Goal: Information Seeking & Learning: Learn about a topic

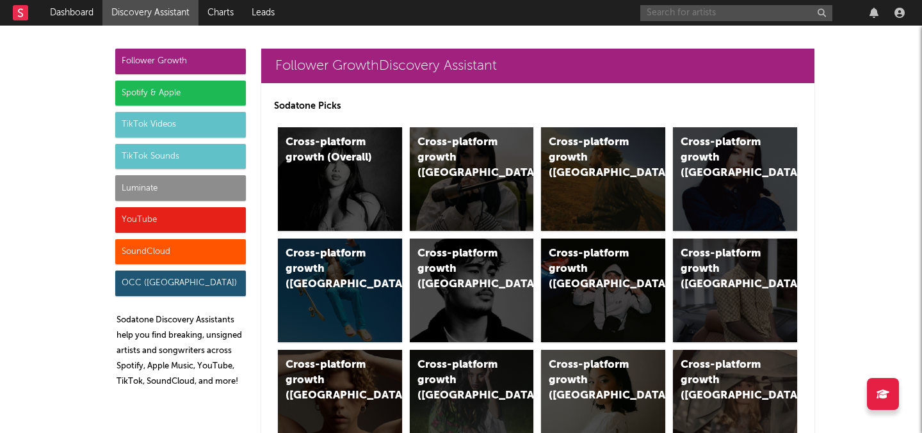
click at [702, 14] on input "text" at bounding box center [736, 13] width 192 height 16
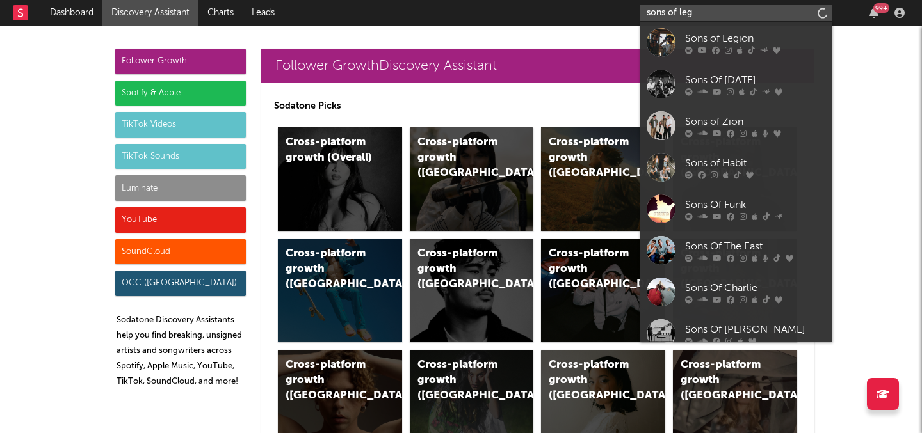
type input "sons of legi"
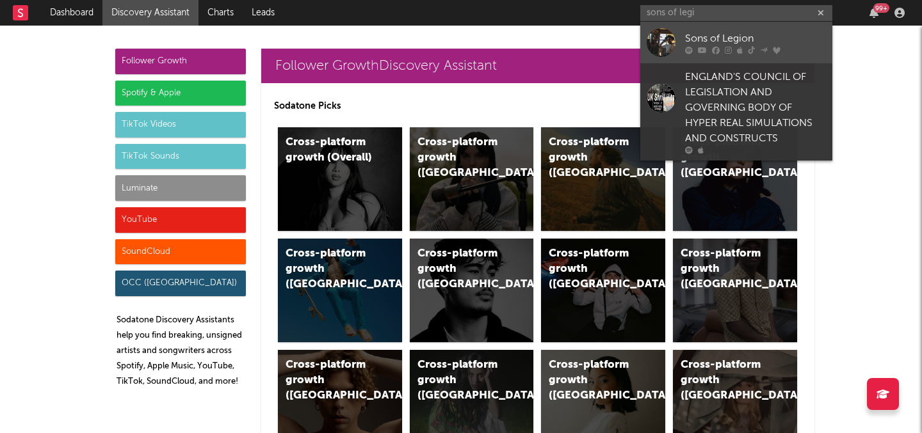
click at [704, 36] on div "Sons of Legion" at bounding box center [755, 38] width 141 height 15
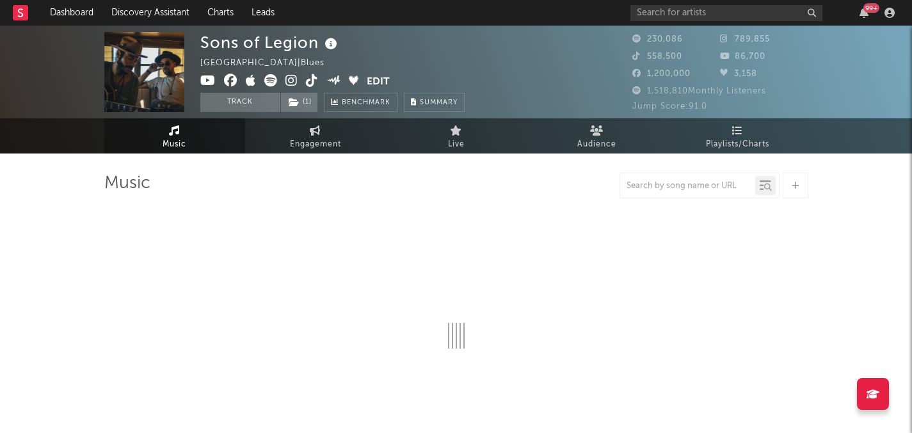
select select "6m"
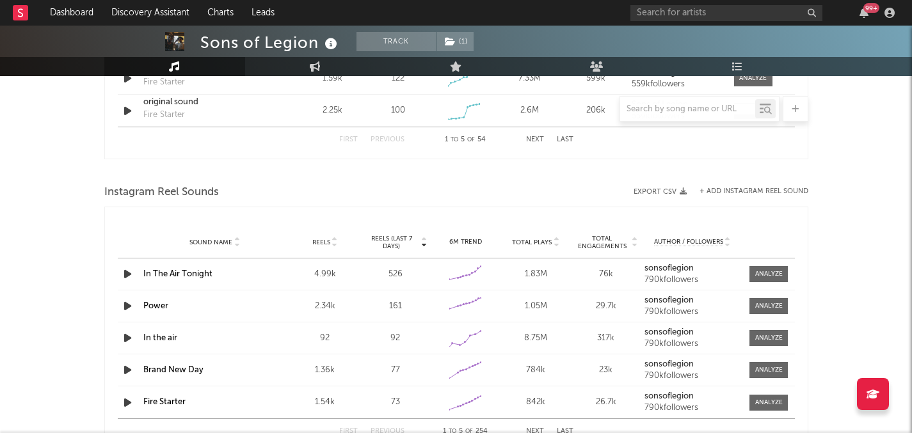
scroll to position [908, 0]
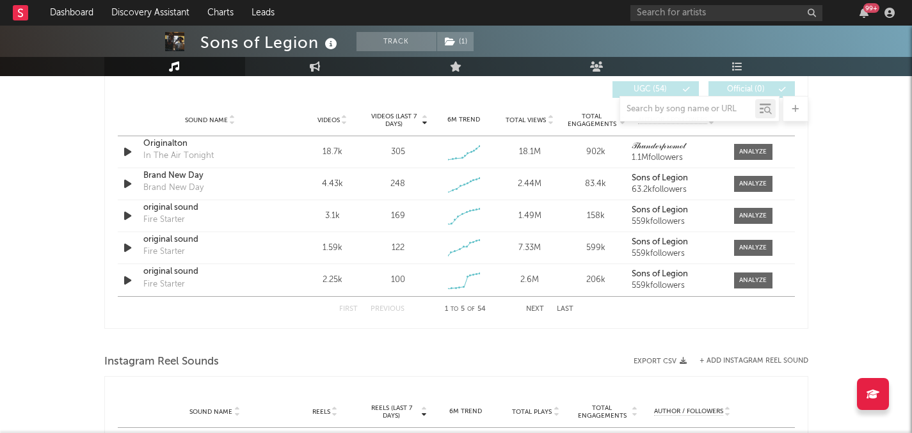
click at [395, 121] on div at bounding box center [456, 109] width 704 height 26
click at [323, 65] on link "Engagement" at bounding box center [315, 66] width 141 height 19
select select "1w"
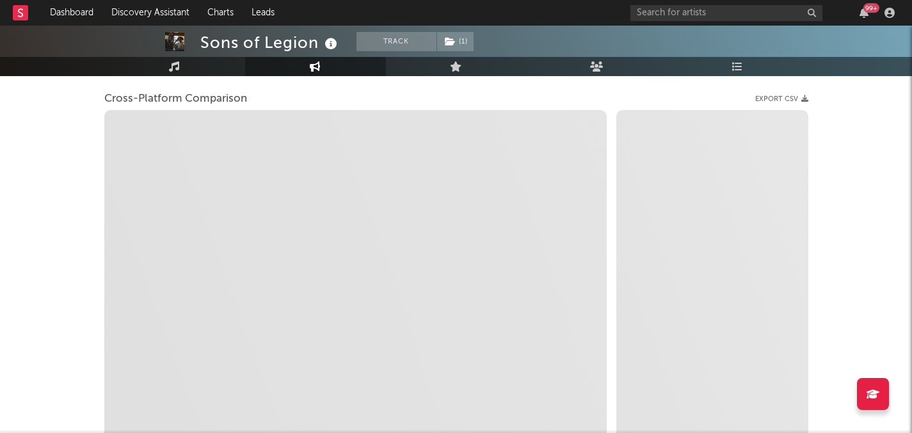
scroll to position [166, 0]
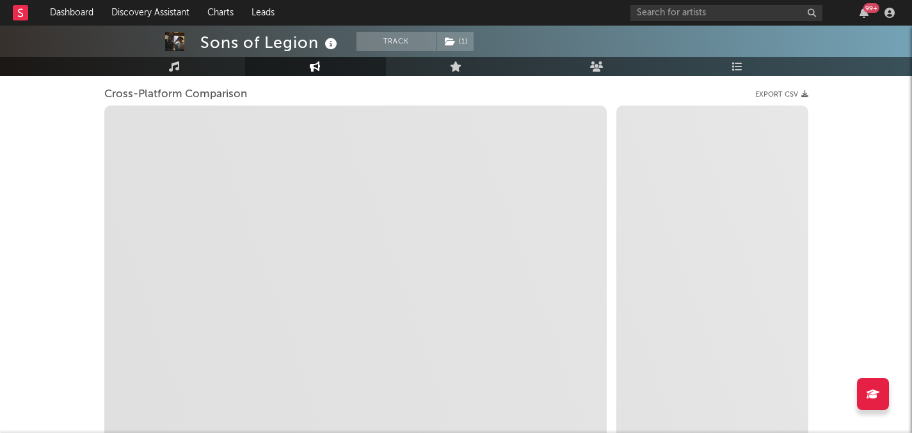
select select "1m"
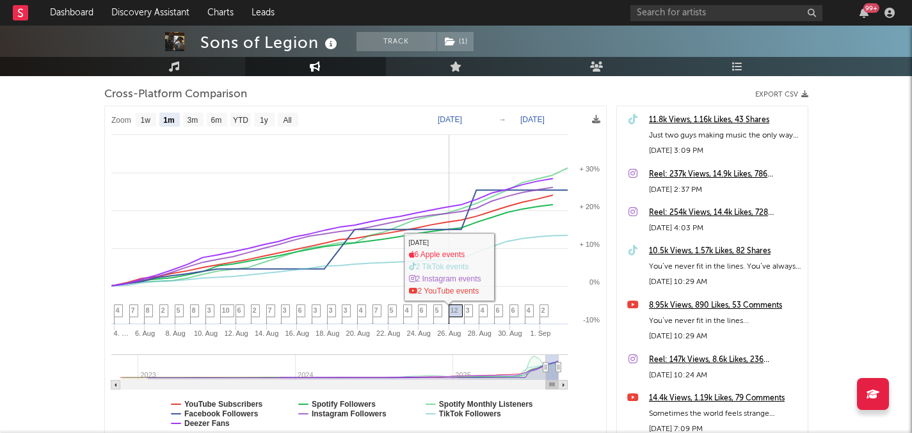
click at [460, 309] on icon at bounding box center [455, 315] width 14 height 20
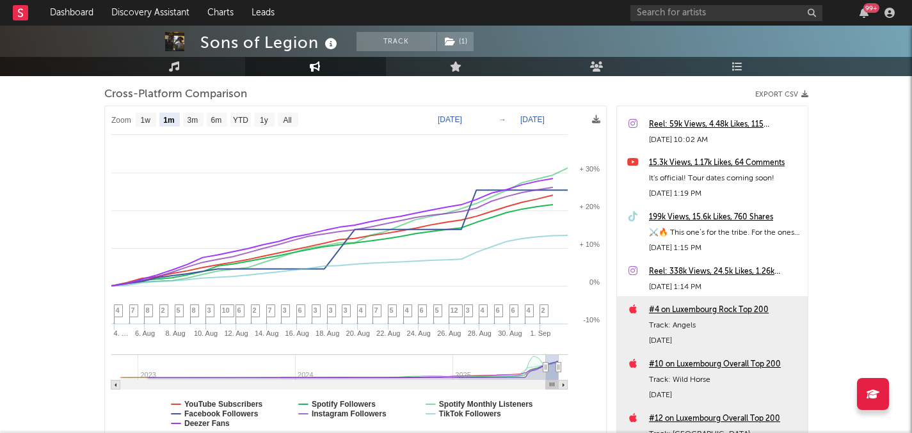
scroll to position [1006, 0]
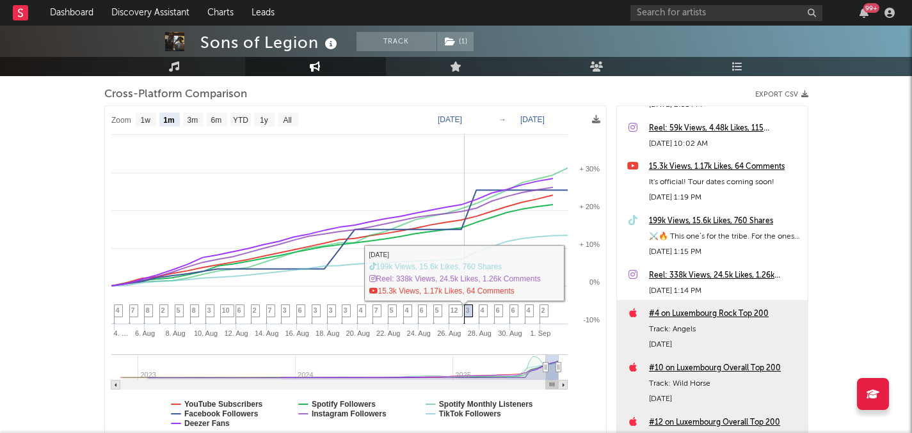
click at [466, 314] on span "3" at bounding box center [468, 311] width 4 height 8
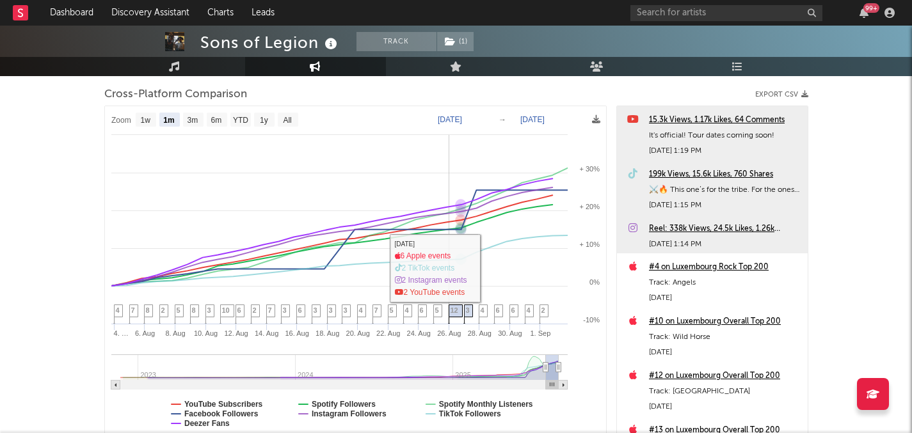
click at [455, 310] on span "12" at bounding box center [455, 311] width 8 height 8
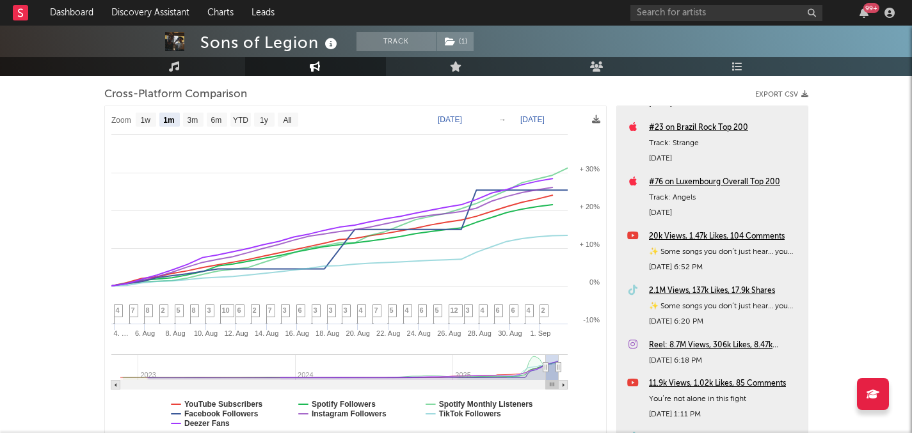
scroll to position [1389, 0]
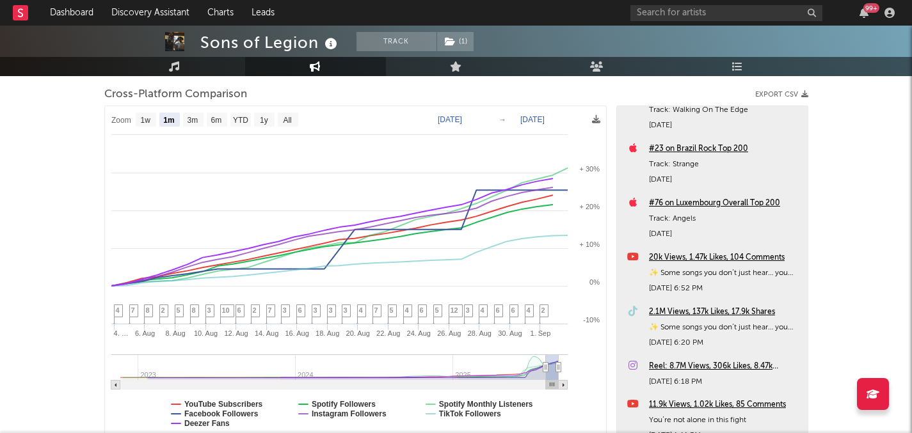
click at [732, 307] on div "2.1M Views, 137k Likes, 17.9k Shares" at bounding box center [725, 312] width 152 height 15
click at [166, 72] on link "Music" at bounding box center [174, 66] width 141 height 19
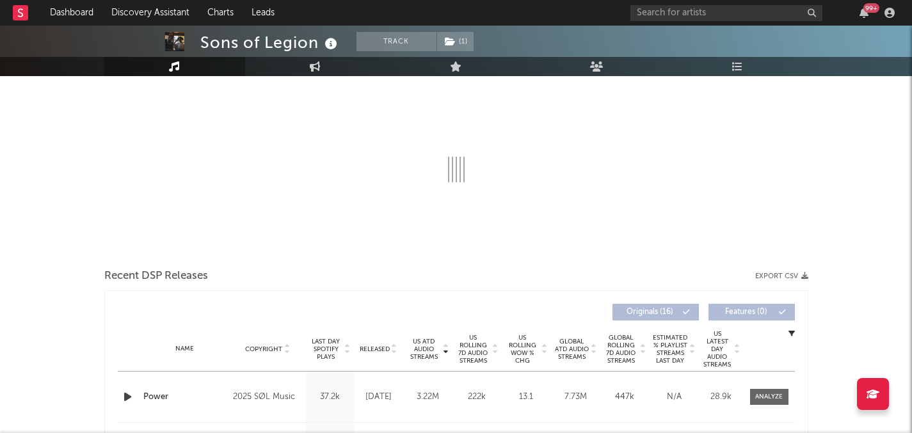
select select "6m"
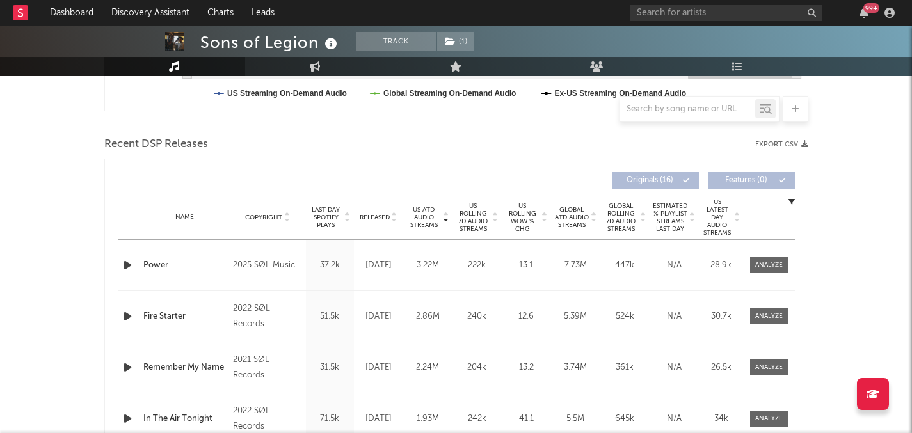
scroll to position [417, 0]
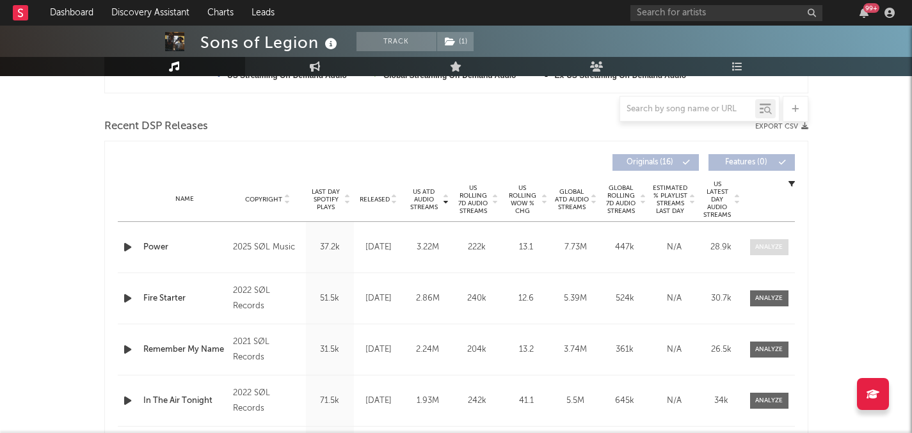
click at [777, 243] on div at bounding box center [769, 248] width 28 height 10
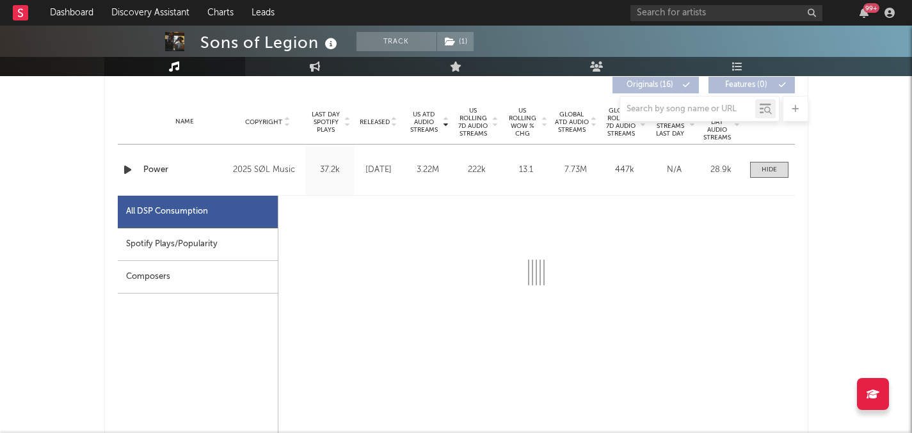
select select "1w"
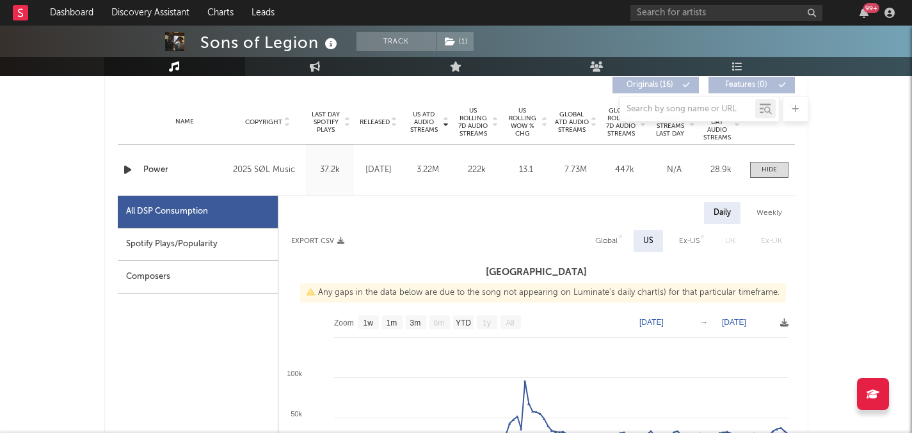
scroll to position [526, 0]
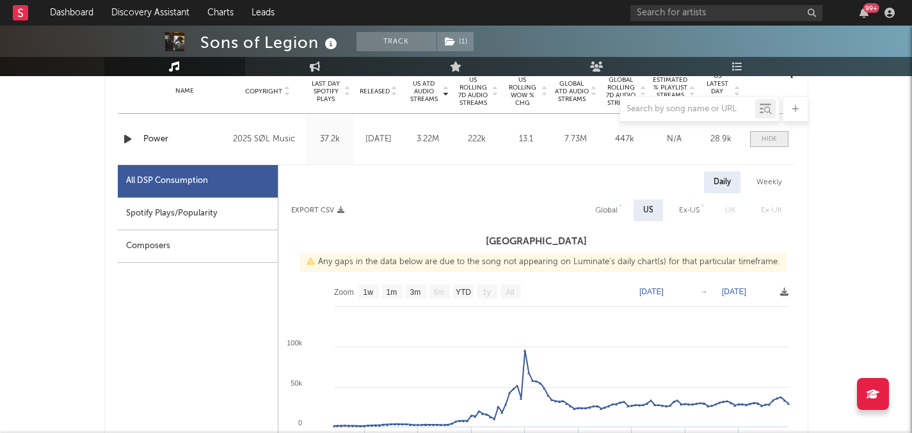
click at [771, 140] on div at bounding box center [769, 139] width 15 height 10
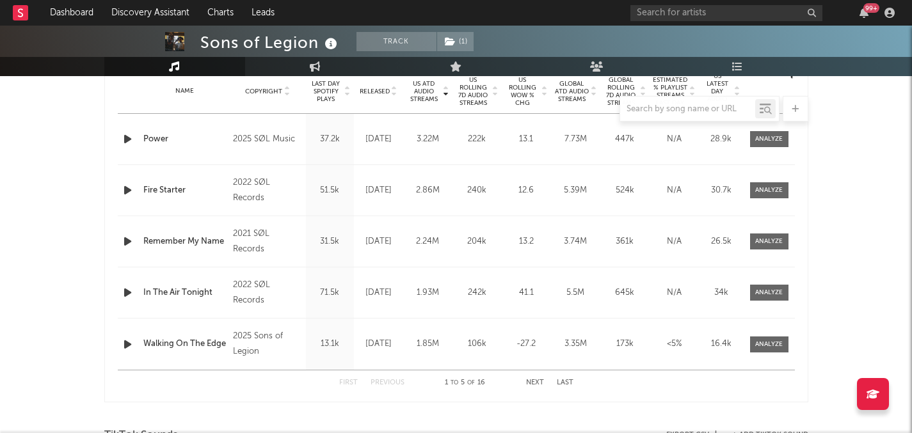
click at [528, 79] on span "US Rolling WoW % Chg" at bounding box center [522, 91] width 35 height 31
click at [763, 140] on div at bounding box center [769, 139] width 28 height 10
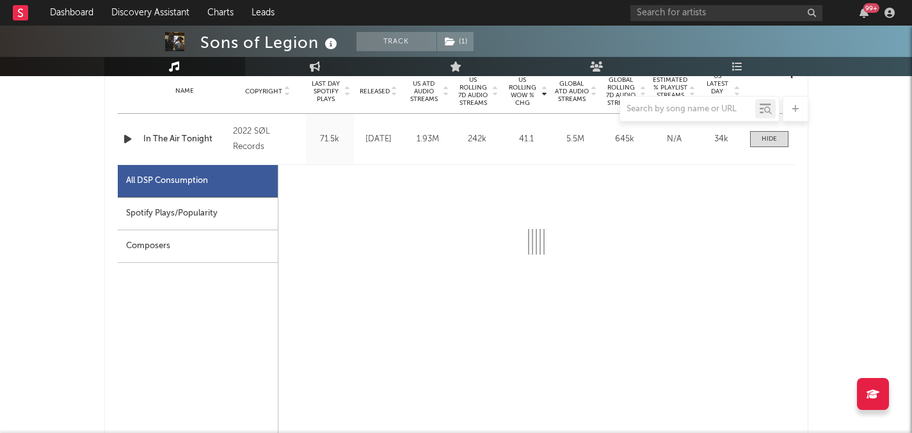
scroll to position [597, 0]
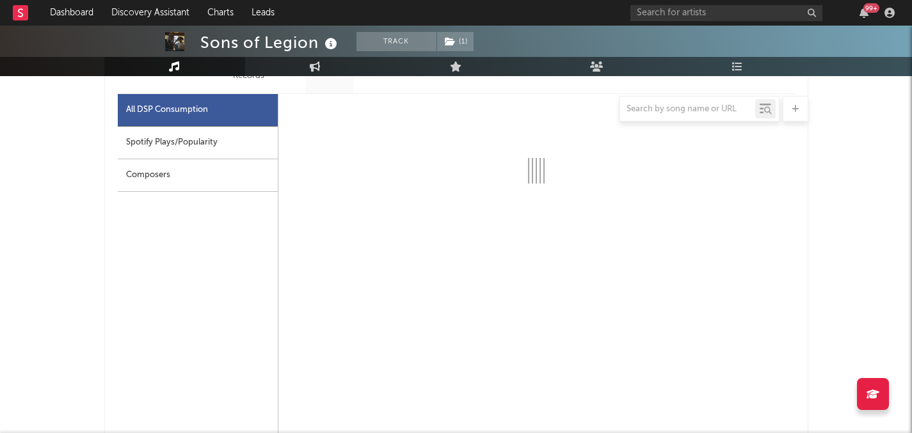
select select "1w"
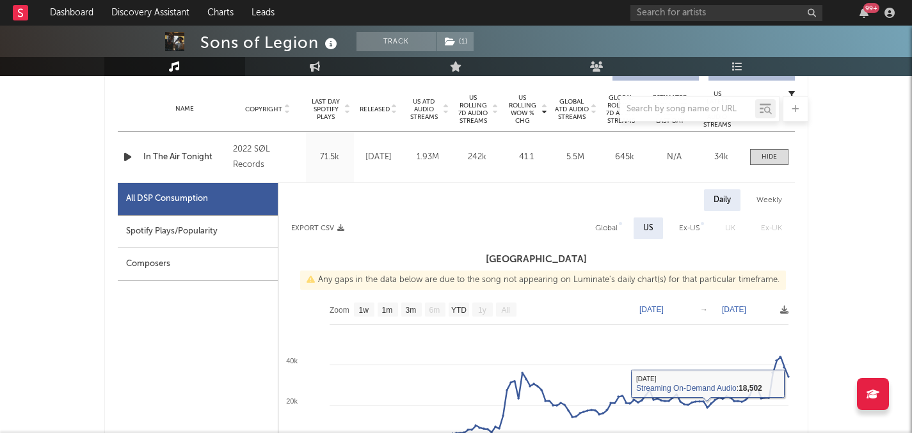
scroll to position [494, 0]
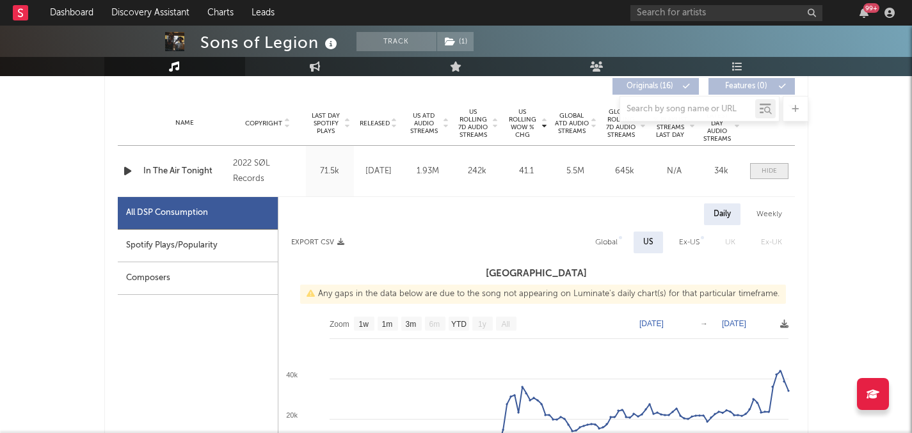
click at [768, 175] on div at bounding box center [769, 171] width 15 height 10
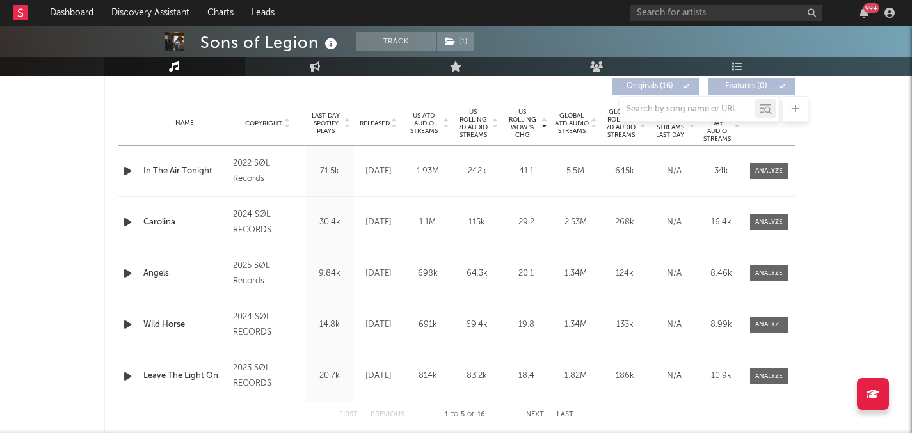
click at [426, 116] on div at bounding box center [456, 109] width 704 height 26
click at [463, 122] on span "US Rolling 7D Audio Streams" at bounding box center [473, 123] width 35 height 31
click at [478, 128] on span "US Rolling 7D Audio Streams" at bounding box center [473, 123] width 35 height 31
click at [762, 218] on div at bounding box center [769, 223] width 28 height 10
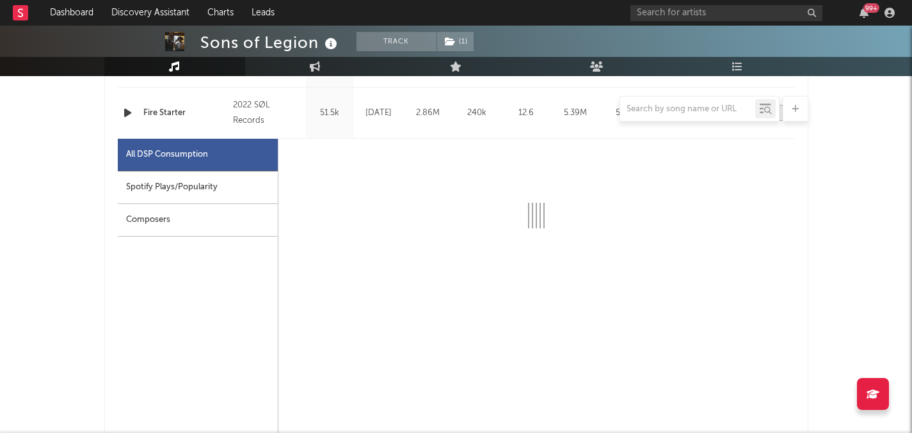
scroll to position [602, 0]
select select "1w"
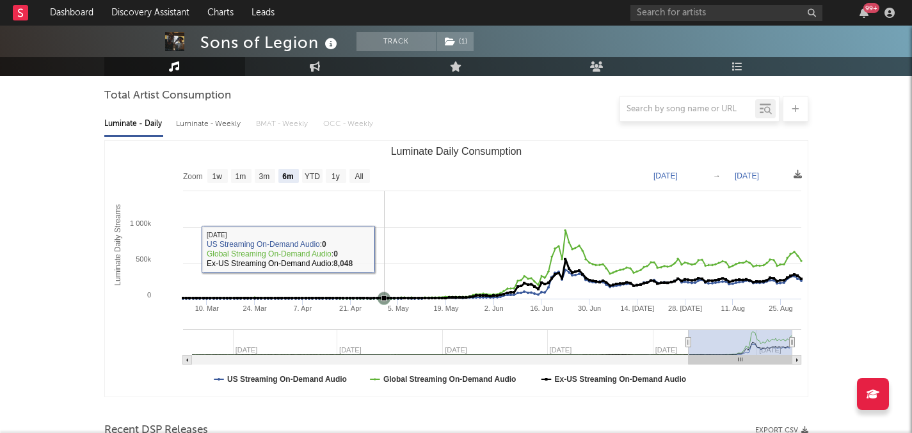
scroll to position [115, 0]
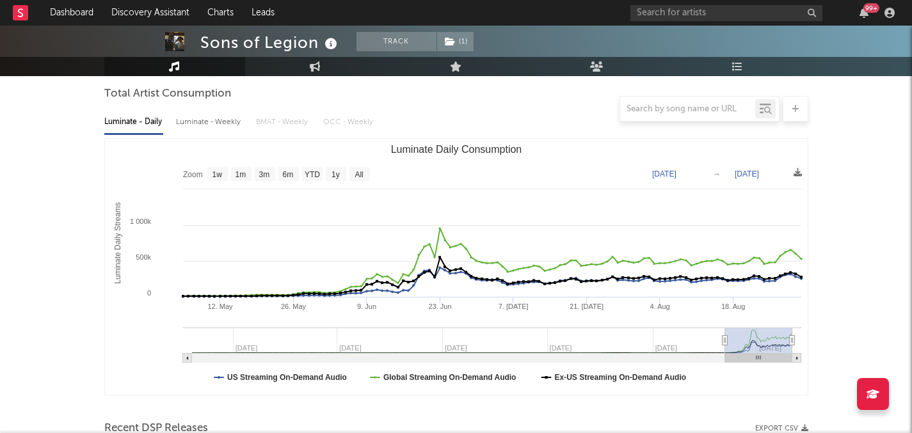
type input "2025-05-22"
select select "3m"
type input "2025-06-24"
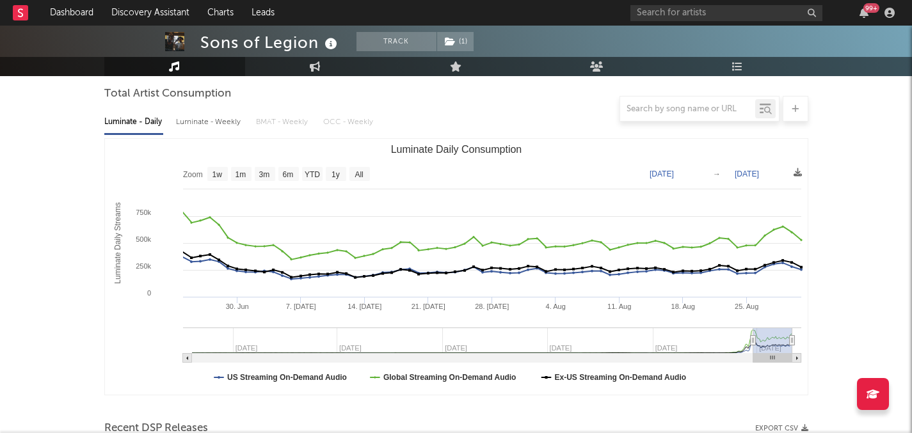
drag, startPoint x: 687, startPoint y: 339, endPoint x: 753, endPoint y: 342, distance: 66.0
click at [753, 342] on icon "Luminate Daily Consumption" at bounding box center [752, 341] width 5 height 10
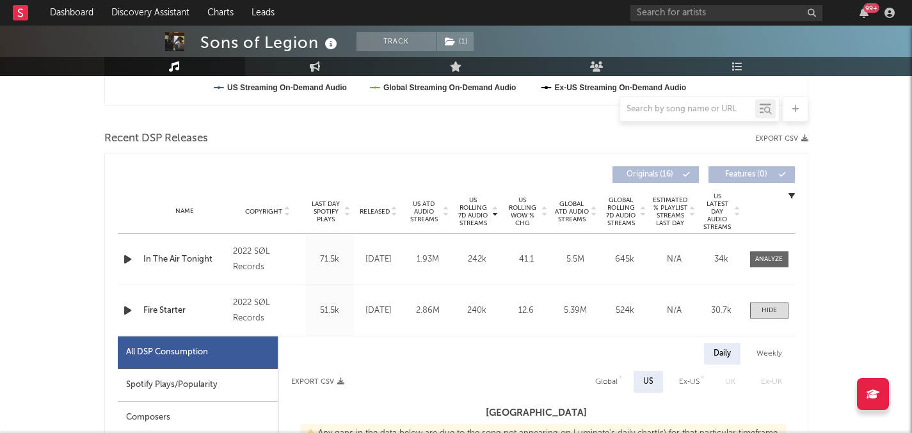
scroll to position [16, 0]
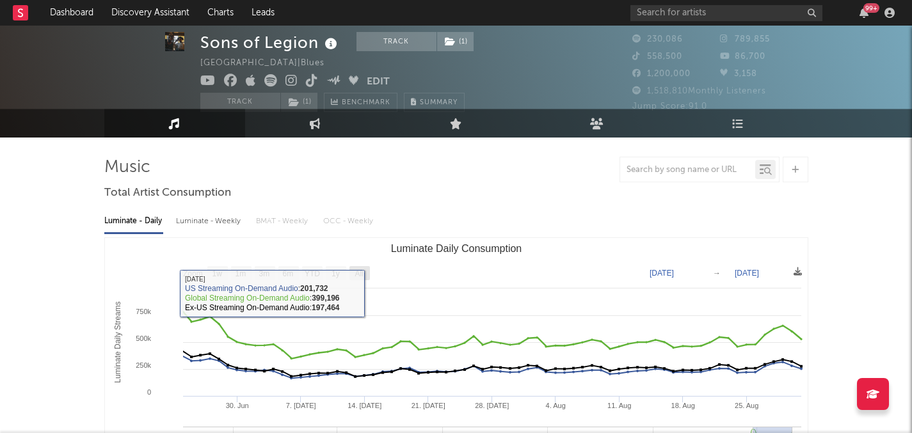
click at [362, 270] on text "All" at bounding box center [359, 274] width 8 height 9
select select "All"
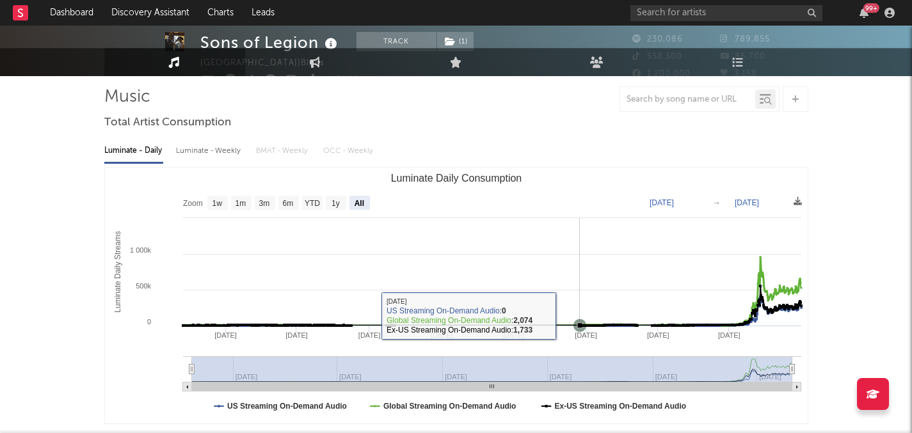
scroll to position [172, 0]
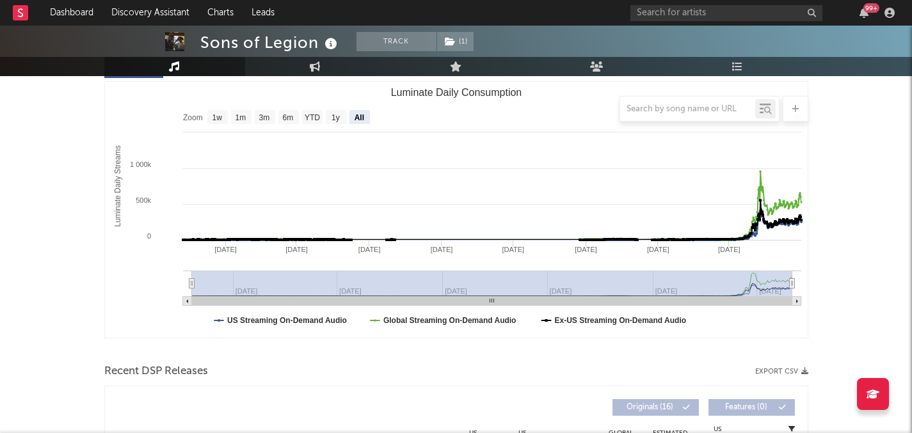
drag, startPoint x: 185, startPoint y: 284, endPoint x: 259, endPoint y: 283, distance: 73.6
click at [259, 283] on icon "Created with Highcharts 10.3.3 Luminate Daily Streams Luminate Daily Consumptio…" at bounding box center [456, 210] width 703 height 256
drag, startPoint x: 194, startPoint y: 279, endPoint x: 529, endPoint y: 282, distance: 335.5
click at [529, 282] on rect "Luminate Daily Consumption" at bounding box center [492, 284] width 601 height 26
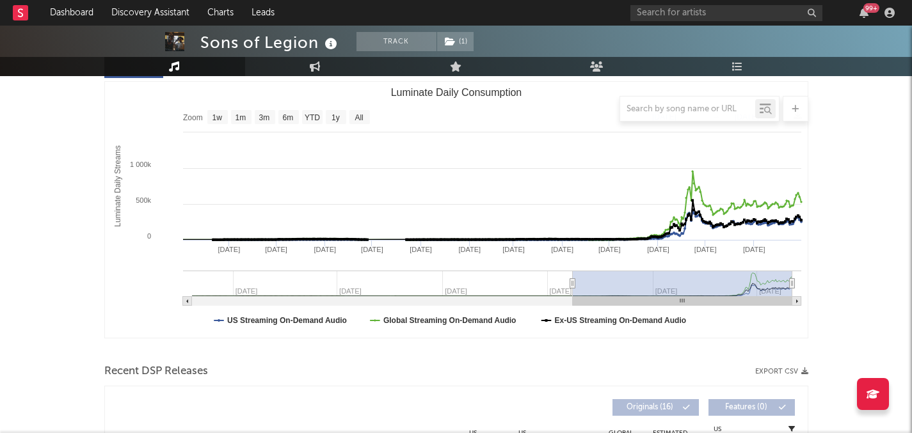
type input "2025-02-25"
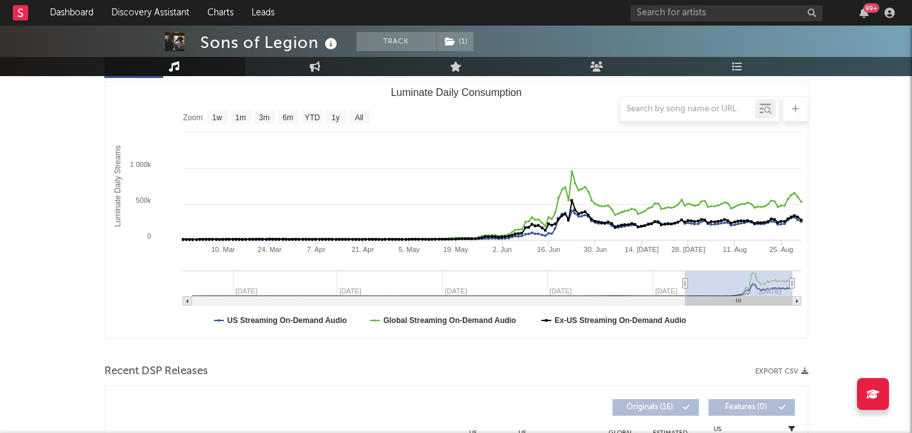
select select "6m"
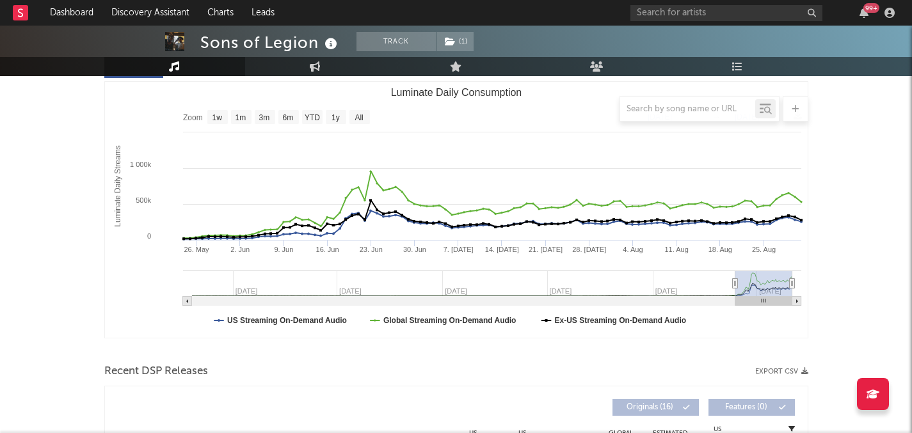
type input "2025-05-26"
drag, startPoint x: 193, startPoint y: 284, endPoint x: 736, endPoint y: 296, distance: 543.1
click at [736, 296] on g "Luminate Daily Consumption" at bounding box center [492, 288] width 618 height 35
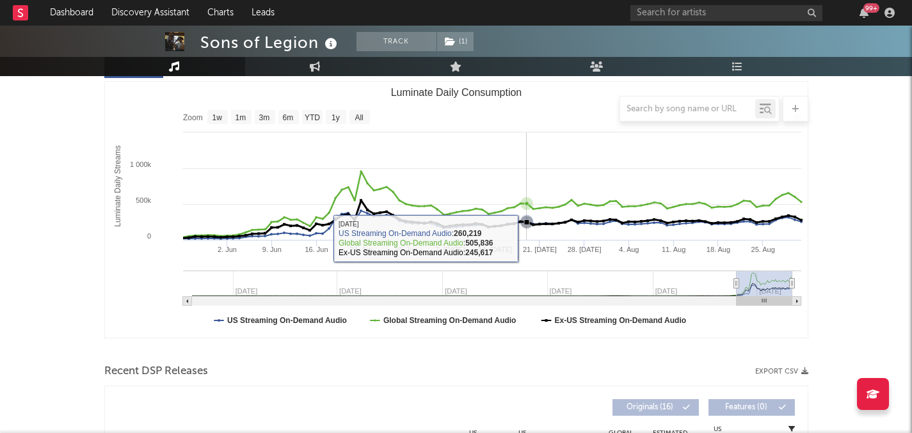
scroll to position [225, 0]
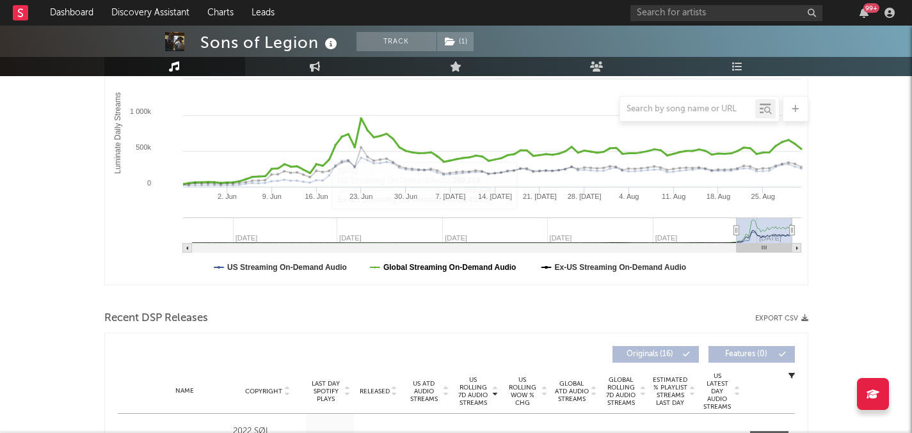
click at [480, 266] on text "Global Streaming On-Demand Audio" at bounding box center [449, 267] width 133 height 9
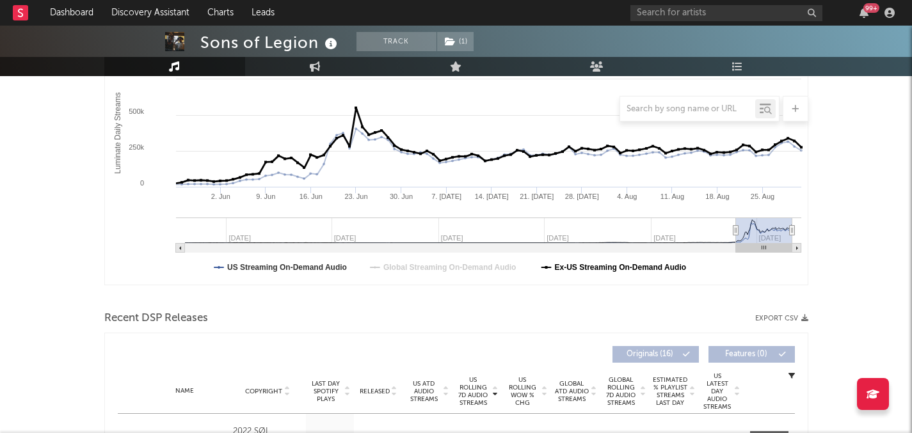
click at [581, 267] on text "Ex-US Streaming On-Demand Audio" at bounding box center [620, 267] width 132 height 9
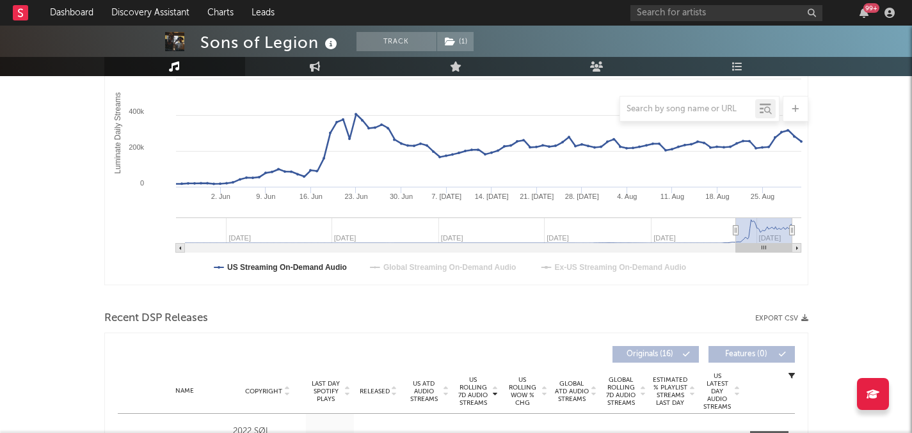
click at [319, 262] on rect "Luminate Daily Consumption" at bounding box center [456, 157] width 703 height 256
click at [560, 270] on text "Ex-US Streaming On-Demand Audio" at bounding box center [620, 267] width 132 height 9
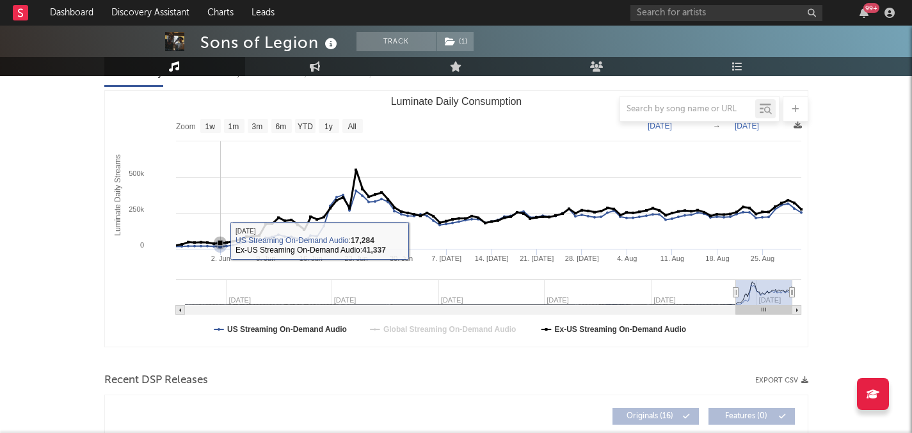
scroll to position [162, 0]
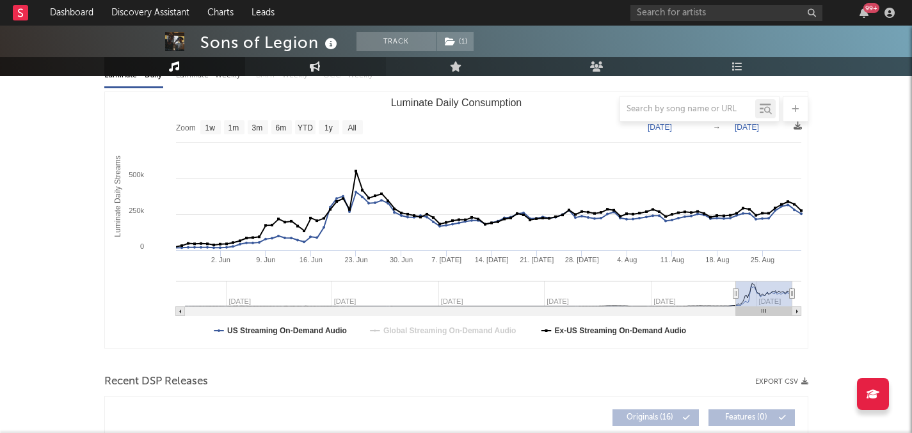
click at [291, 60] on link "Engagement" at bounding box center [315, 66] width 141 height 19
select select "1w"
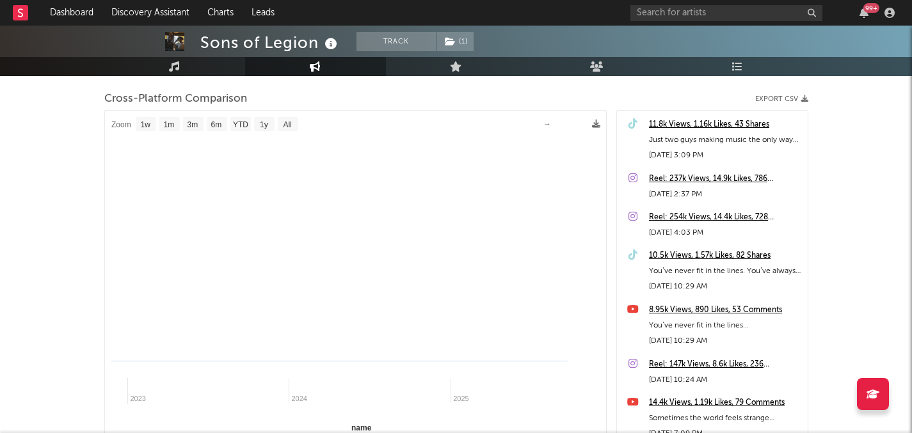
select select "1m"
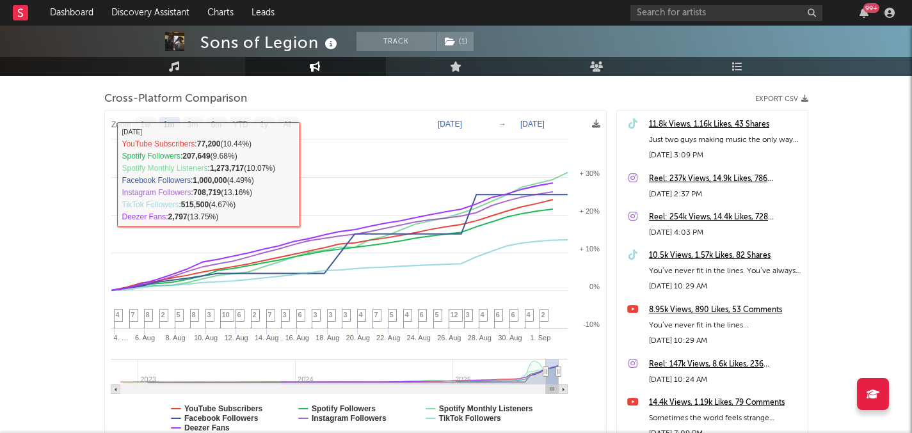
scroll to position [12, 0]
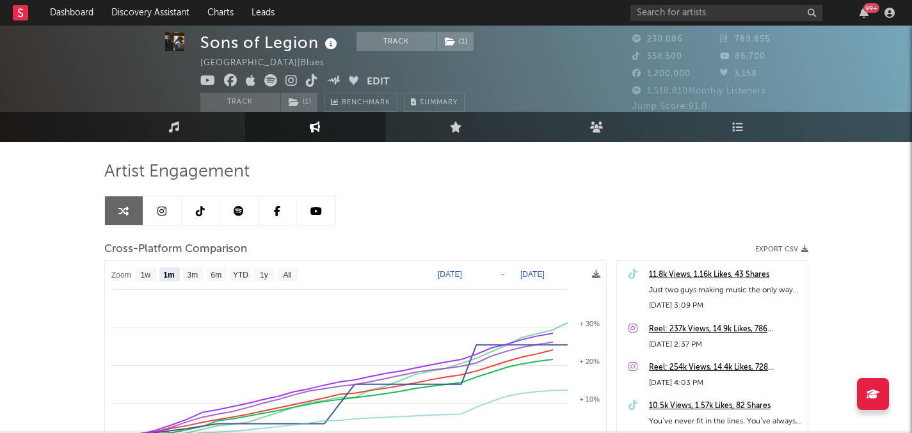
click at [238, 214] on icon at bounding box center [239, 211] width 10 height 10
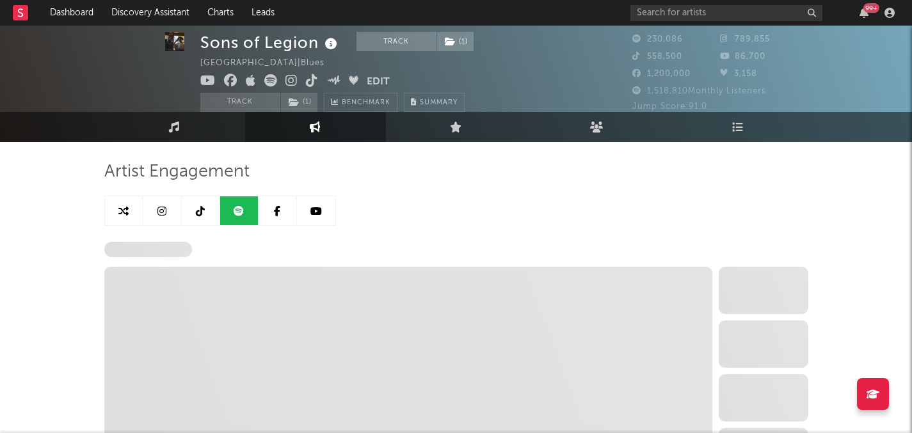
select select "6m"
select select "1w"
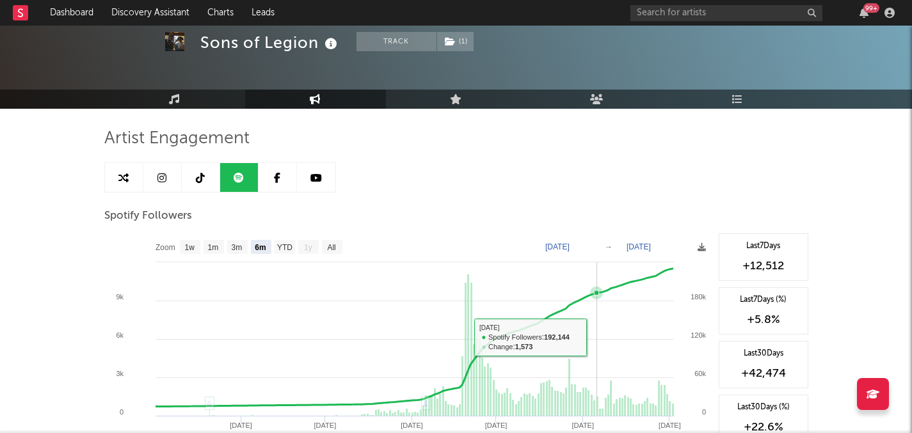
scroll to position [64, 0]
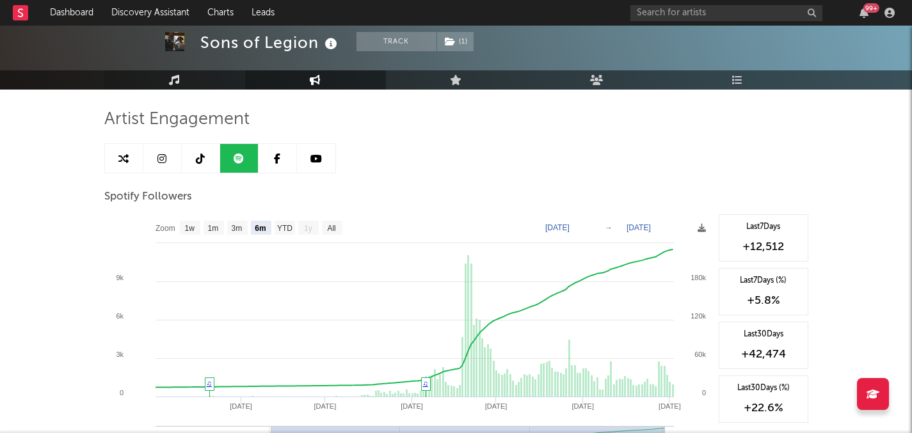
click at [157, 81] on link "Music" at bounding box center [174, 79] width 141 height 19
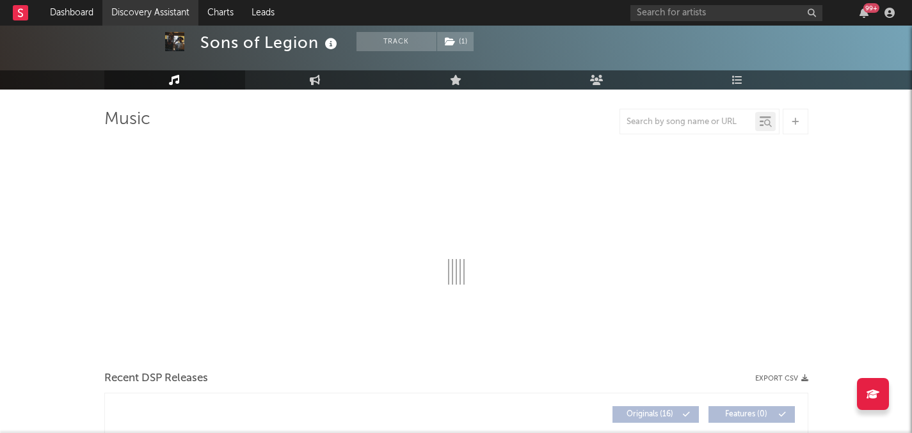
select select "6m"
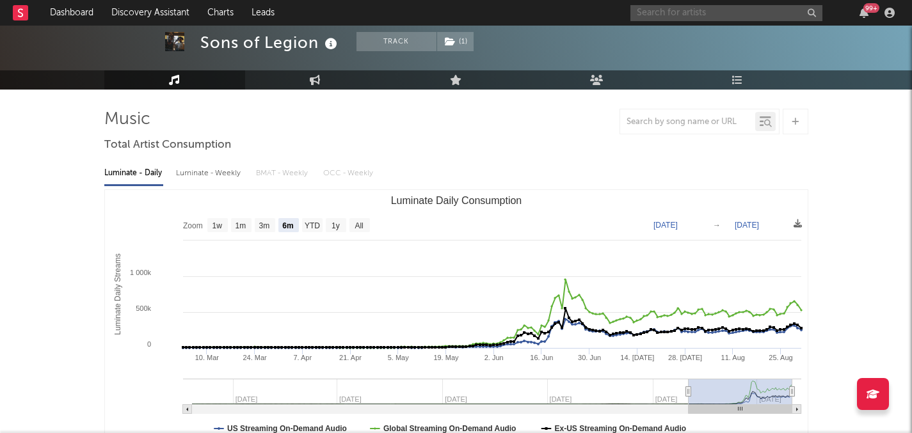
click at [674, 12] on input "text" at bounding box center [727, 13] width 192 height 16
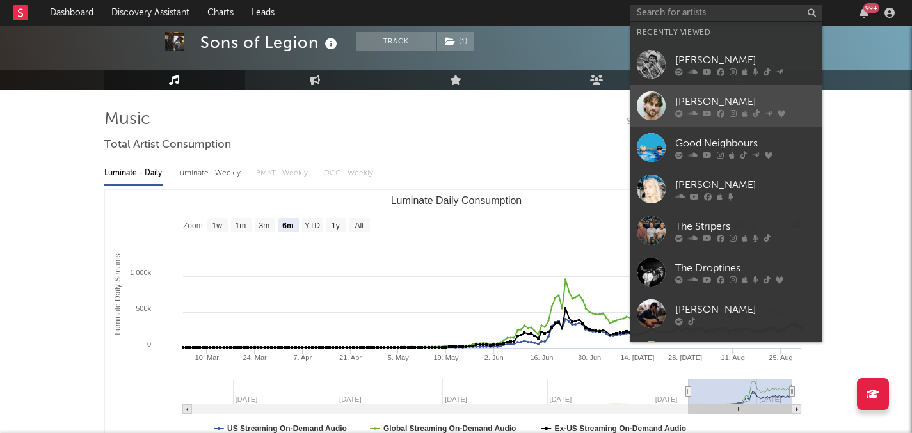
click at [682, 109] on icon at bounding box center [679, 113] width 8 height 8
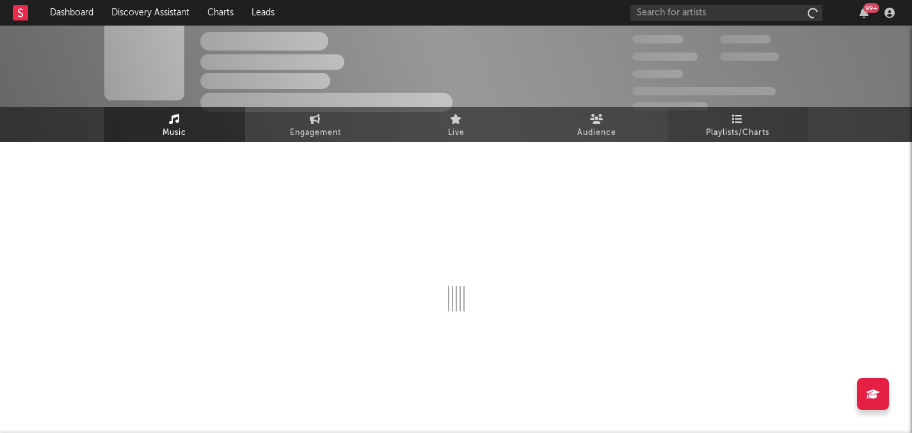
scroll to position [64, 0]
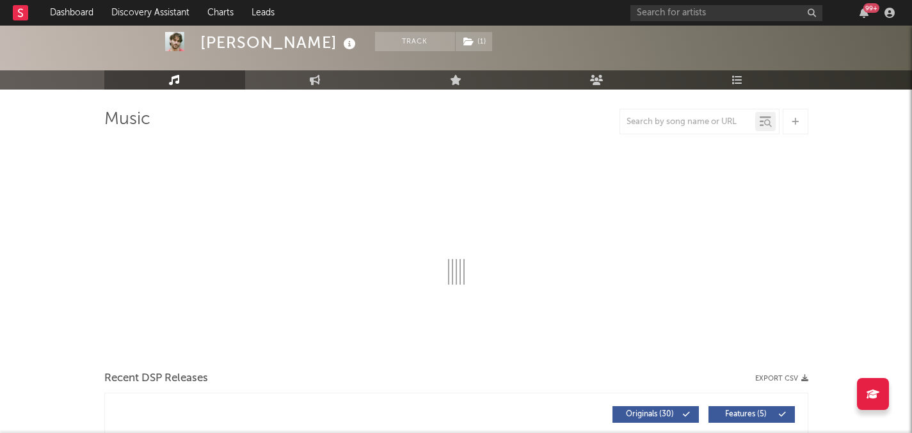
select select "6m"
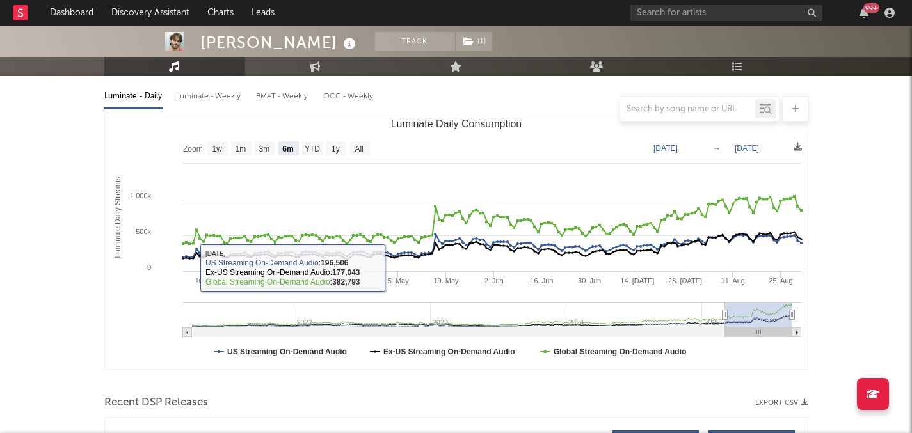
scroll to position [159, 0]
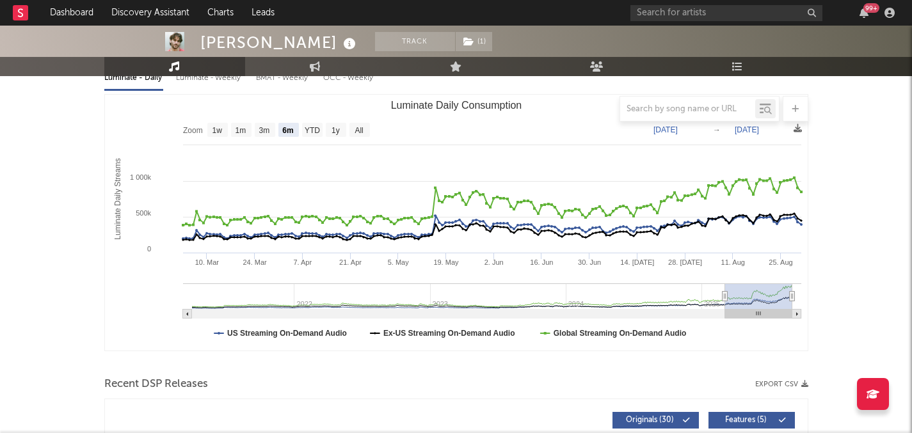
click at [565, 336] on text "Global Streaming On-Demand Audio" at bounding box center [619, 333] width 133 height 9
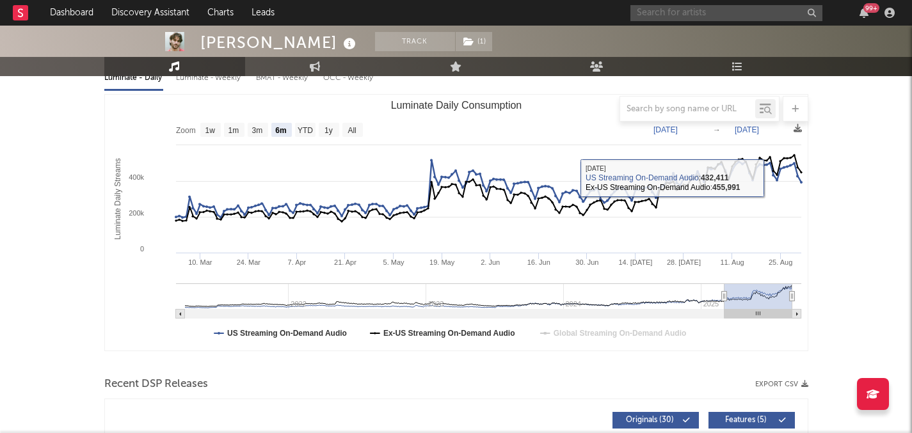
click at [736, 6] on input "text" at bounding box center [727, 13] width 192 height 16
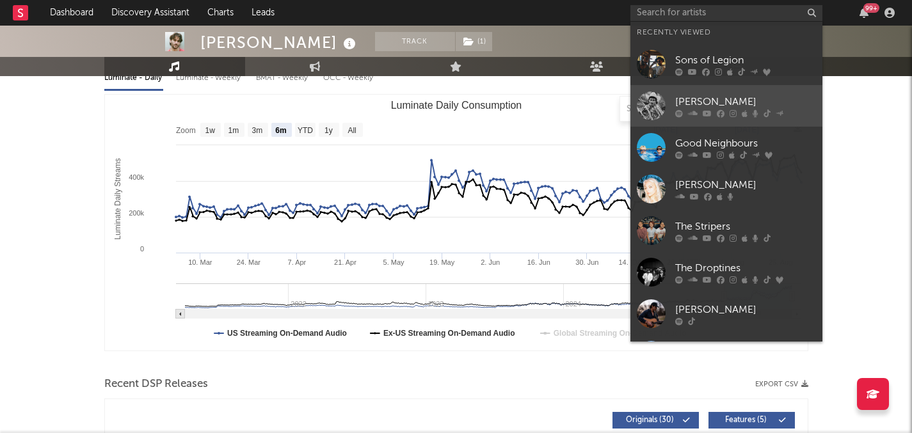
click at [695, 101] on div "Braxton Keith" at bounding box center [745, 101] width 141 height 15
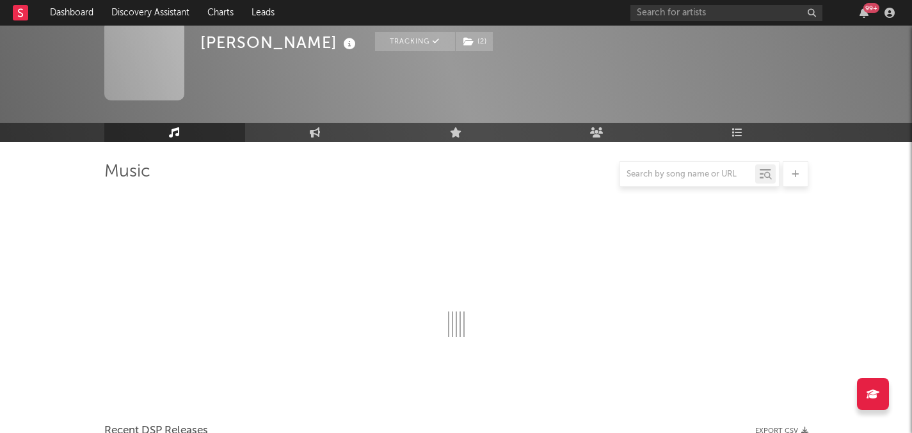
scroll to position [159, 0]
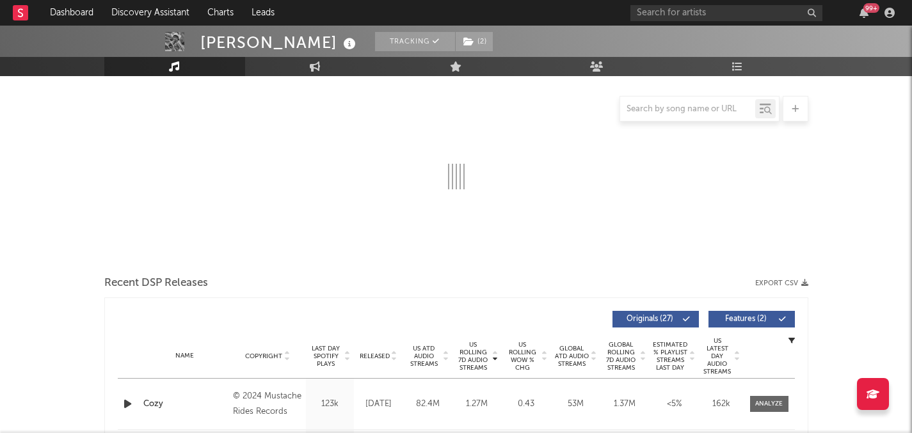
select select "6m"
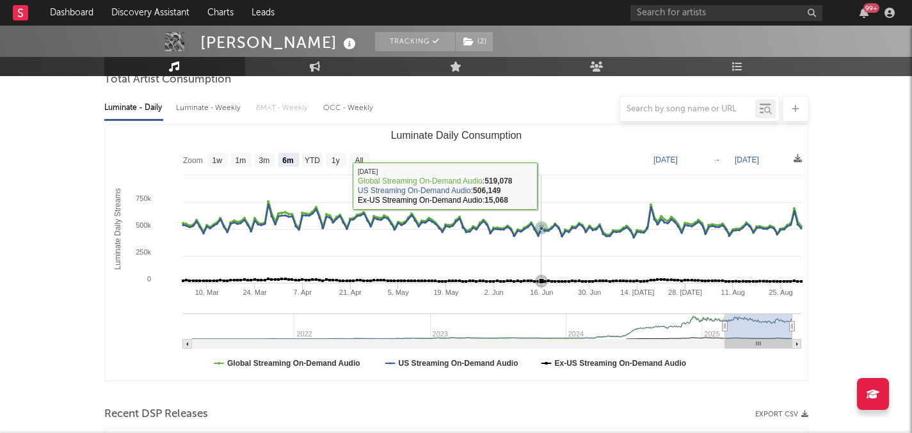
scroll to position [134, 0]
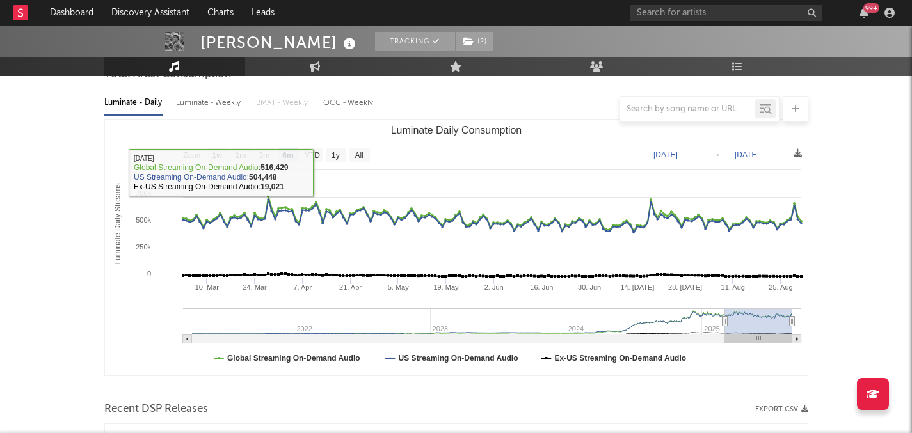
click at [233, 109] on div at bounding box center [456, 109] width 704 height 26
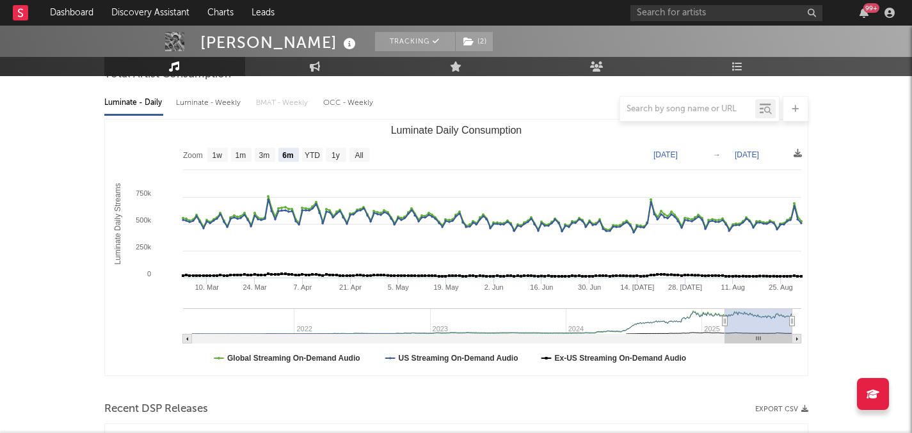
click at [230, 106] on div at bounding box center [456, 109] width 704 height 26
click at [193, 99] on div at bounding box center [456, 109] width 704 height 26
click at [194, 104] on div at bounding box center [456, 109] width 704 height 26
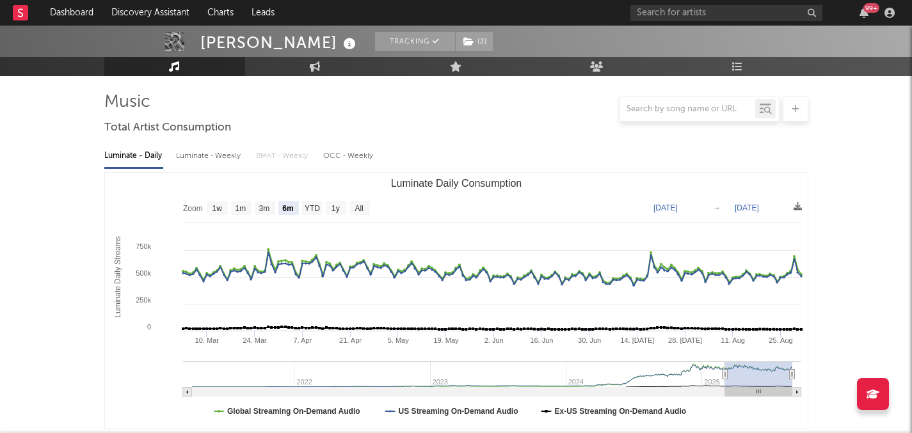
click at [198, 159] on div "Luminate - Weekly" at bounding box center [209, 156] width 67 height 22
select select "6m"
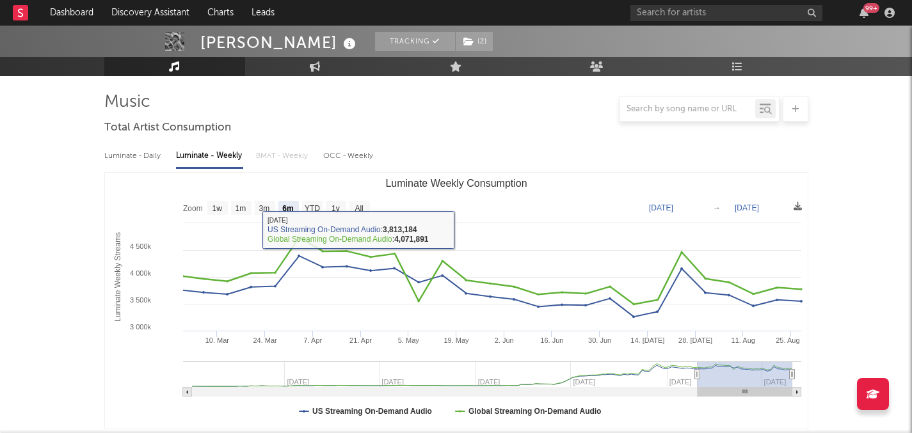
click at [138, 161] on div "Luminate - Daily" at bounding box center [133, 156] width 59 height 22
select select "6m"
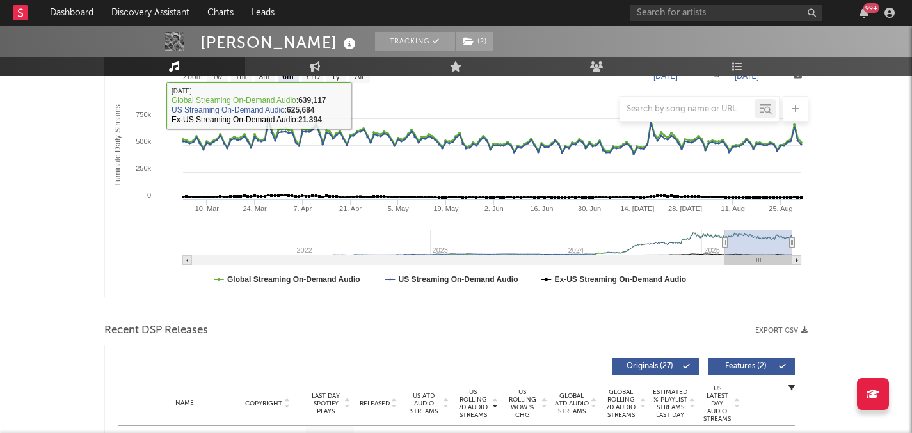
scroll to position [218, 0]
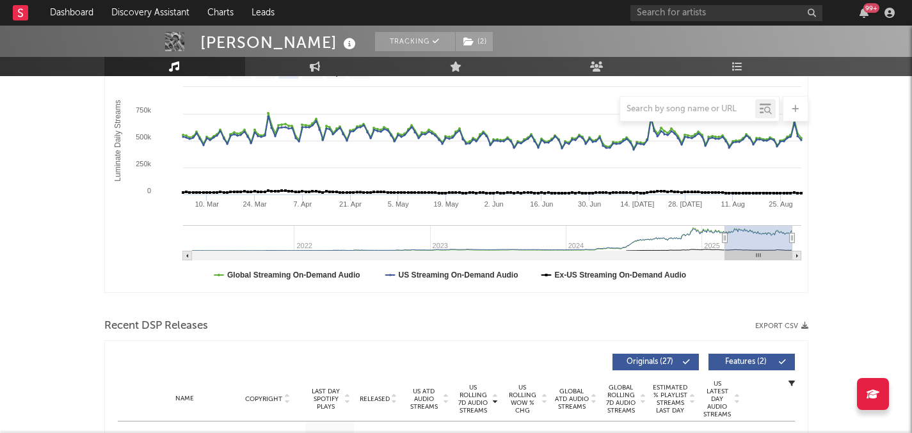
click at [620, 364] on button "Originals ( 27 )" at bounding box center [656, 362] width 86 height 17
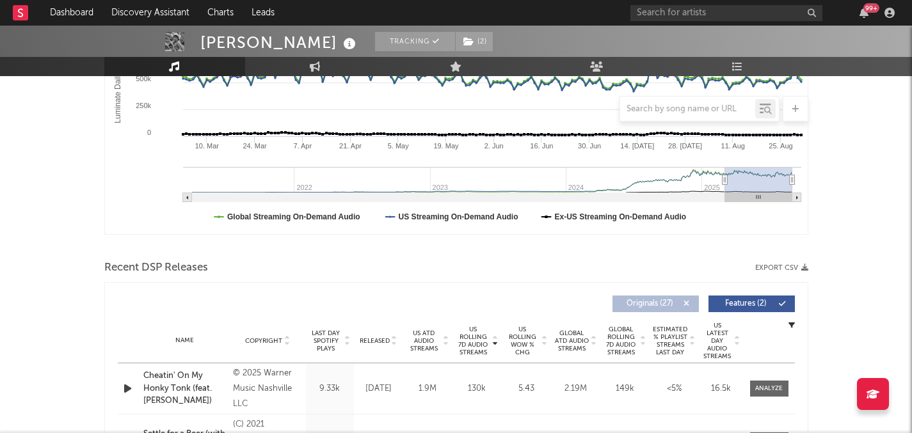
scroll to position [289, 0]
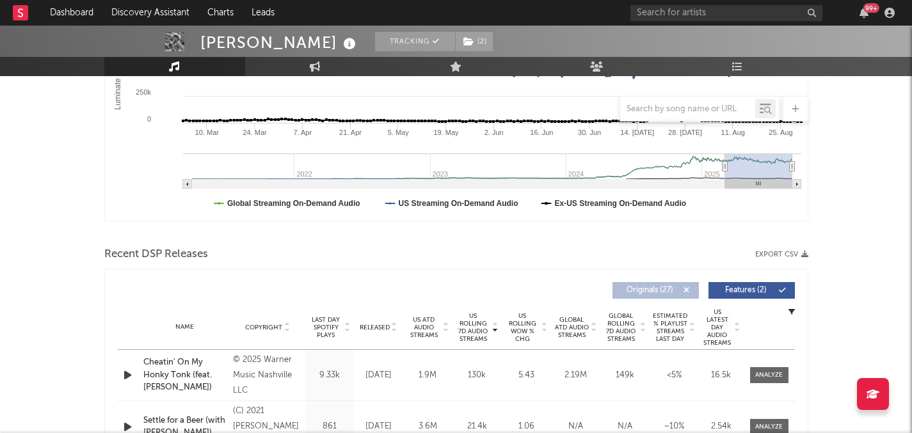
click at [645, 289] on span "Originals ( 27 )" at bounding box center [650, 291] width 59 height 8
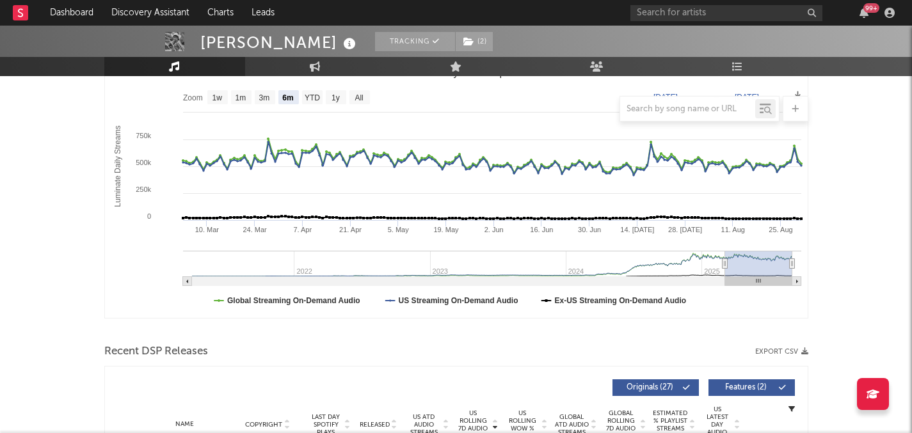
scroll to position [146, 0]
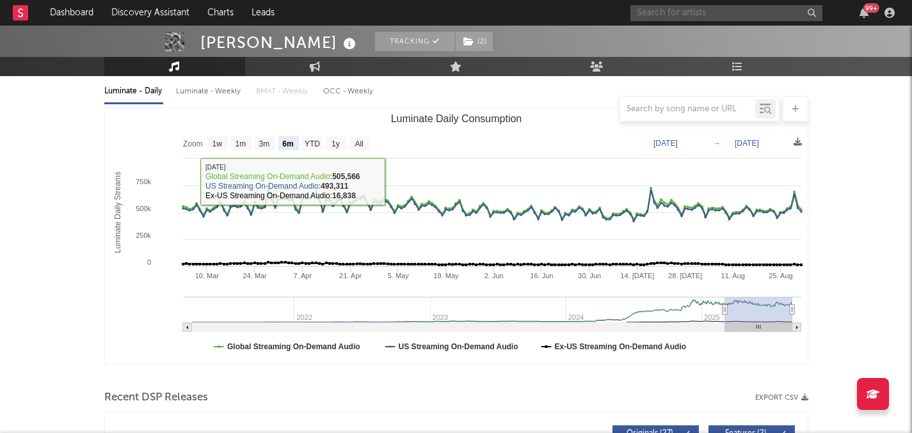
click at [718, 20] on input "text" at bounding box center [727, 13] width 192 height 16
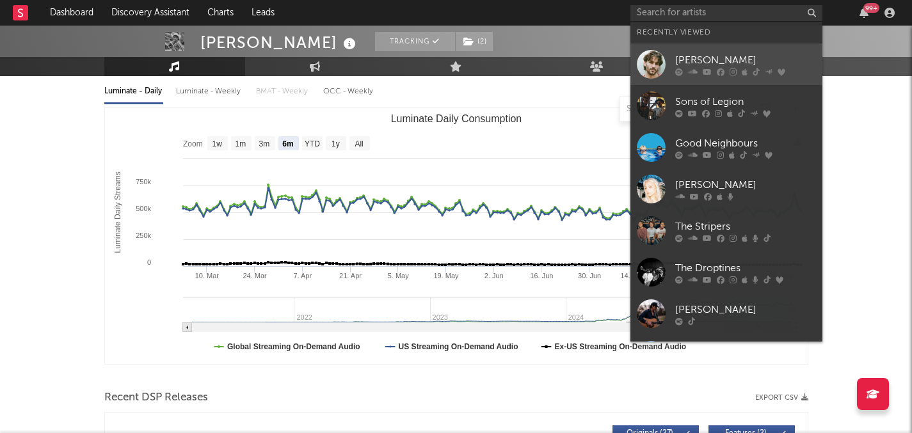
click at [710, 77] on link "Jonah Kagen" at bounding box center [727, 65] width 192 height 42
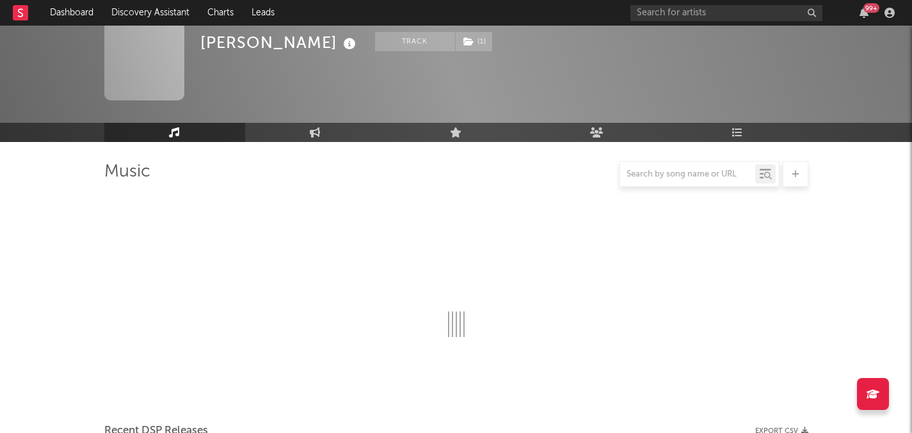
scroll to position [146, 0]
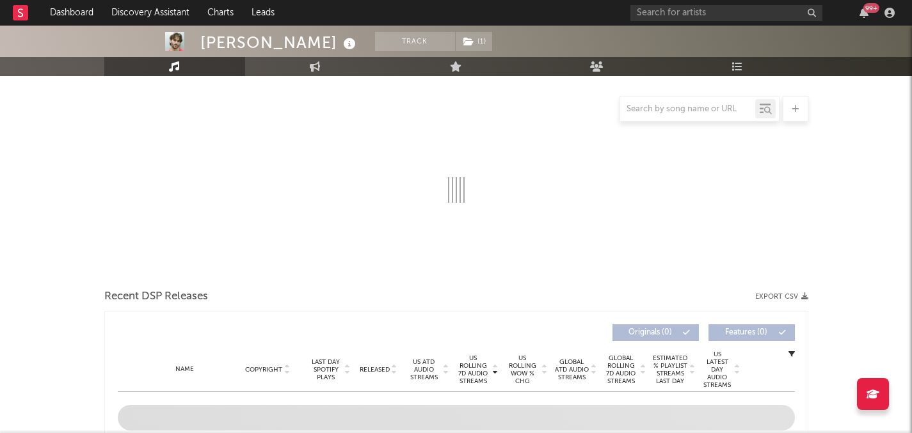
select select "6m"
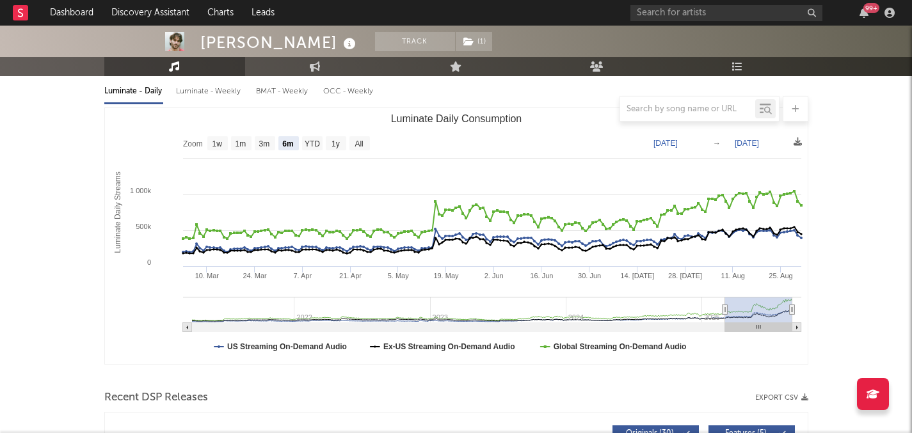
click at [384, 130] on rect "Luminate Daily Consumption" at bounding box center [456, 236] width 703 height 256
click at [188, 95] on div "Luminate - Weekly" at bounding box center [209, 92] width 67 height 22
select select "6m"
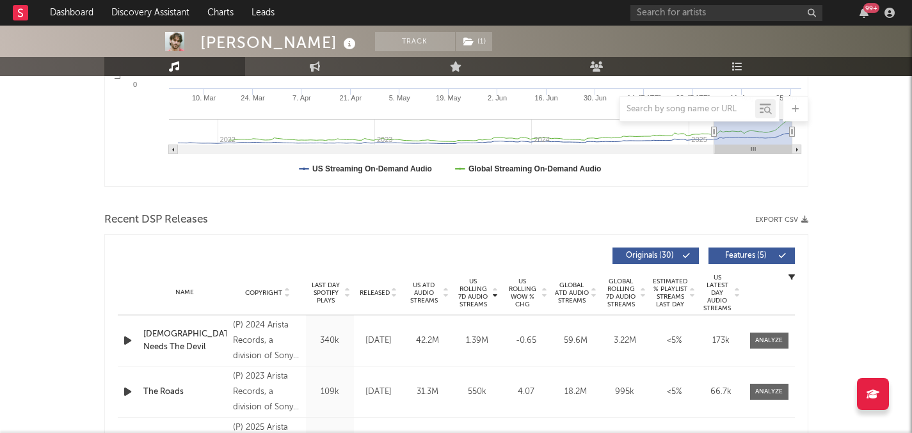
scroll to position [325, 0]
click at [520, 296] on span "US Rolling WoW % Chg" at bounding box center [522, 292] width 35 height 31
click at [417, 285] on span "US ATD Audio Streams" at bounding box center [424, 292] width 35 height 23
click at [368, 287] on div "Name Copyright Label Album Names Composer Names 7 Day Spotify Plays Last Day Sp…" at bounding box center [456, 292] width 677 height 45
click at [369, 290] on span "Released" at bounding box center [375, 293] width 30 height 8
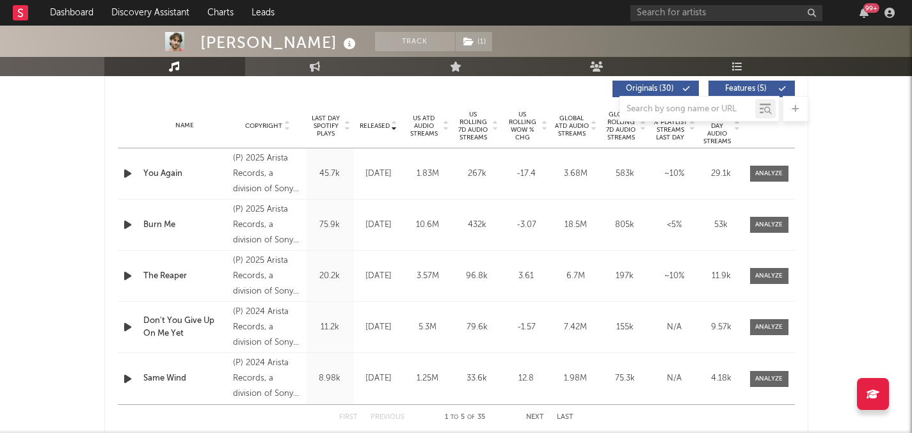
scroll to position [499, 0]
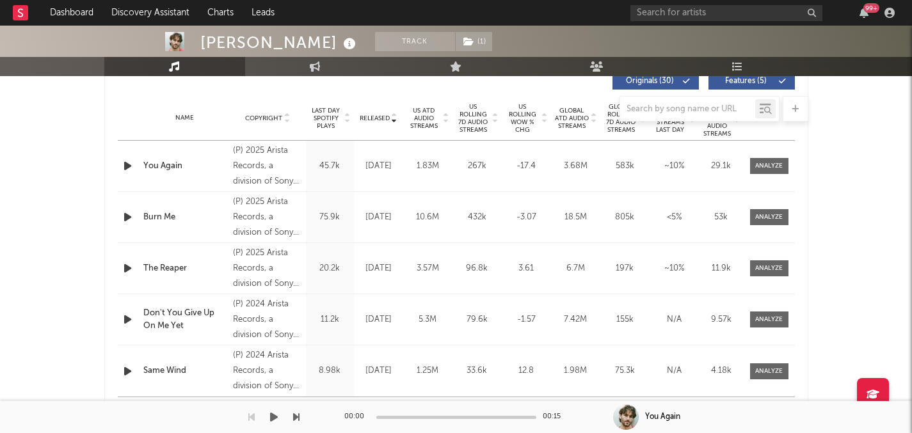
click at [538, 405] on div "00:00 00:15" at bounding box center [456, 417] width 224 height 32
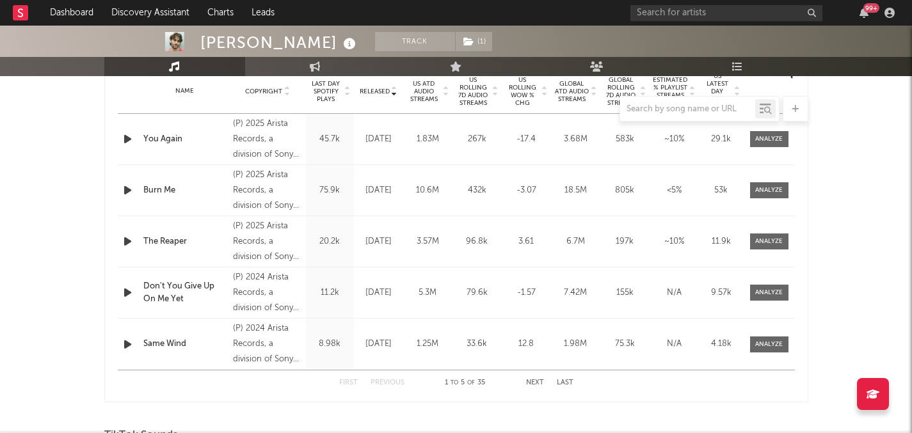
scroll to position [533, 0]
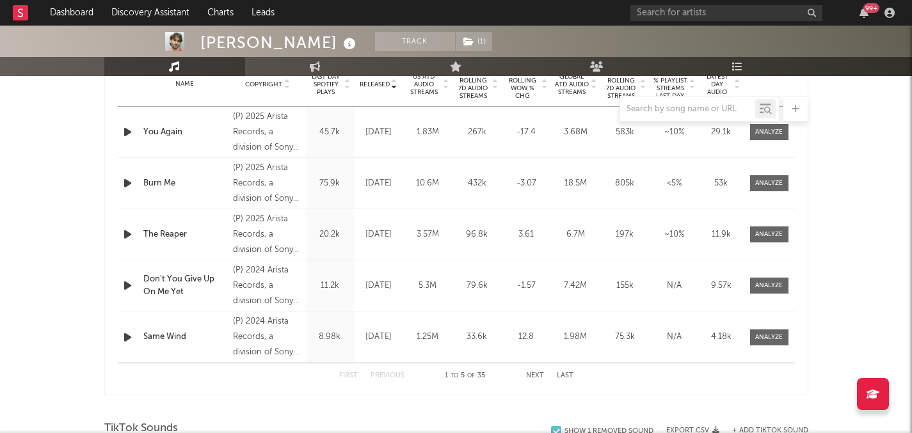
click at [534, 378] on button "Next" at bounding box center [535, 376] width 18 height 7
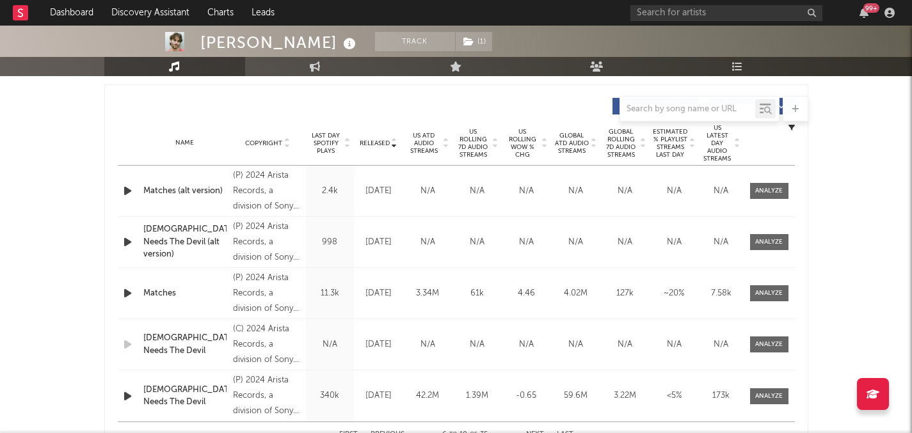
scroll to position [467, 0]
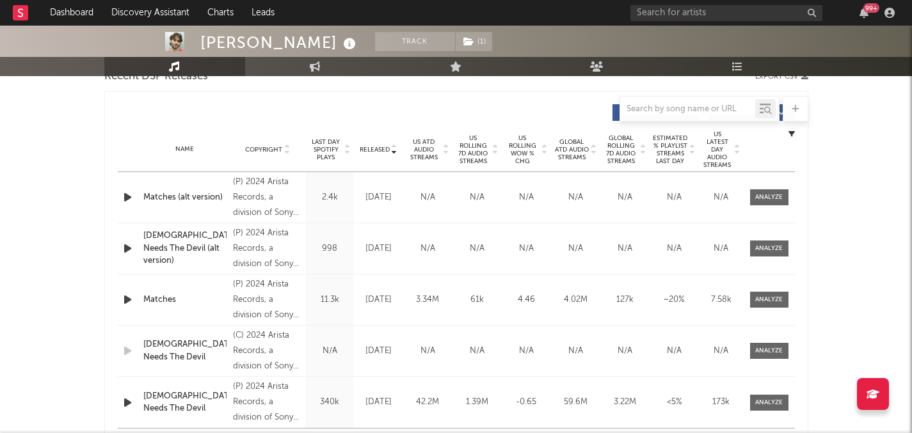
click at [480, 150] on span "US Rolling 7D Audio Streams" at bounding box center [473, 149] width 35 height 31
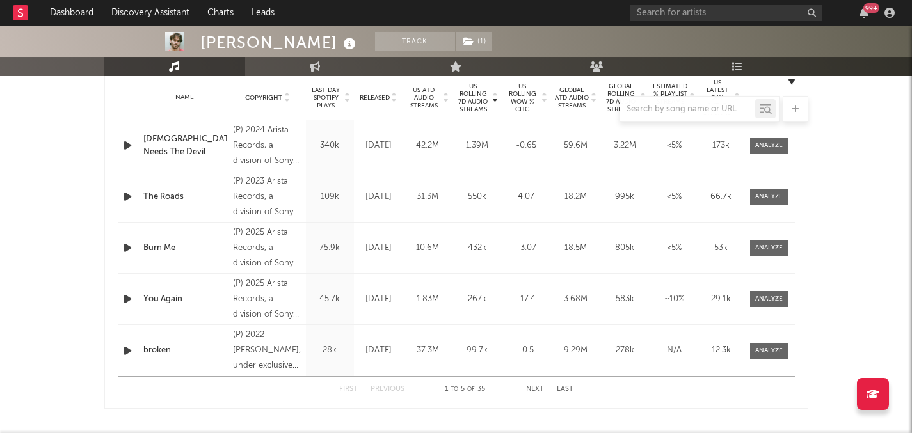
scroll to position [521, 0]
click at [533, 389] on button "Next" at bounding box center [535, 388] width 18 height 7
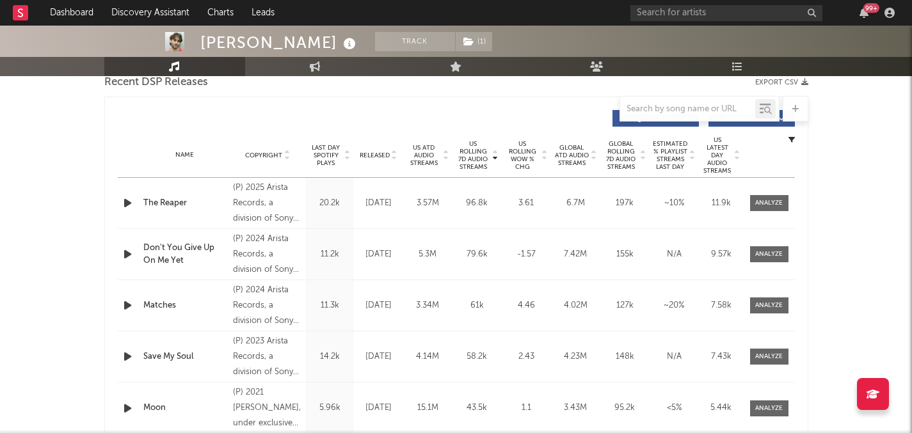
scroll to position [449, 0]
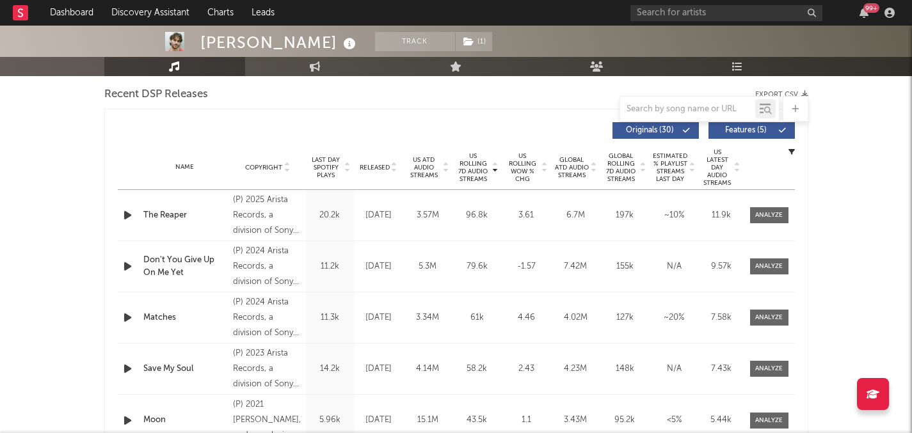
click at [575, 169] on span "Global ATD Audio Streams" at bounding box center [571, 167] width 35 height 23
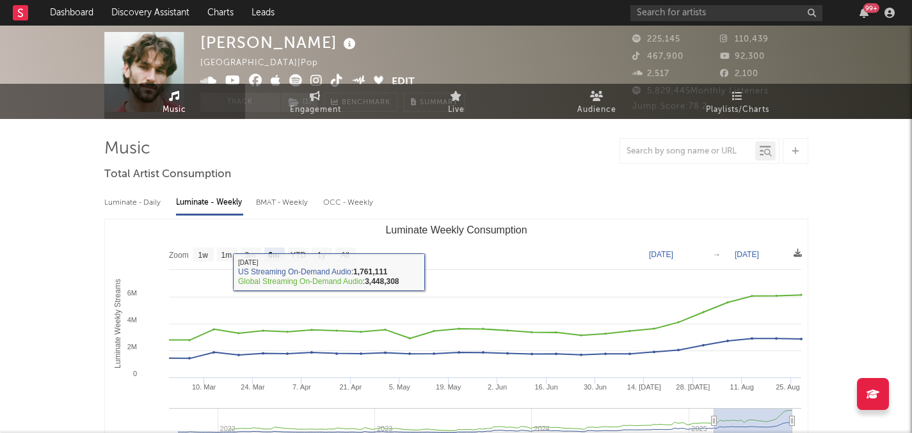
scroll to position [0, 0]
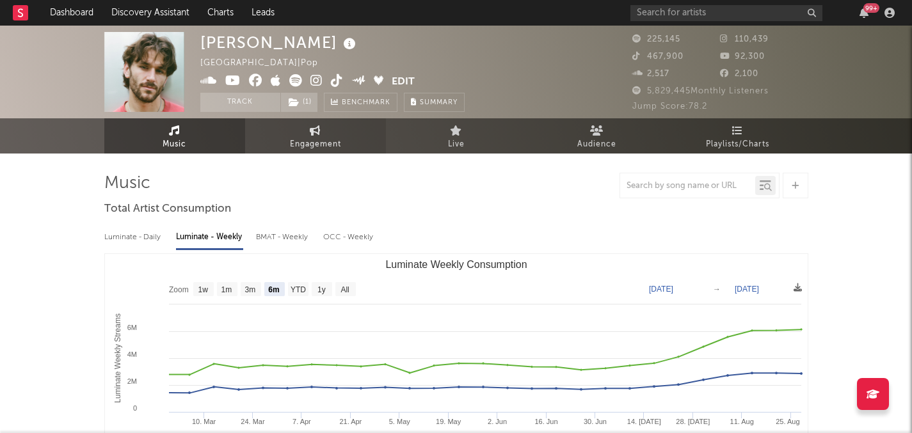
click at [303, 137] on span "Engagement" at bounding box center [315, 144] width 51 height 15
select select "1w"
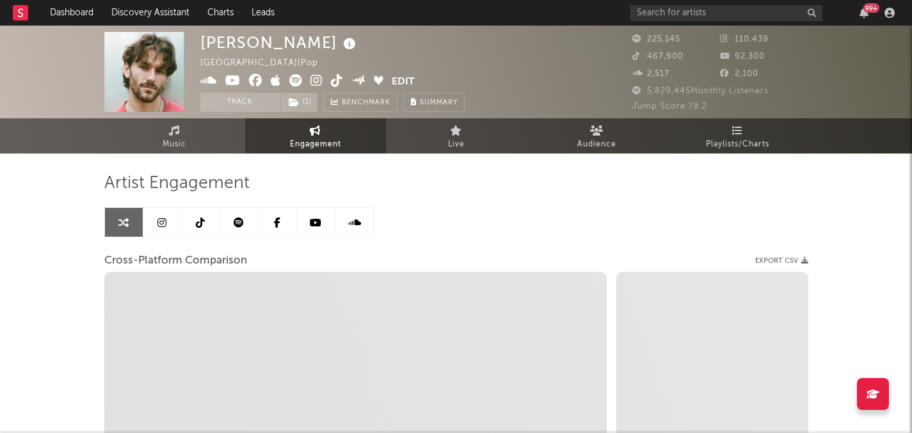
select select "1m"
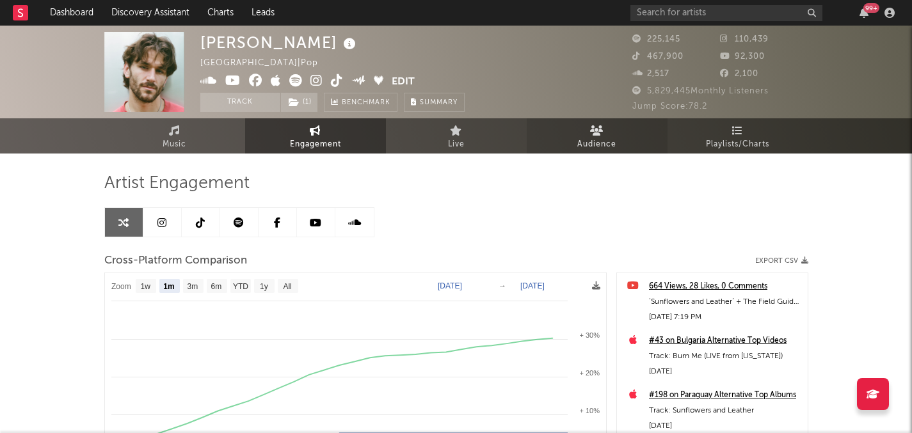
click at [613, 128] on link "Audience" at bounding box center [597, 135] width 141 height 35
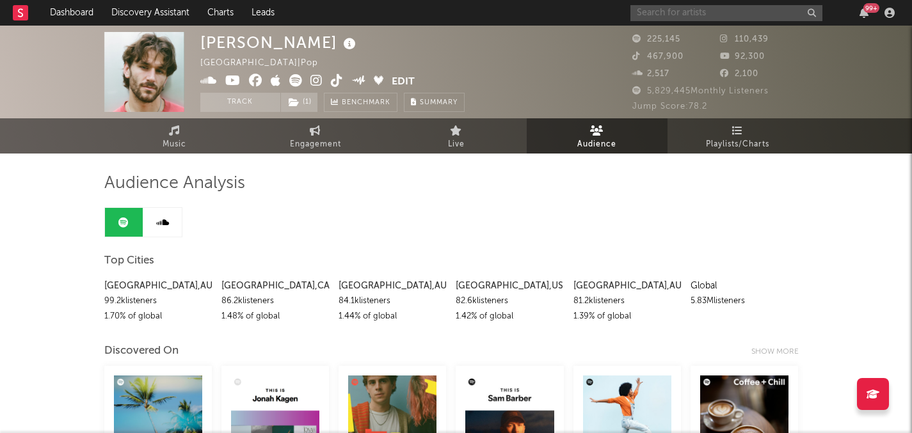
click at [696, 15] on input "text" at bounding box center [727, 13] width 192 height 16
click at [213, 20] on link "Charts" at bounding box center [220, 13] width 44 height 26
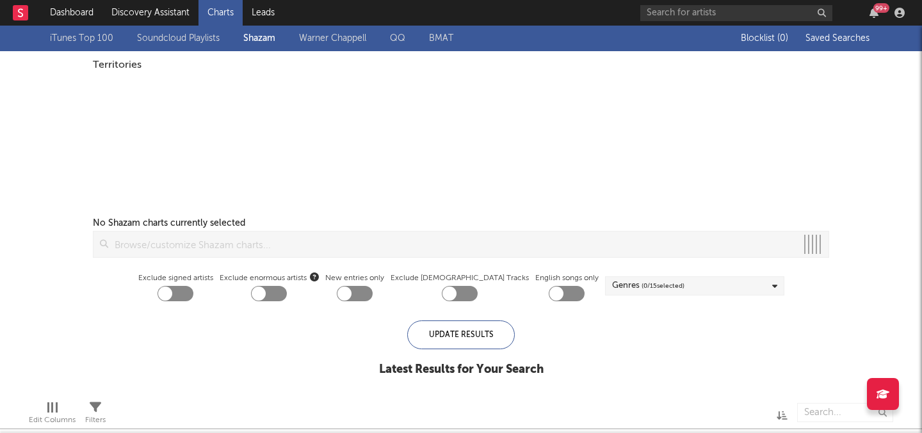
click at [831, 43] on button "Saved Searches" at bounding box center [837, 38] width 70 height 10
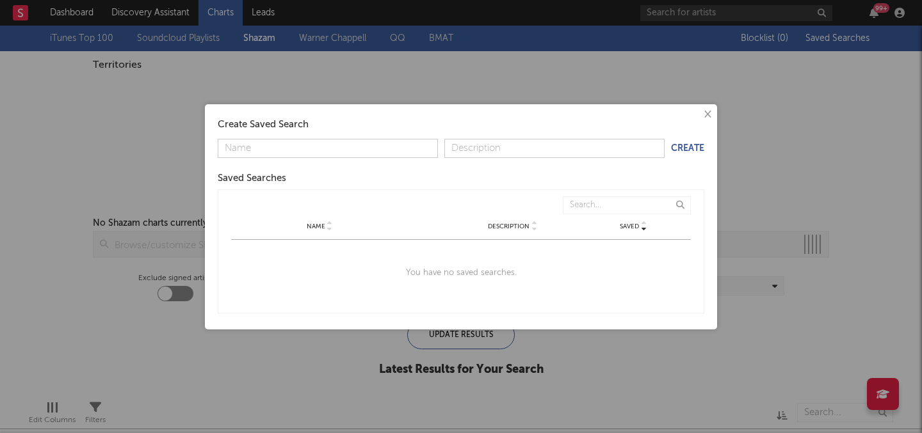
click at [706, 118] on button "×" at bounding box center [707, 115] width 14 height 14
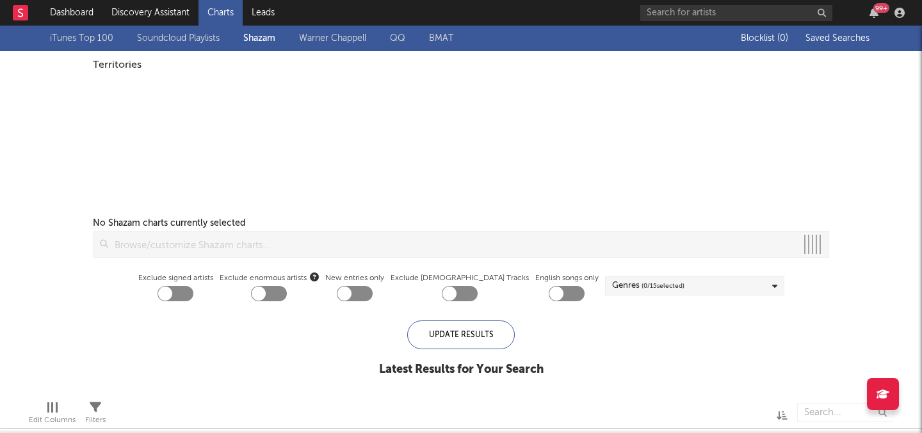
checkbox input "true"
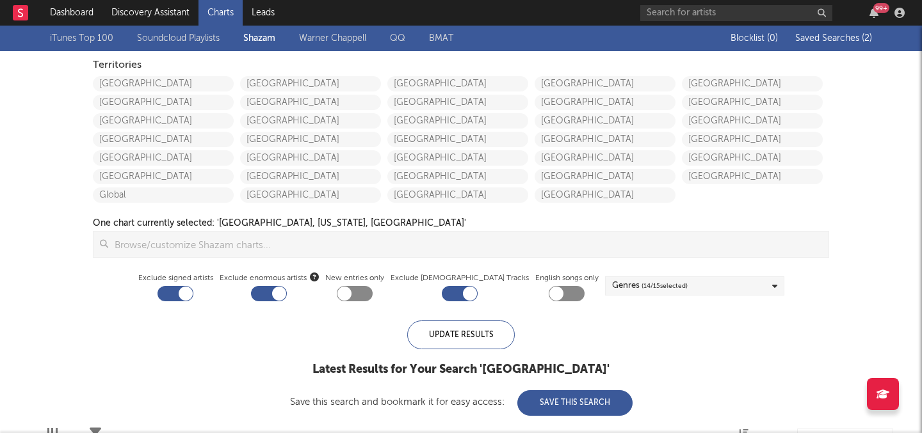
click at [854, 38] on span "Saved Searches ( 2 )" at bounding box center [833, 38] width 77 height 9
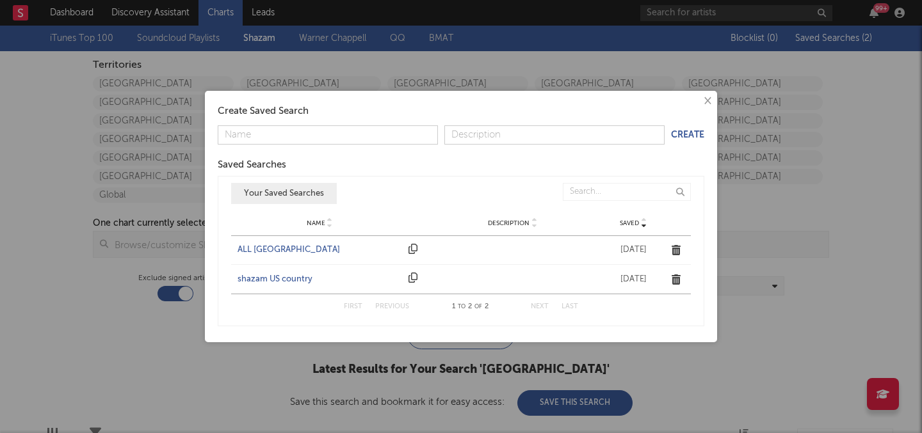
click at [293, 254] on div "ALL UNITED STATES" at bounding box center [320, 250] width 165 height 13
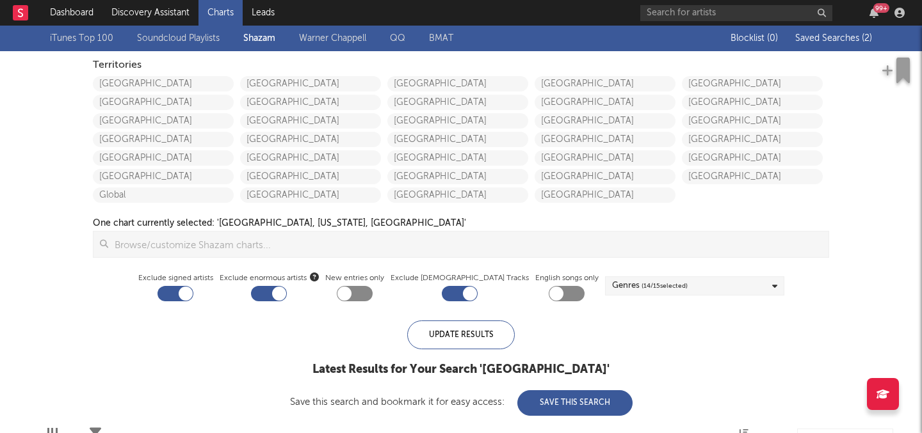
checkbox input "false"
checkbox input "true"
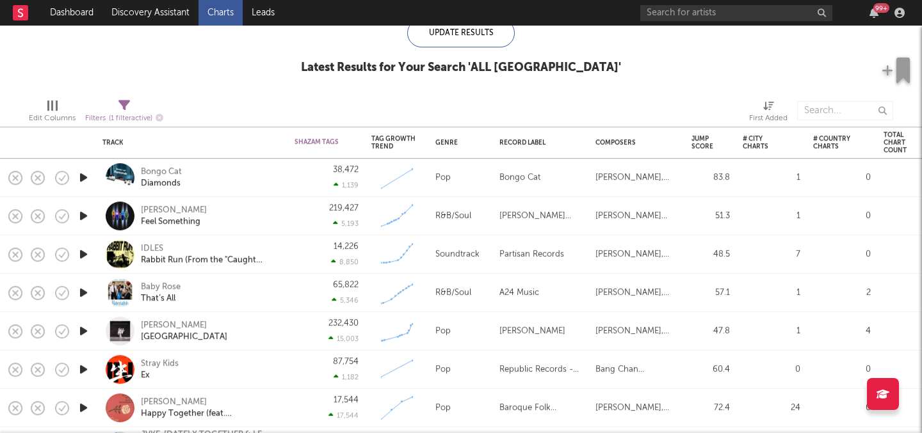
click at [80, 290] on icon "button" at bounding box center [83, 293] width 13 height 16
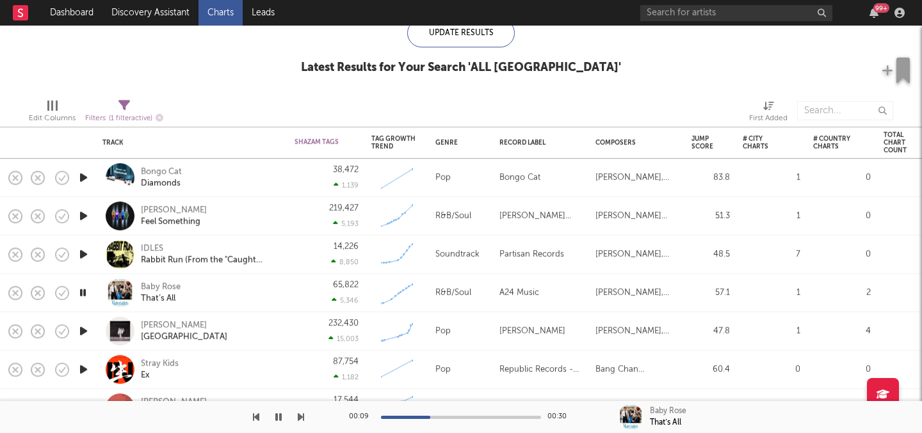
click at [84, 259] on icon "button" at bounding box center [83, 254] width 13 height 16
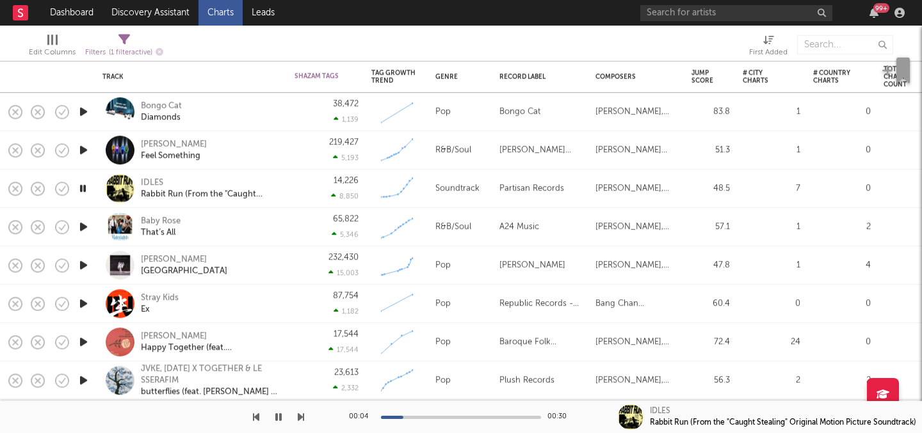
click at [86, 342] on icon "button" at bounding box center [83, 342] width 13 height 16
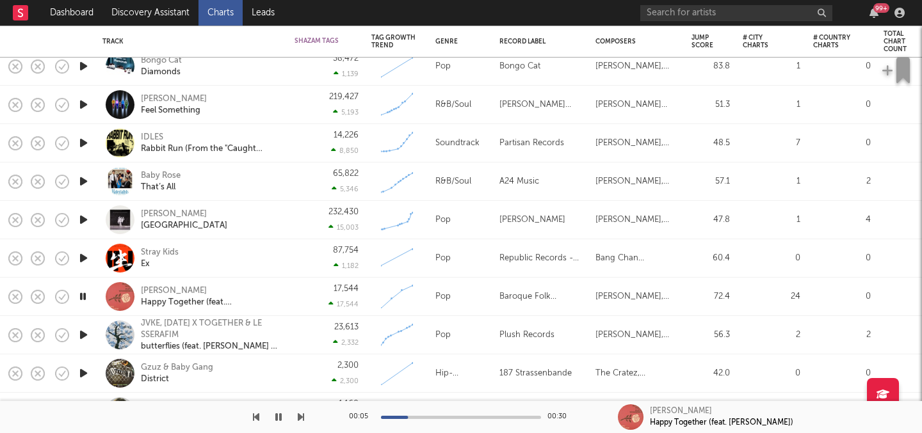
click at [78, 369] on icon "button" at bounding box center [83, 374] width 13 height 16
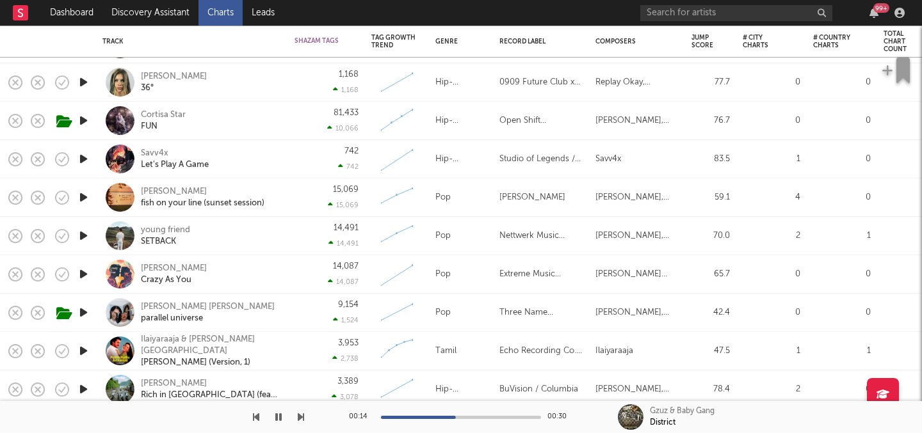
click at [83, 350] on icon "button" at bounding box center [83, 351] width 13 height 16
click at [83, 350] on icon "button" at bounding box center [83, 351] width 12 height 16
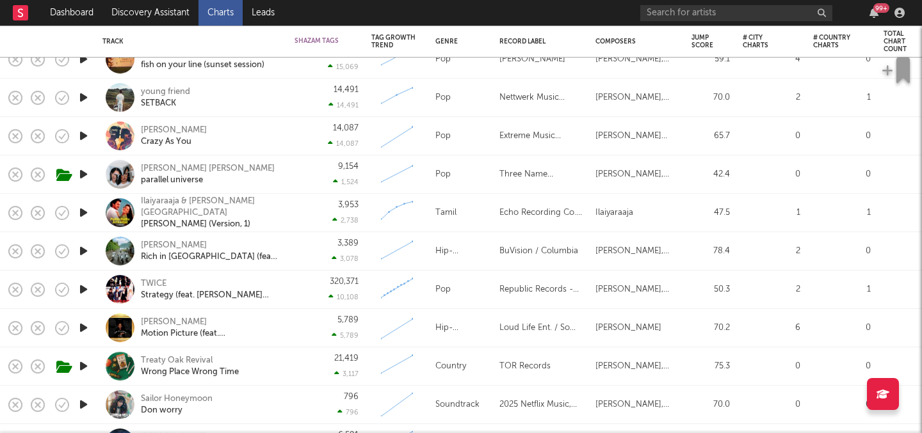
click at [84, 367] on icon "button" at bounding box center [83, 367] width 13 height 16
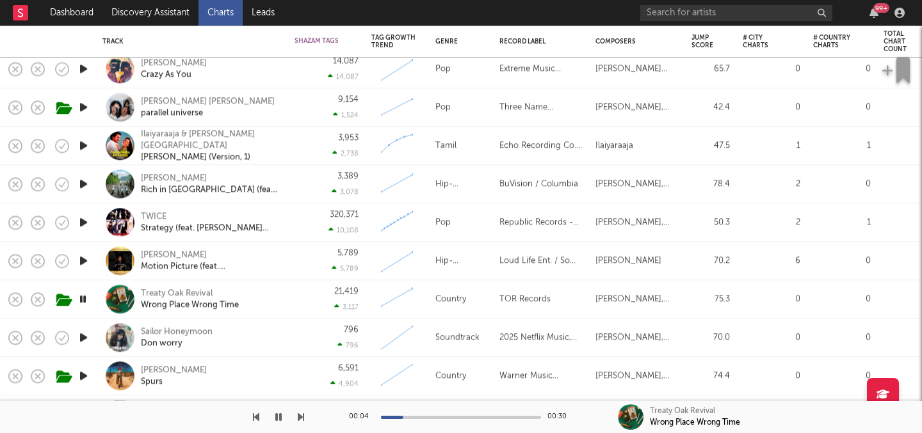
click at [84, 376] on icon "button" at bounding box center [83, 376] width 13 height 16
click at [275, 413] on icon "button" at bounding box center [278, 417] width 6 height 10
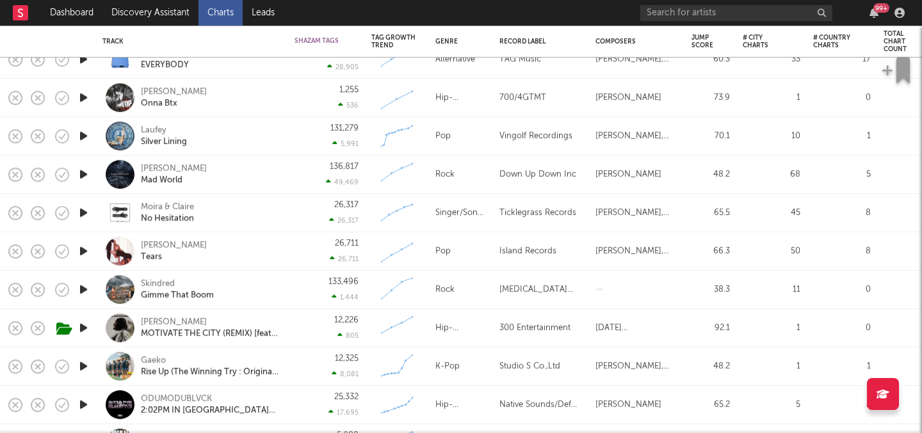
click at [85, 289] on icon "button" at bounding box center [83, 290] width 13 height 16
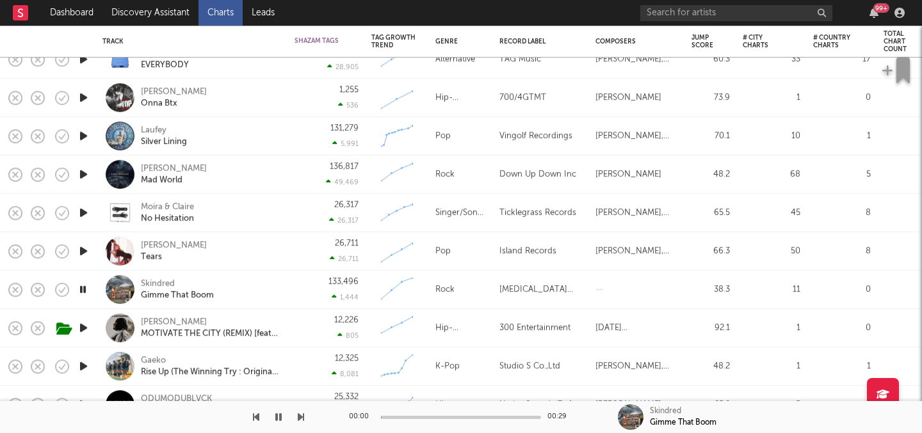
click at [85, 289] on icon "button" at bounding box center [83, 290] width 12 height 16
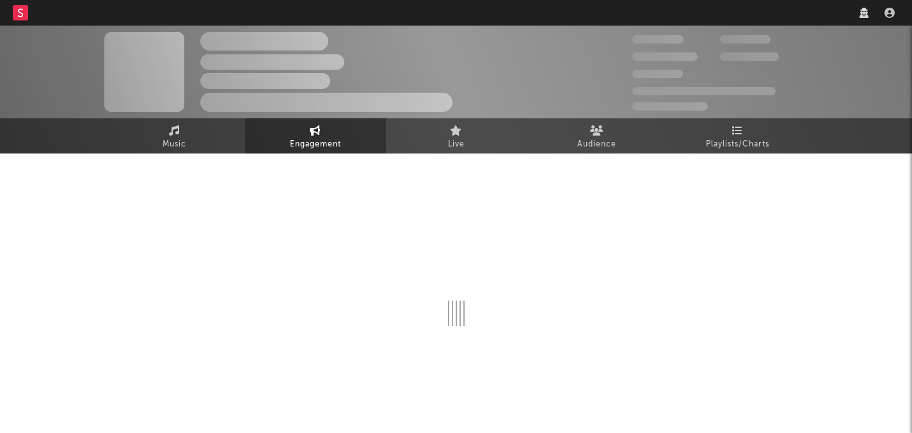
click at [720, 15] on nav "Dashboard Discovery Assistant Charts Leads" at bounding box center [456, 13] width 912 height 26
select select "1w"
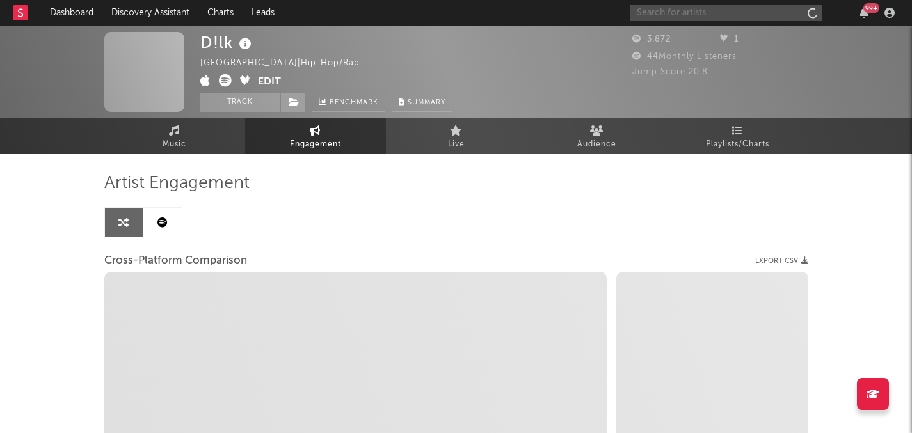
click at [721, 15] on input "text" at bounding box center [727, 13] width 192 height 16
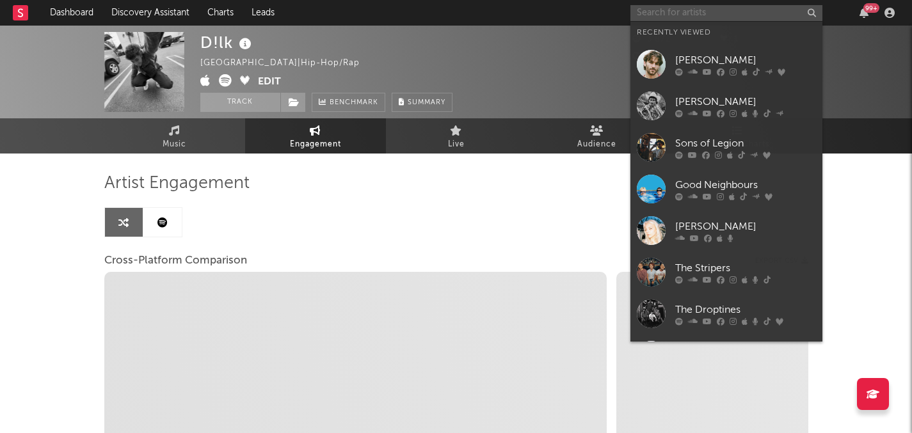
select select "1m"
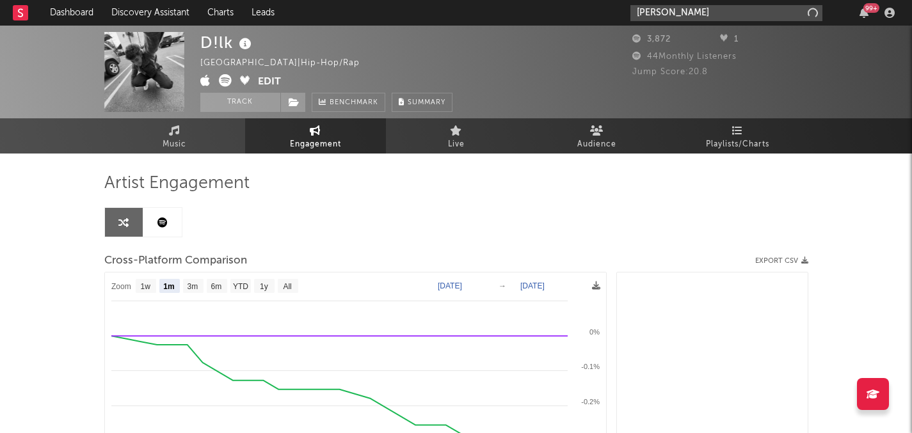
type input "madeline"
select select "1m"
click at [719, 5] on input "madeline edwards" at bounding box center [727, 13] width 192 height 16
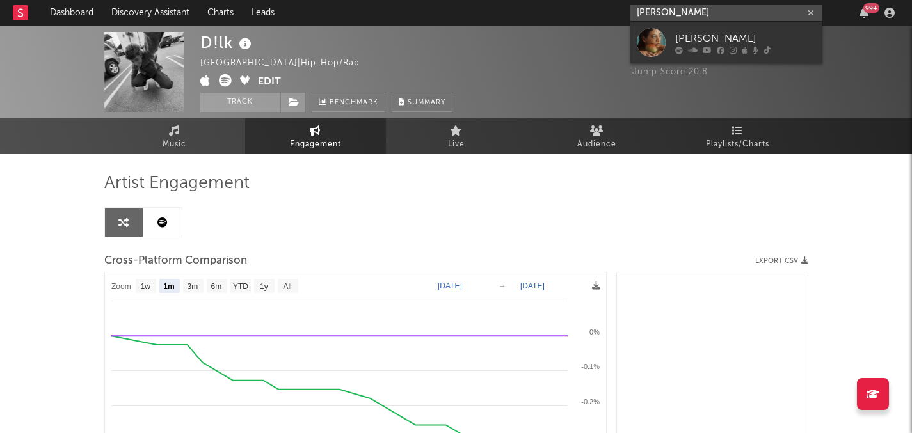
click at [726, 10] on input "madeline edwards" at bounding box center [727, 13] width 192 height 16
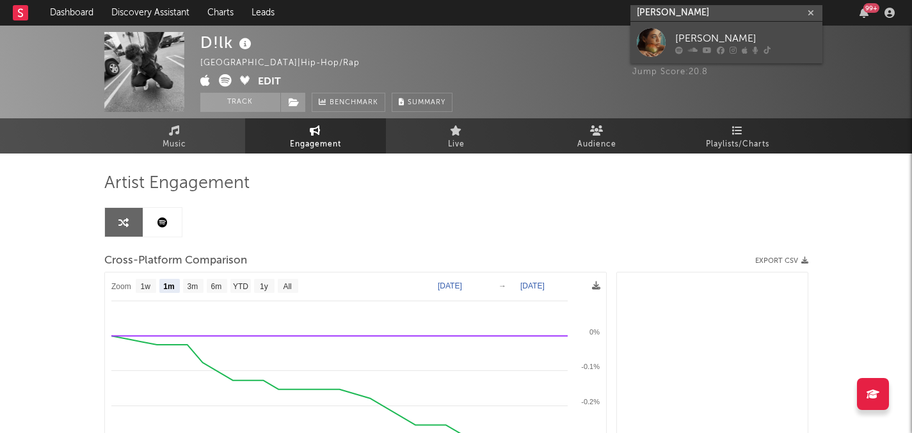
type input "madeline edwards"
click at [723, 46] on icon at bounding box center [721, 50] width 8 height 8
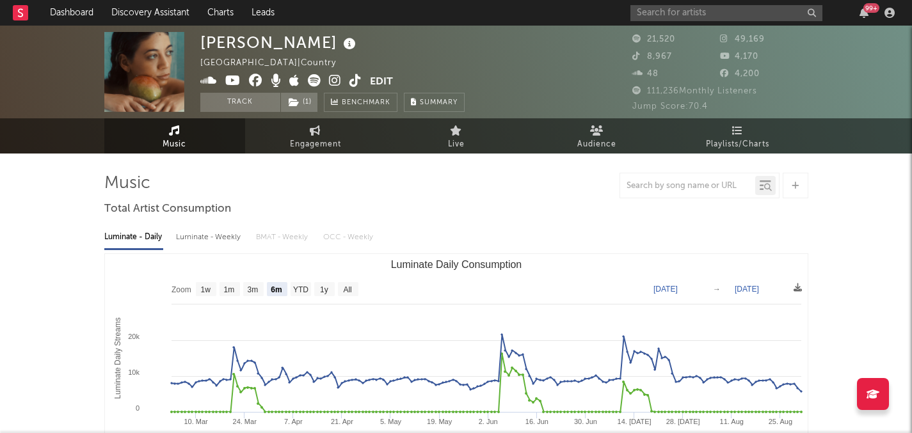
select select "6m"
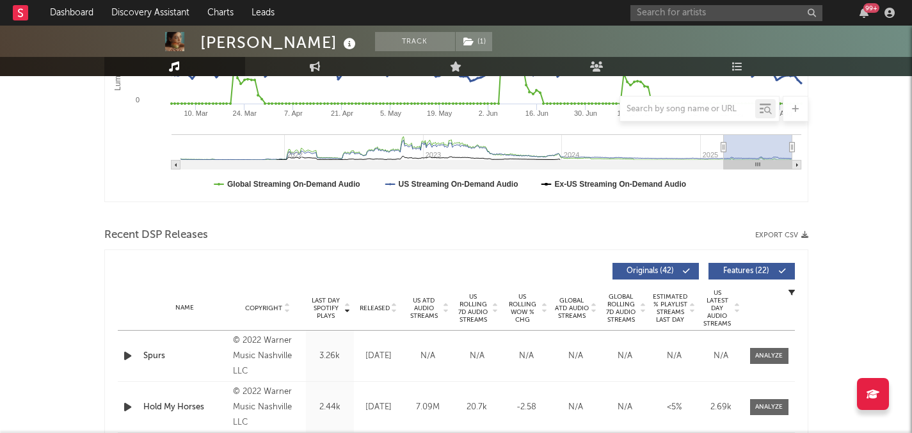
scroll to position [408, 0]
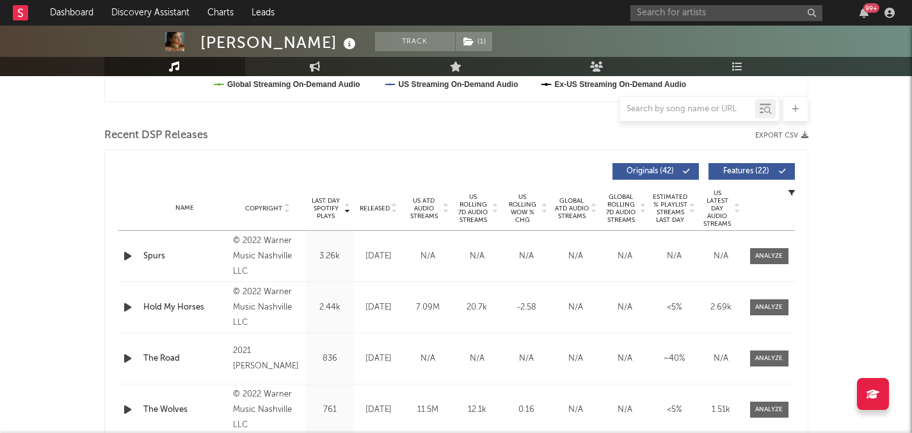
click at [467, 220] on span "US Rolling 7D Audio Streams" at bounding box center [473, 208] width 35 height 31
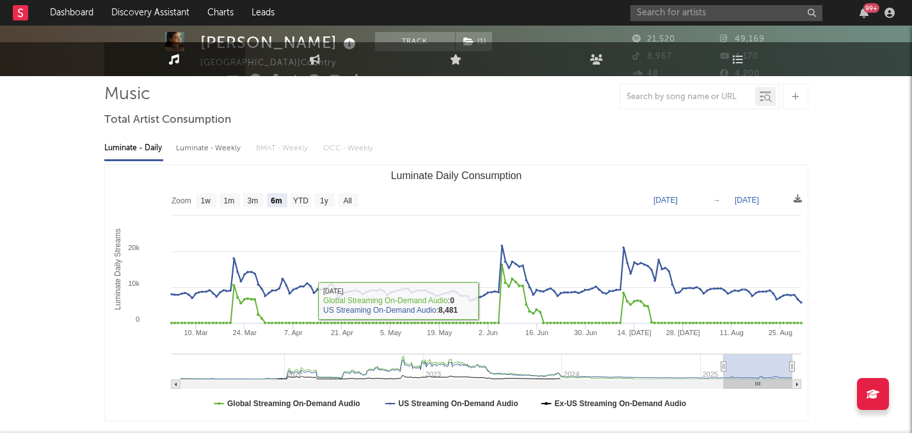
scroll to position [0, 0]
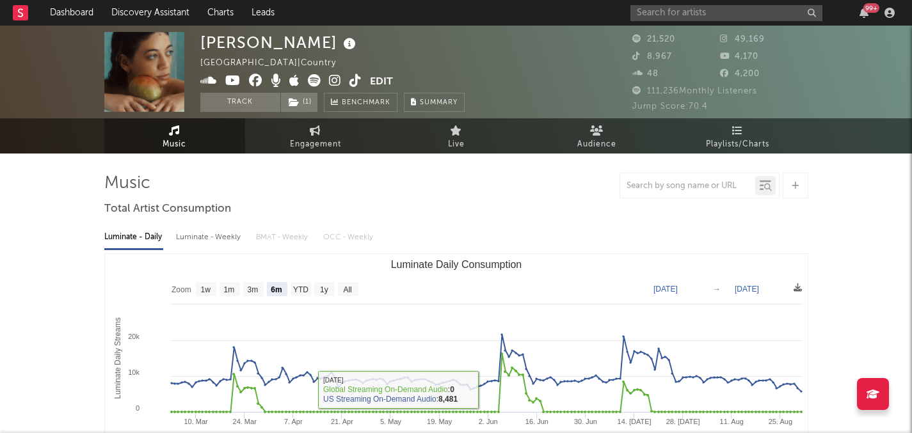
drag, startPoint x: 323, startPoint y: 155, endPoint x: 332, endPoint y: 154, distance: 9.1
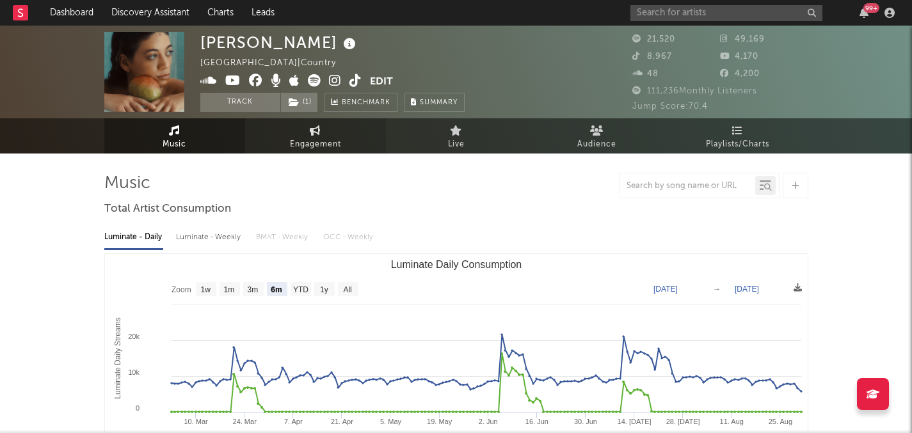
click at [332, 142] on span "Engagement" at bounding box center [315, 144] width 51 height 15
select select "1w"
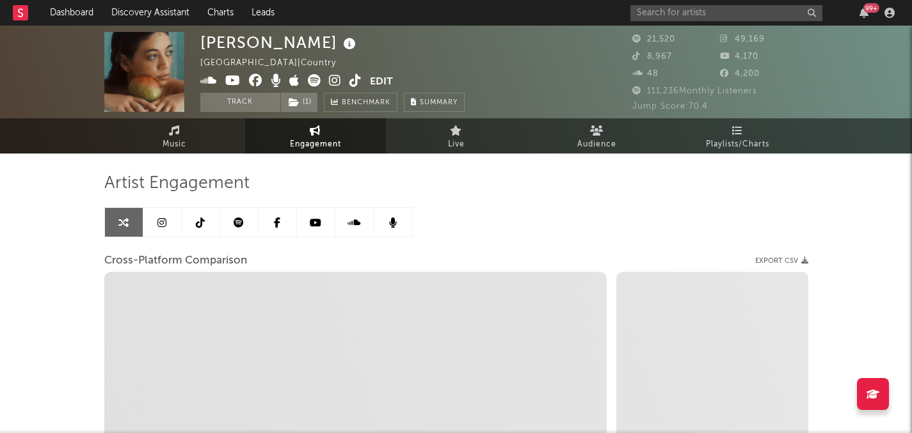
select select "1m"
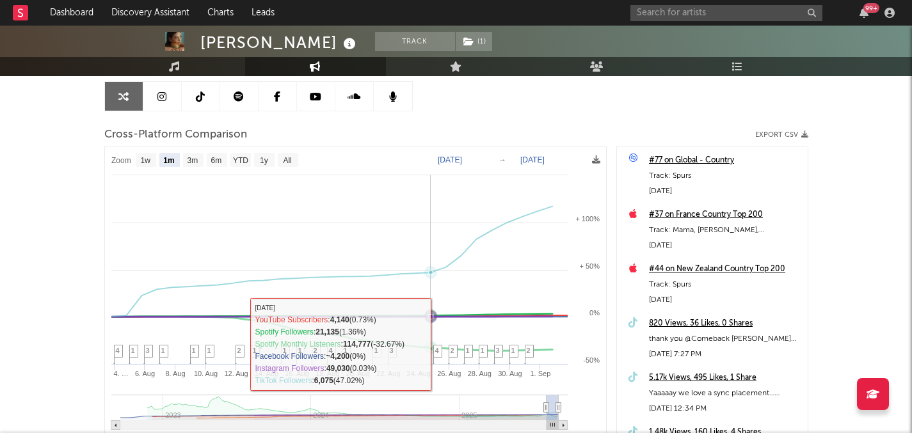
scroll to position [129, 0]
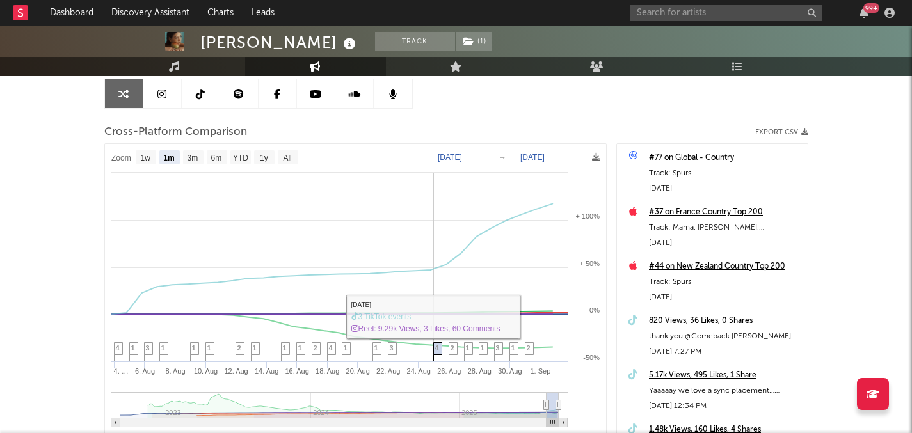
click at [437, 349] on span "4" at bounding box center [437, 348] width 4 height 8
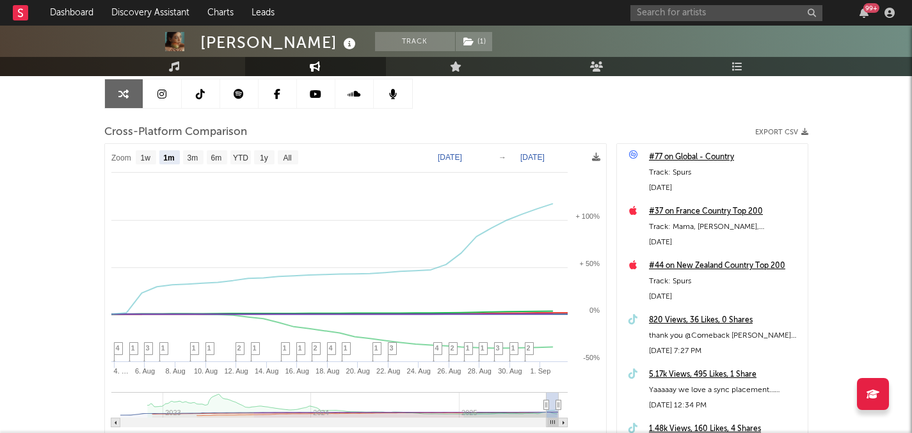
scroll to position [0, 0]
click at [677, 158] on div "#77 on Global - Country" at bounding box center [725, 157] width 152 height 15
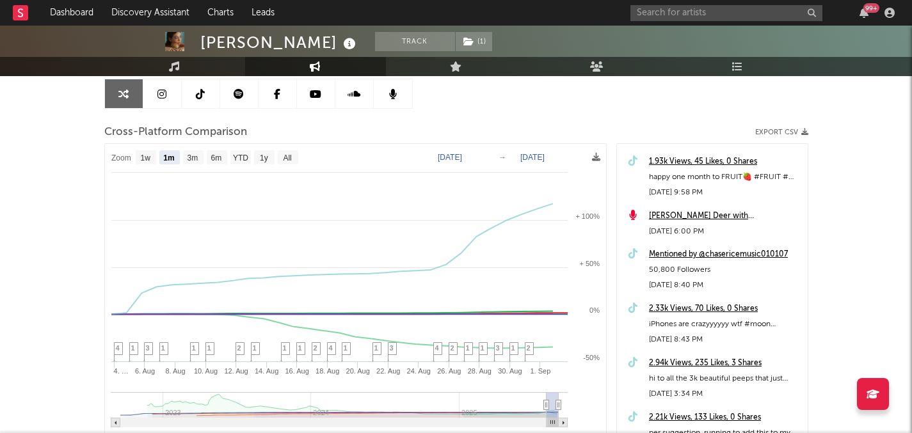
scroll to position [1663, 0]
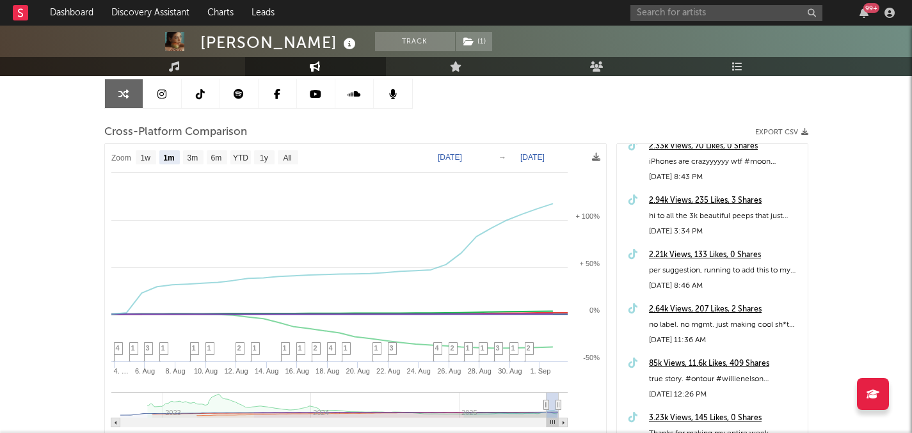
click at [705, 362] on div "85k Views, 11.6k Likes, 409 Shares" at bounding box center [725, 364] width 152 height 15
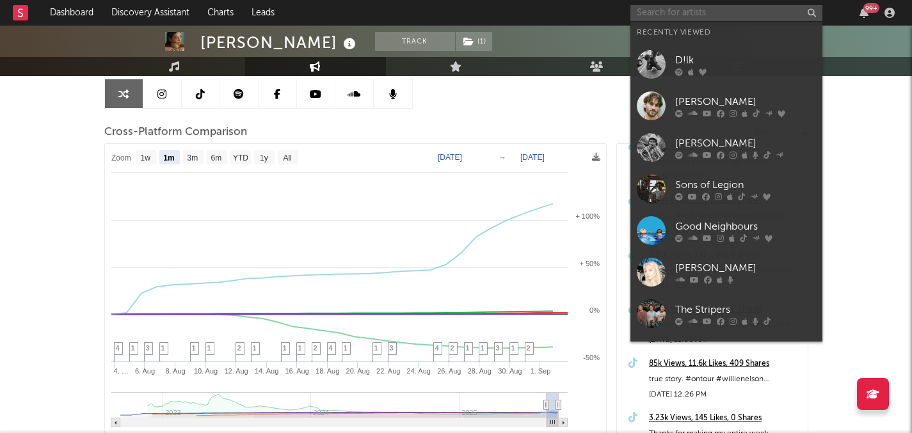
click at [737, 6] on input "text" at bounding box center [727, 13] width 192 height 16
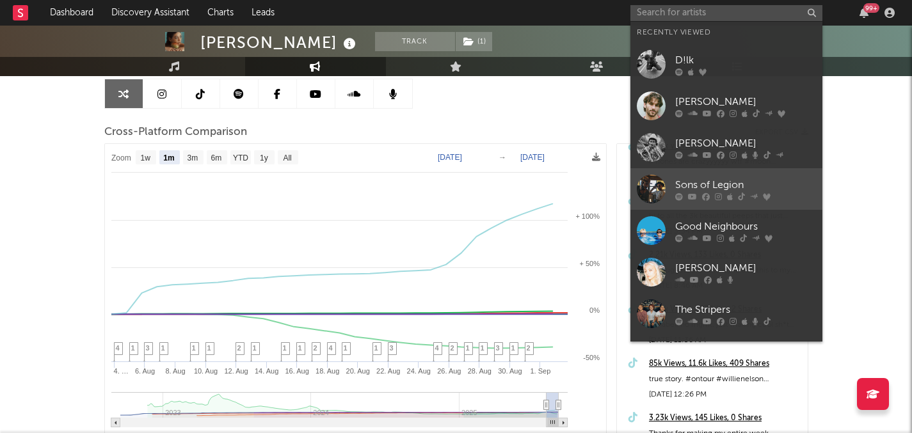
click at [733, 186] on div "Sons of Legion" at bounding box center [745, 184] width 141 height 15
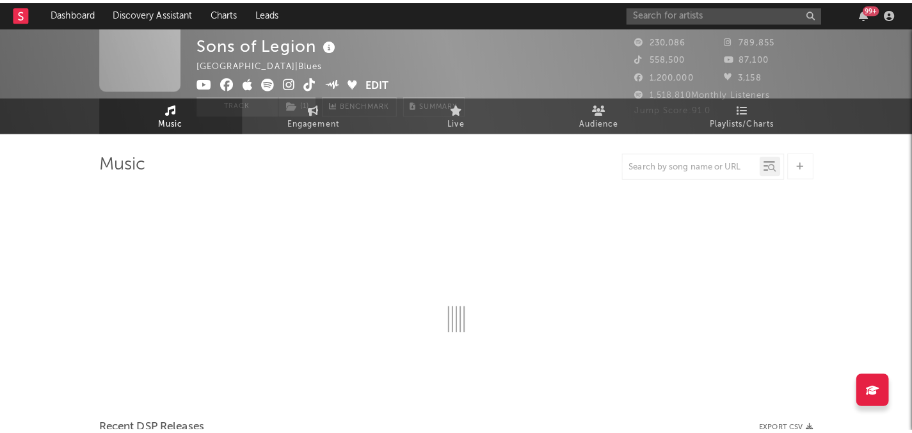
scroll to position [129, 0]
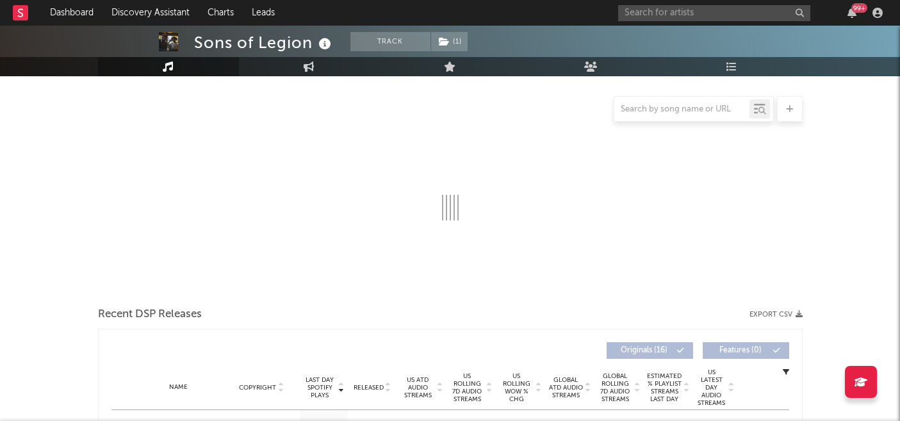
select select "6m"
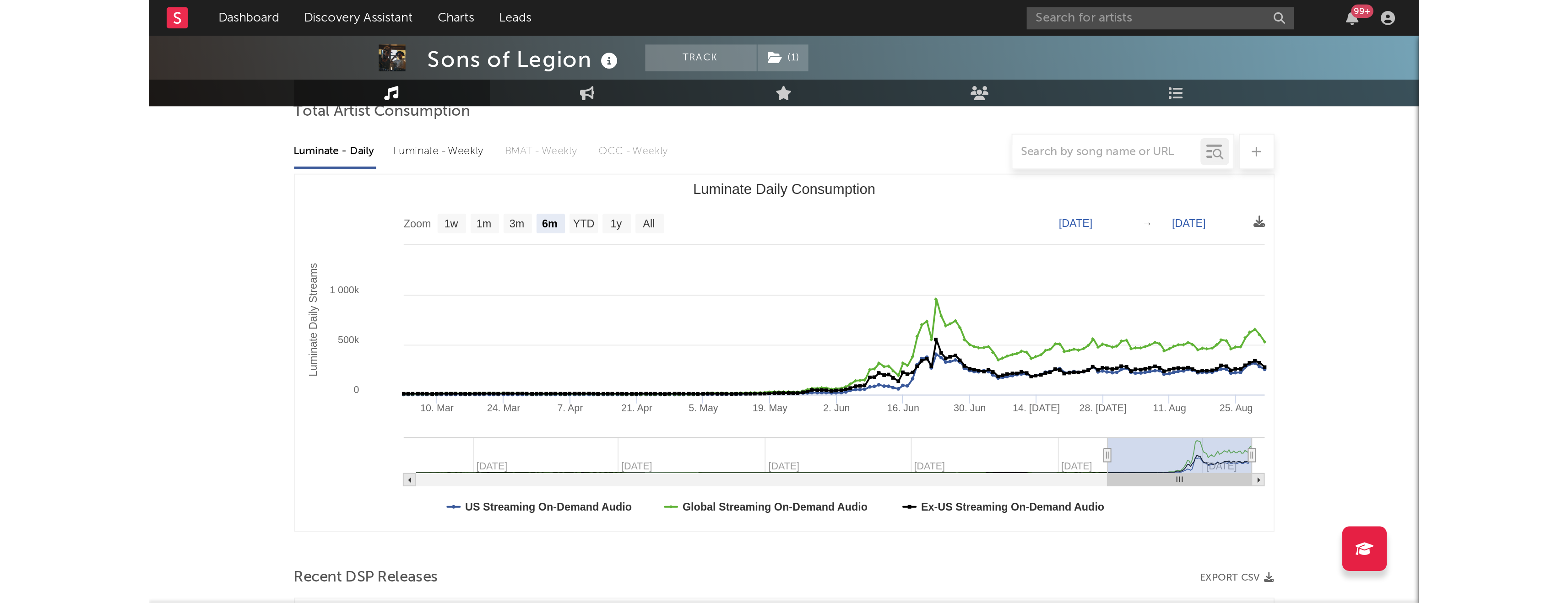
scroll to position [92, 0]
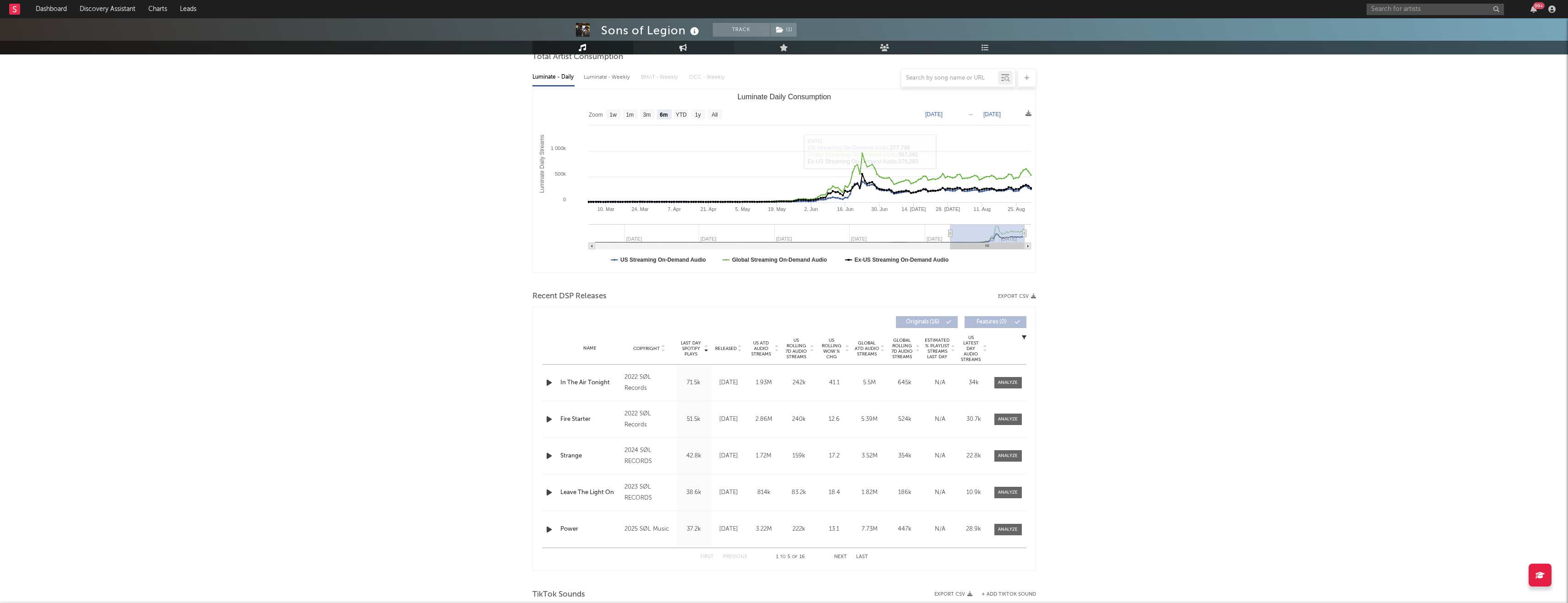
click at [652, 50] on link "Engagement" at bounding box center [683, 47] width 101 height 14
select select "1w"
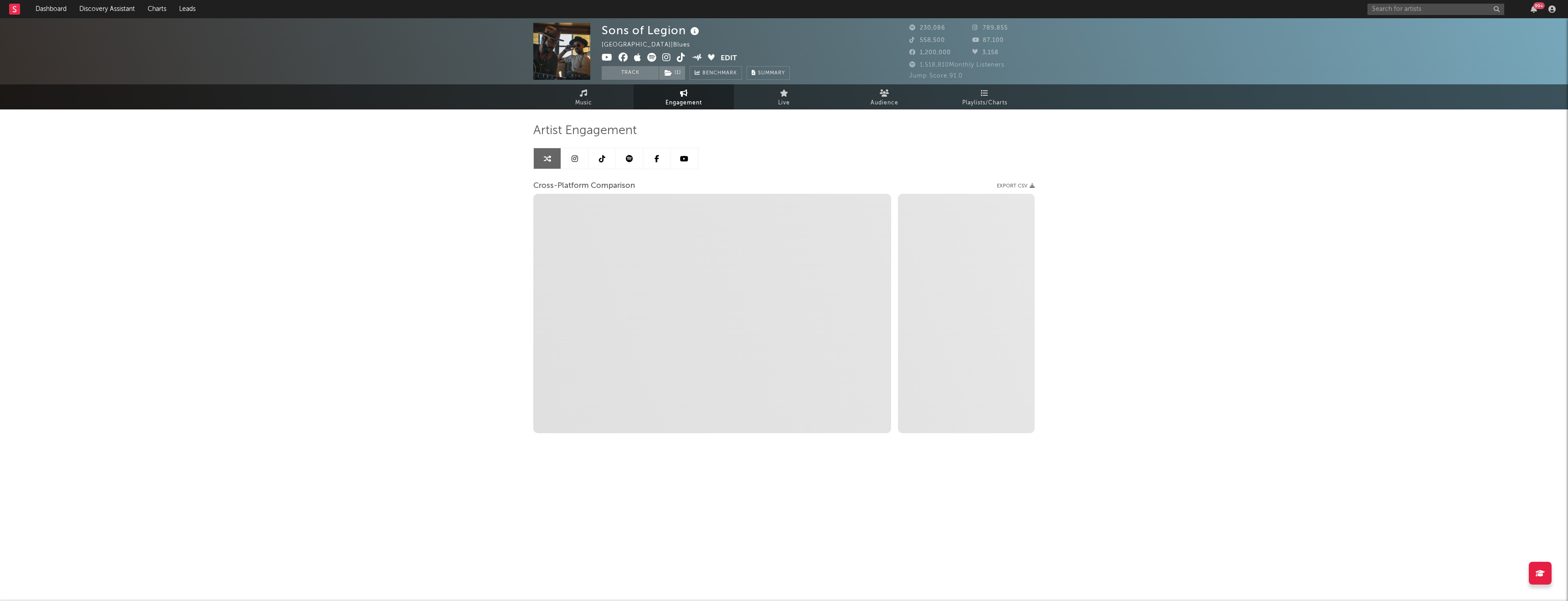
select select "1m"
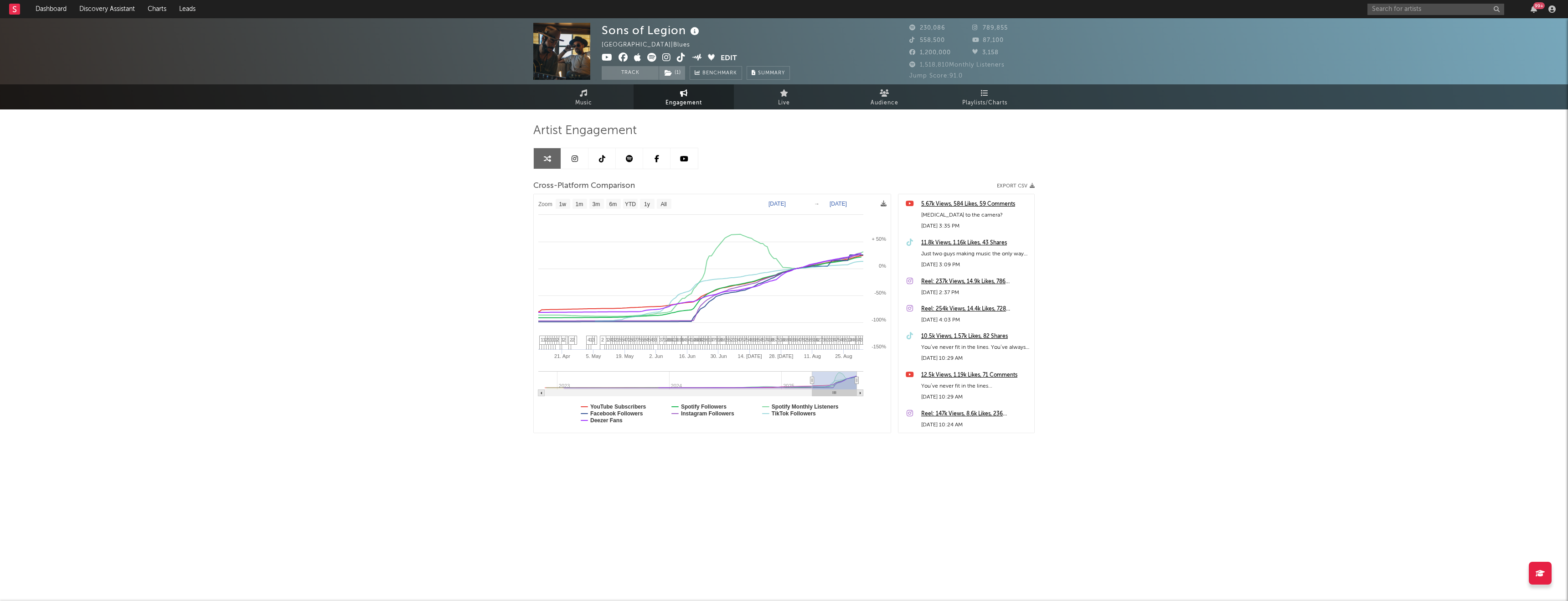
type input "2025-03-23"
drag, startPoint x: 848, startPoint y: 379, endPoint x: 807, endPoint y: 380, distance: 41.0
click at [649, 308] on icon at bounding box center [807, 380] width 4 height 7
select select "1w"
click at [599, 158] on icon at bounding box center [602, 159] width 6 height 7
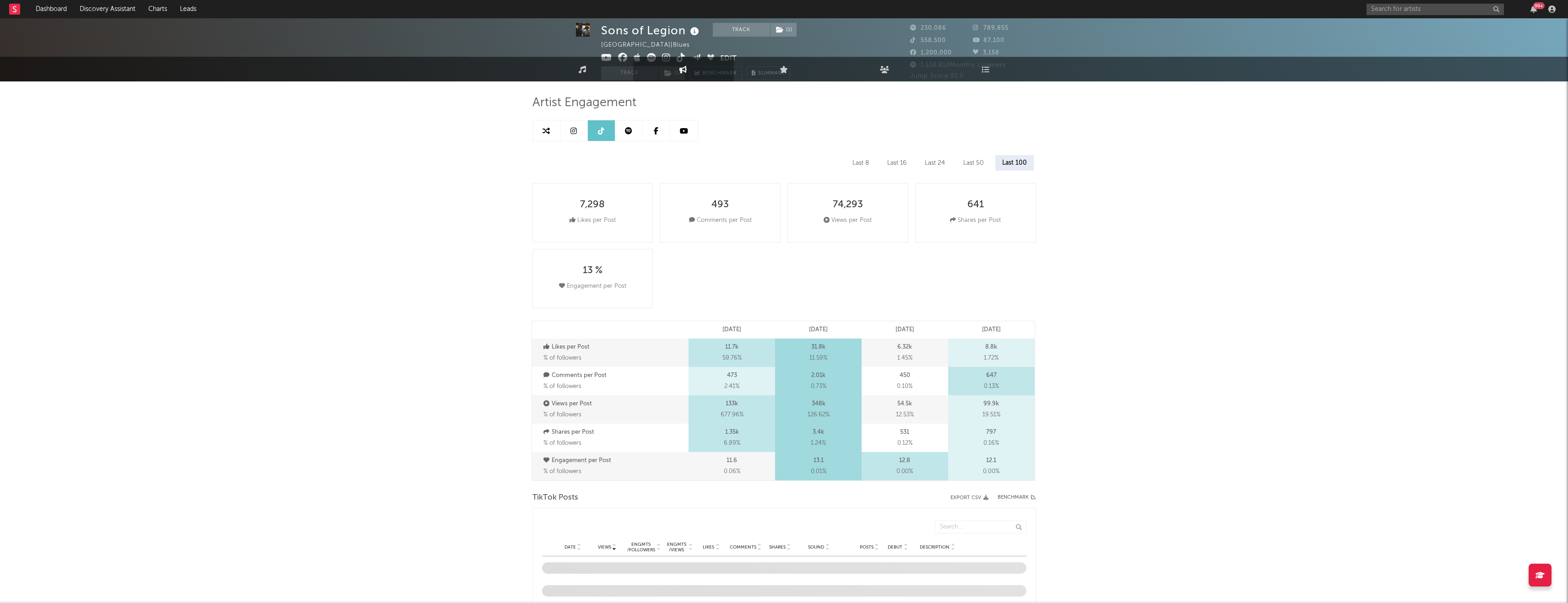
select select "1w"
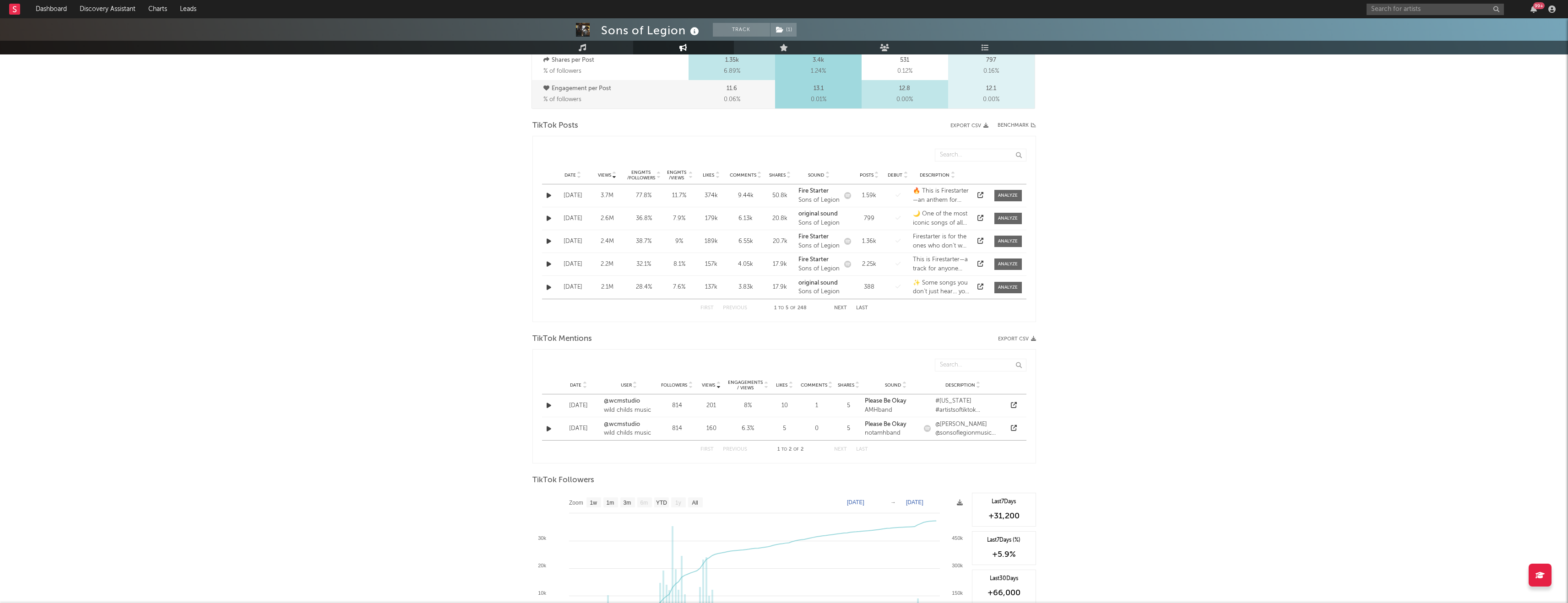
scroll to position [400, 0]
click at [603, 173] on span "Views" at bounding box center [604, 176] width 14 height 6
click at [603, 174] on span "Views" at bounding box center [604, 176] width 14 height 6
click at [652, 309] on button "Next" at bounding box center [840, 308] width 13 height 5
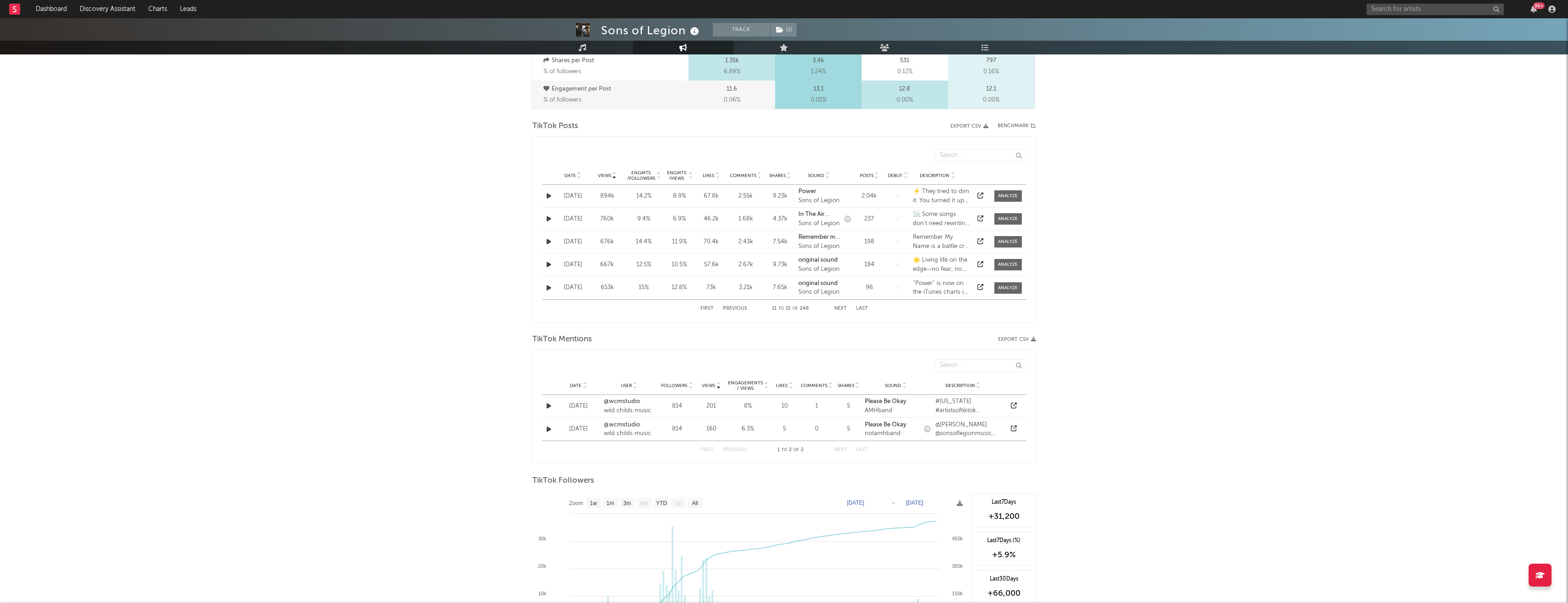
click at [652, 309] on button "Next" at bounding box center [840, 308] width 13 height 5
click at [573, 182] on span "Date" at bounding box center [570, 181] width 11 height 6
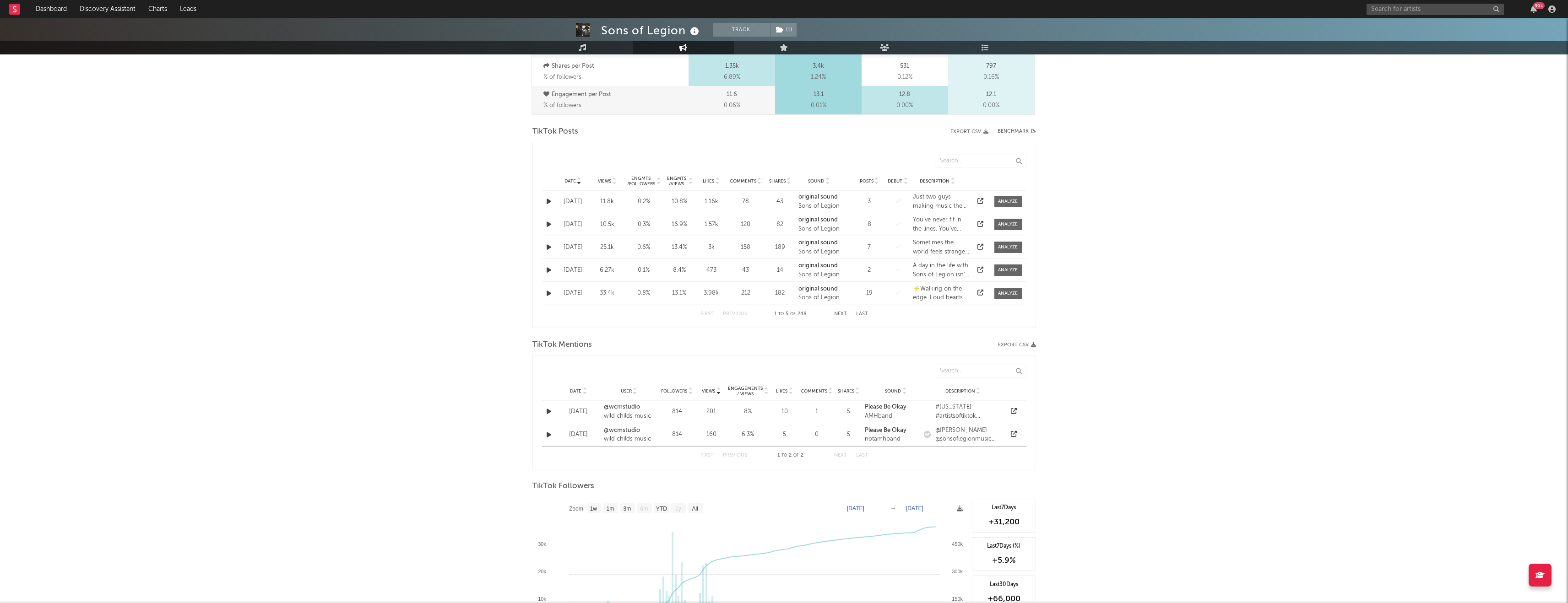
click at [573, 182] on span "Date" at bounding box center [570, 181] width 11 height 6
click at [604, 182] on span "Views" at bounding box center [604, 181] width 14 height 6
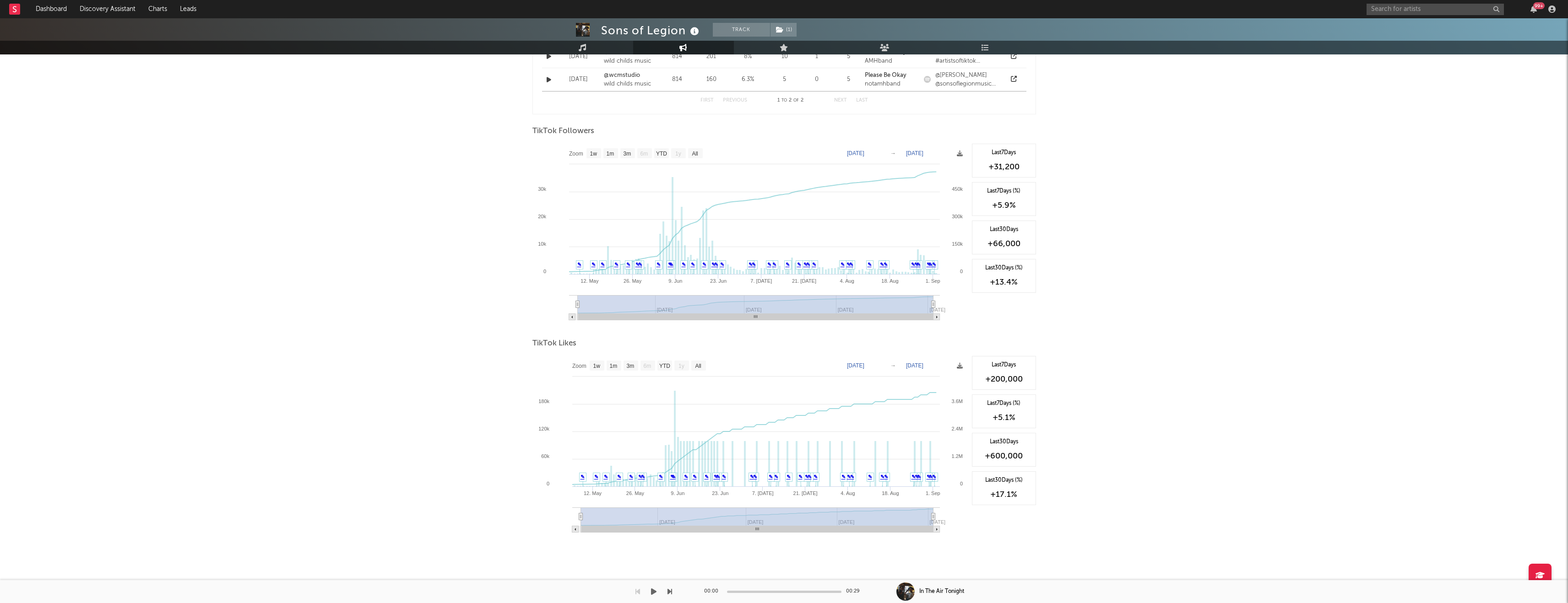
scroll to position [0, 0]
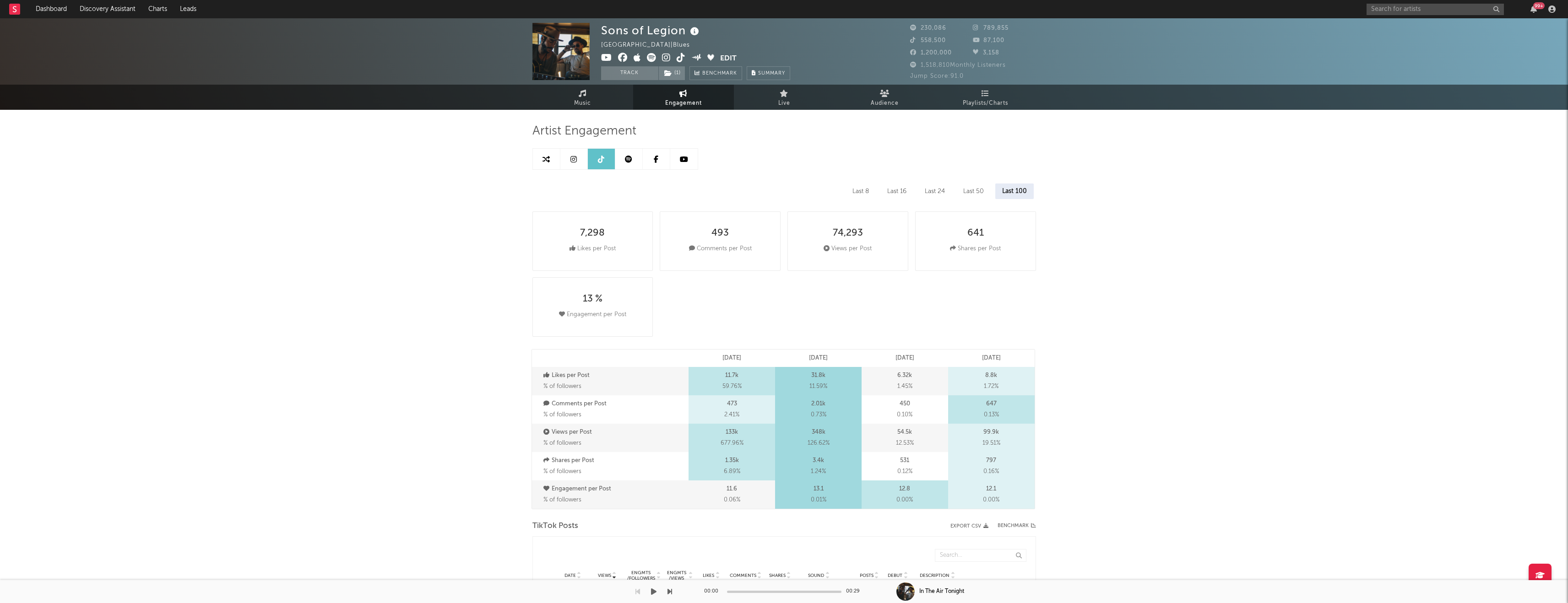
click at [629, 154] on link at bounding box center [628, 159] width 27 height 21
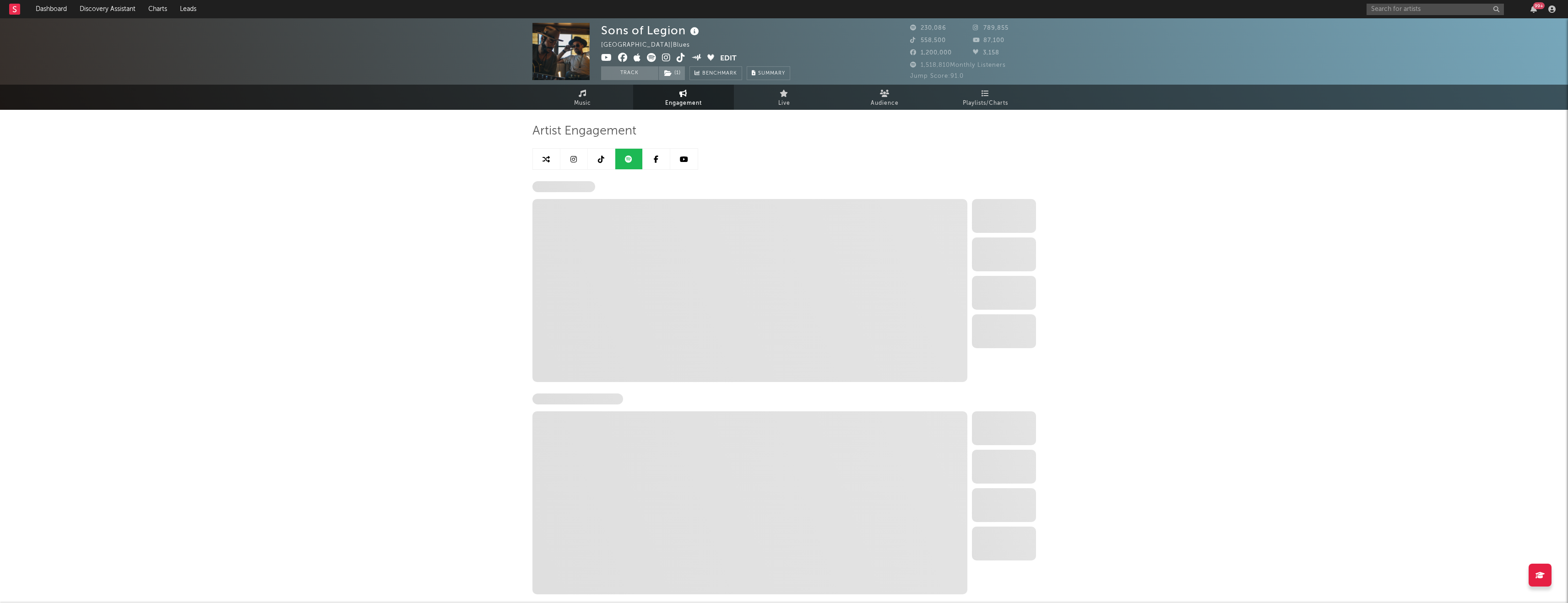
select select "6m"
select select "1w"
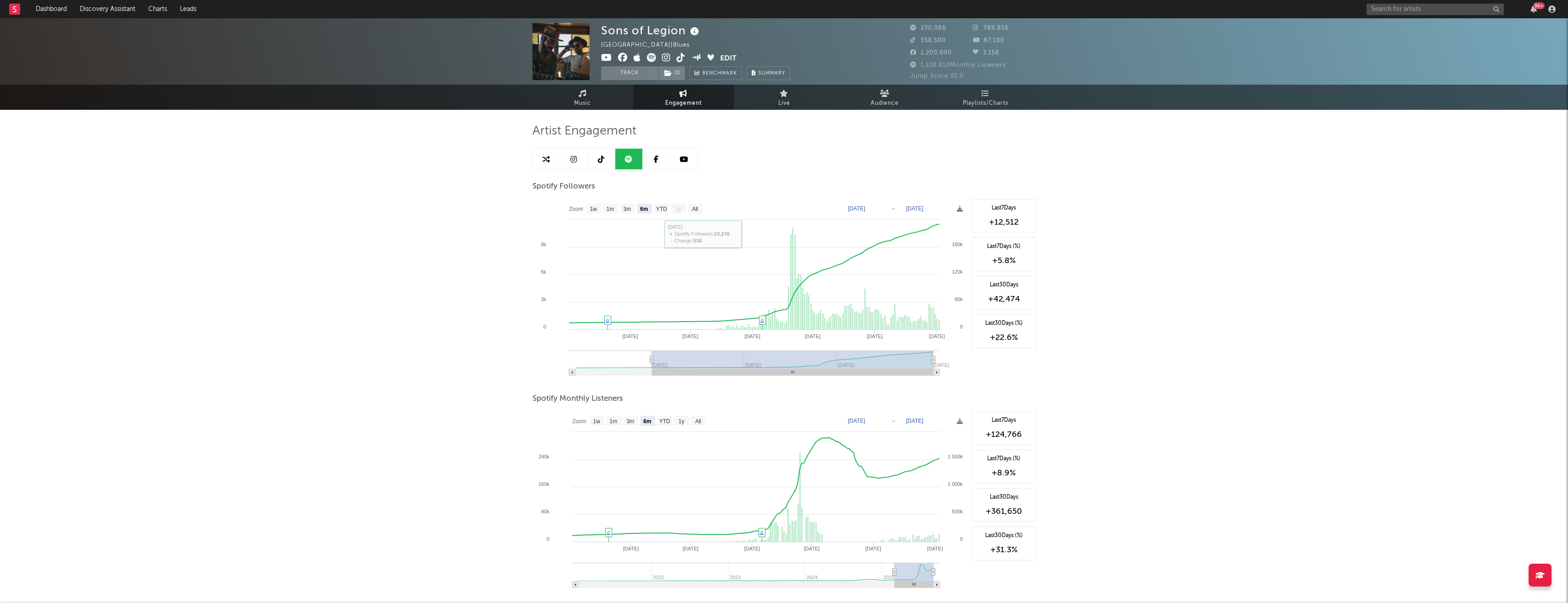
click at [551, 157] on link at bounding box center [546, 159] width 27 height 21
select select "1m"
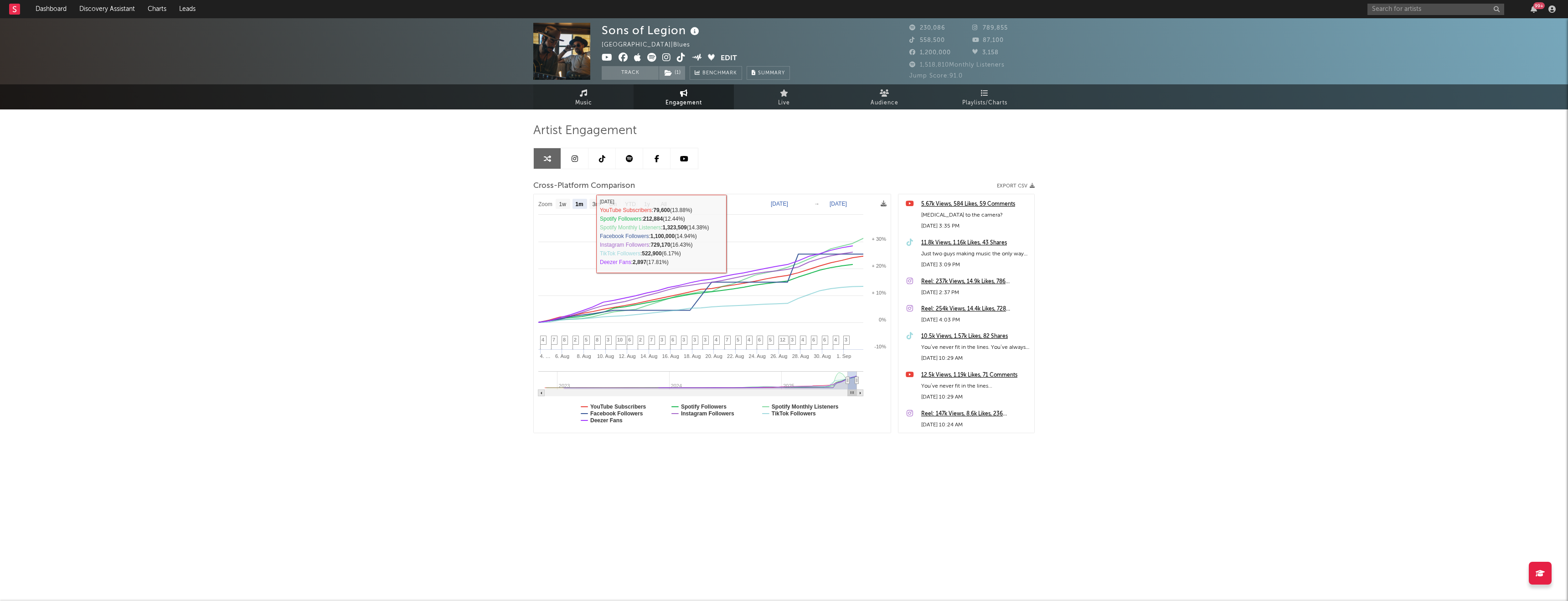
click at [609, 95] on link "Music" at bounding box center [583, 96] width 100 height 25
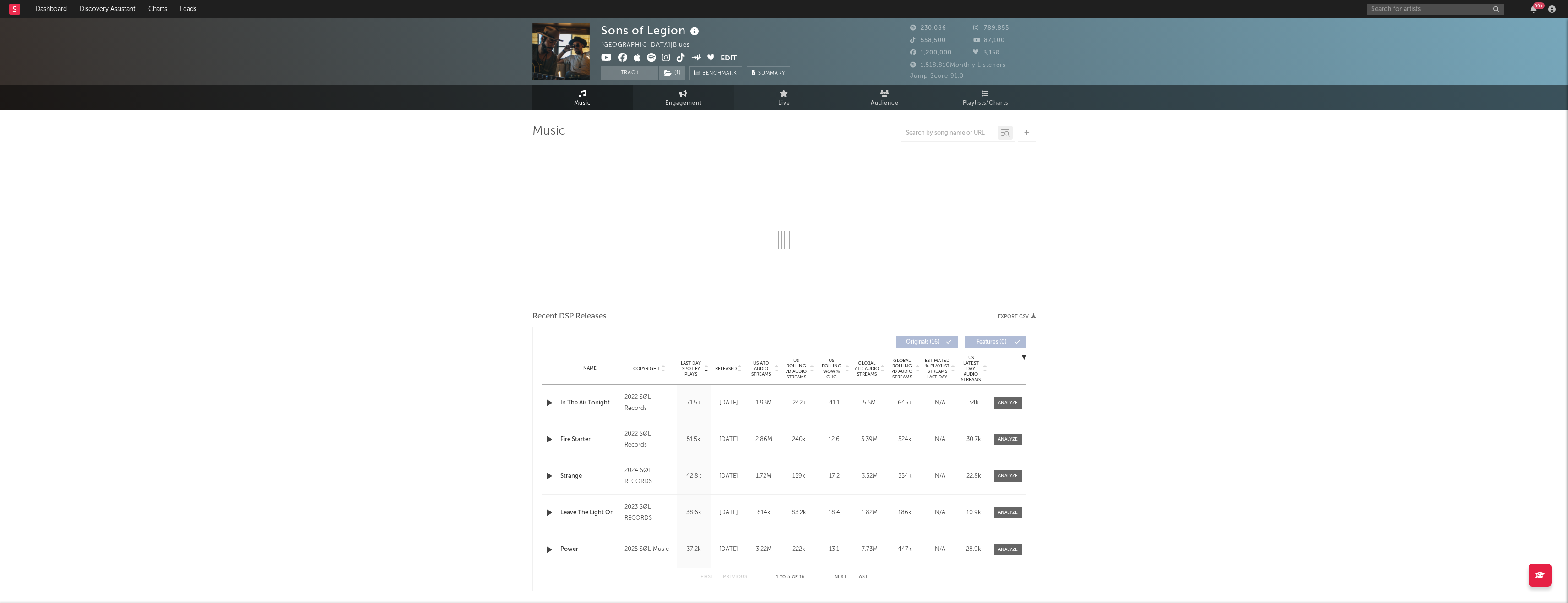
click at [652, 106] on link "Engagement" at bounding box center [683, 96] width 101 height 25
select select "1w"
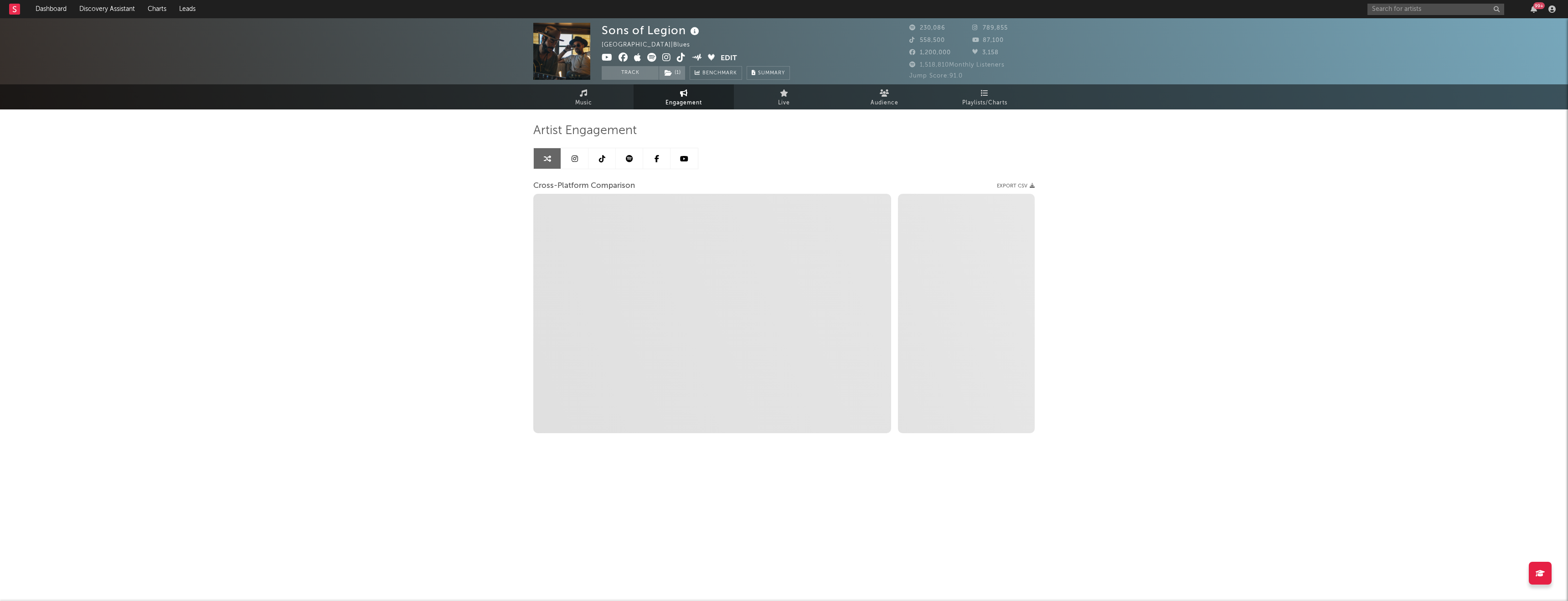
click at [609, 163] on link at bounding box center [602, 158] width 27 height 21
select select "1w"
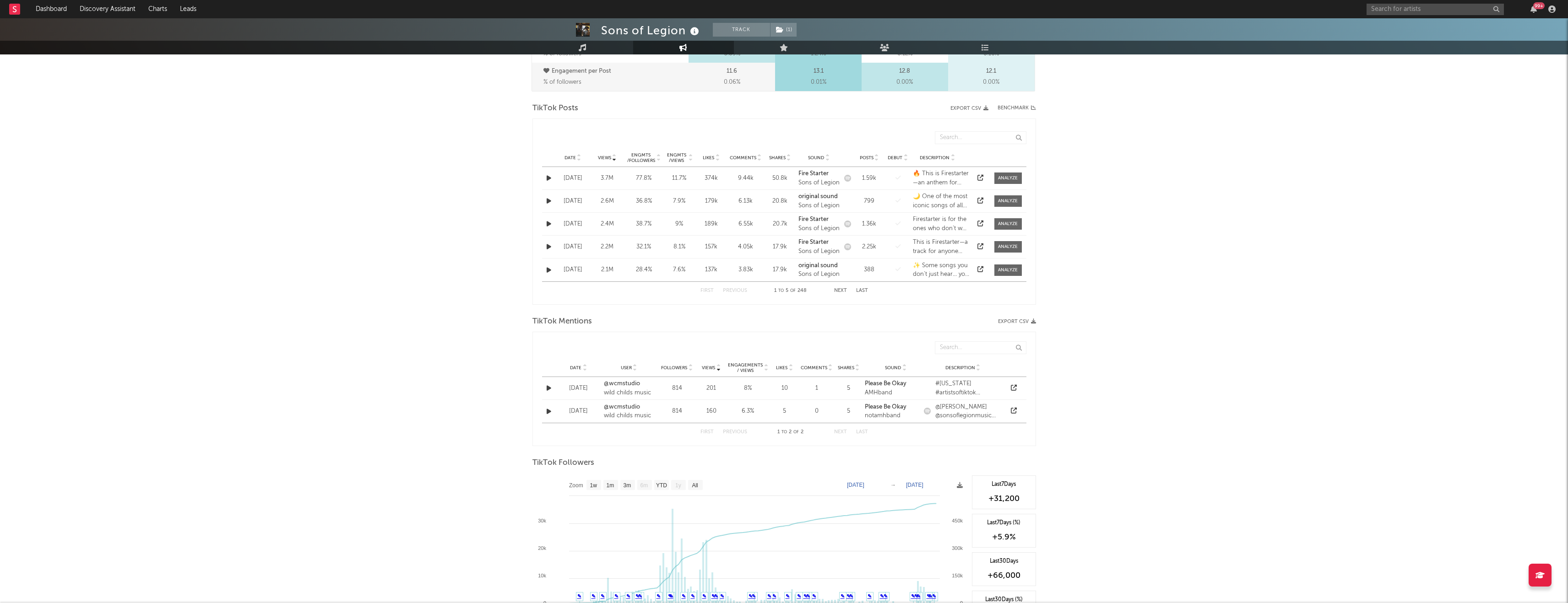
scroll to position [413, 0]
click at [652, 295] on button "Next" at bounding box center [840, 295] width 13 height 5
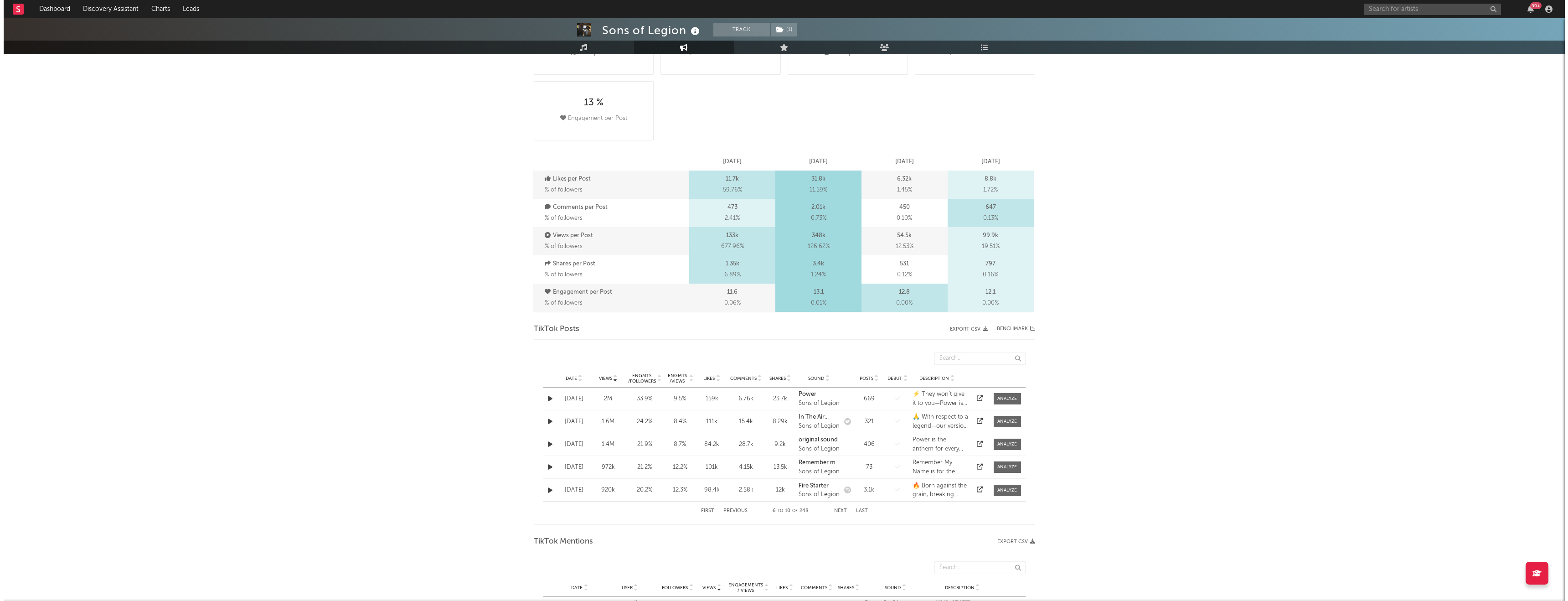
scroll to position [0, 0]
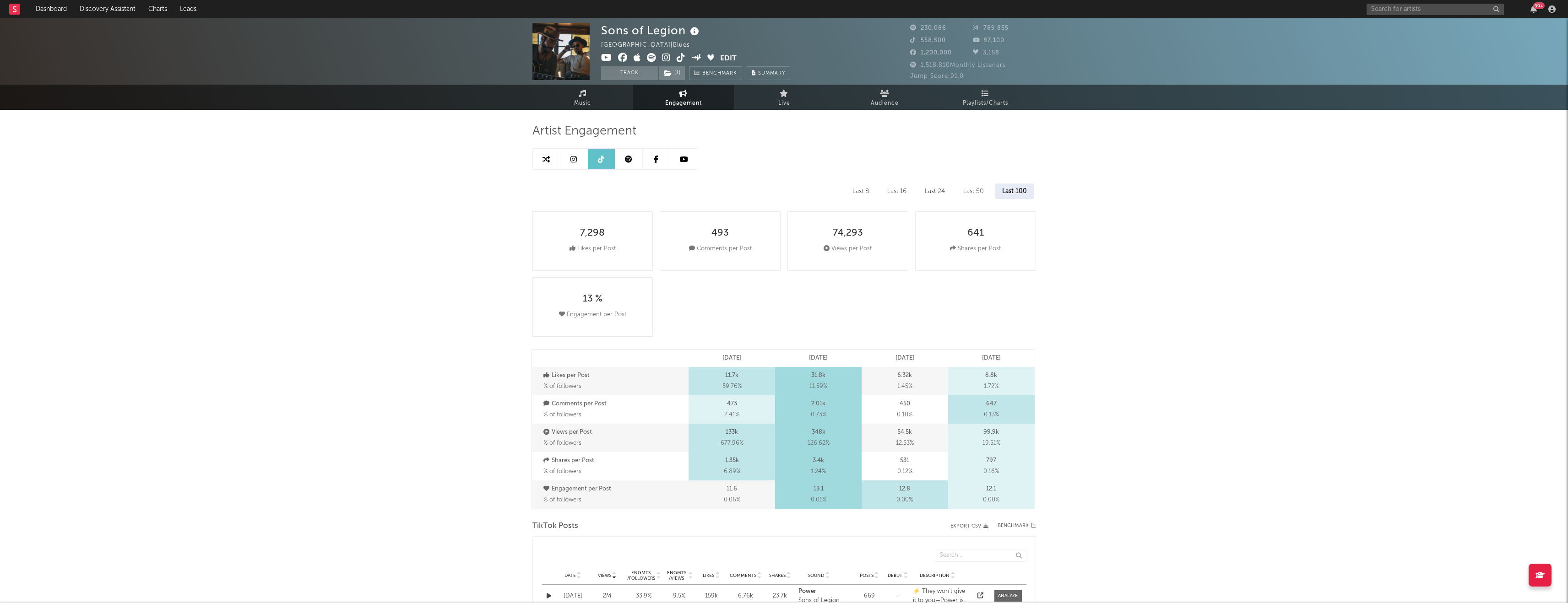
click at [652, 59] on icon at bounding box center [681, 57] width 9 height 9
click at [556, 109] on link "Music" at bounding box center [583, 96] width 101 height 25
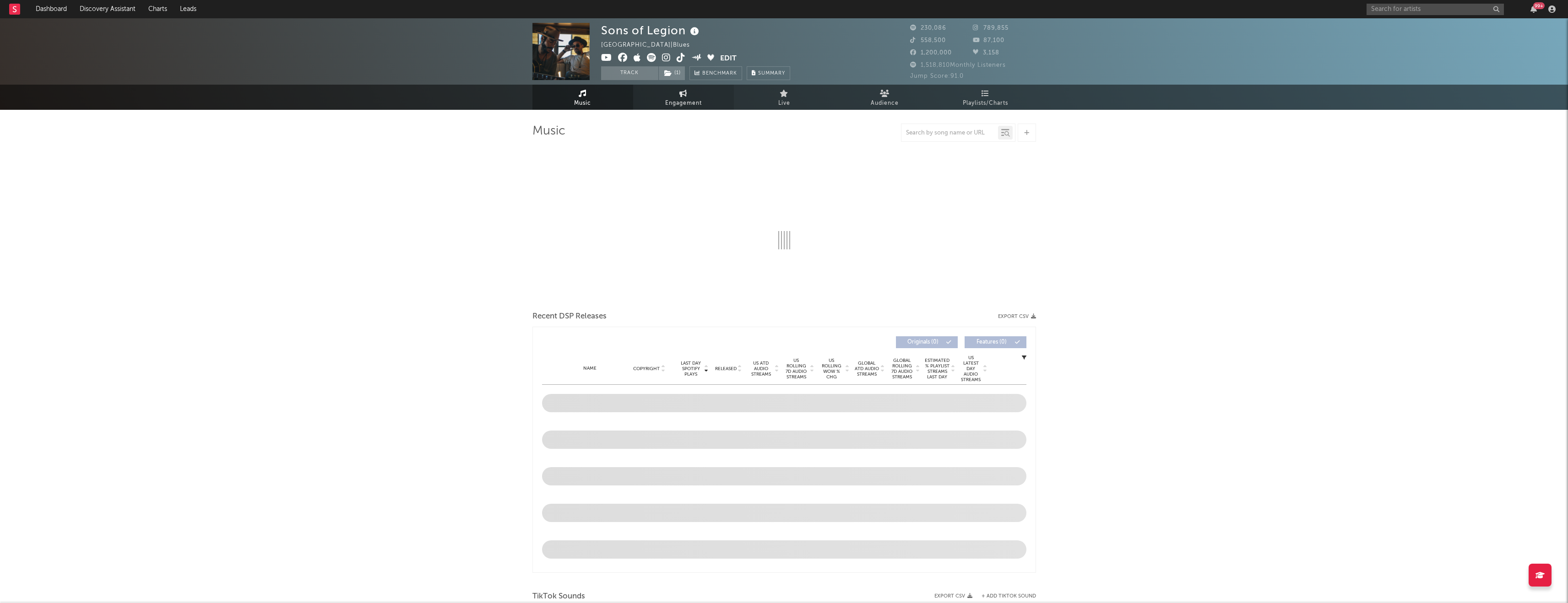
click at [652, 101] on link "Engagement" at bounding box center [683, 96] width 101 height 25
select select "1w"
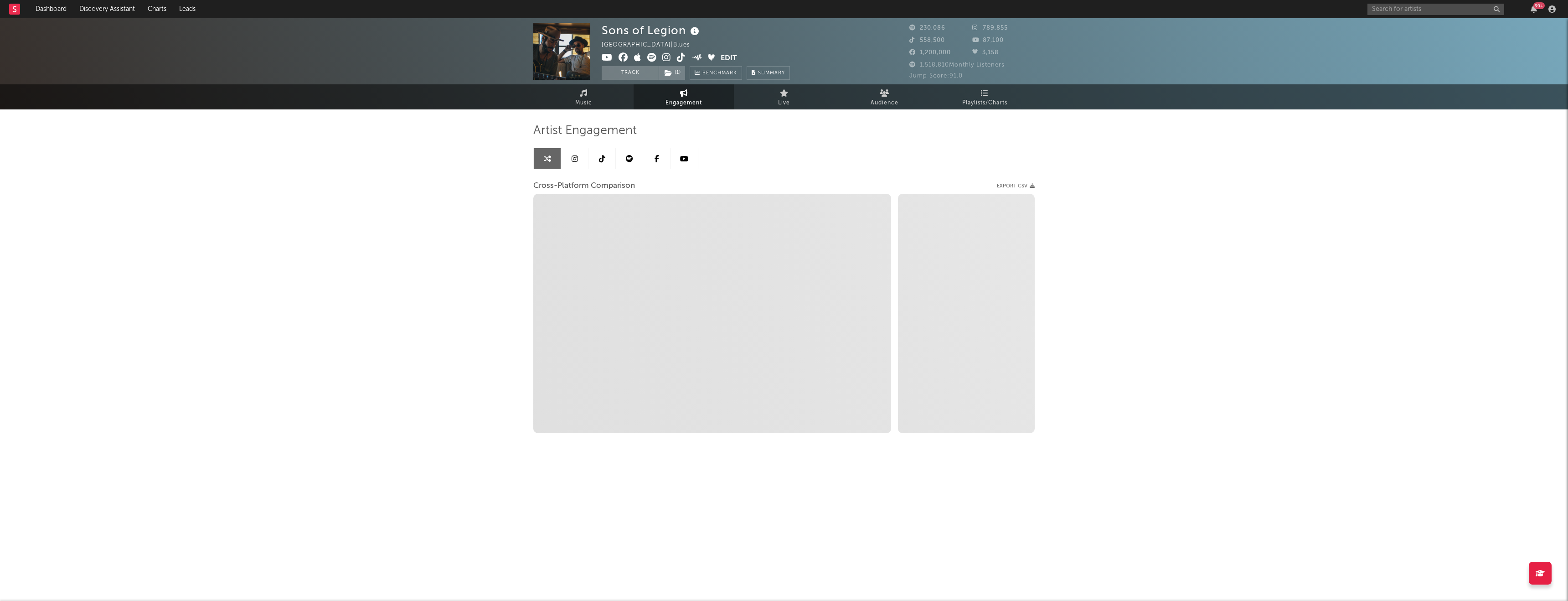
select select "1m"
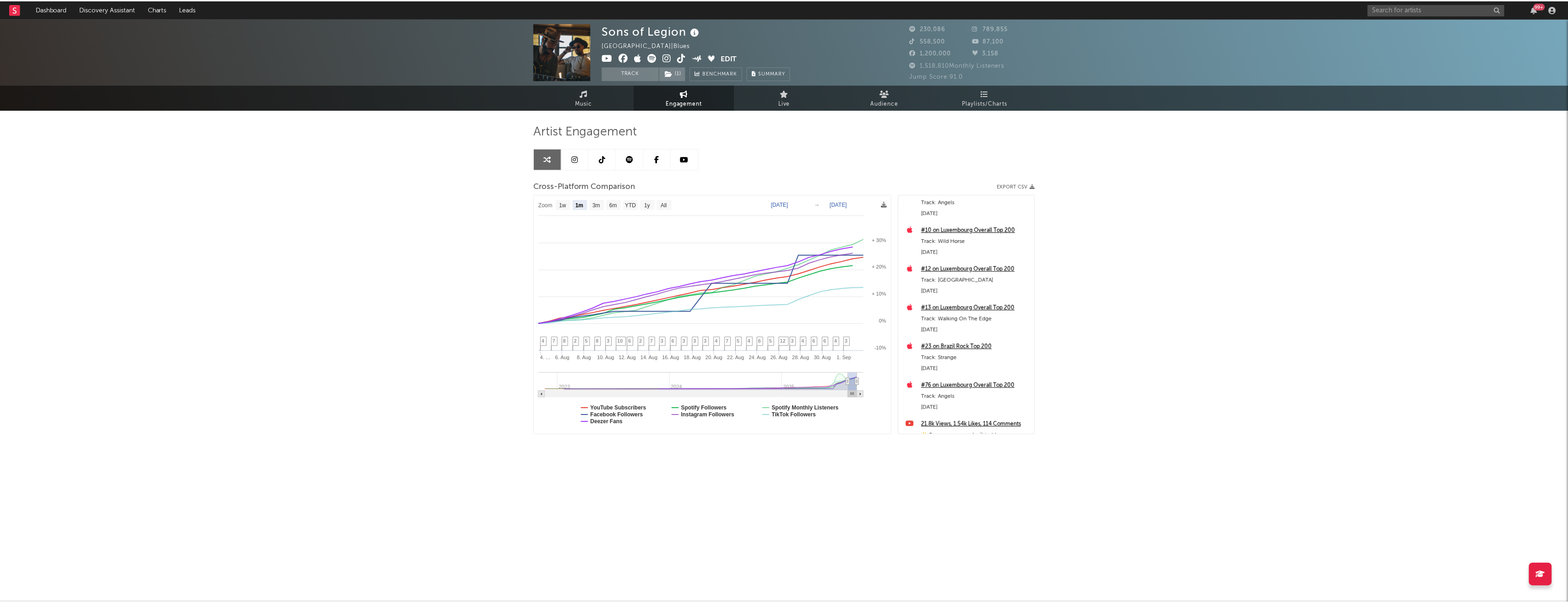
scroll to position [911, 0]
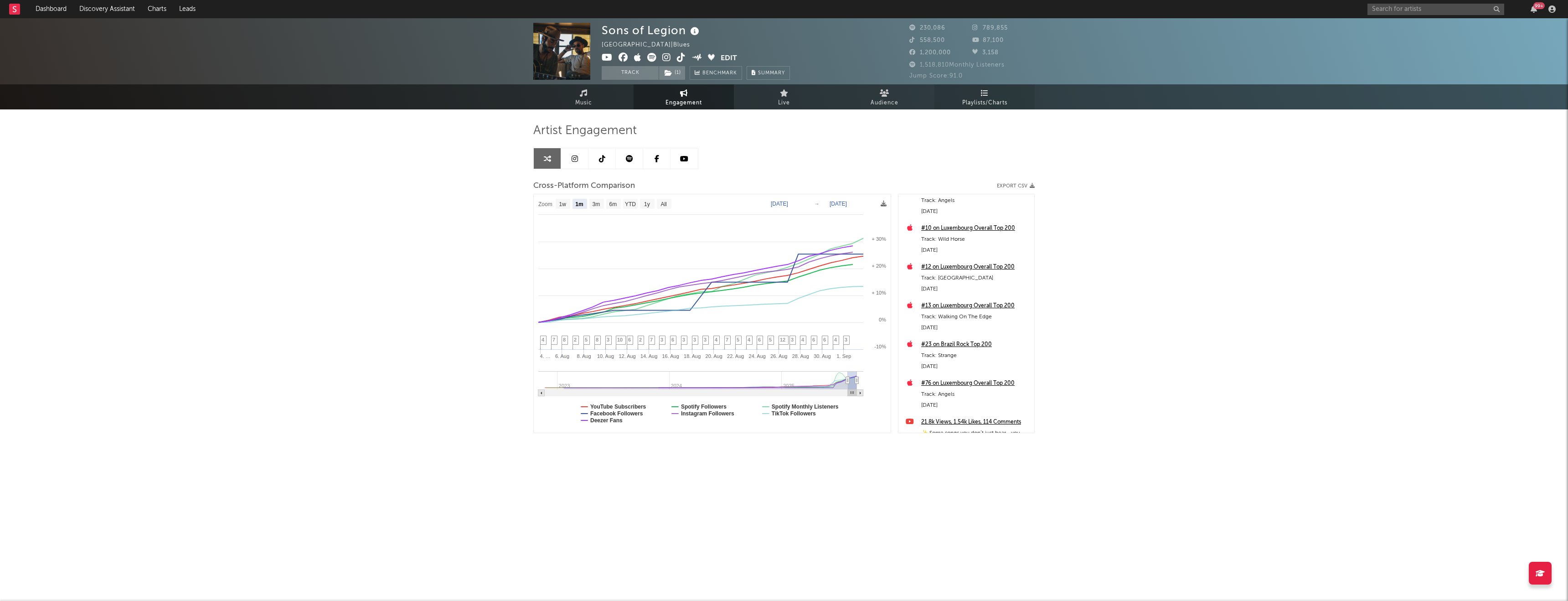
click at [649, 84] on link "Playlists/Charts" at bounding box center [984, 96] width 100 height 25
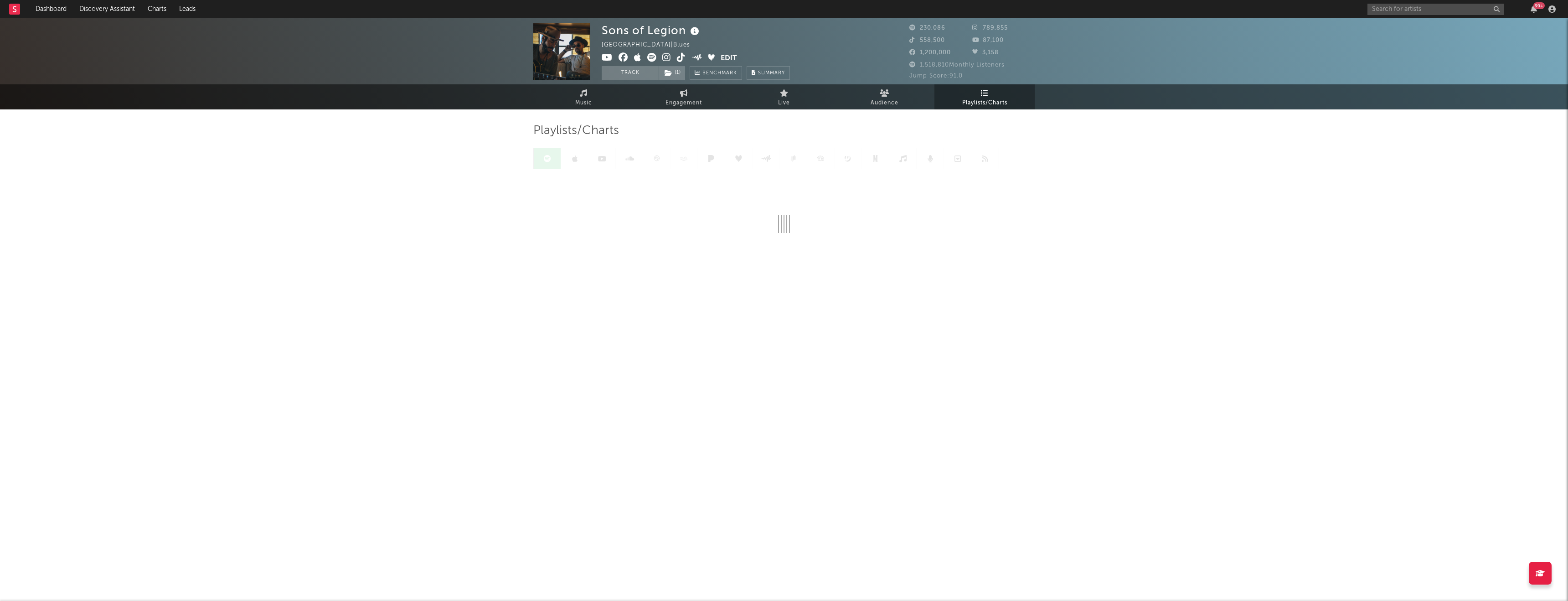
click at [649, 84] on link "Playlists/Charts" at bounding box center [984, 96] width 100 height 25
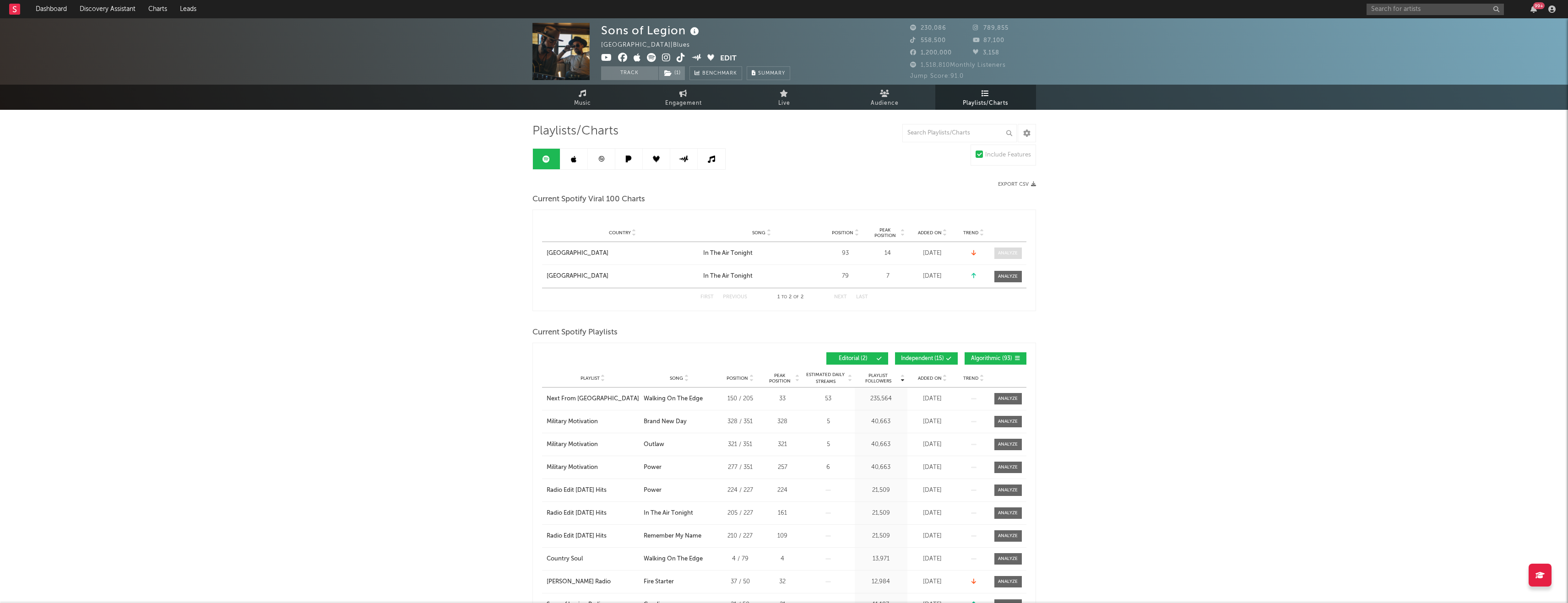
click at [652, 253] on div at bounding box center [1008, 254] width 20 height 7
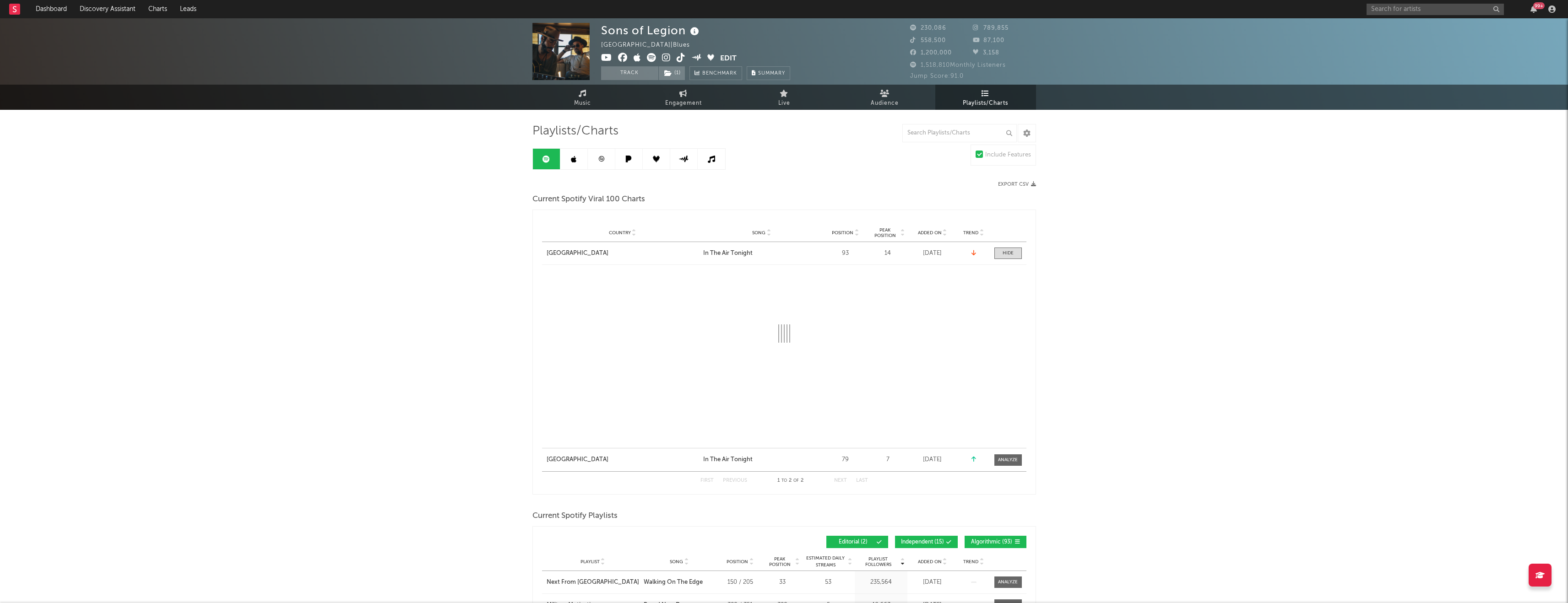
select select "1w"
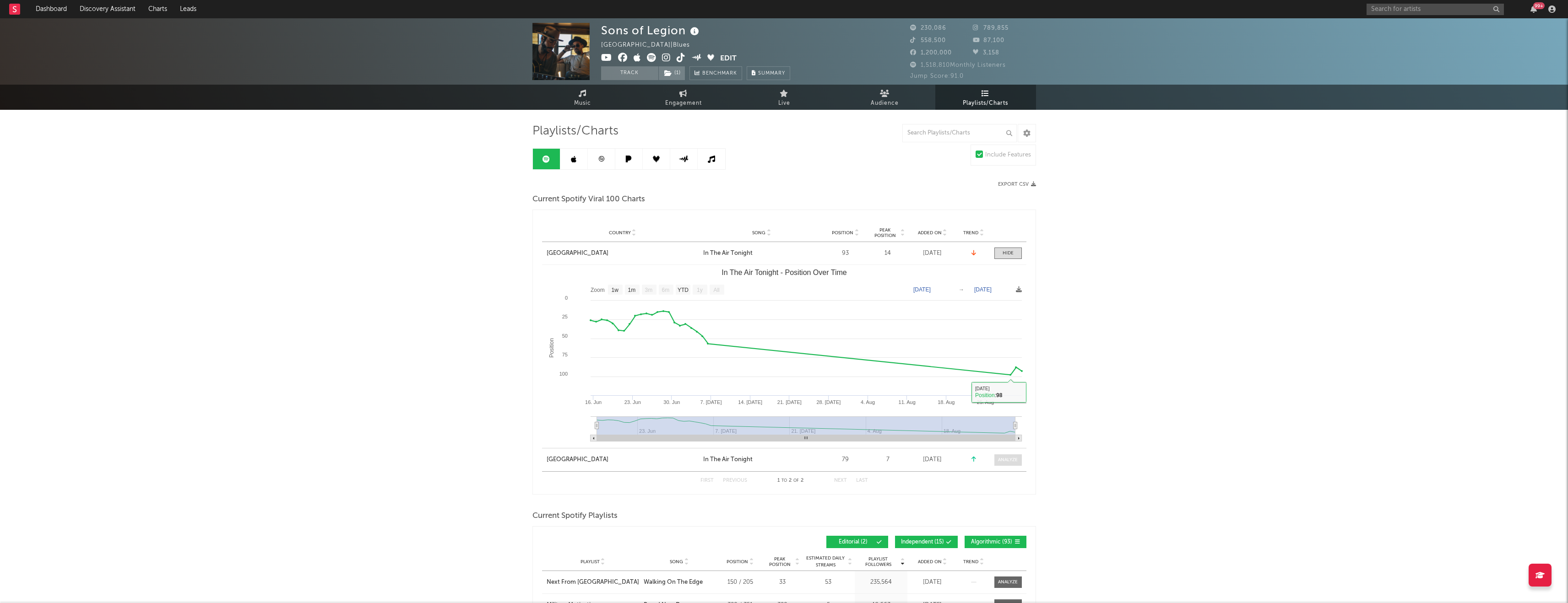
click at [652, 309] on div at bounding box center [1008, 460] width 20 height 7
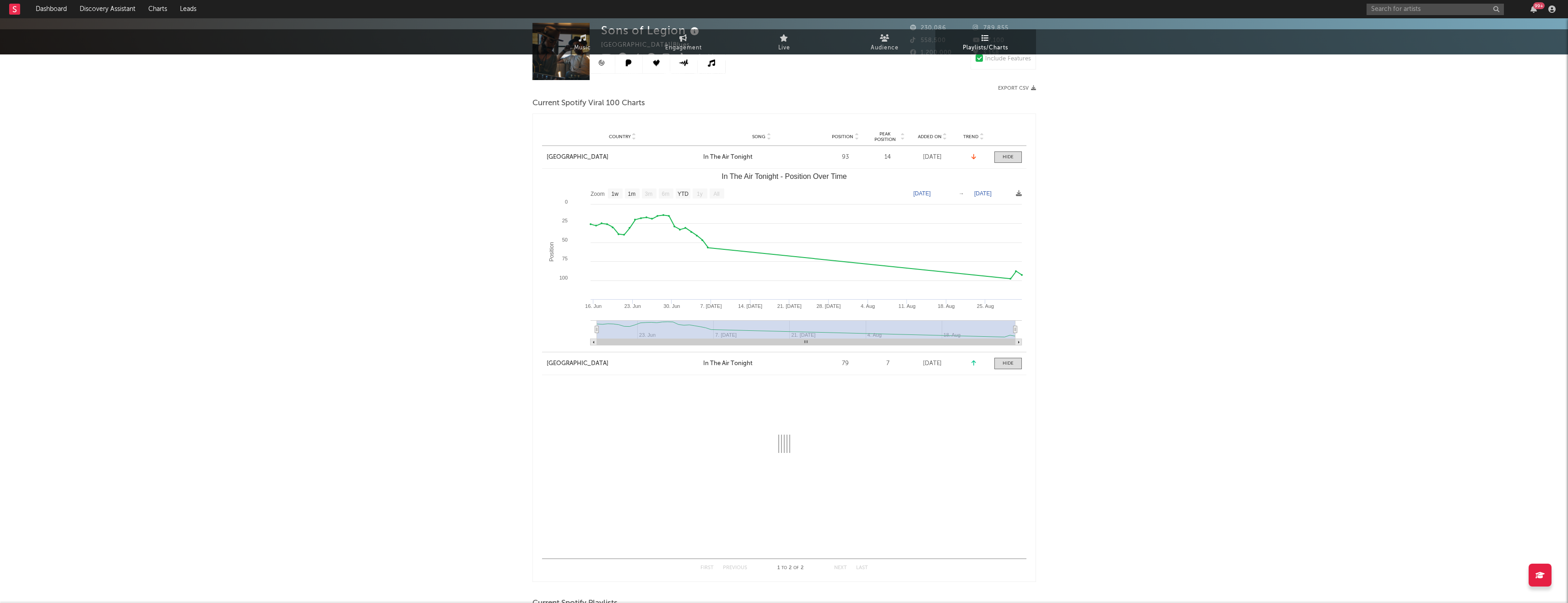
select select "1w"
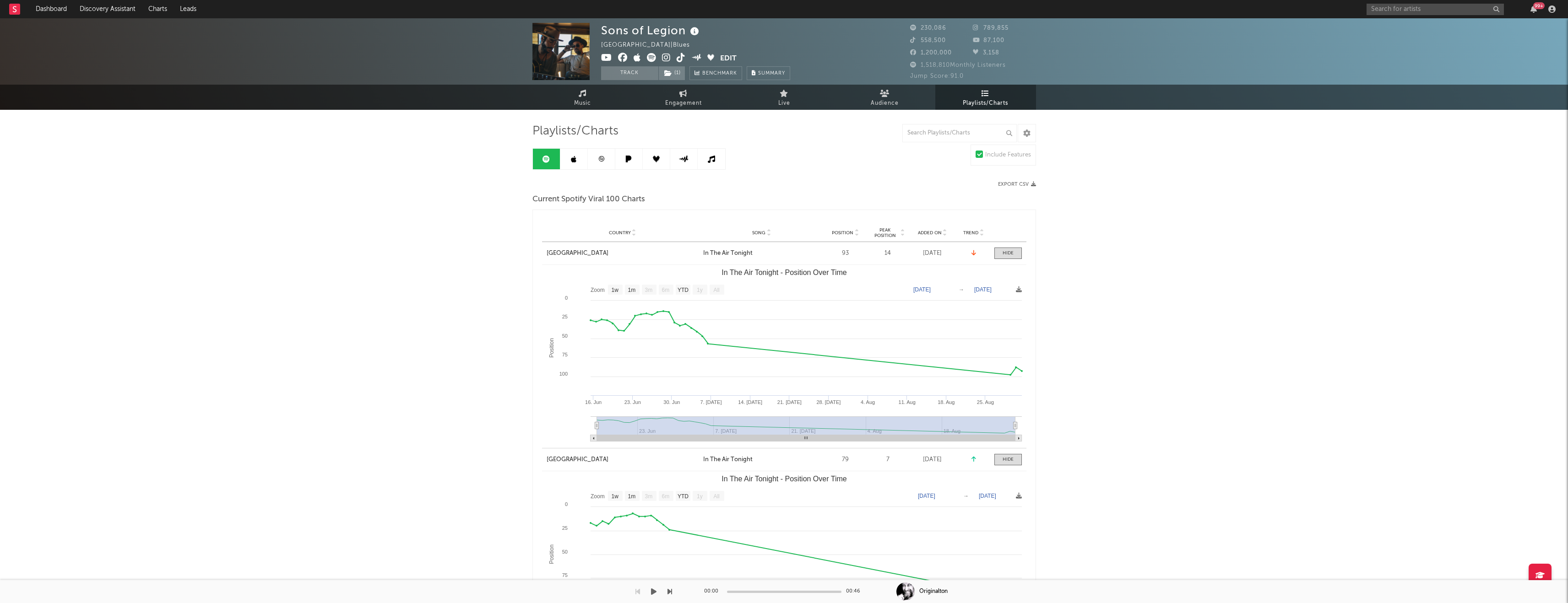
click at [652, 54] on icon at bounding box center [681, 57] width 9 height 9
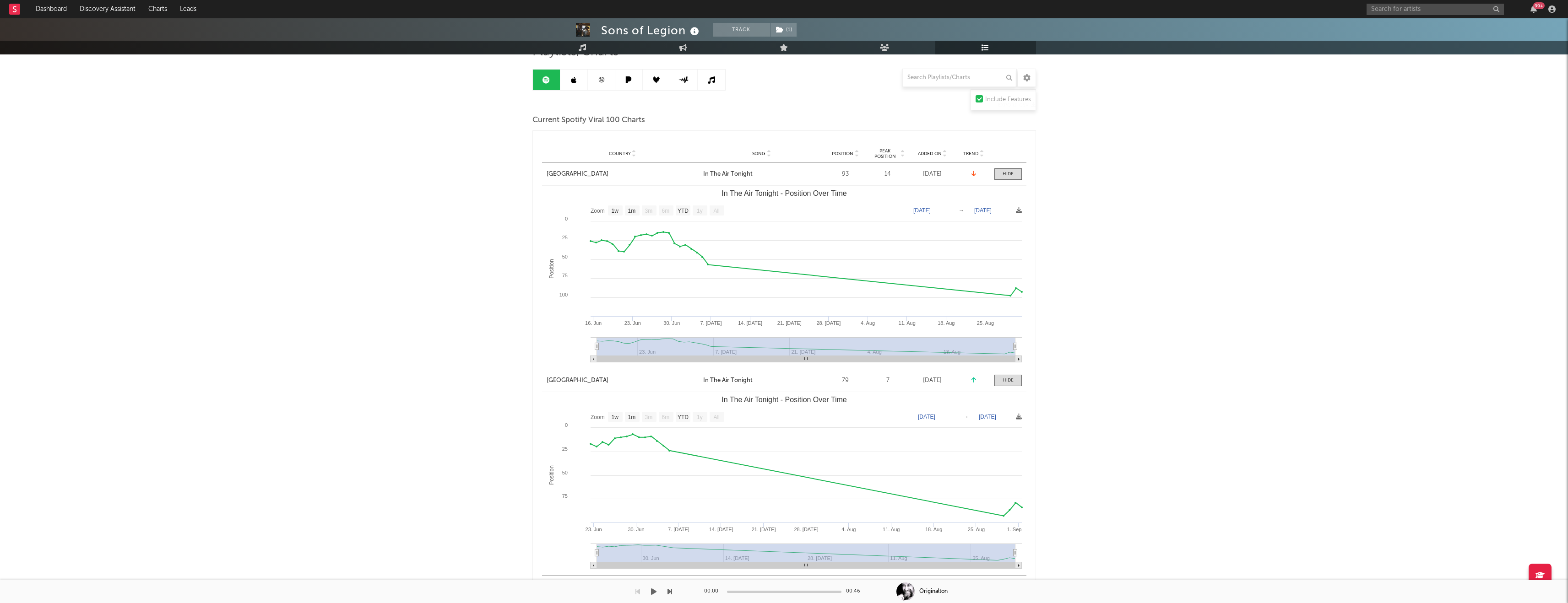
scroll to position [79, 0]
click at [610, 84] on link at bounding box center [601, 80] width 27 height 21
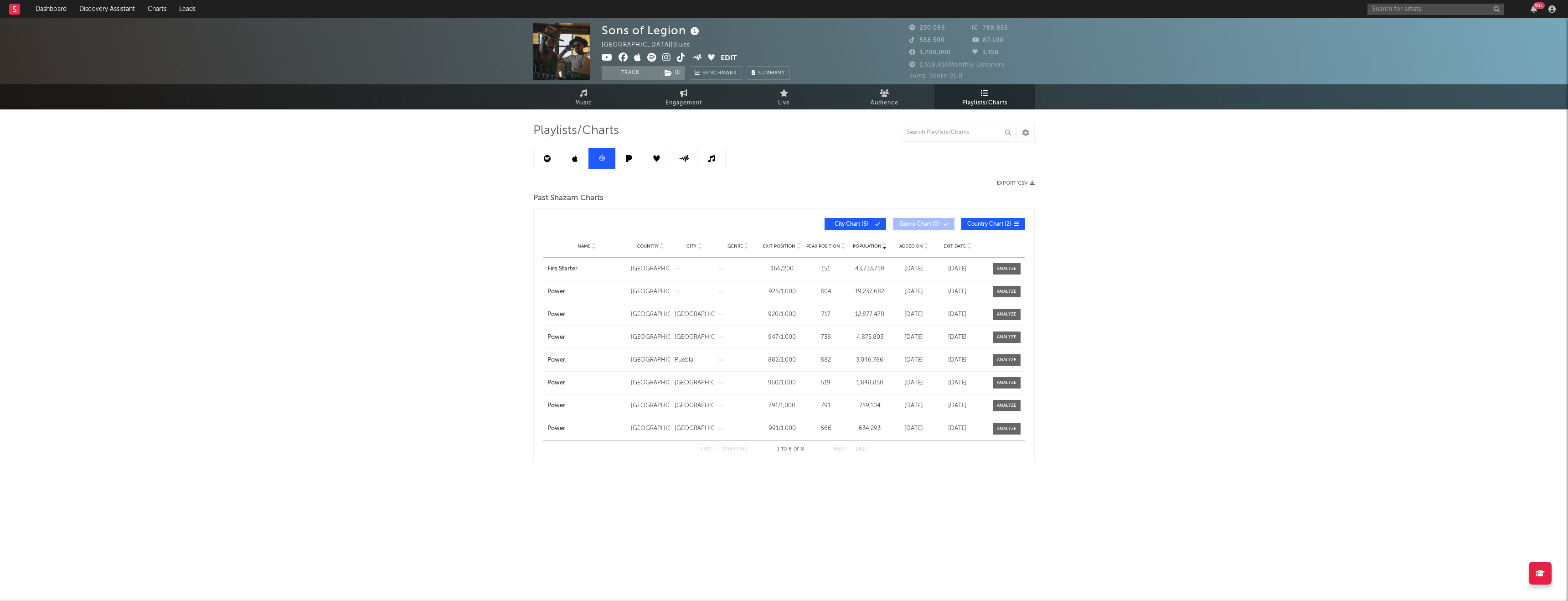
click at [575, 156] on icon at bounding box center [575, 159] width 6 height 7
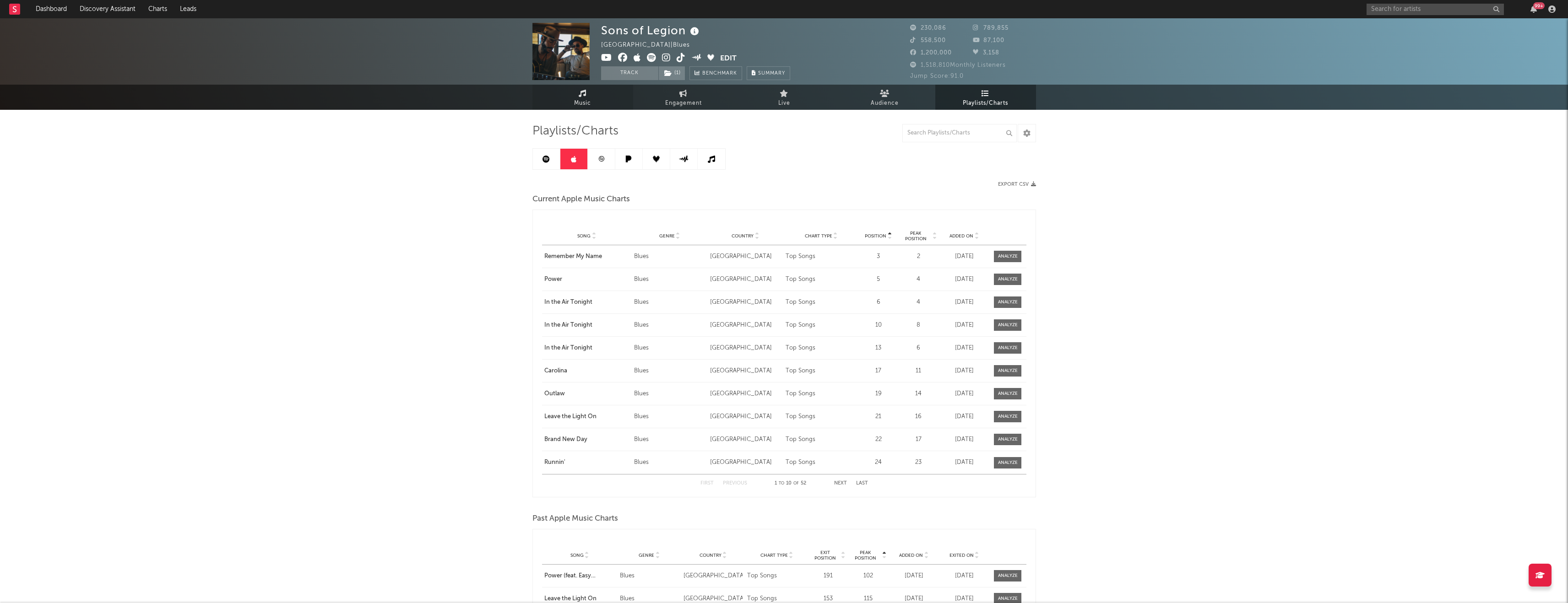
click at [567, 104] on link "Music" at bounding box center [583, 96] width 101 height 25
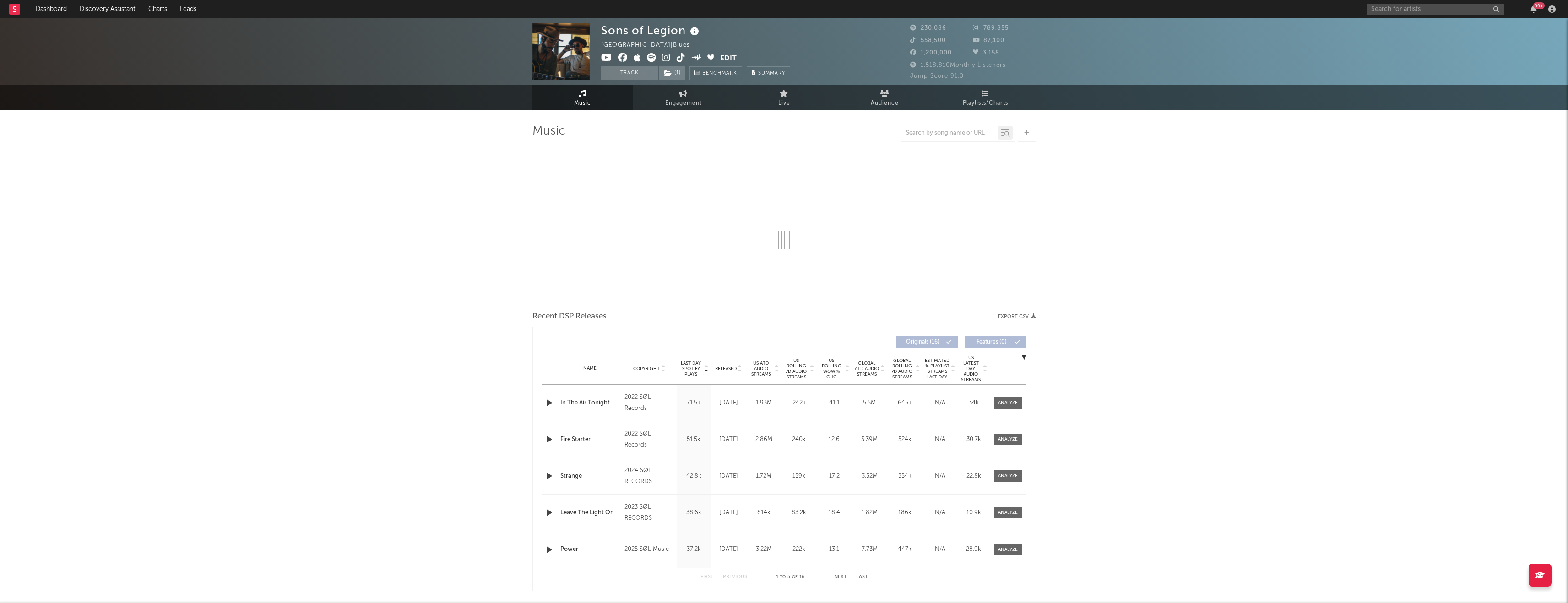
select select "6m"
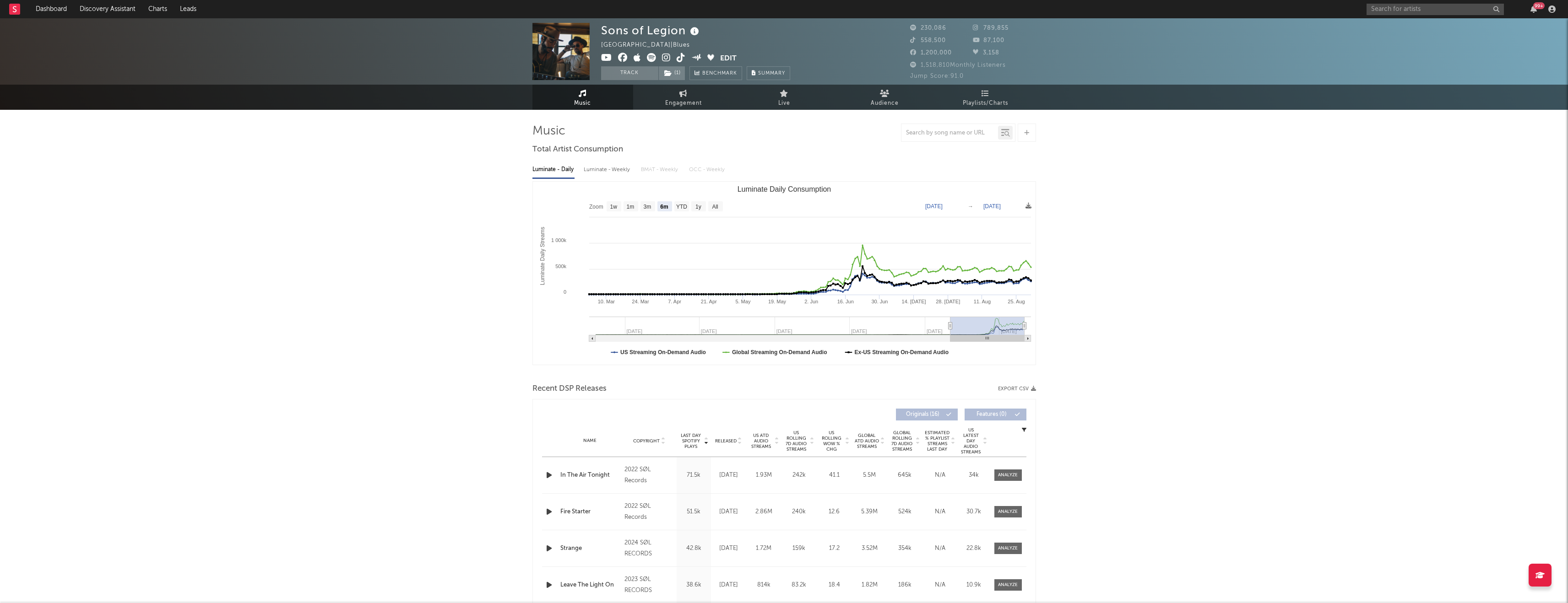
click at [652, 309] on div "Name Copyright Label Album Names Composer Names 7 Day Spotify Plays Last Day Sp…" at bounding box center [784, 441] width 484 height 32
click at [652, 309] on span "Released" at bounding box center [726, 441] width 21 height 6
click at [652, 309] on span "US Rolling 7D Audio Streams" at bounding box center [796, 441] width 25 height 22
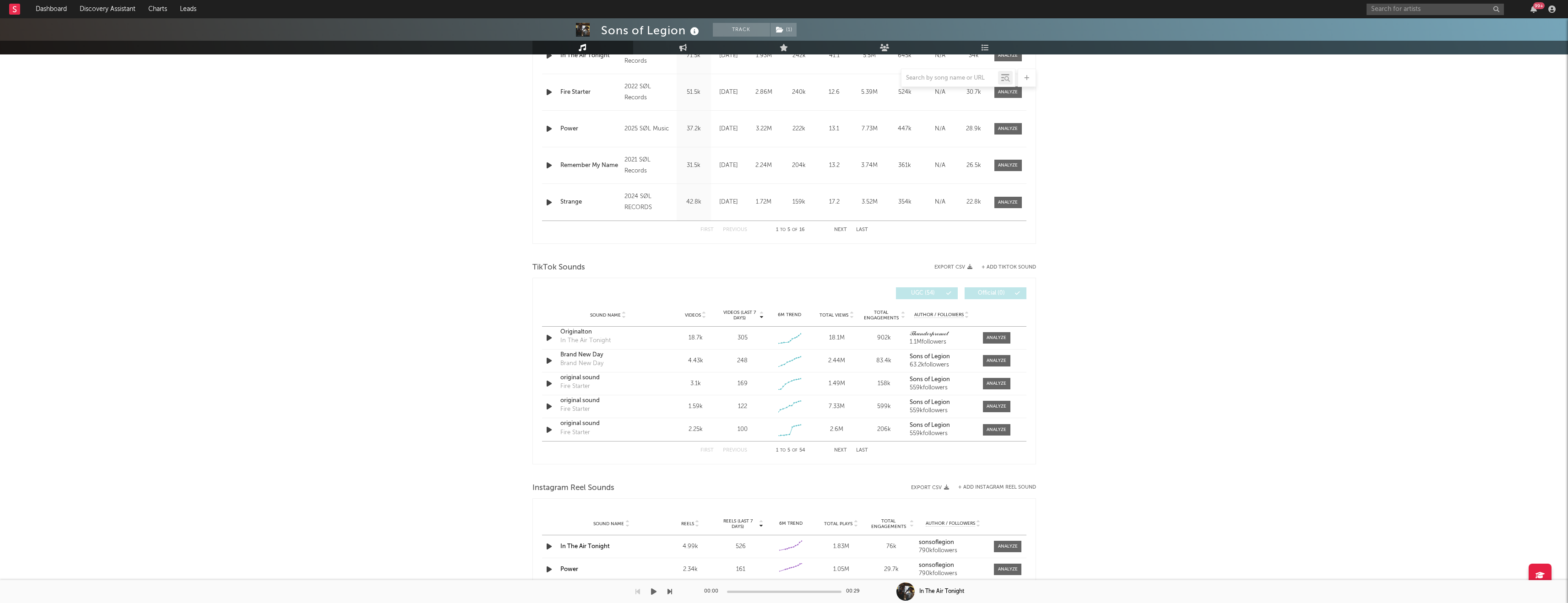
scroll to position [325, 0]
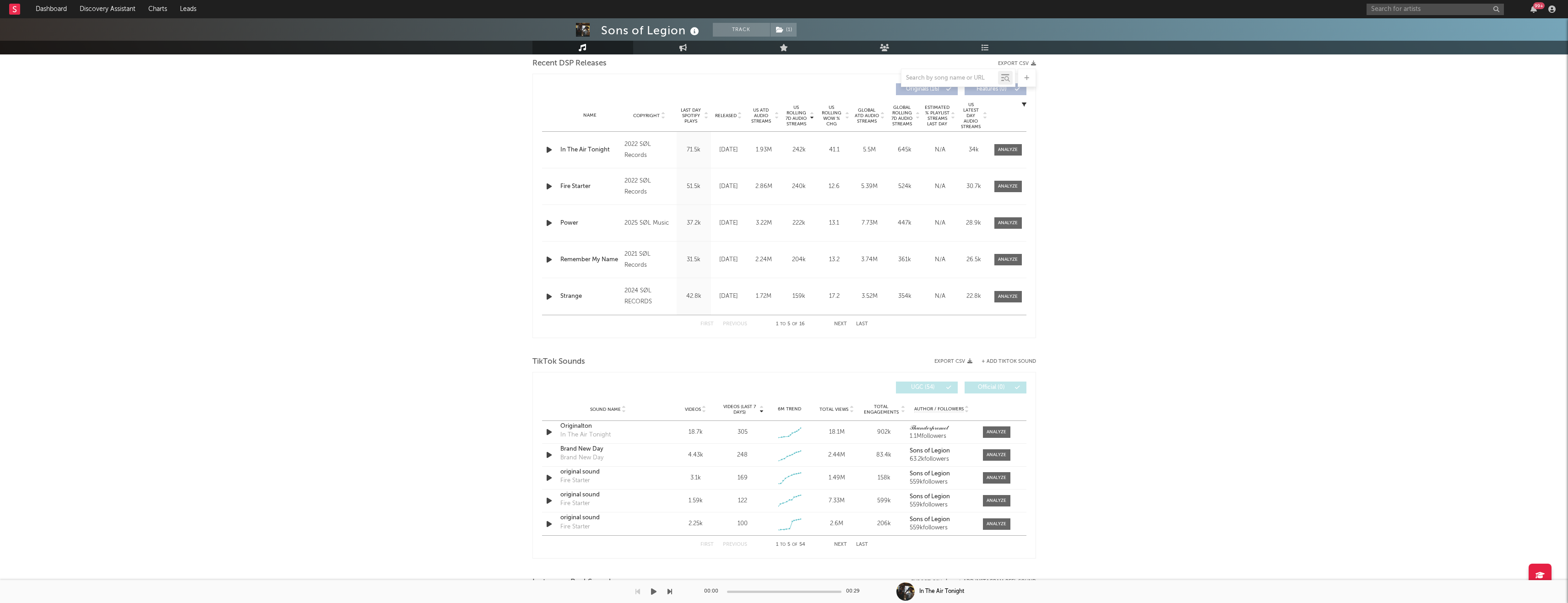
click at [652, 309] on button "Next" at bounding box center [840, 324] width 13 height 5
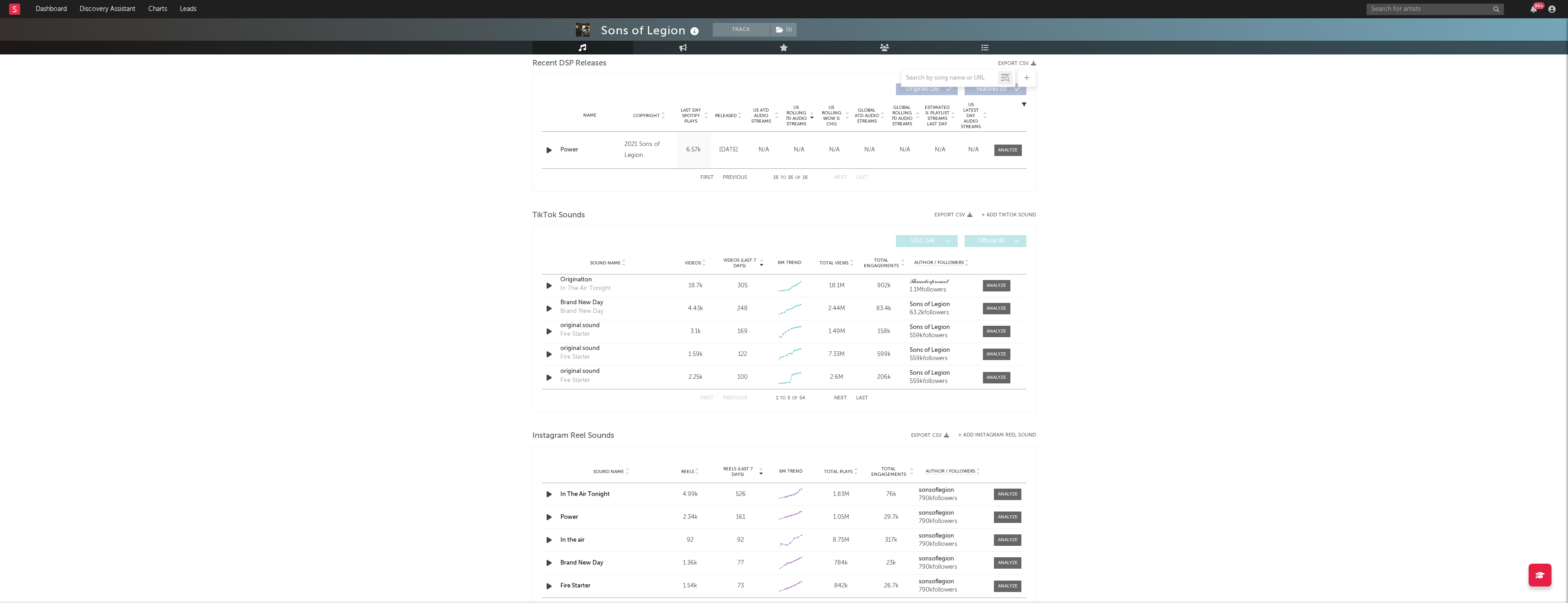
scroll to position [266, 0]
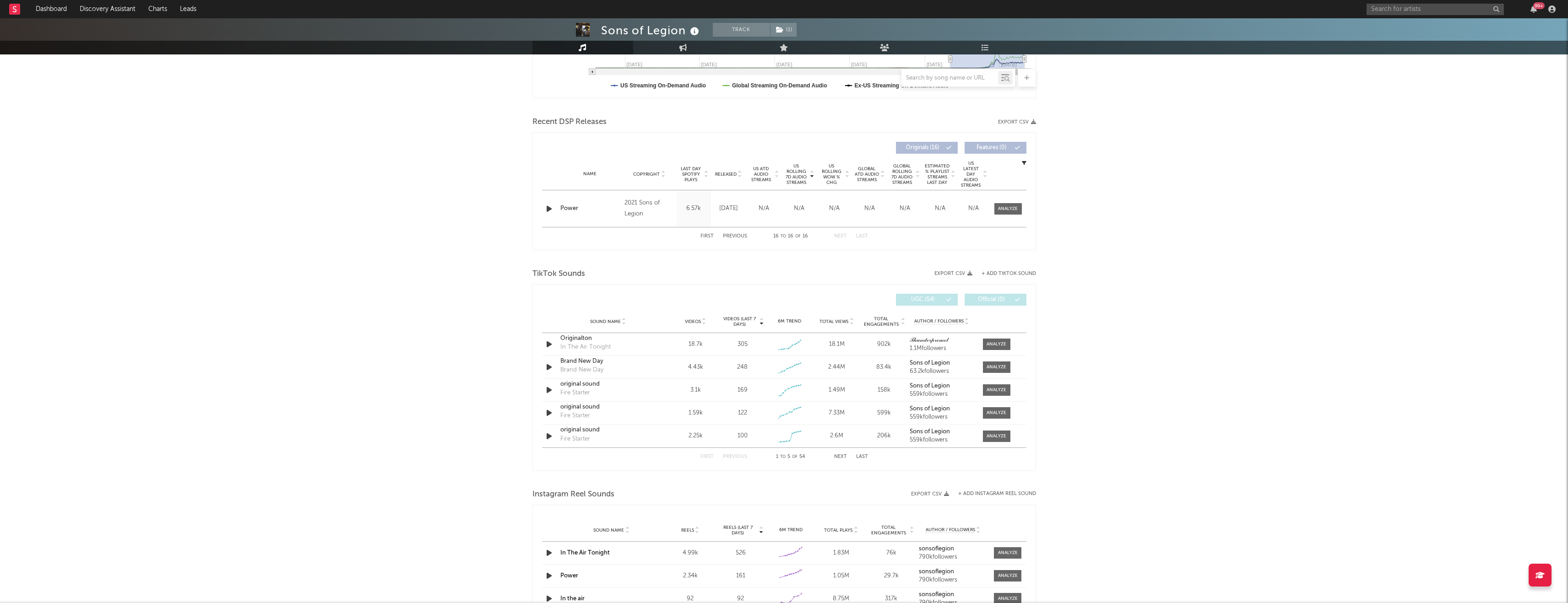
click at [652, 182] on div "Name Copyright Label Album Names Composer Names 7 Day Spotify Plays Last Day Sp…" at bounding box center [784, 174] width 484 height 32
click at [652, 234] on button "Previous" at bounding box center [735, 236] width 24 height 5
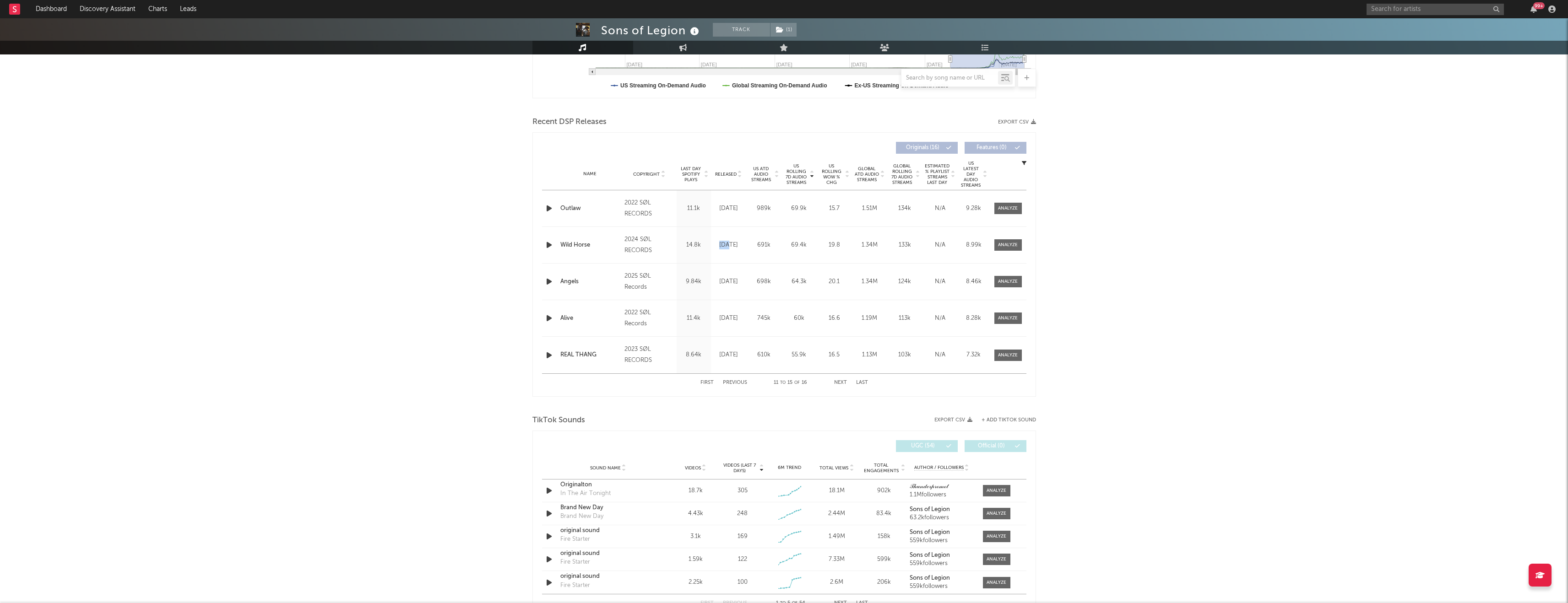
click at [652, 234] on div "Name Wild Horse Copyright 2024 SØL RECORDS Label SØL RECORDS Album Names Wild H…" at bounding box center [784, 245] width 484 height 36
click at [652, 171] on span "US Rolling 7D Audio Streams" at bounding box center [796, 174] width 25 height 22
click at [652, 211] on div at bounding box center [1008, 209] width 20 height 7
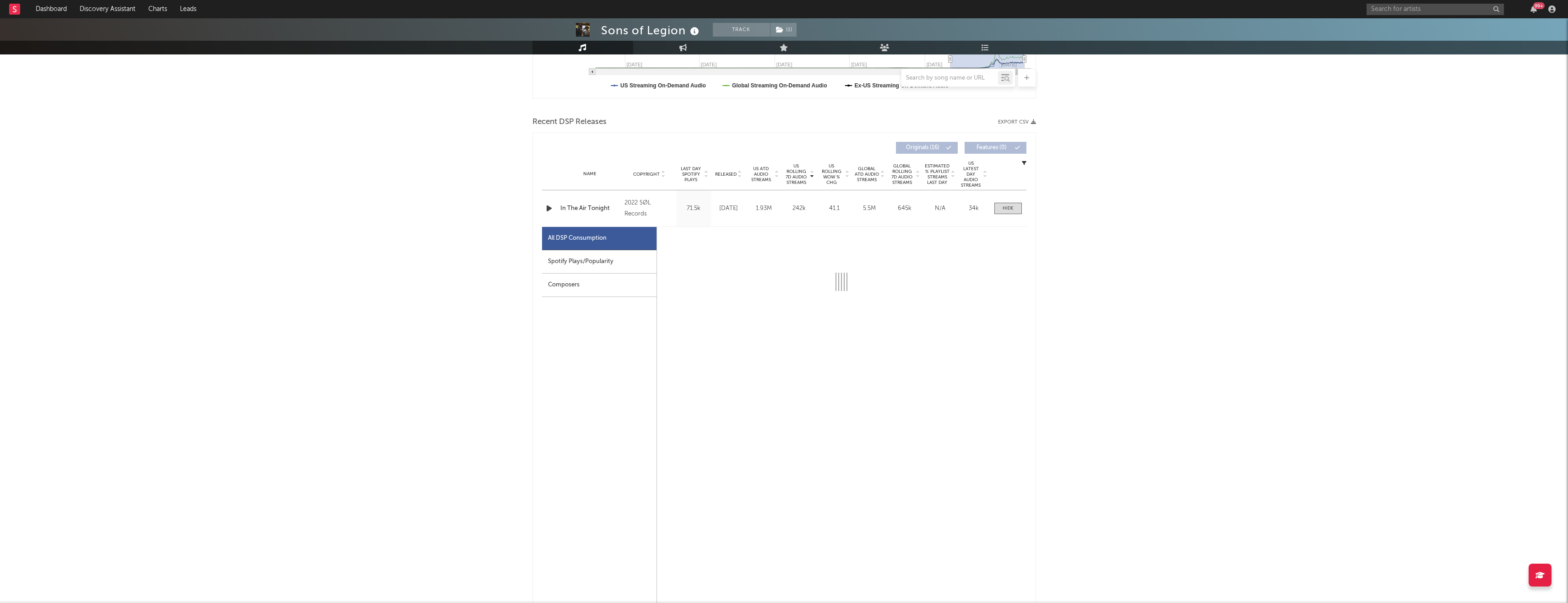
select select "1w"
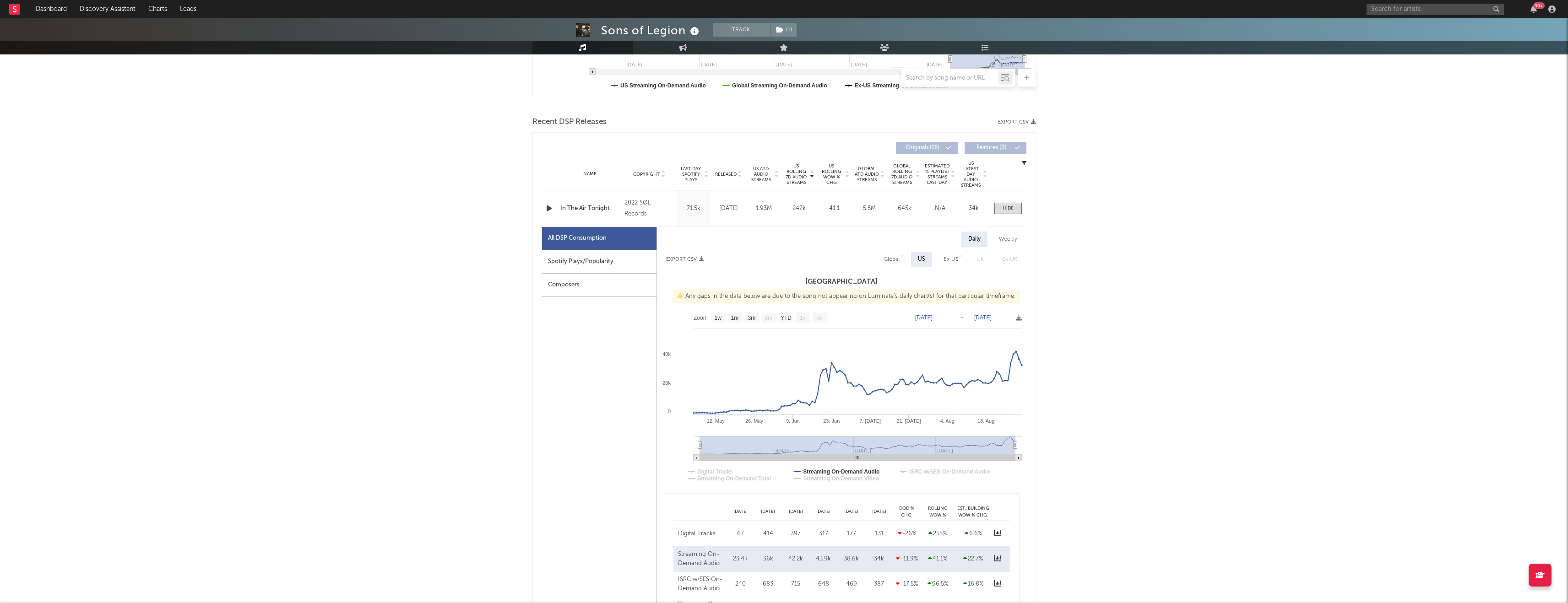
click at [652, 239] on div "Weekly" at bounding box center [1007, 239] width 32 height 16
select select "1w"
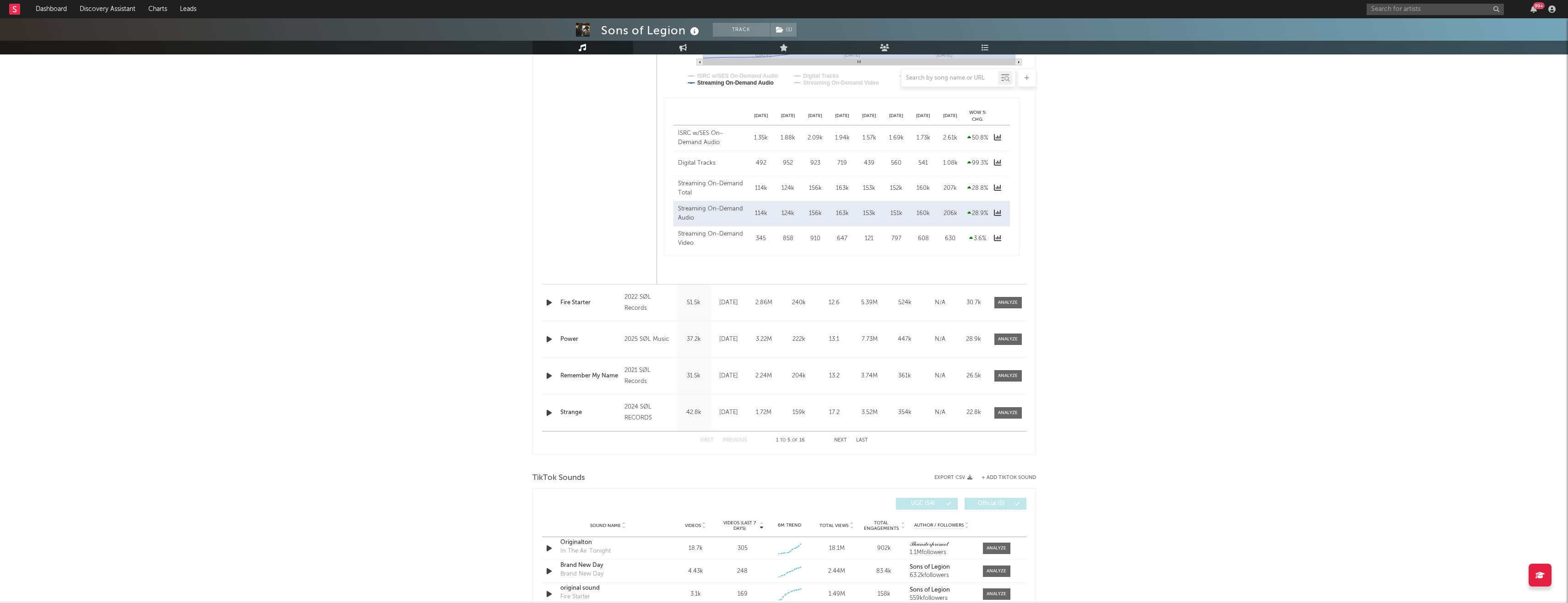
scroll to position [662, 0]
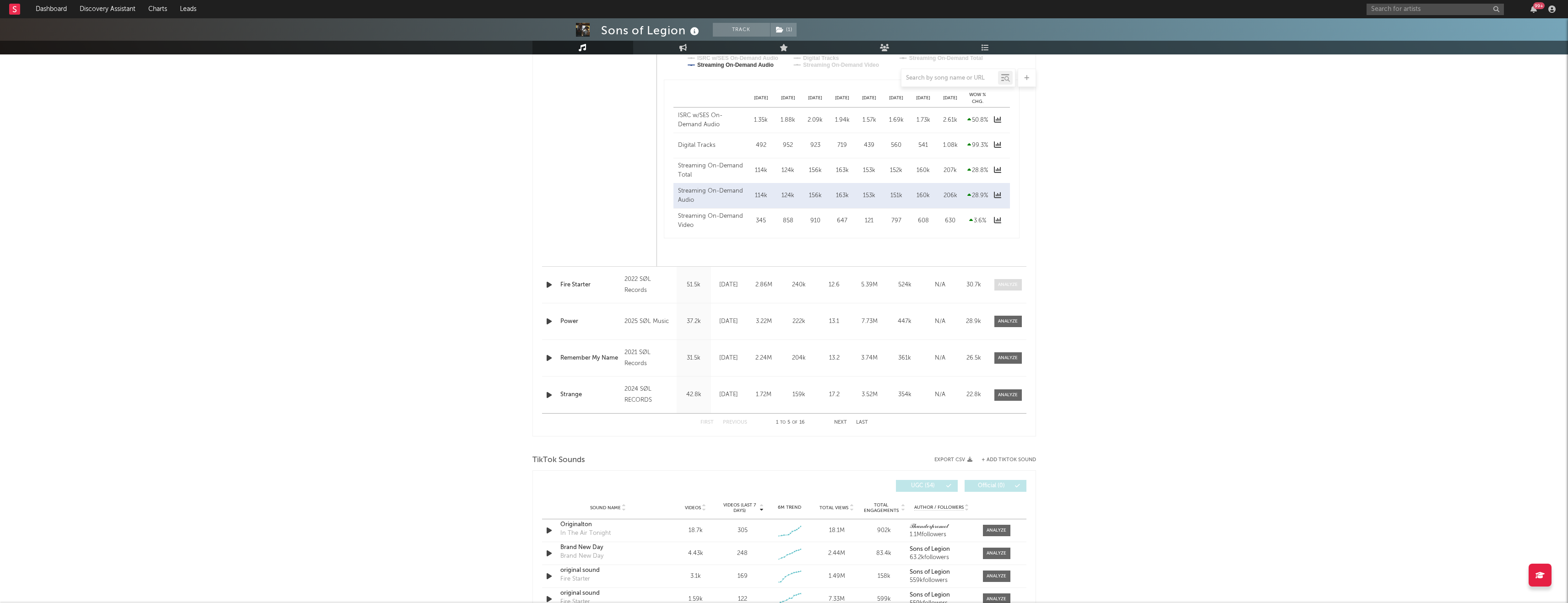
click at [652, 288] on span at bounding box center [1008, 285] width 27 height 11
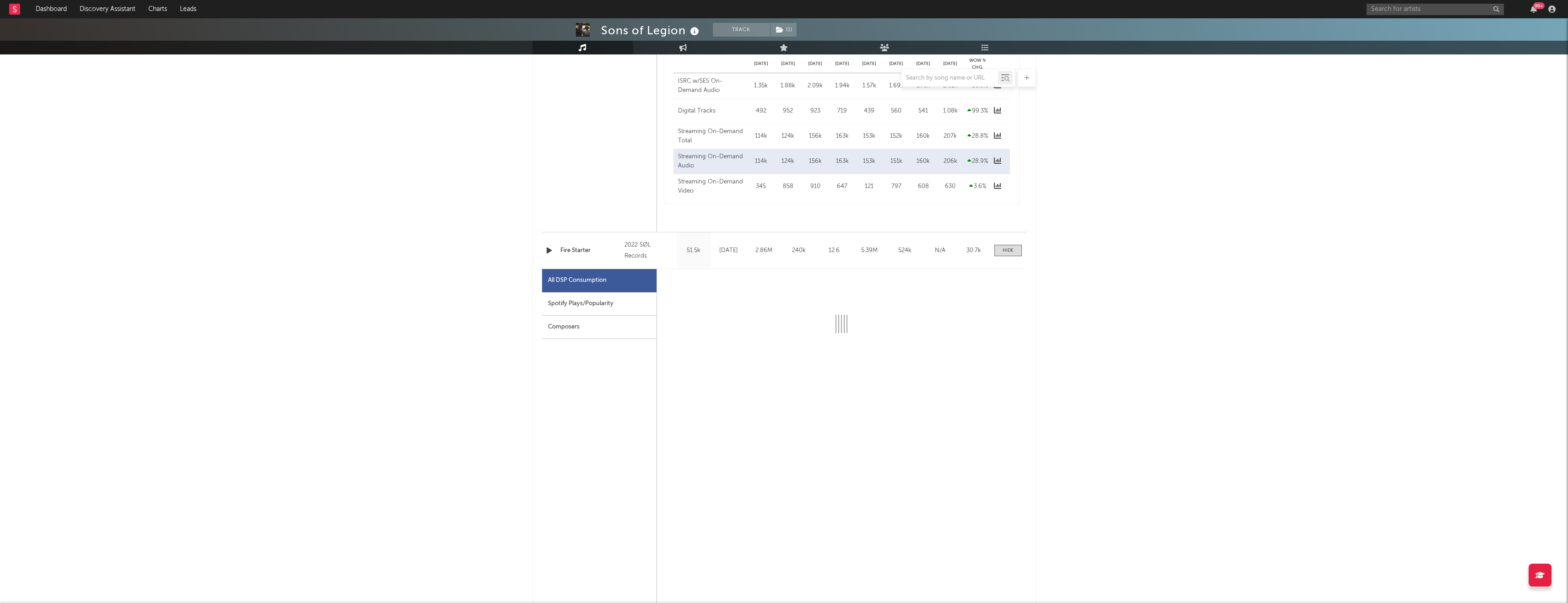
scroll to position [699, 0]
click at [646, 304] on div "Spotify Plays/Popularity" at bounding box center [599, 301] width 114 height 24
click at [633, 289] on div "Spotify Plays/Popularity" at bounding box center [599, 301] width 114 height 24
click at [631, 280] on div "All DSP Consumption" at bounding box center [599, 277] width 114 height 24
select select "1w"
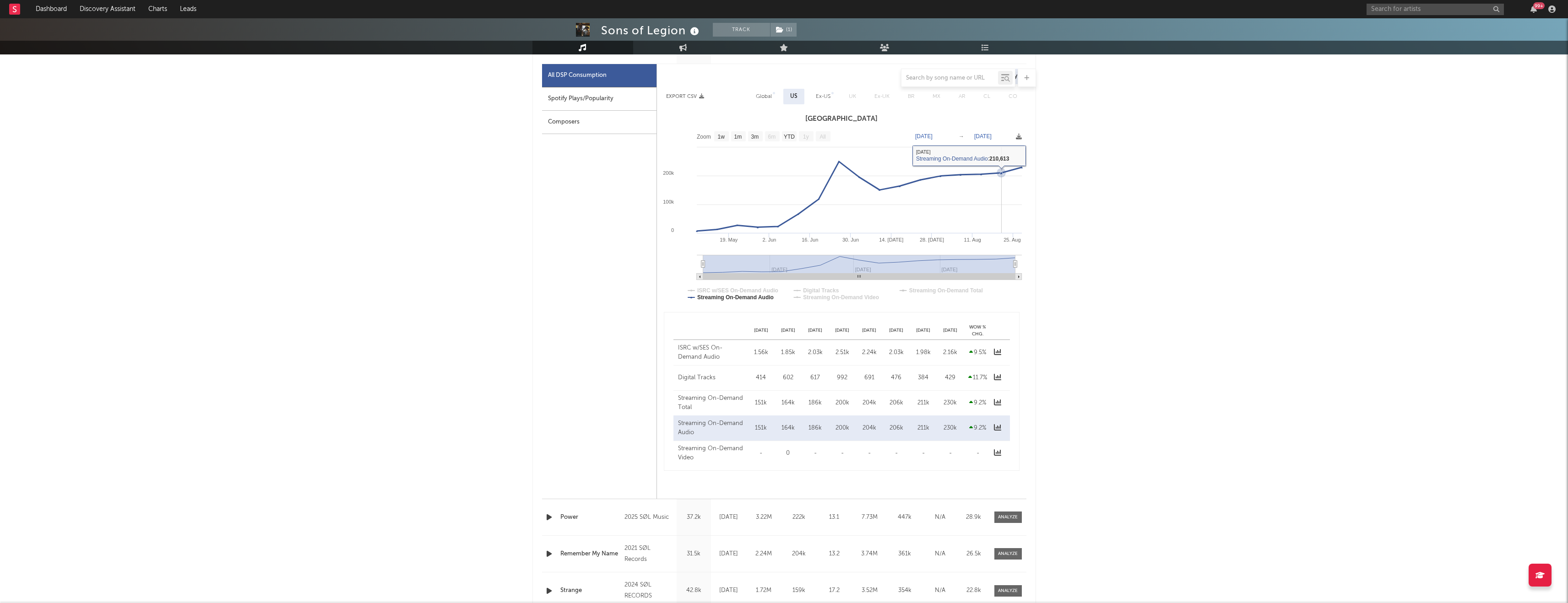
scroll to position [949, 0]
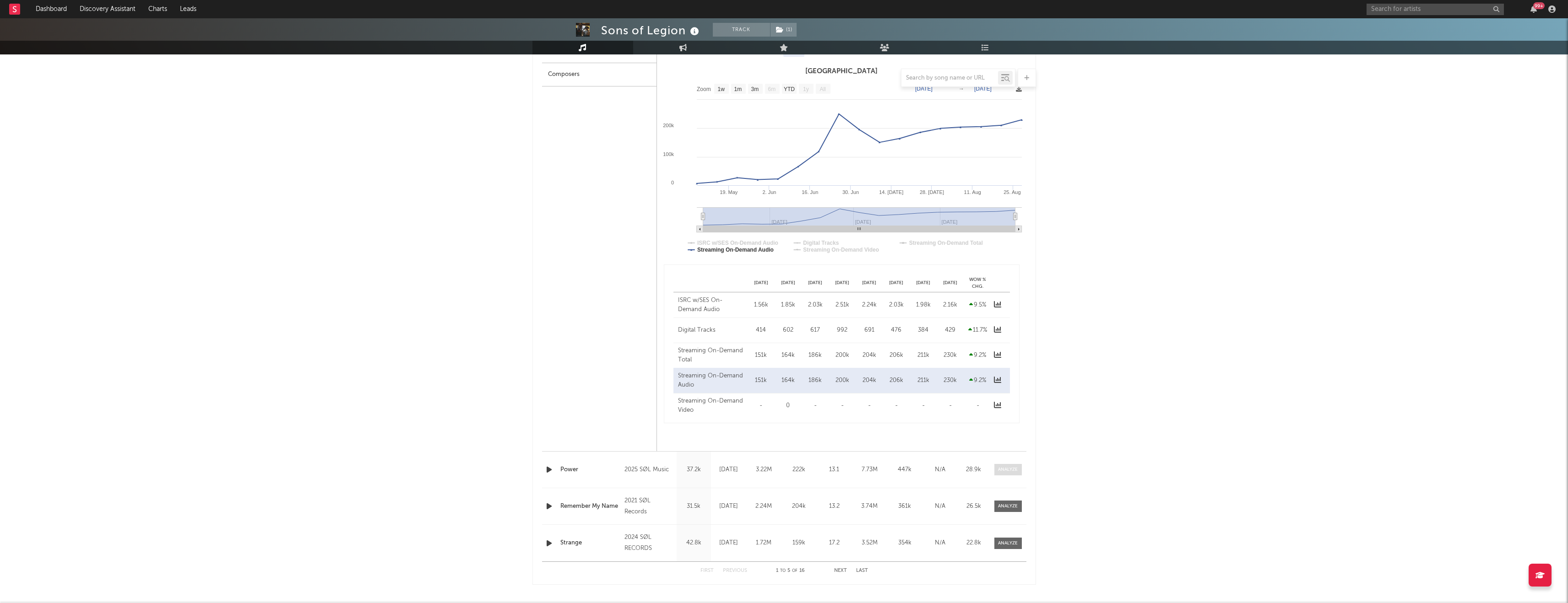
click at [652, 309] on div at bounding box center [1008, 469] width 20 height 7
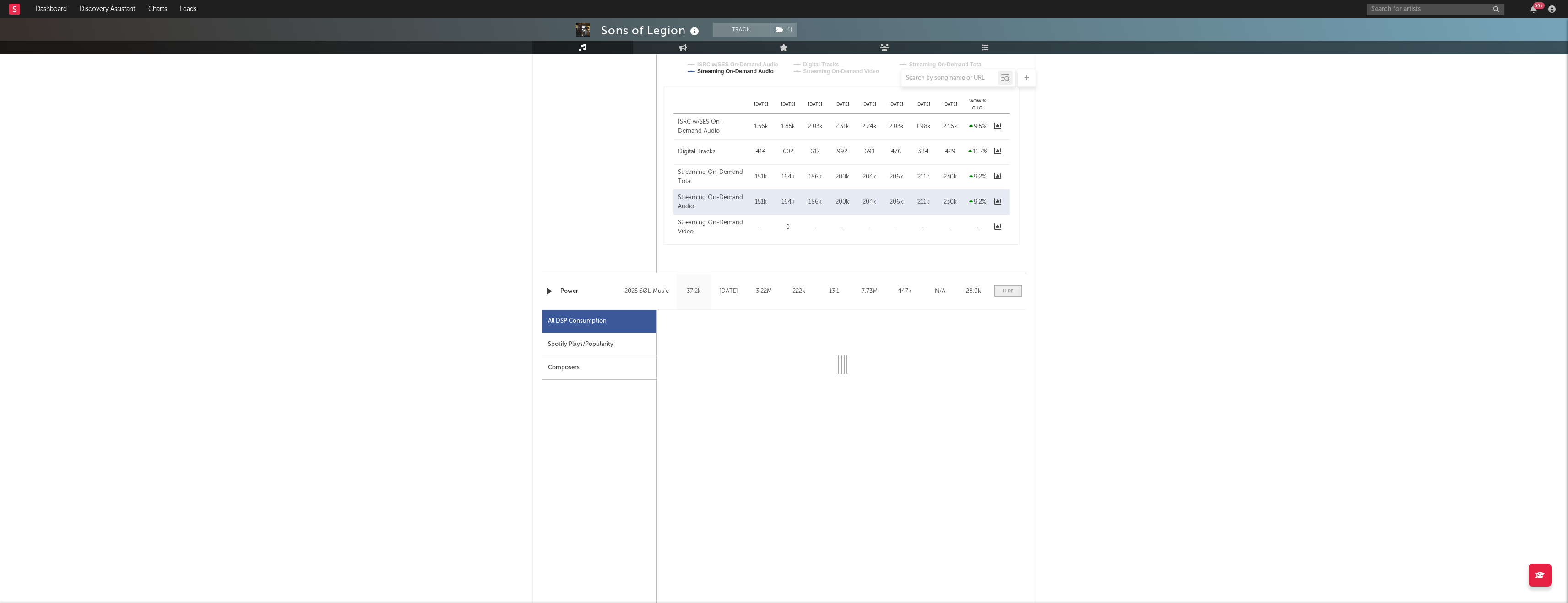
scroll to position [1140, 0]
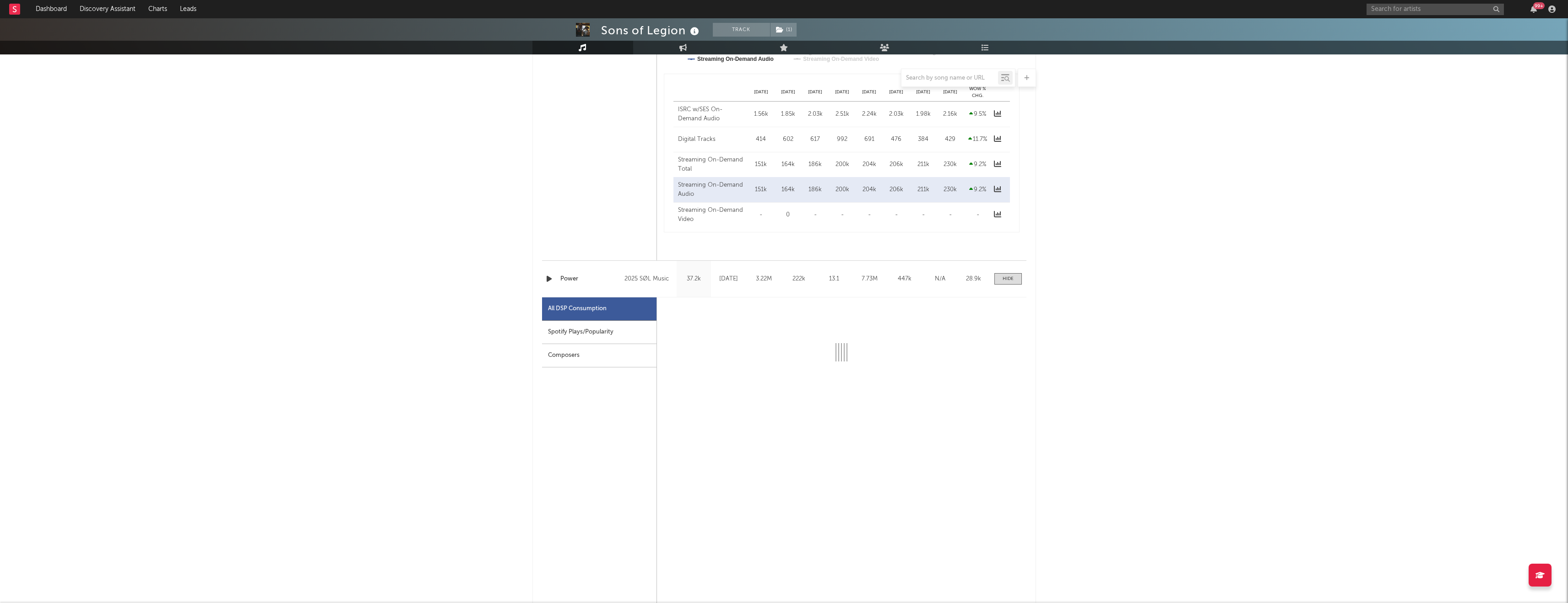
select select "1w"
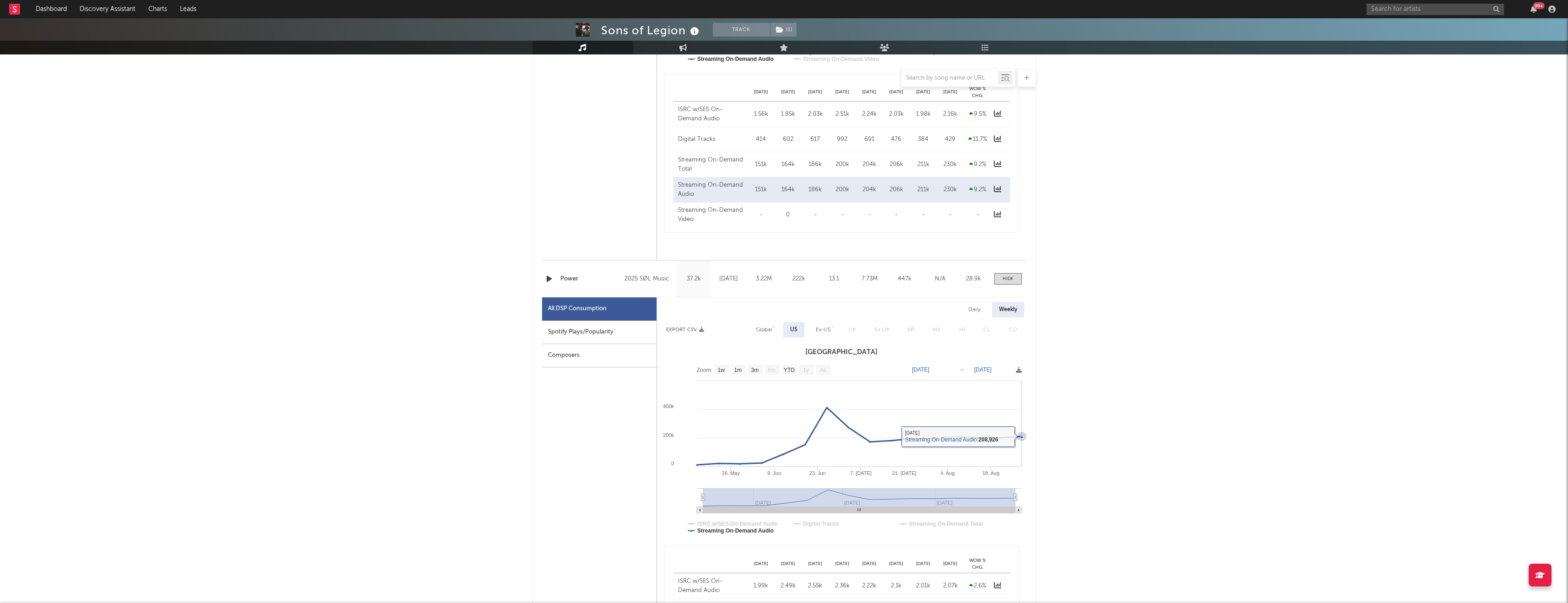
scroll to position [1427, 0]
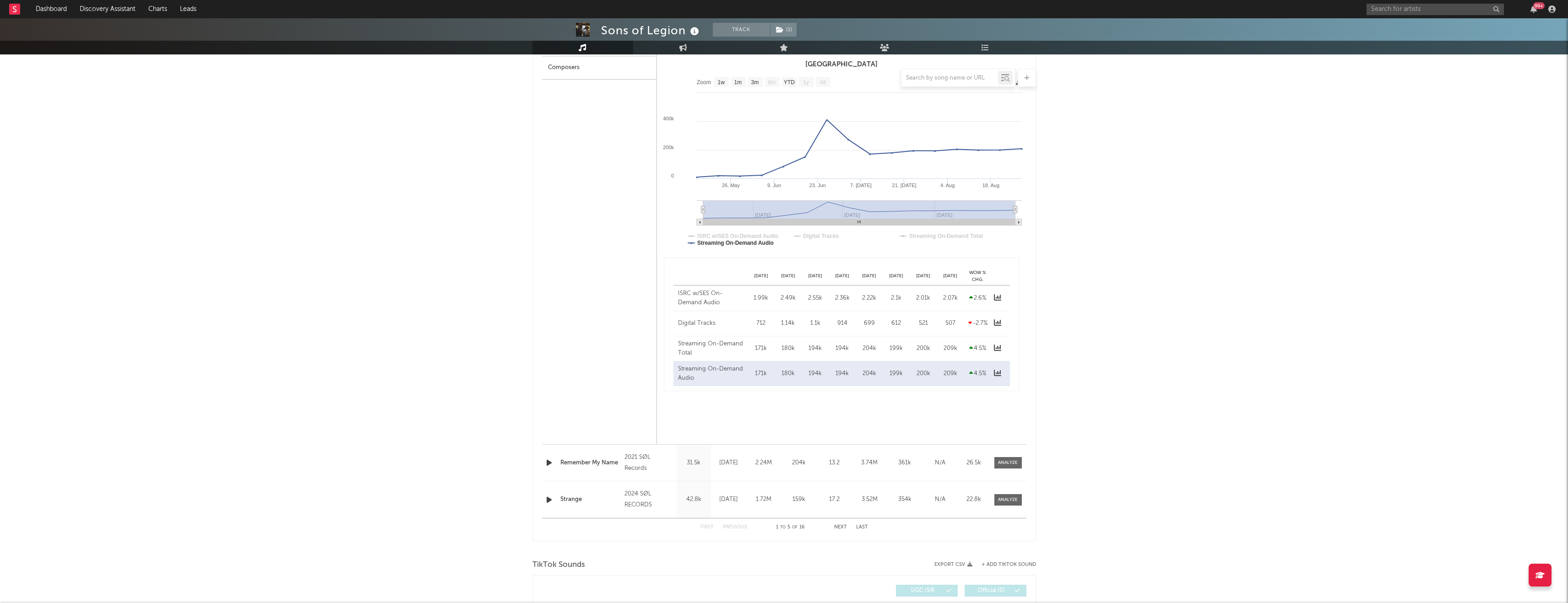
click at [652, 309] on div "Name Remember My Name Copyright 2021 SØL Records Label SØL RECORDS Album Names …" at bounding box center [784, 462] width 484 height 36
click at [652, 309] on span at bounding box center [1008, 463] width 27 height 11
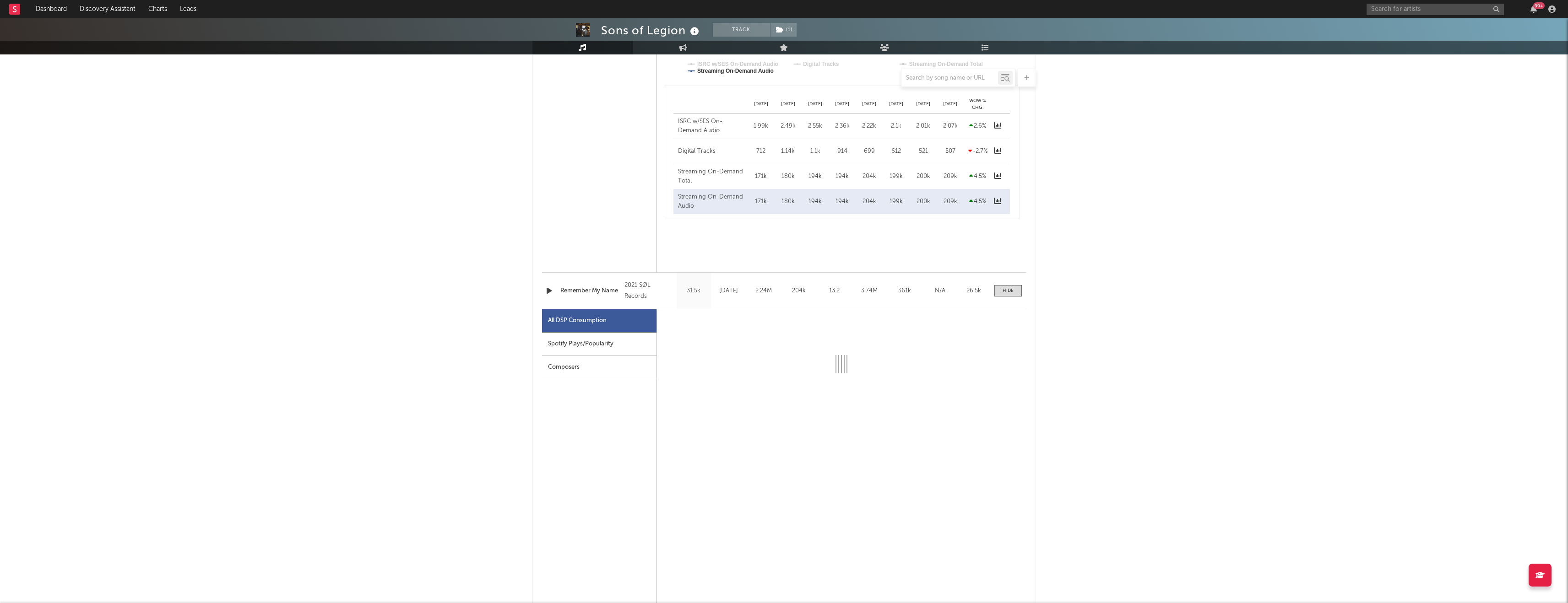
select select "1w"
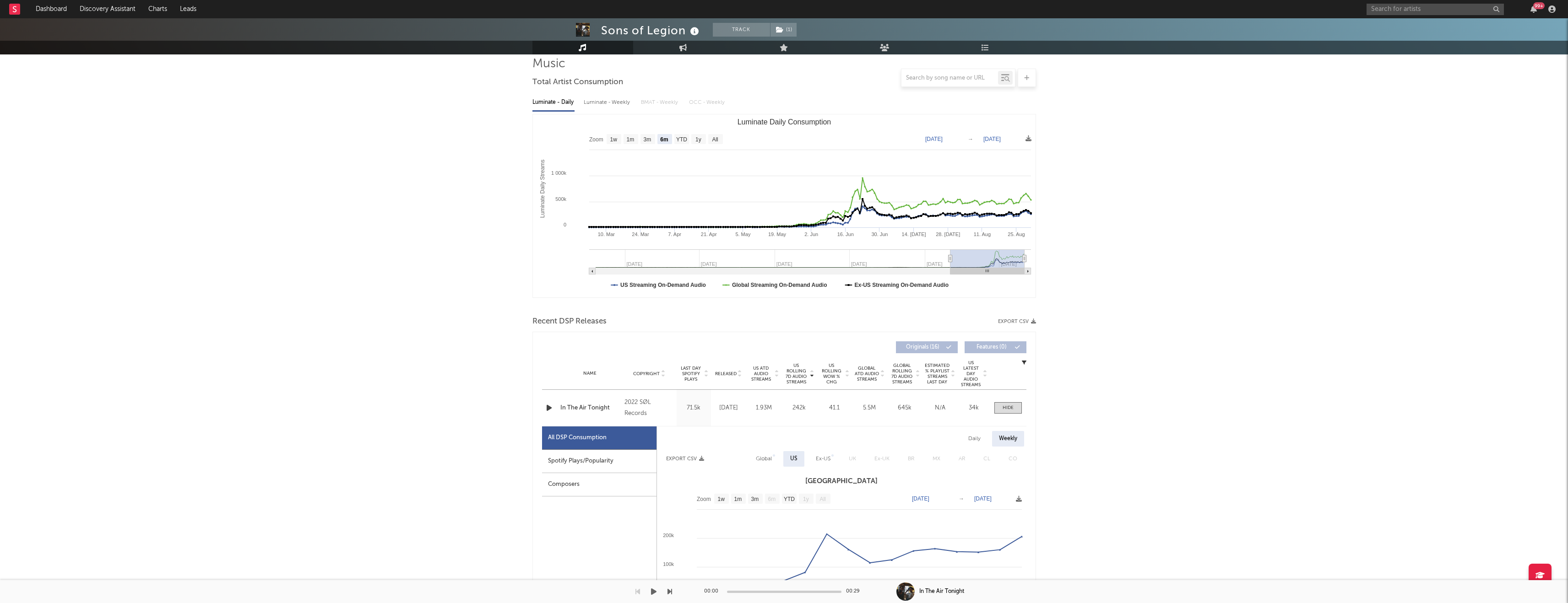
scroll to position [0, 0]
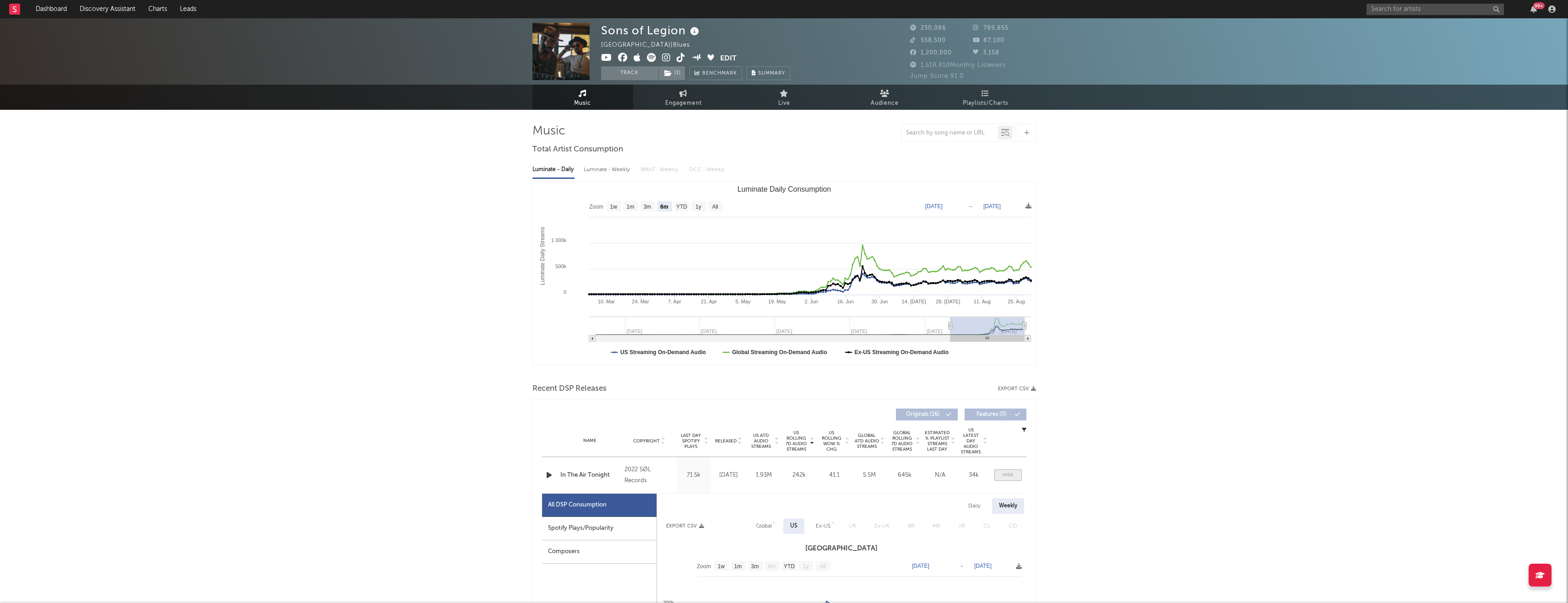
click at [652, 309] on div at bounding box center [1007, 475] width 11 height 7
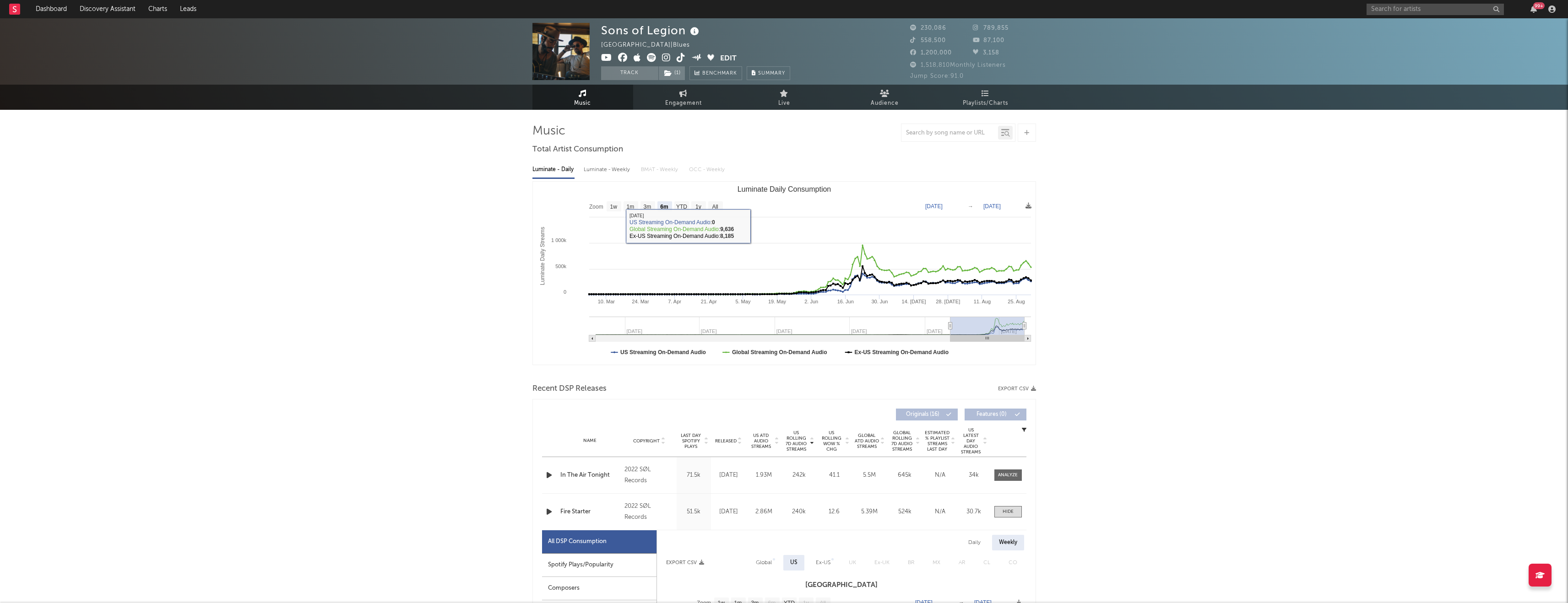
click at [587, 171] on div "Luminate - Weekly" at bounding box center [607, 170] width 48 height 16
select select "6m"
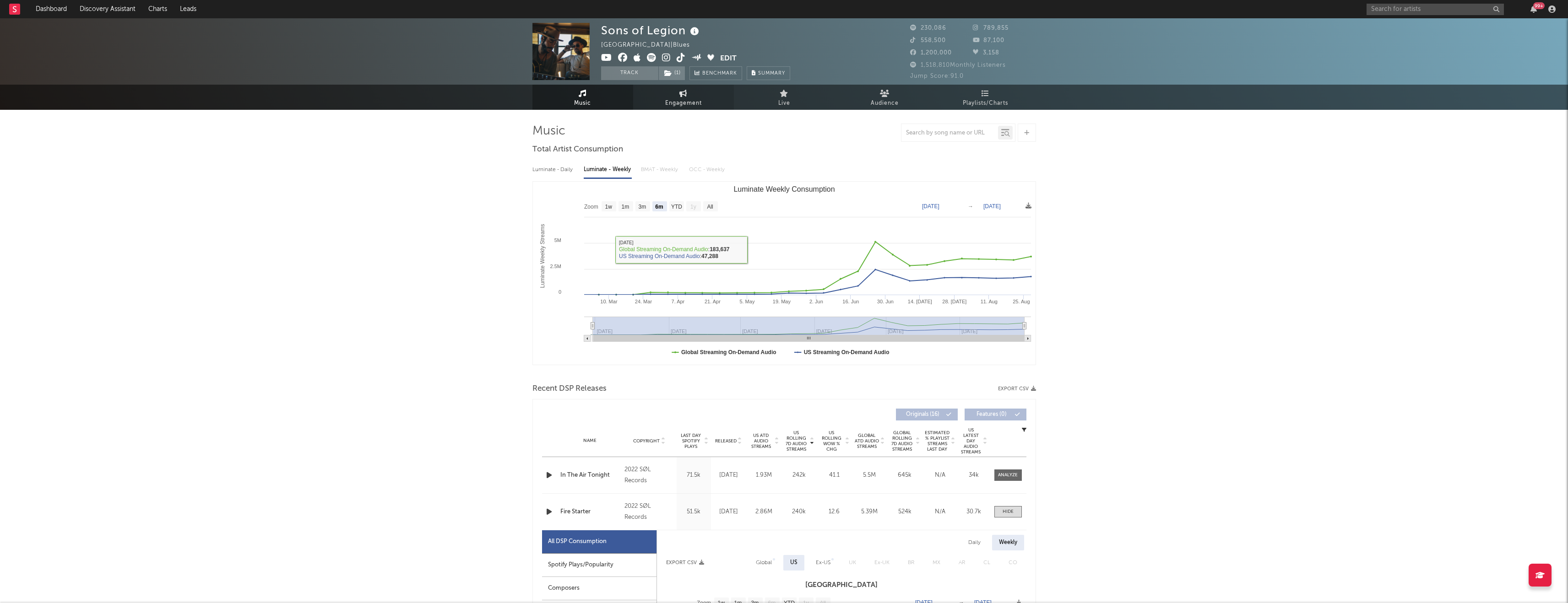
click at [652, 102] on span "Engagement" at bounding box center [683, 103] width 36 height 11
select select "1w"
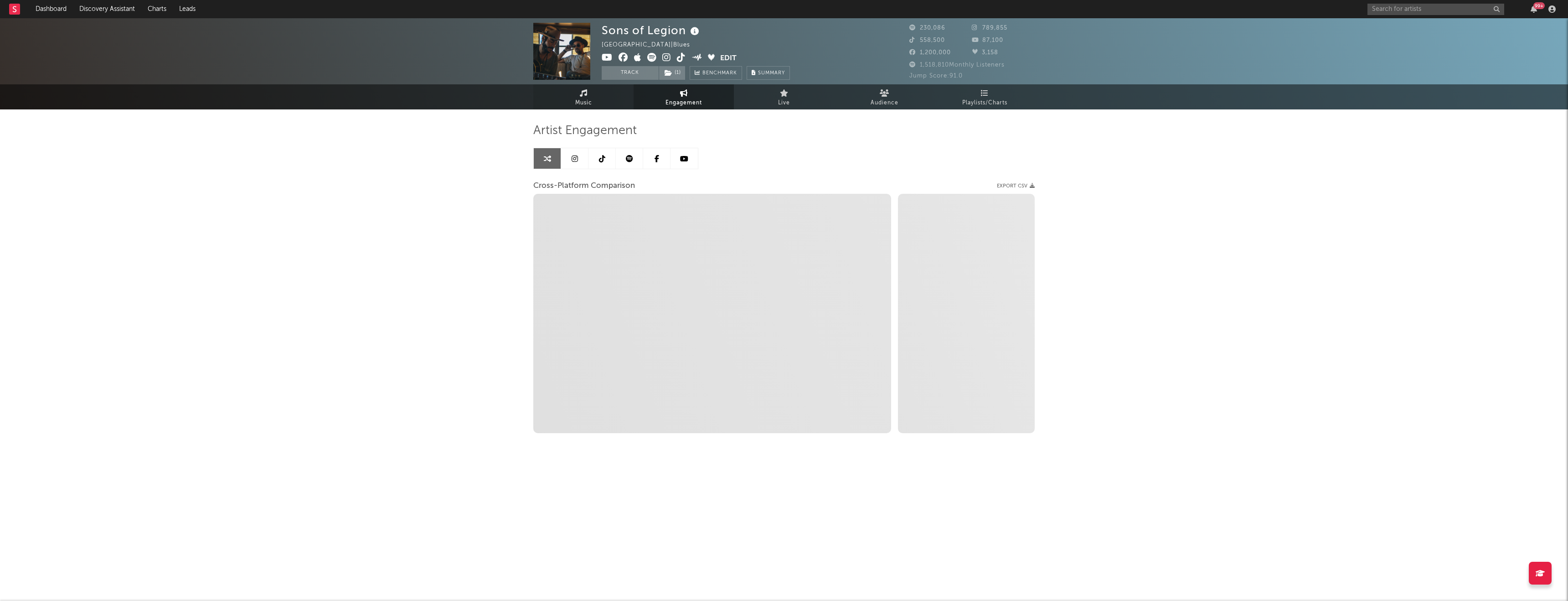
click at [601, 99] on link "Music" at bounding box center [583, 96] width 100 height 25
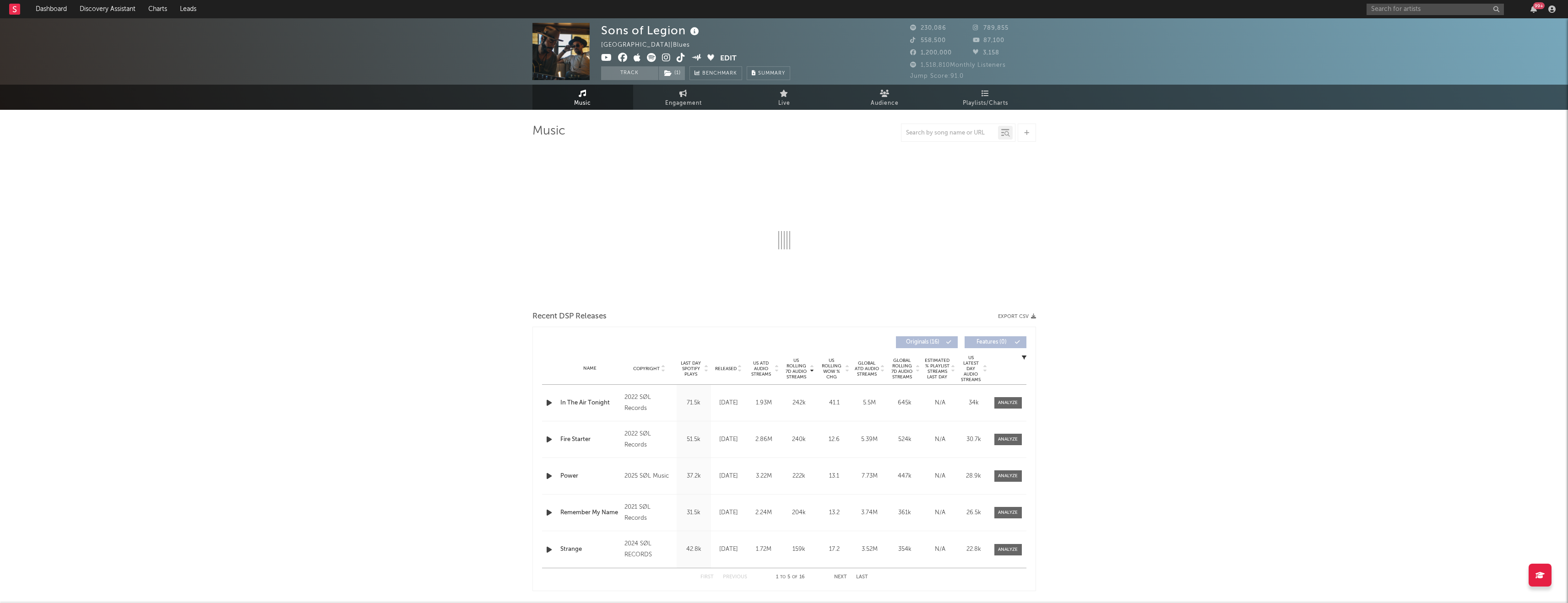
select select "6m"
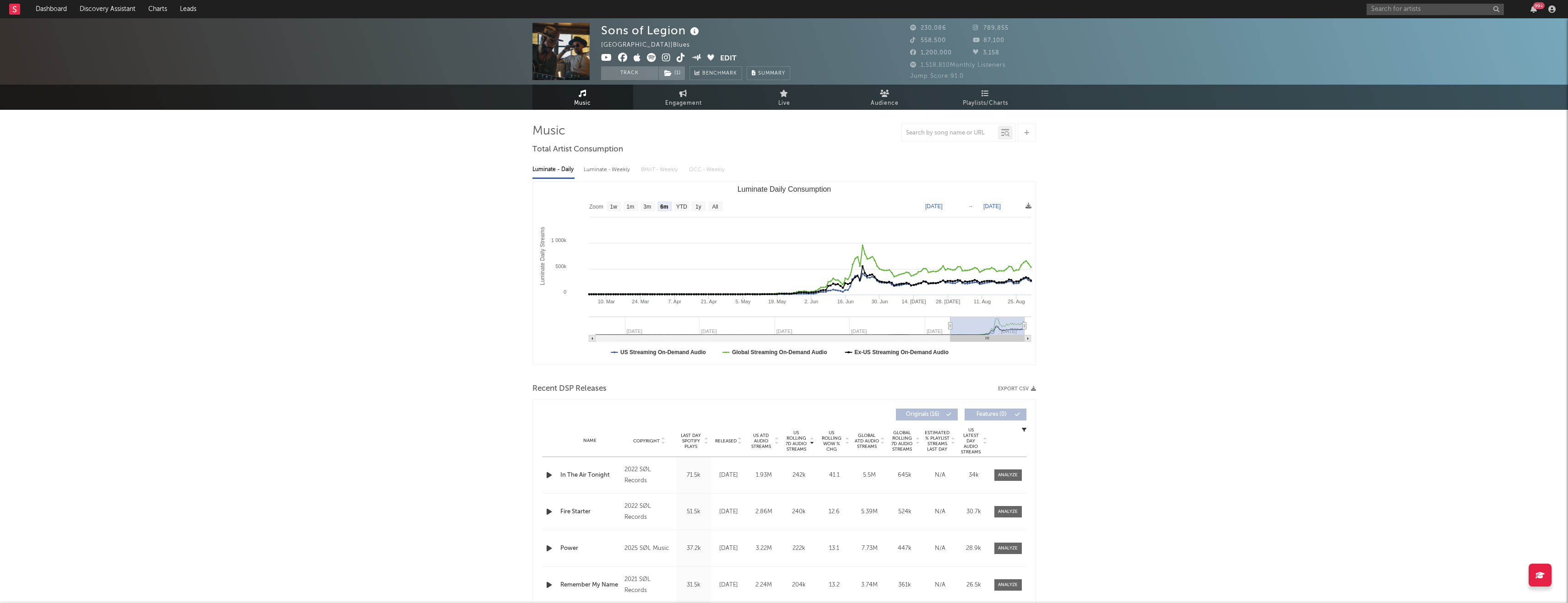
click at [652, 309] on rect "Luminate Daily Consumption" at bounding box center [784, 273] width 503 height 183
click at [652, 309] on text "Global Streaming On-Demand Audio" at bounding box center [779, 352] width 95 height 6
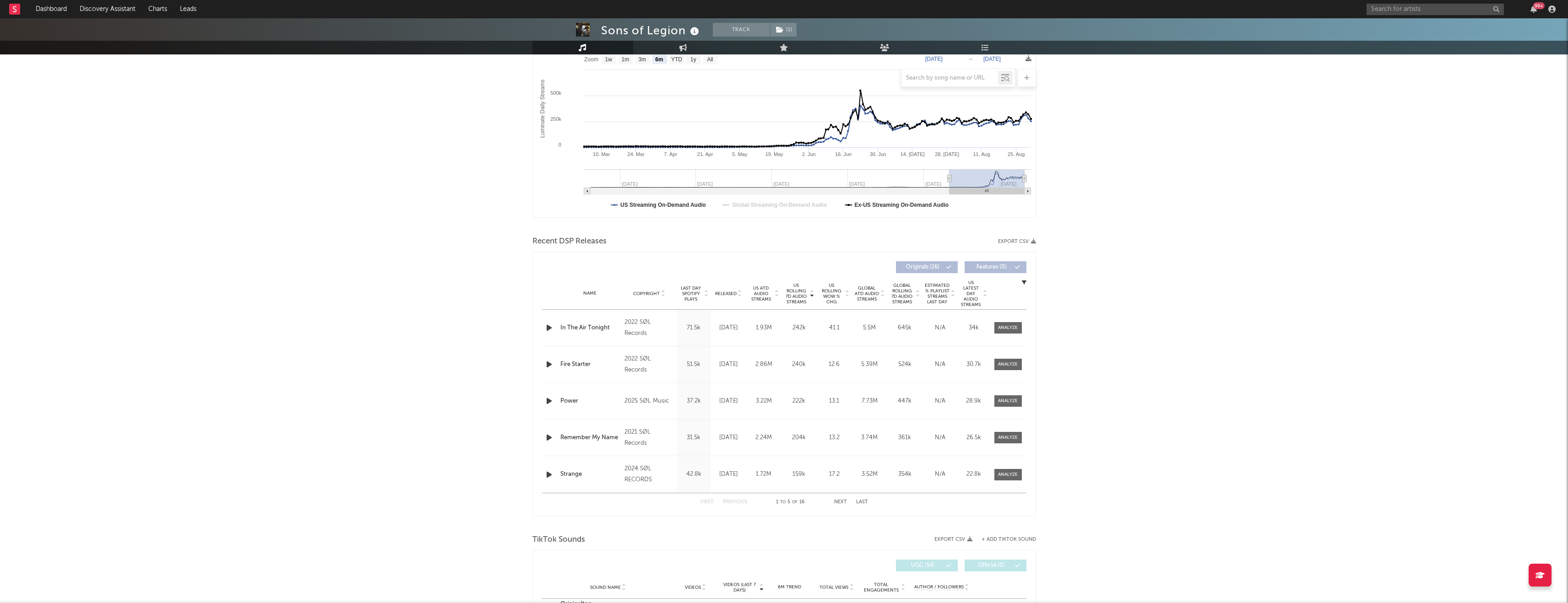
scroll to position [153, 0]
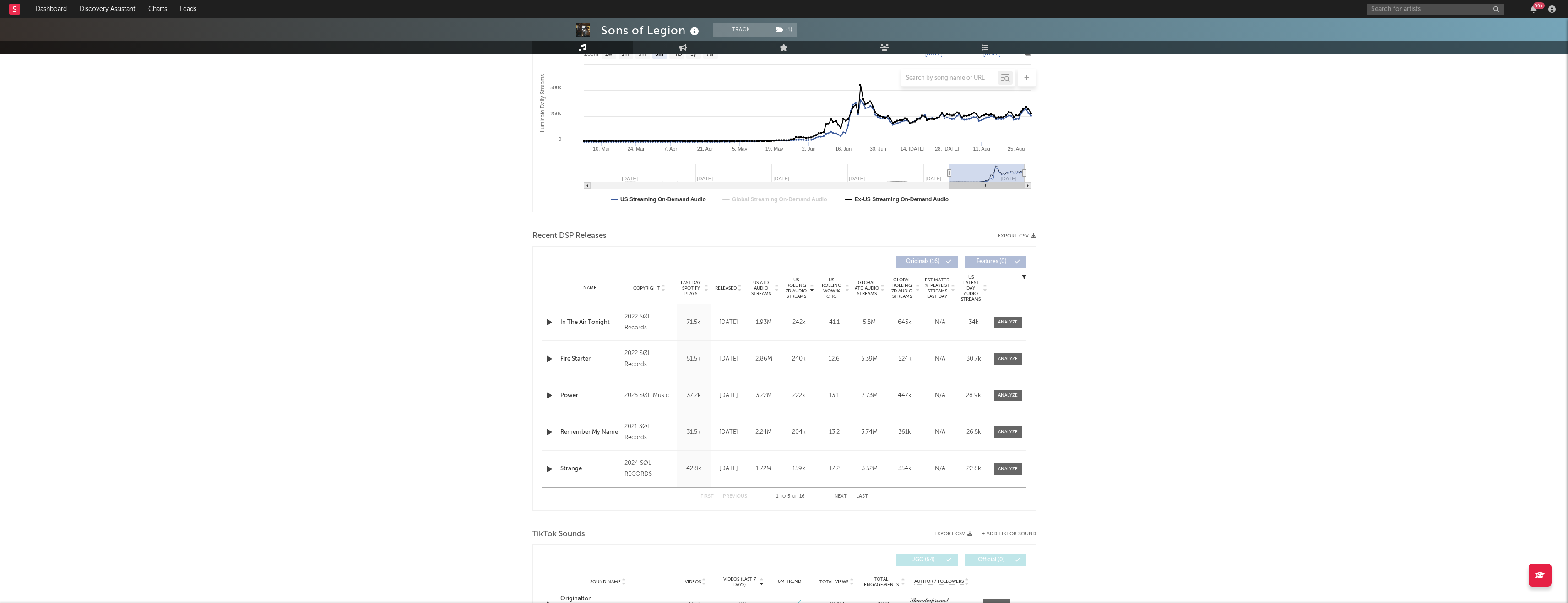
click at [652, 309] on button "Next" at bounding box center [840, 496] width 13 height 5
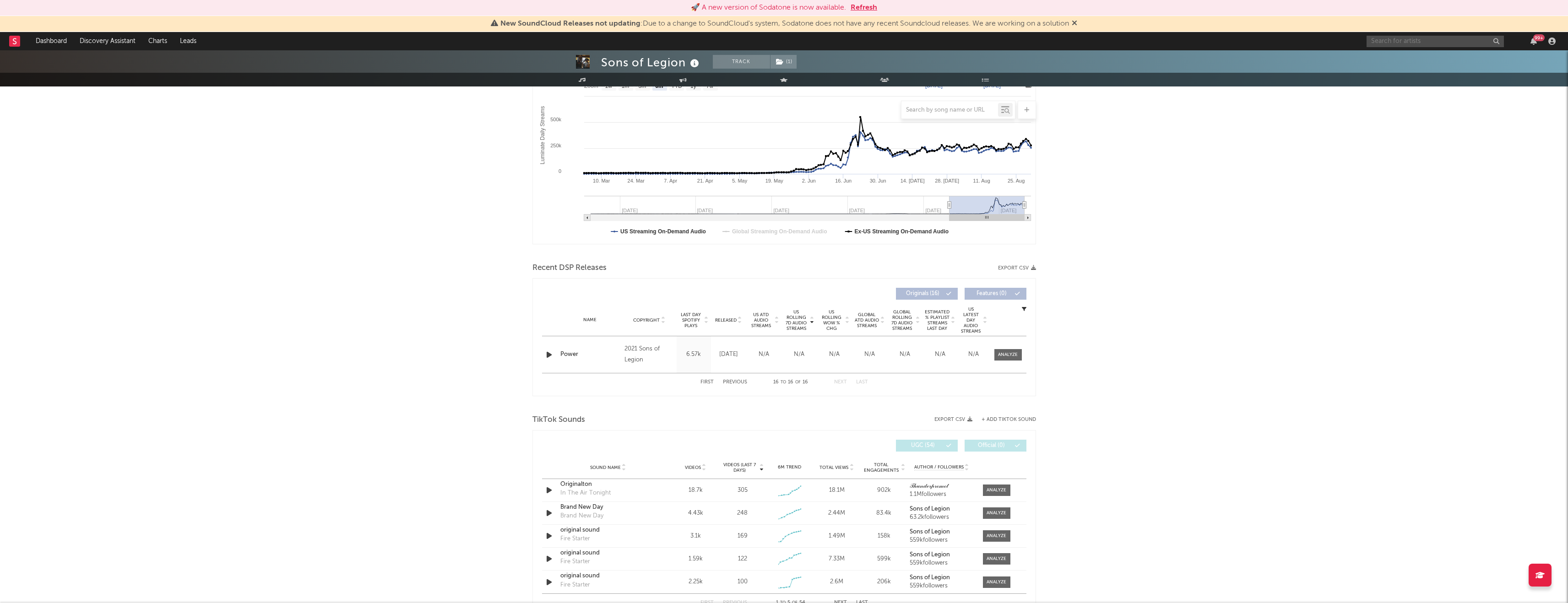
click at [652, 39] on input "text" at bounding box center [1435, 41] width 137 height 11
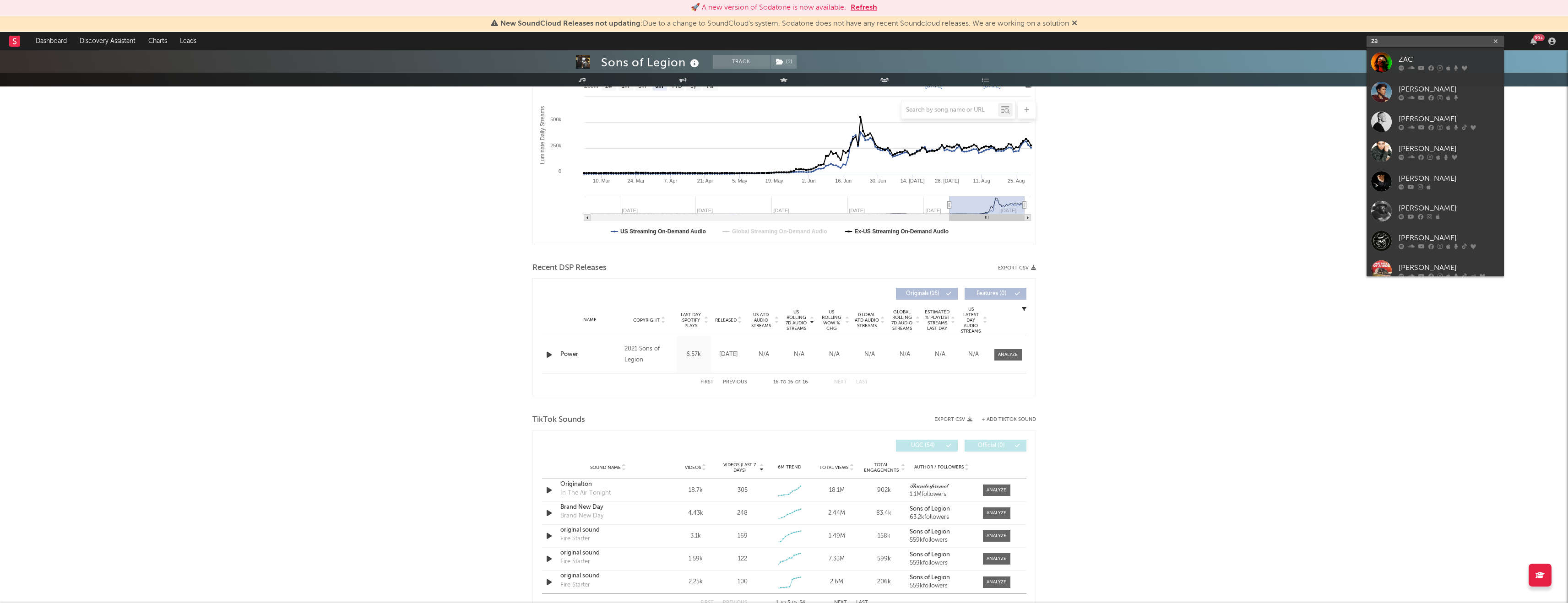
type input "z"
type input "jack va"
click at [652, 61] on div "[PERSON_NAME]" at bounding box center [1449, 59] width 101 height 11
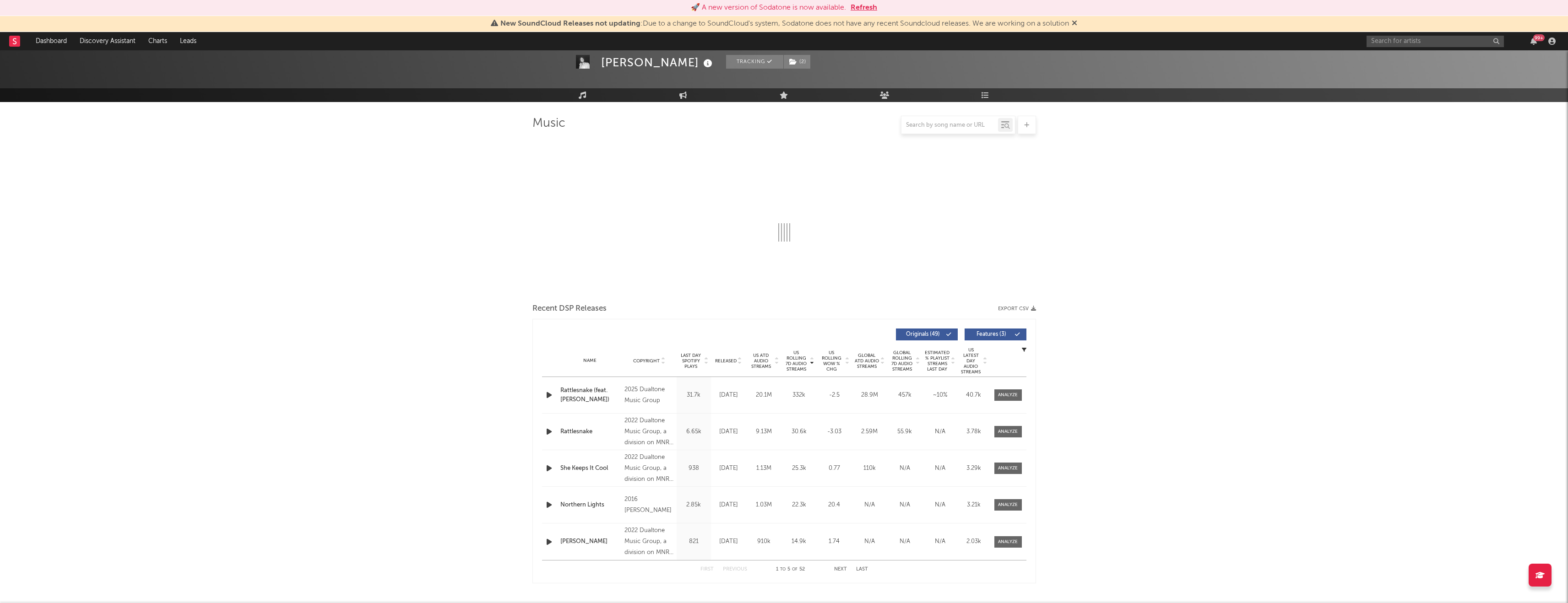
scroll to position [70, 0]
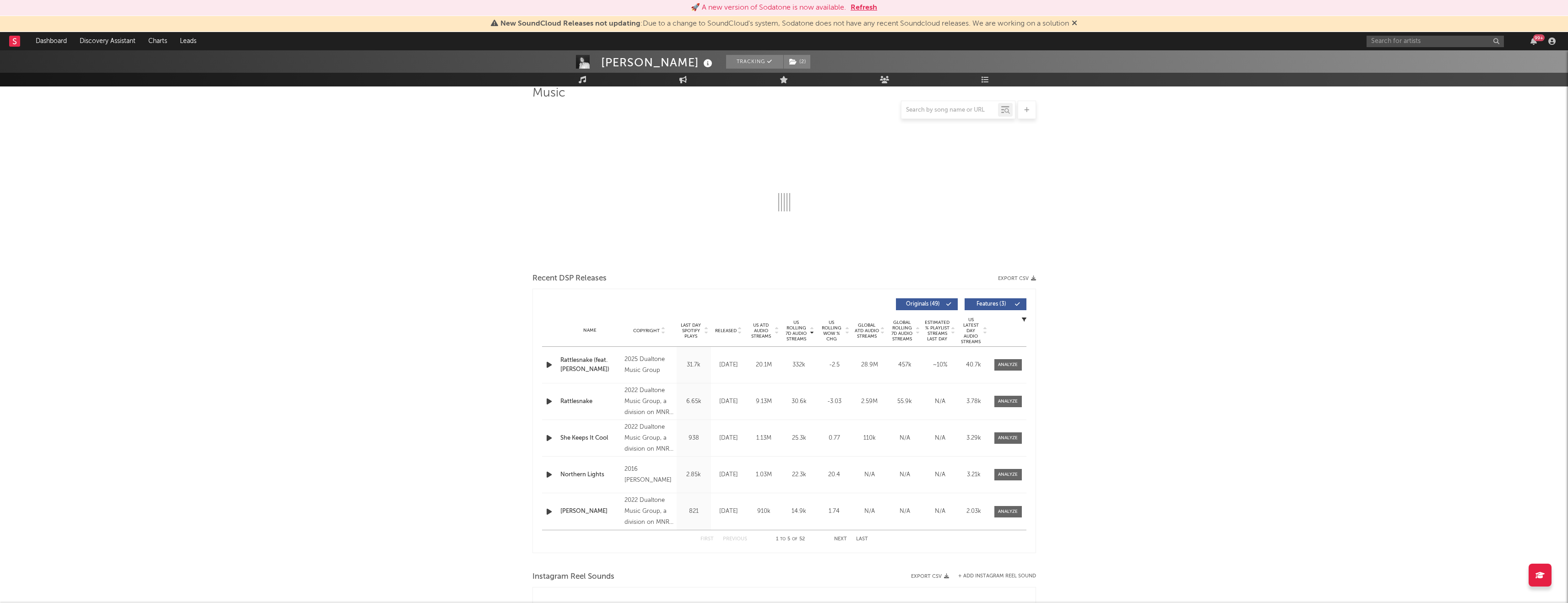
select select "6m"
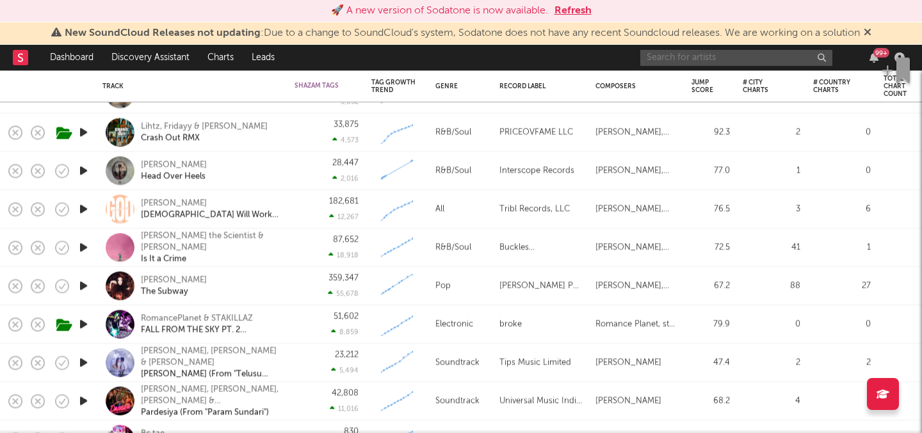
click at [768, 56] on input "text" at bounding box center [736, 58] width 192 height 16
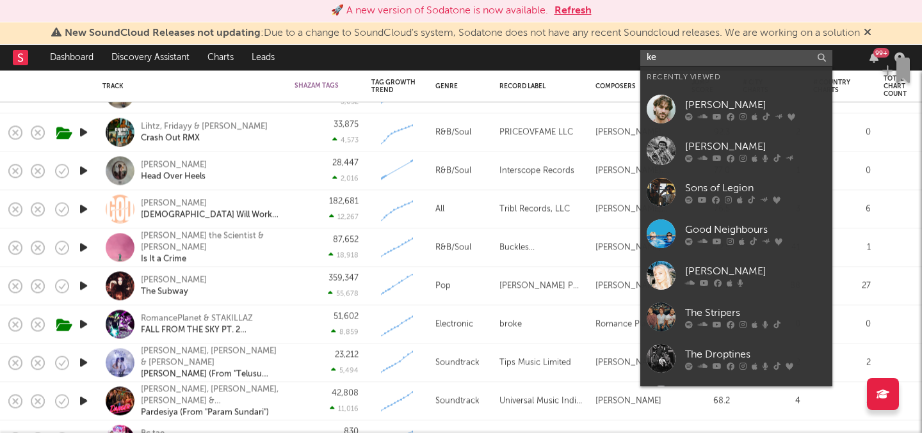
type input "keo"
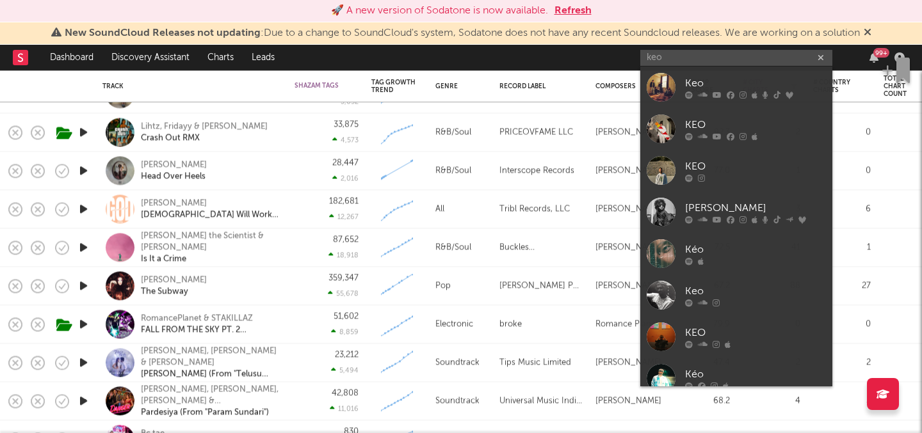
click at [768, 88] on div "Keo" at bounding box center [755, 83] width 141 height 15
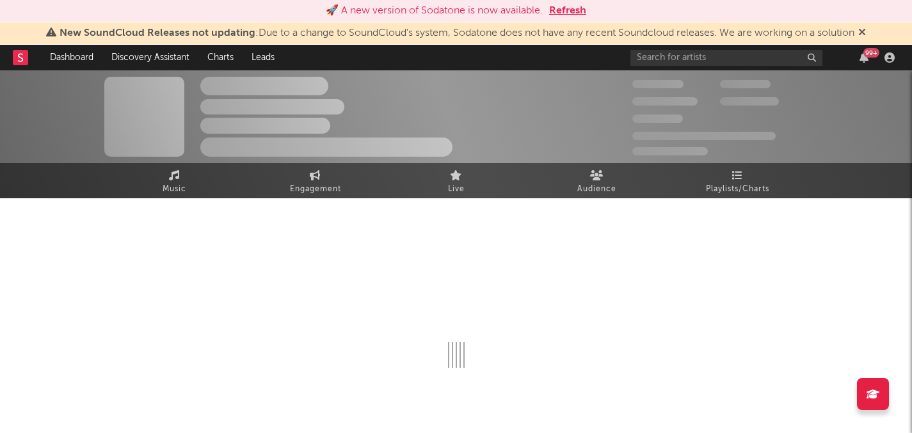
select select "1w"
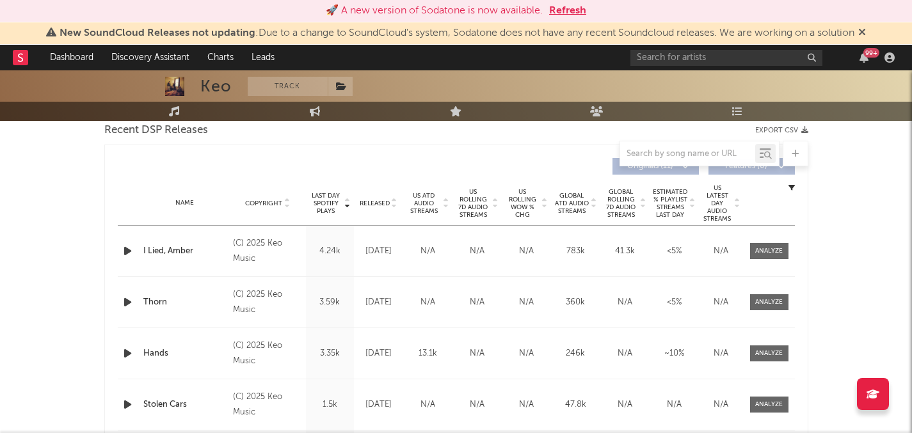
scroll to position [463, 0]
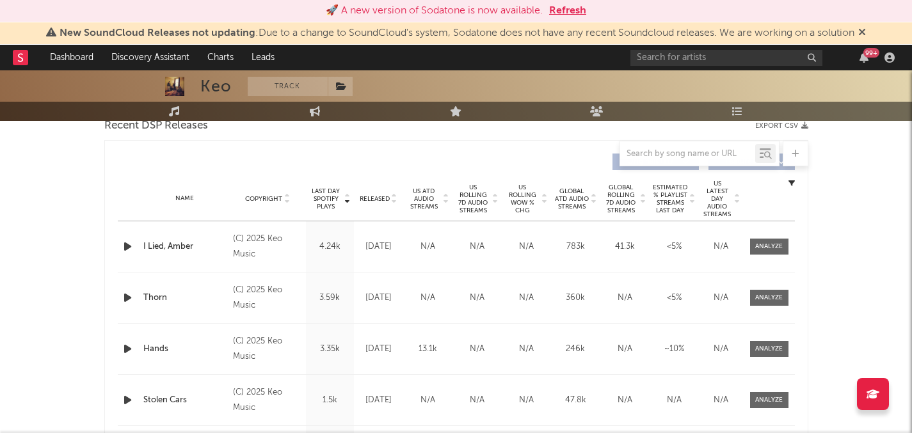
click at [126, 248] on icon "button" at bounding box center [127, 247] width 13 height 16
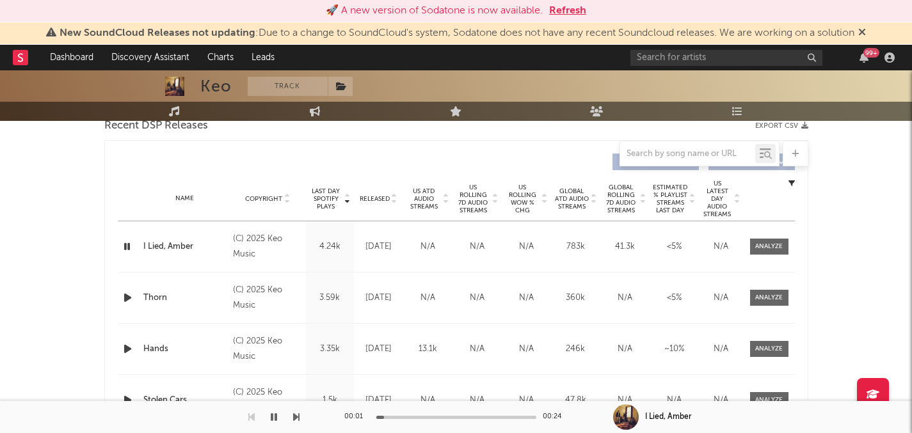
scroll to position [0, 0]
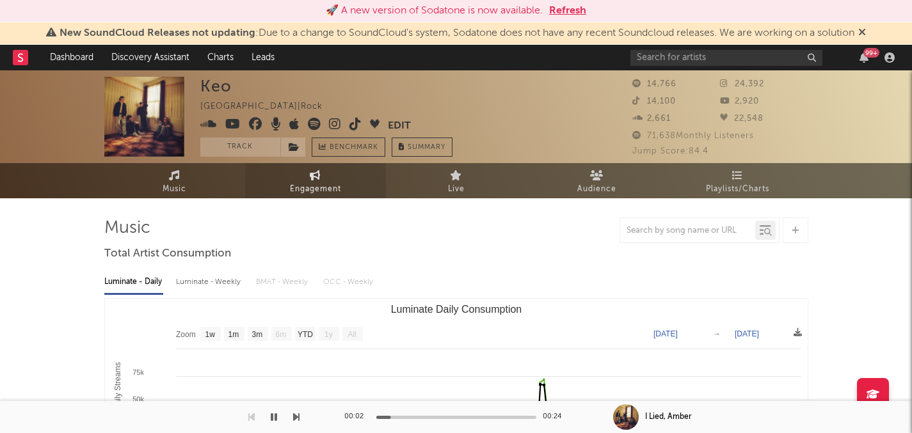
click at [314, 187] on span "Engagement" at bounding box center [315, 189] width 51 height 15
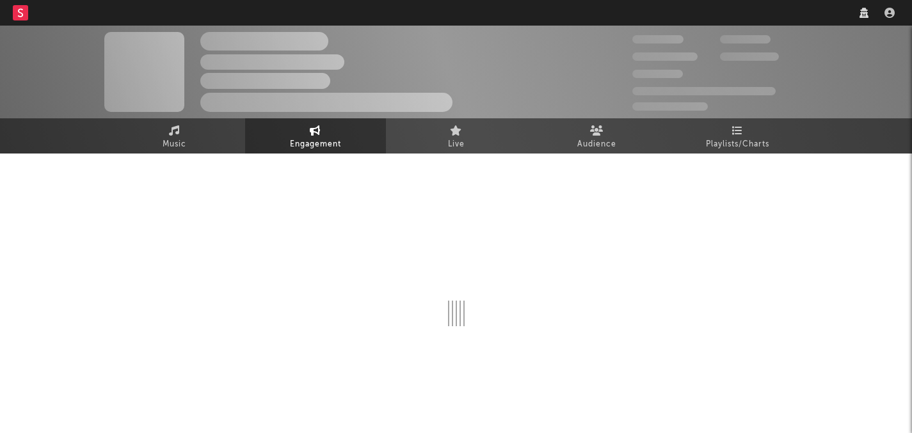
select select "1w"
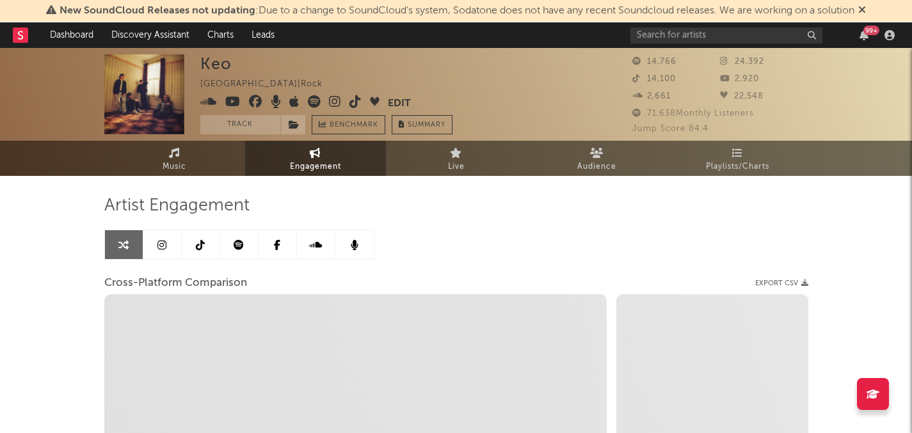
select select "1m"
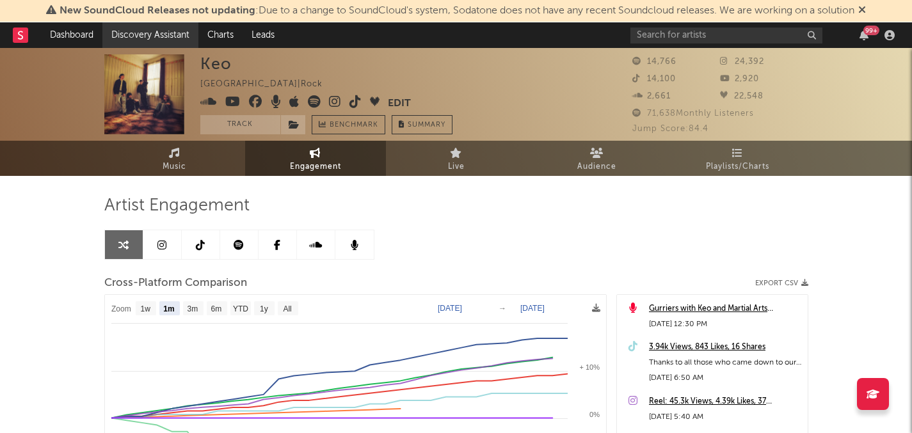
click at [168, 30] on link "Discovery Assistant" at bounding box center [150, 35] width 96 height 26
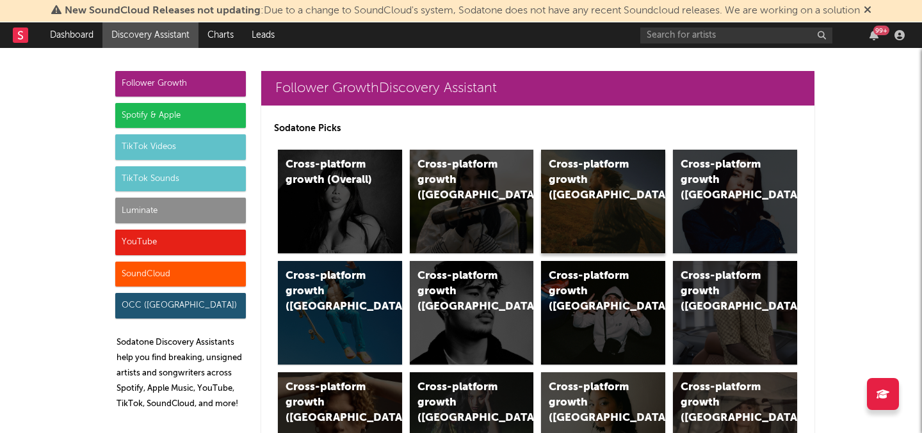
click at [608, 200] on div "Cross-platform growth ([GEOGRAPHIC_DATA])" at bounding box center [603, 202] width 124 height 104
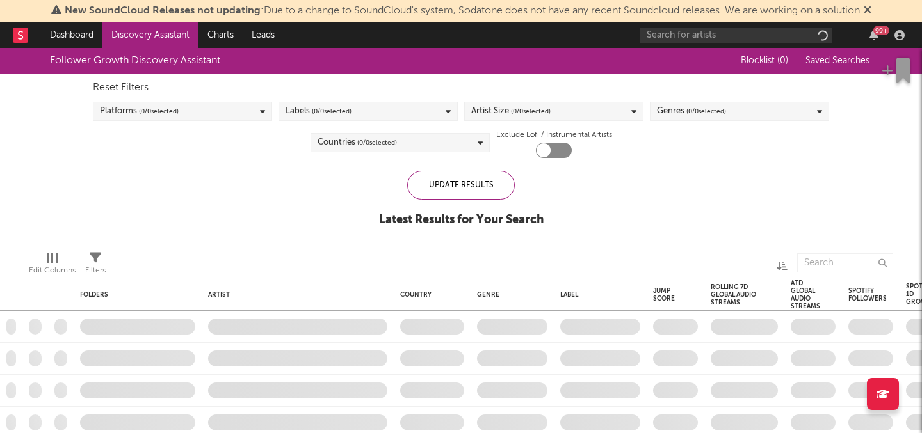
checkbox input "true"
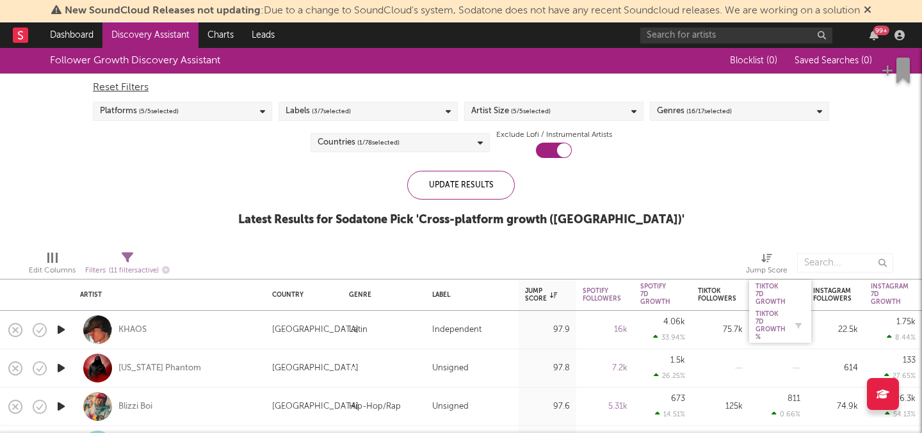
click at [771, 317] on div "Tiktok 7D Growth %" at bounding box center [770, 326] width 30 height 31
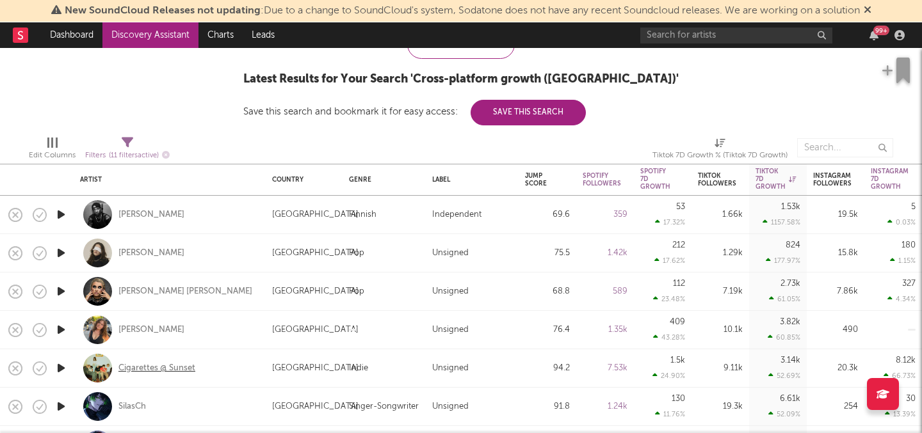
click at [181, 367] on div "Cigarettes @ Sunset" at bounding box center [156, 369] width 77 height 12
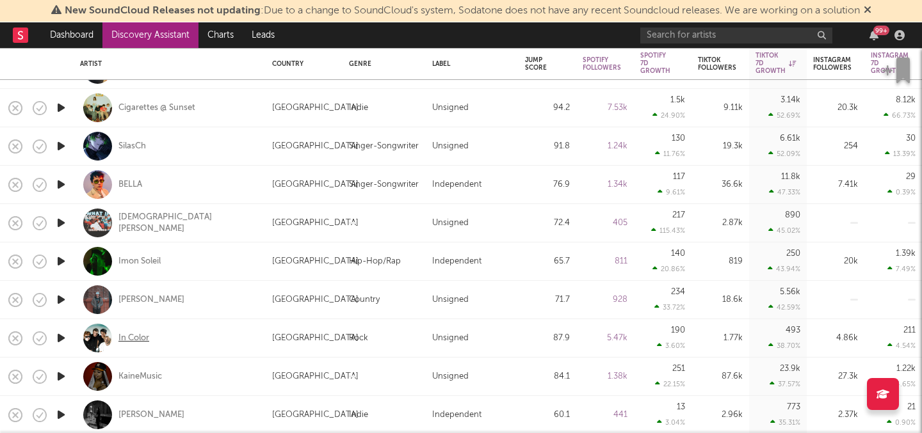
click at [138, 334] on div "In Color" at bounding box center [133, 339] width 31 height 12
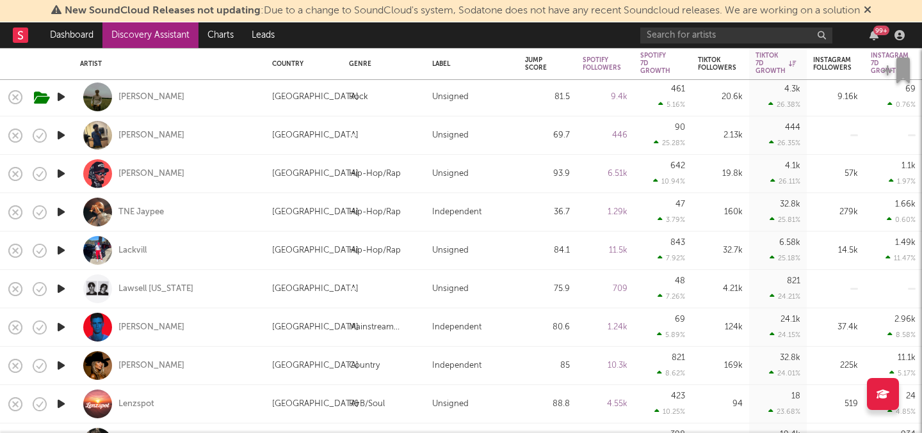
click at [159, 359] on div "Ashley Walls" at bounding box center [169, 366] width 179 height 38
select select "1w"
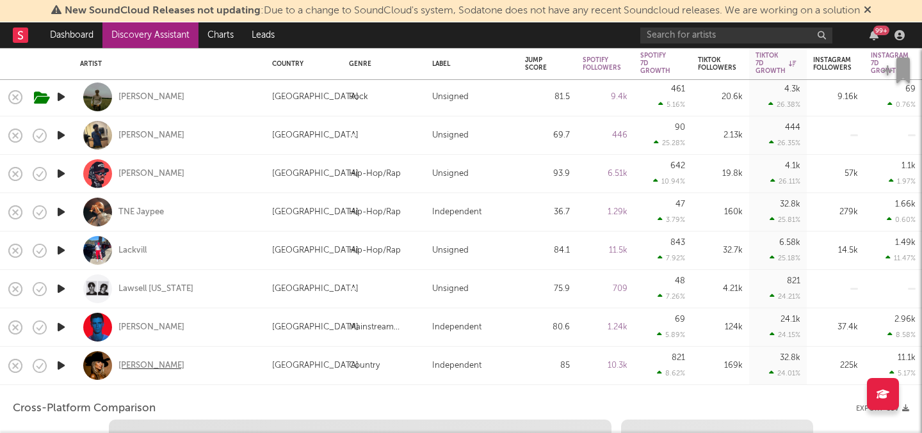
click at [157, 362] on div "Ashley Walls" at bounding box center [151, 366] width 66 height 12
select select "6m"
select select "1m"
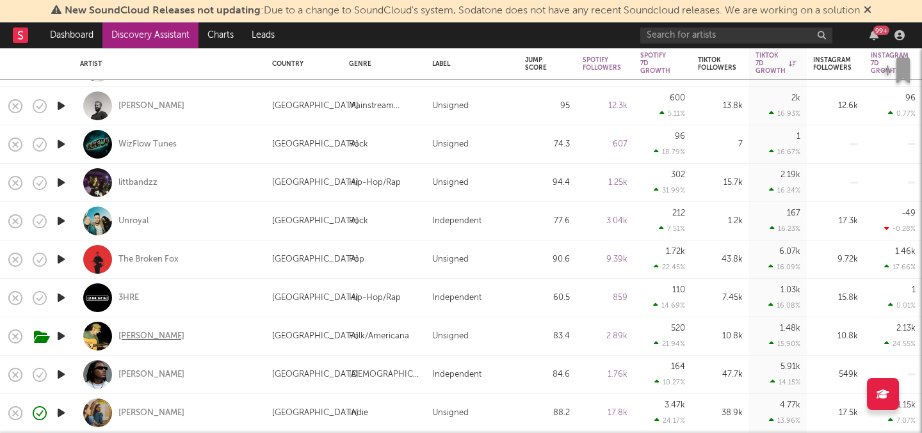
click at [143, 337] on div "Luke Rob" at bounding box center [151, 337] width 66 height 12
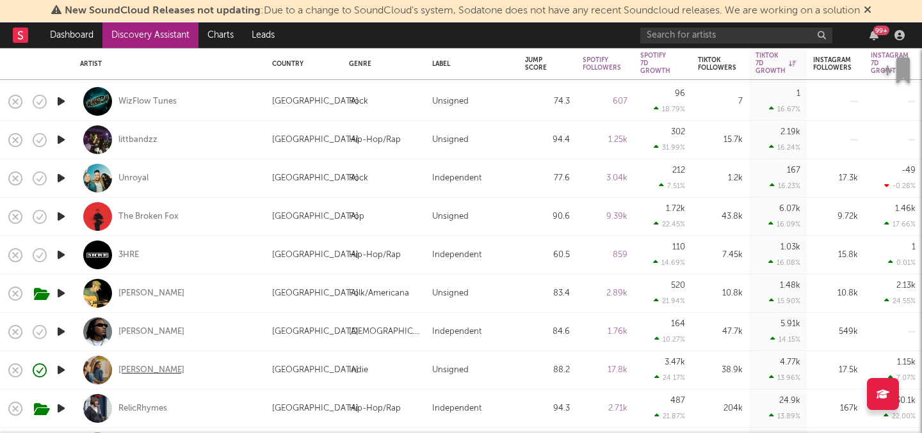
click at [171, 368] on div "Emma Andersen" at bounding box center [151, 371] width 66 height 12
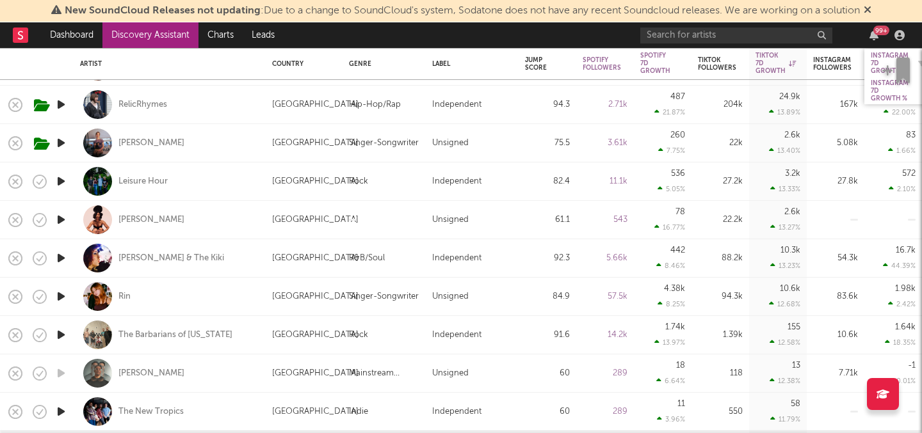
click at [874, 55] on div "Instagram 7D Growth" at bounding box center [890, 63] width 38 height 23
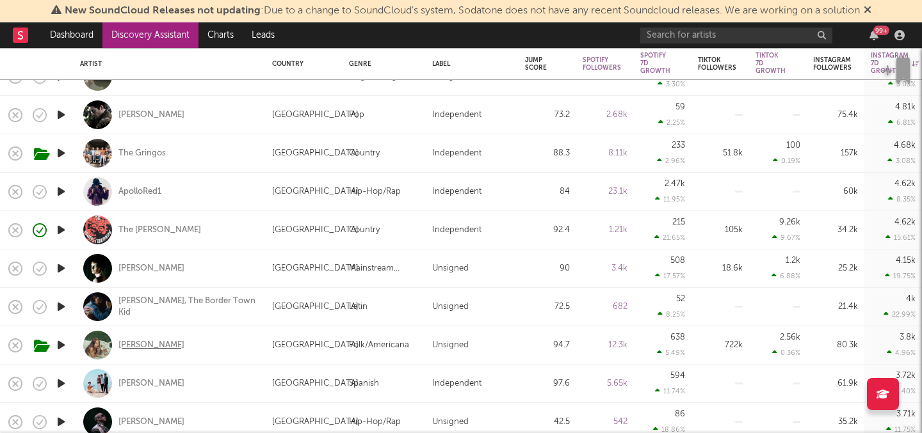
click at [160, 344] on div "Grace Runkle" at bounding box center [151, 346] width 66 height 12
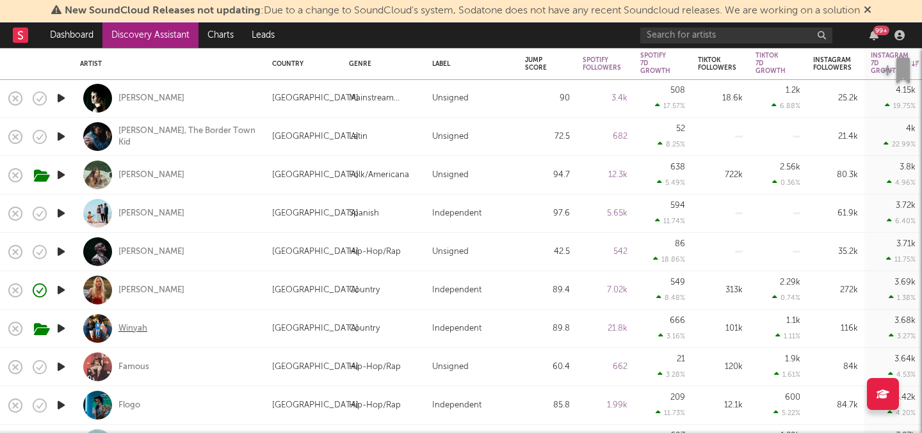
click at [130, 328] on div "Winyah" at bounding box center [132, 329] width 29 height 12
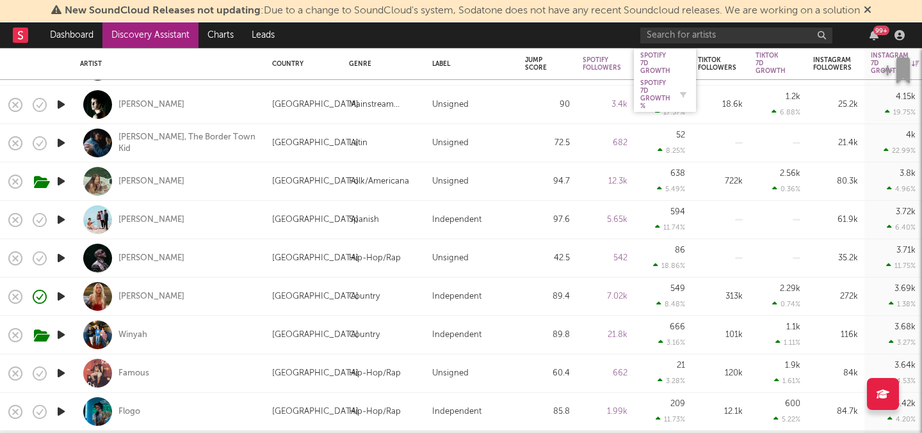
click at [655, 90] on div "Spotify 7D Growth %" at bounding box center [655, 94] width 30 height 31
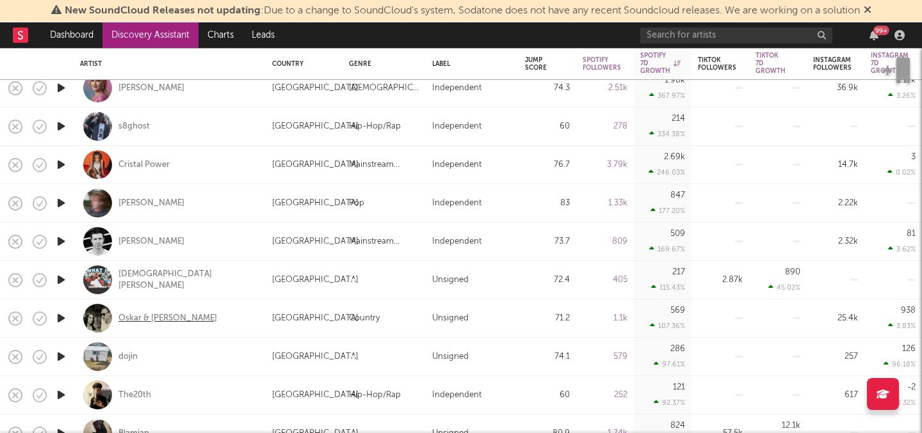
click at [154, 317] on div "Oskar & Julia" at bounding box center [167, 319] width 99 height 12
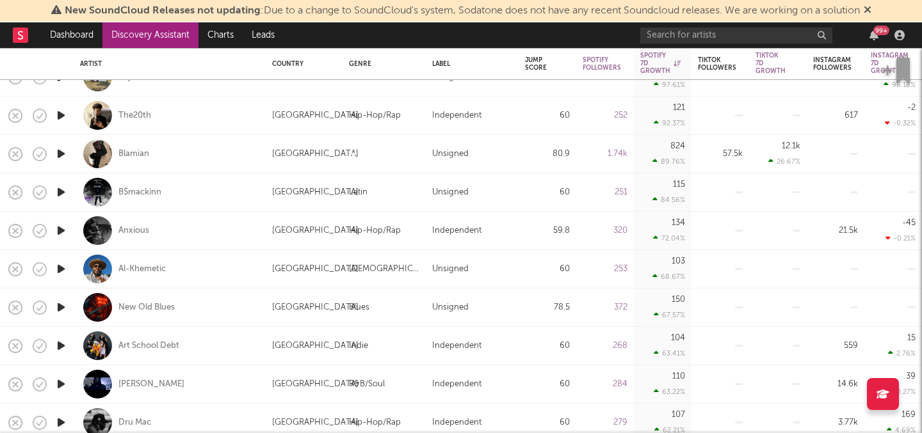
click at [62, 304] on icon "button" at bounding box center [60, 308] width 13 height 16
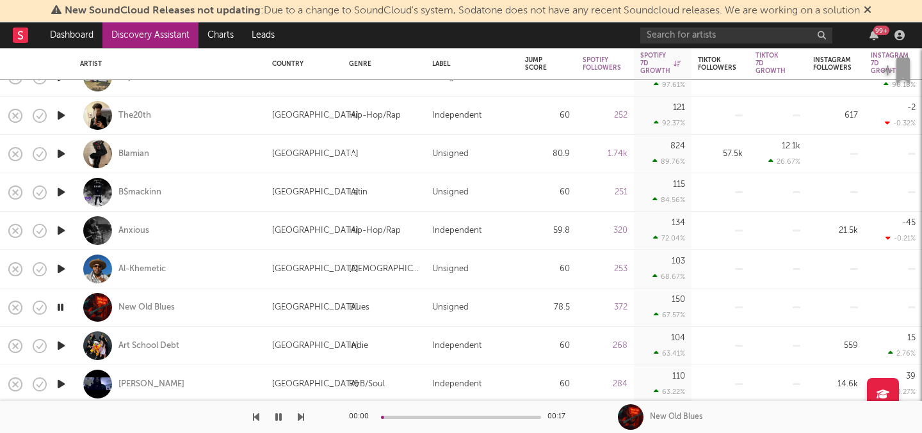
click at [62, 304] on icon "button" at bounding box center [60, 308] width 12 height 16
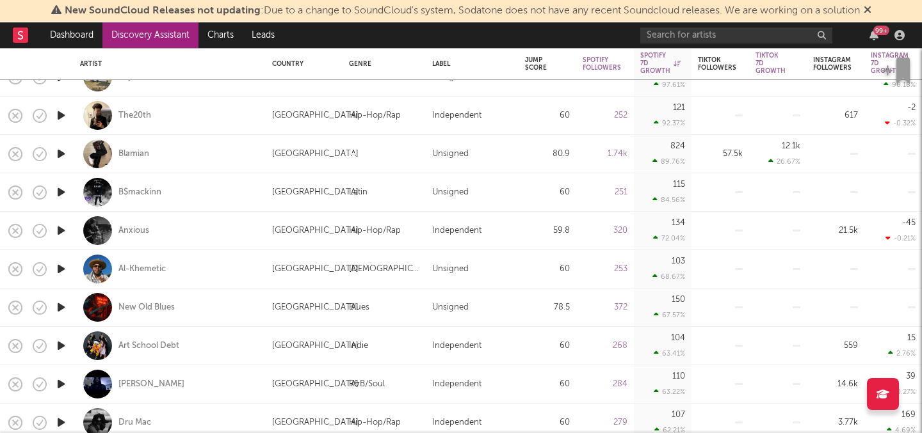
click at [61, 347] on icon "button" at bounding box center [60, 346] width 13 height 16
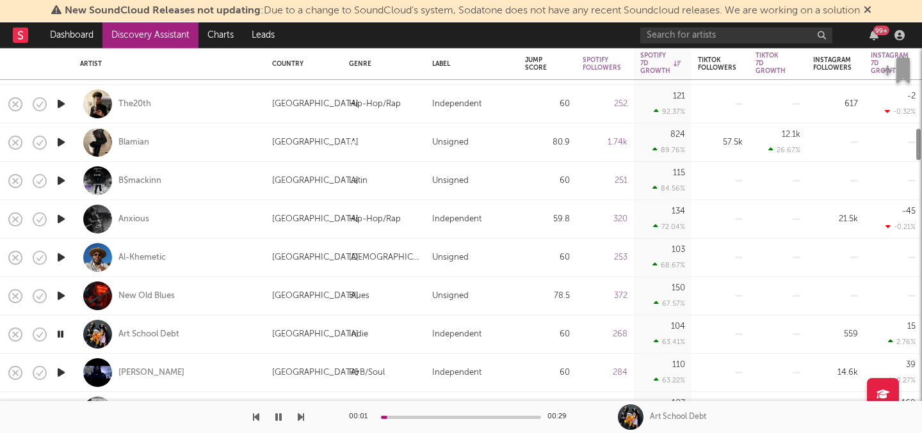
click at [61, 329] on icon "button" at bounding box center [60, 335] width 12 height 16
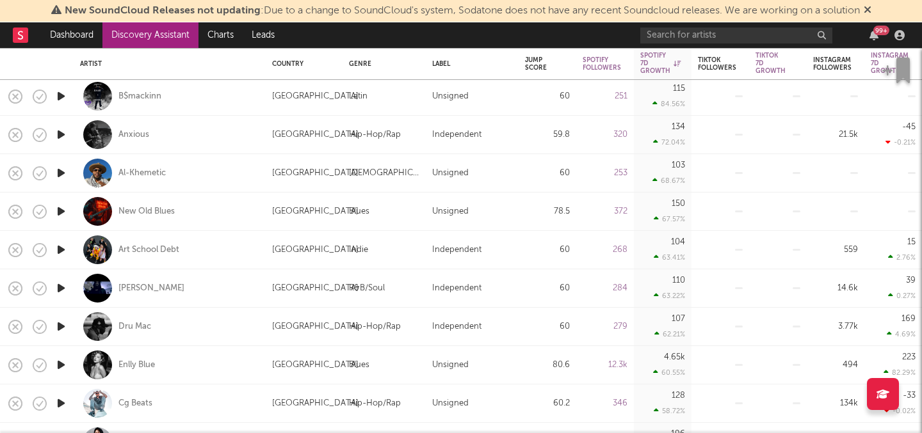
click at [61, 366] on icon "button" at bounding box center [60, 365] width 13 height 16
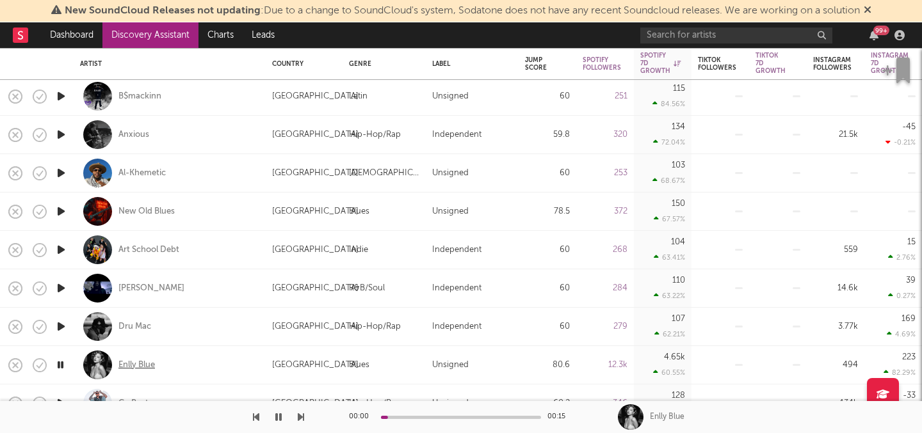
click at [134, 360] on div "Enlly Blue" at bounding box center [136, 366] width 36 height 12
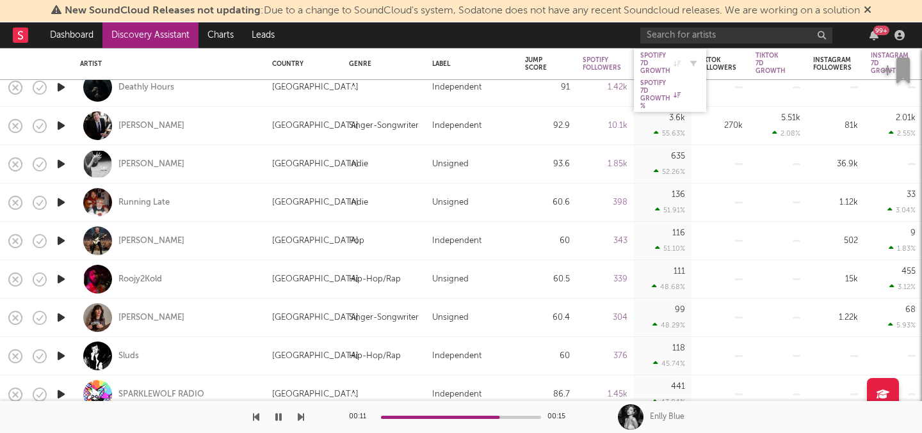
click at [654, 65] on div "Spotify 7D Growth" at bounding box center [660, 63] width 40 height 23
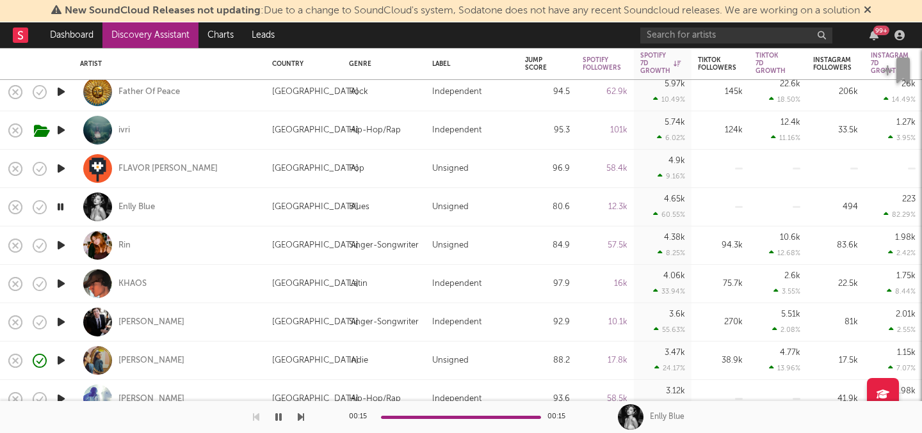
click at [58, 245] on icon "button" at bounding box center [60, 246] width 13 height 16
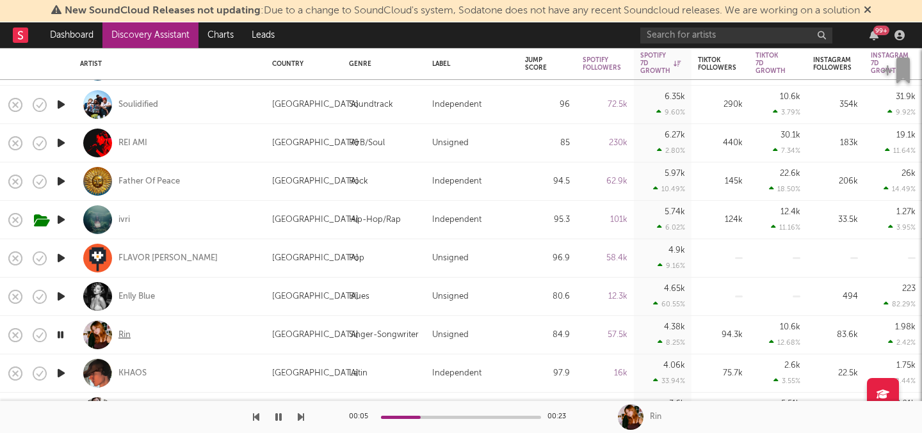
click at [119, 334] on div "Rin" at bounding box center [124, 336] width 12 height 12
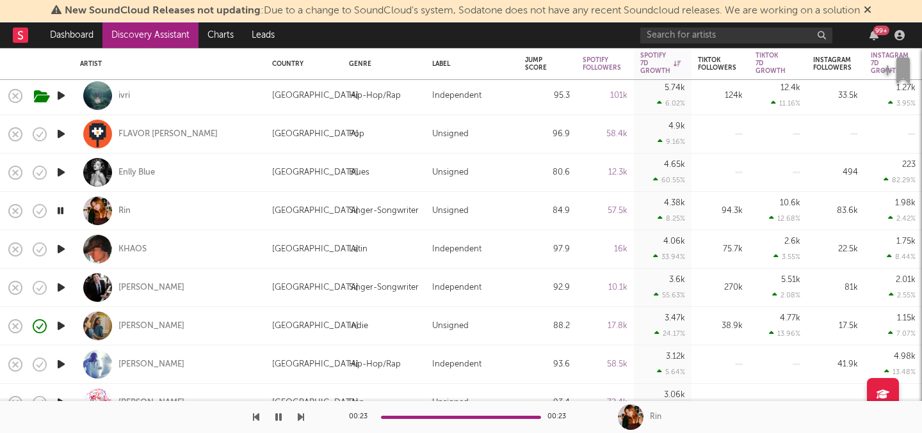
click at [61, 325] on icon "button" at bounding box center [60, 326] width 13 height 16
click at [127, 323] on div "Emma Andersen" at bounding box center [151, 327] width 66 height 12
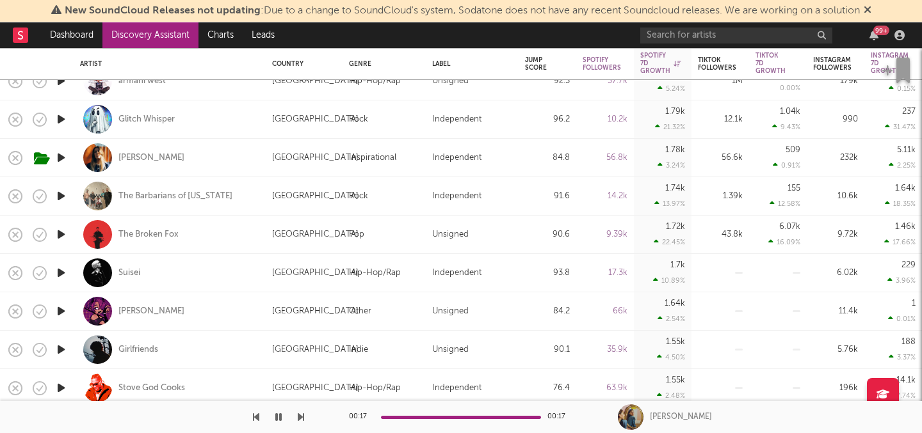
click at [61, 195] on icon "button" at bounding box center [60, 196] width 13 height 16
click at [61, 195] on icon "button" at bounding box center [60, 196] width 12 height 16
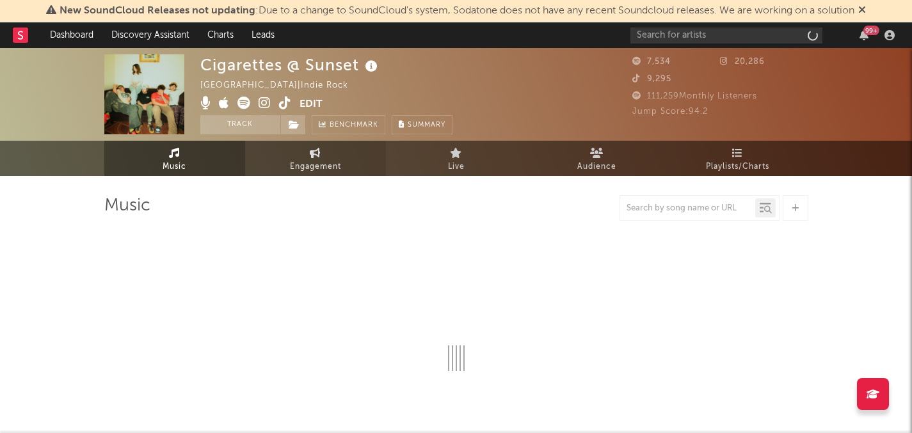
select select "1w"
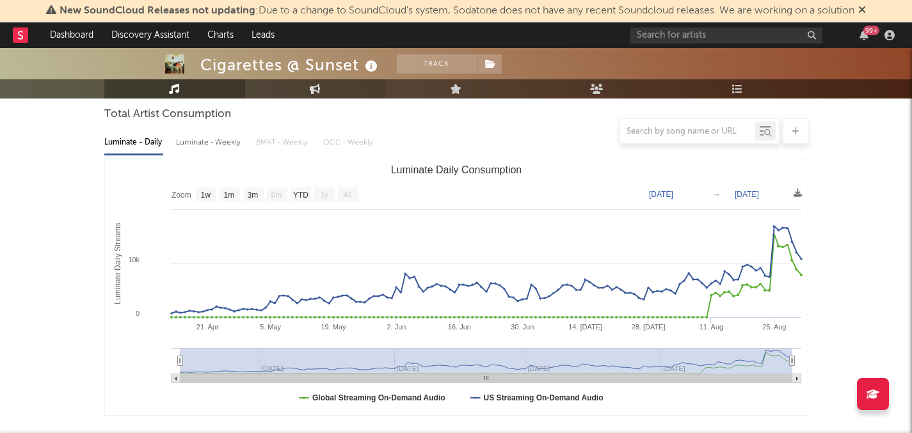
scroll to position [124, 0]
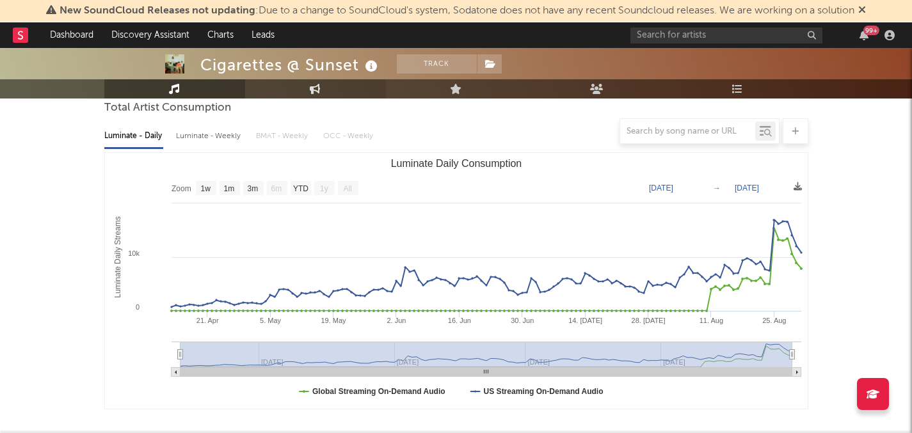
click at [335, 90] on link "Engagement" at bounding box center [315, 88] width 141 height 19
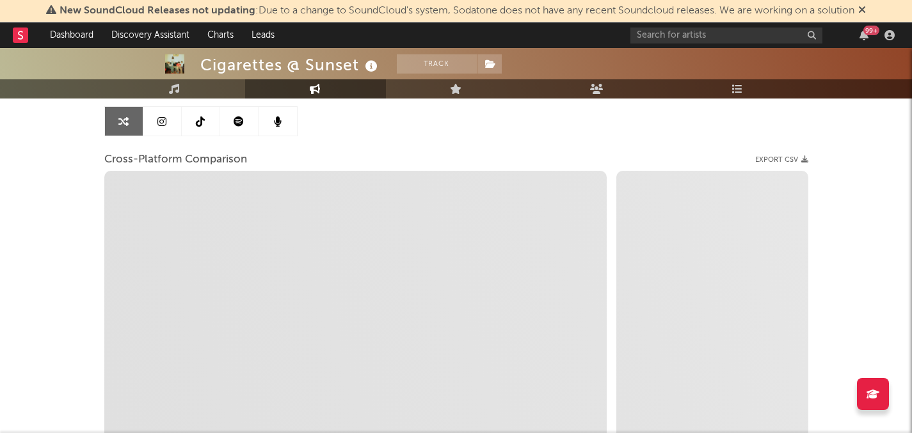
select select "1w"
select select "1m"
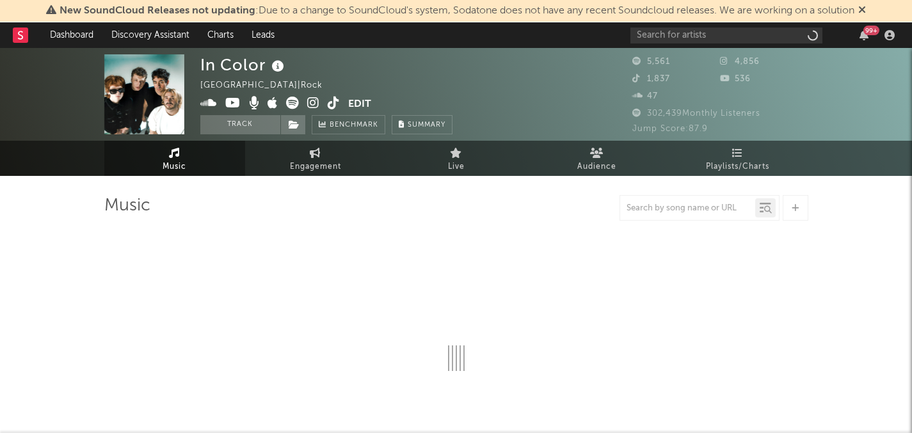
select select "6m"
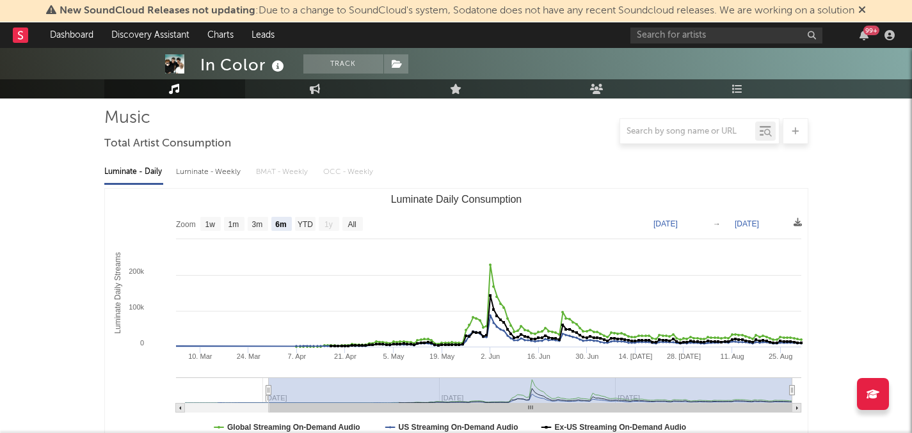
scroll to position [87, 0]
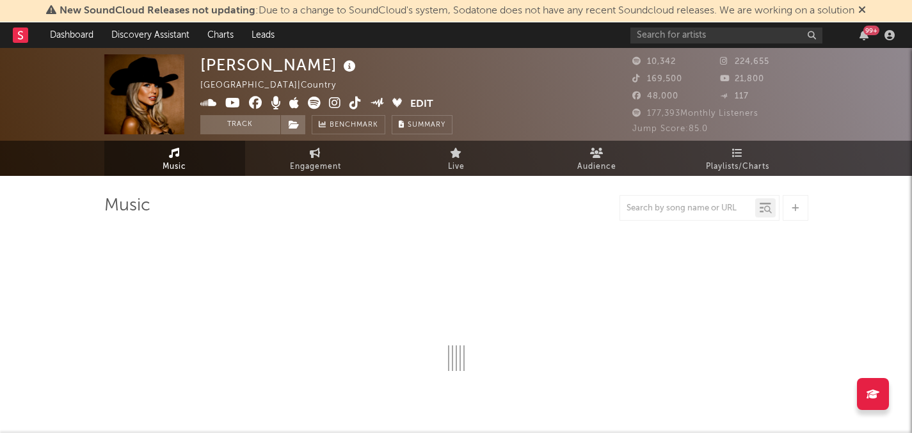
select select "6m"
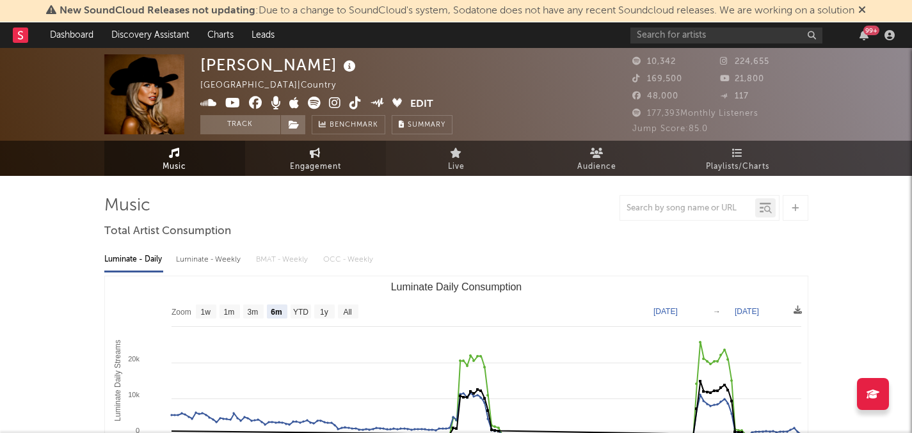
click at [330, 149] on link "Engagement" at bounding box center [315, 158] width 141 height 35
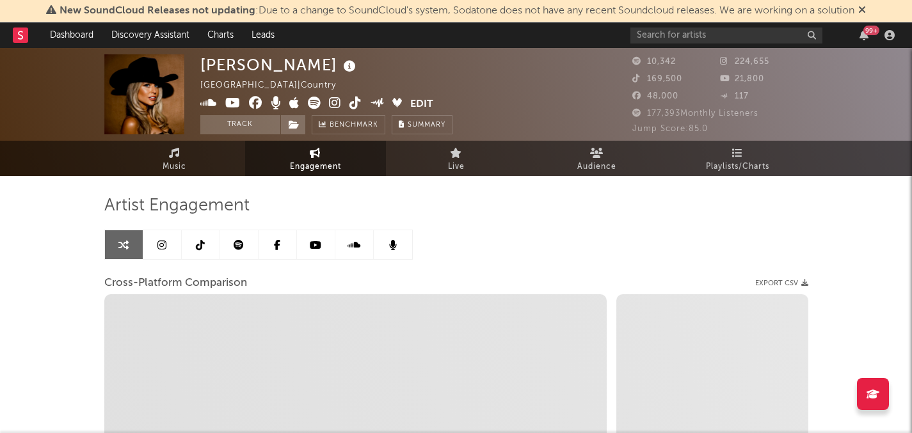
select select "1w"
select select "1m"
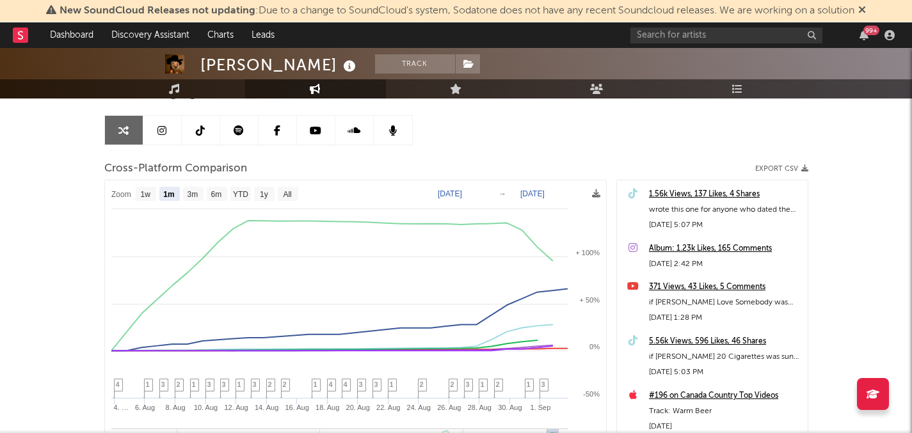
scroll to position [131, 0]
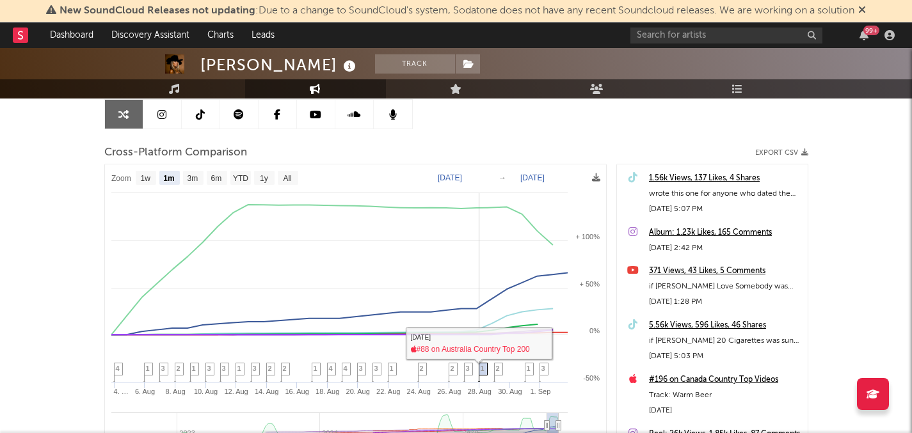
click at [483, 364] on icon at bounding box center [482, 374] width 9 height 20
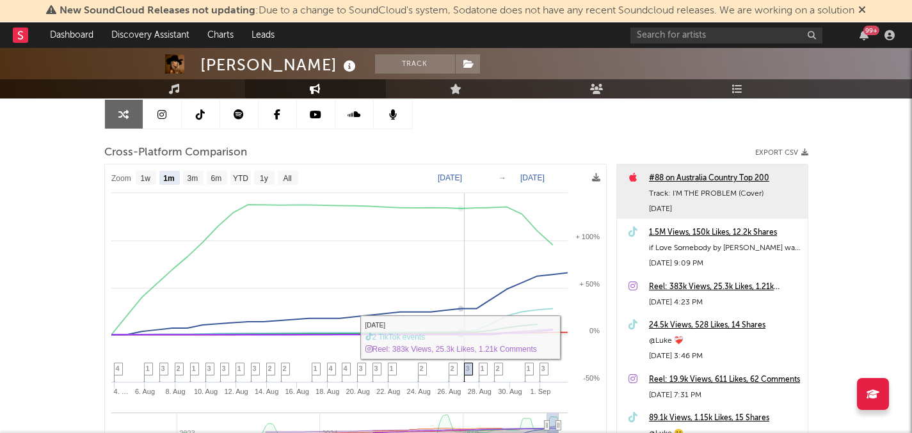
click at [465, 366] on icon at bounding box center [468, 374] width 9 height 20
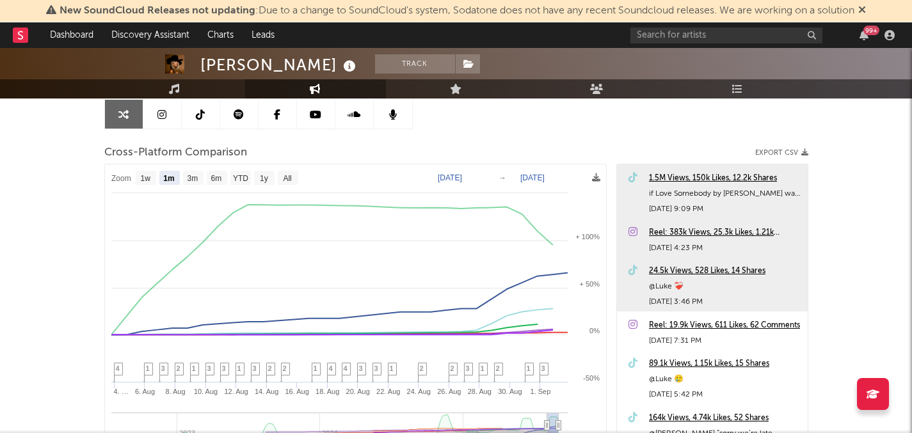
scroll to position [0, 0]
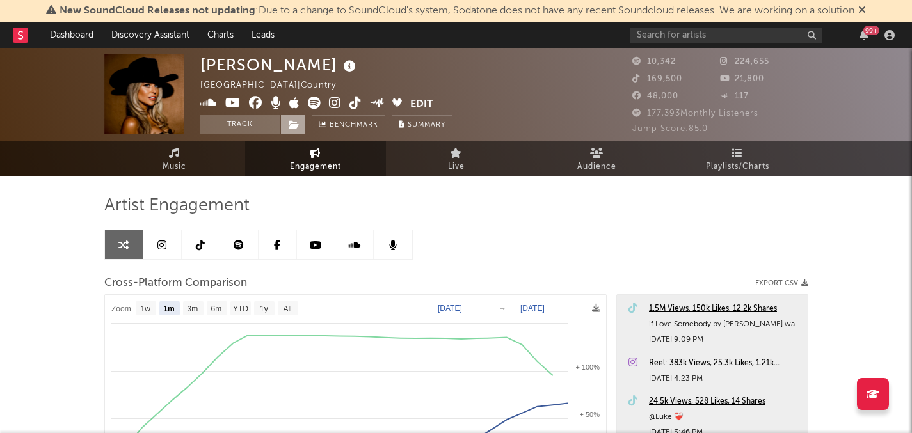
click at [301, 121] on span at bounding box center [293, 124] width 26 height 19
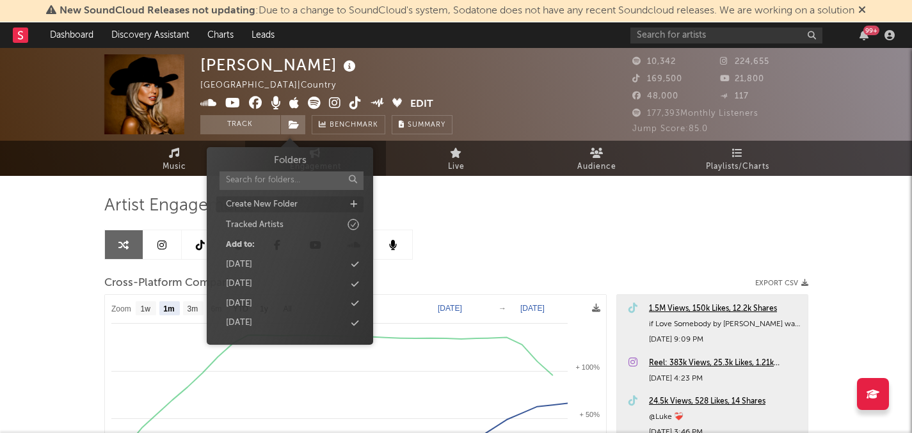
click at [354, 209] on div "Create New Folder" at bounding box center [289, 205] width 147 height 17
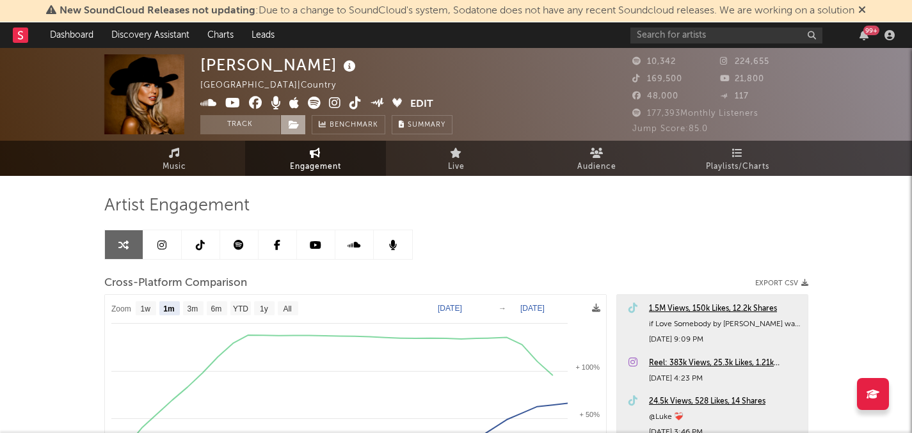
click at [289, 121] on icon at bounding box center [294, 124] width 11 height 9
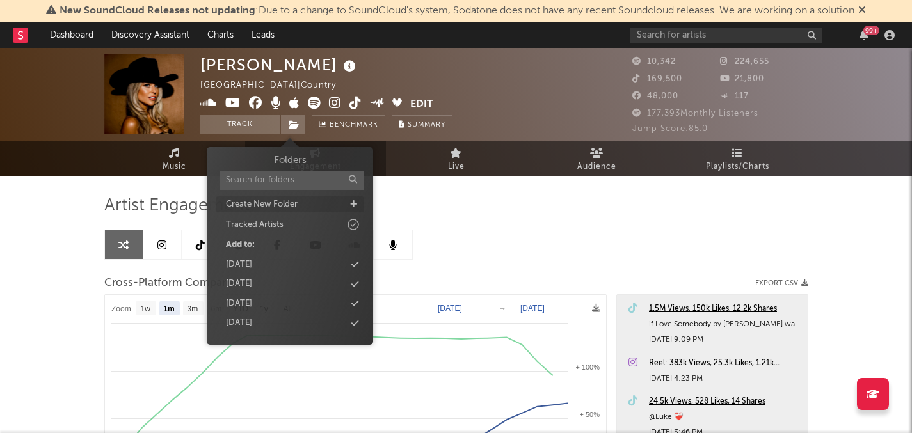
click at [355, 204] on icon at bounding box center [353, 204] width 7 height 8
type input "[DATE]"
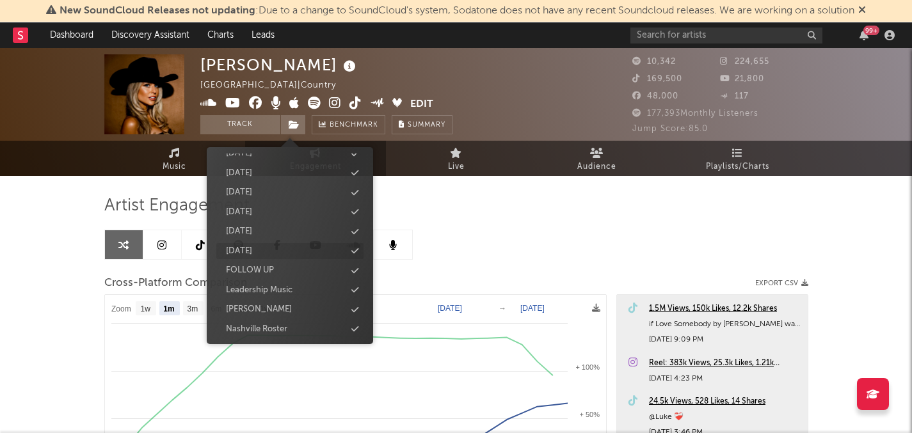
click at [280, 251] on div "[DATE]" at bounding box center [289, 251] width 147 height 17
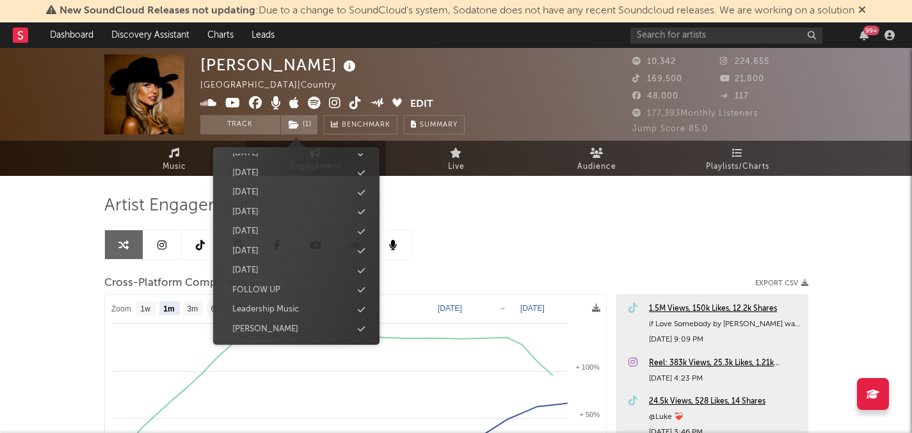
scroll to position [404, 0]
click at [478, 248] on div "Artist Engagement Cross-Platform Comparison Export CSV Zoom 1w 1m 3m 6m YTD 1y …" at bounding box center [456, 412] width 704 height 435
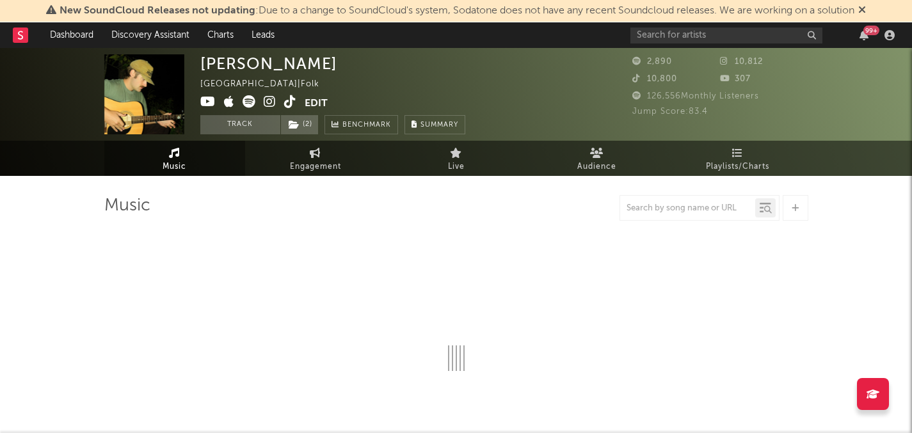
select select "6m"
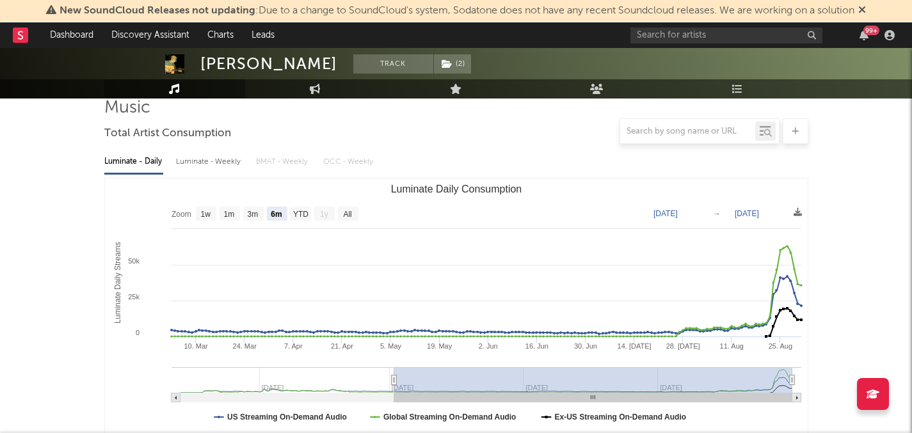
scroll to position [137, 0]
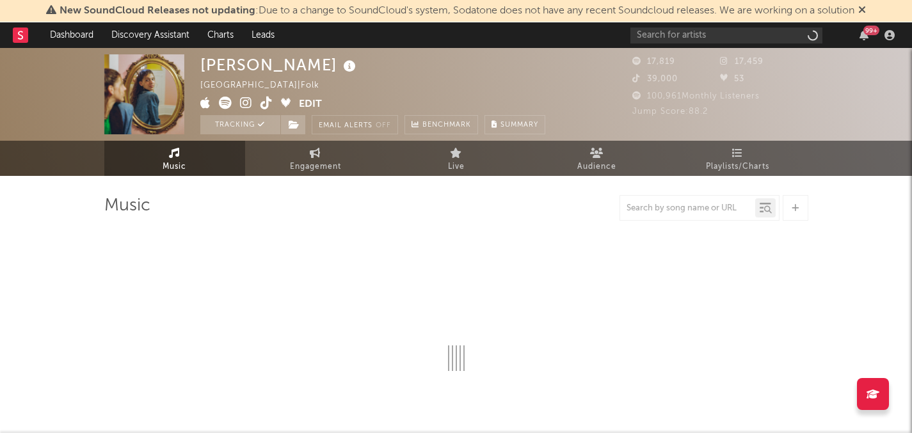
select select "6m"
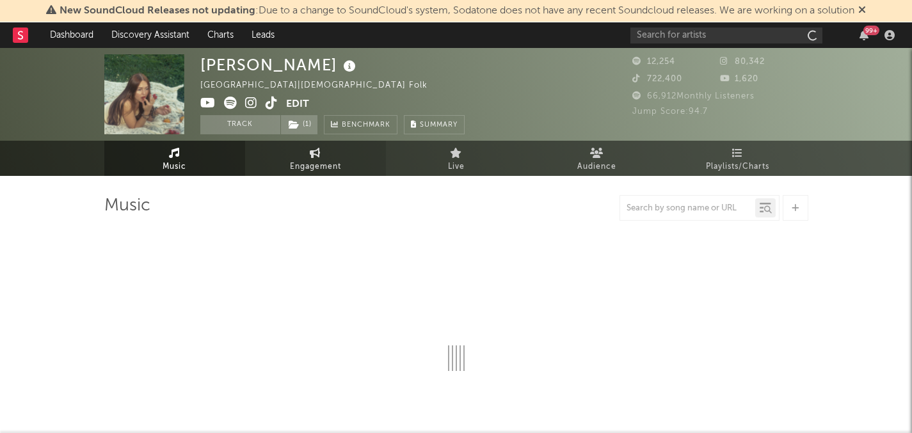
select select "1w"
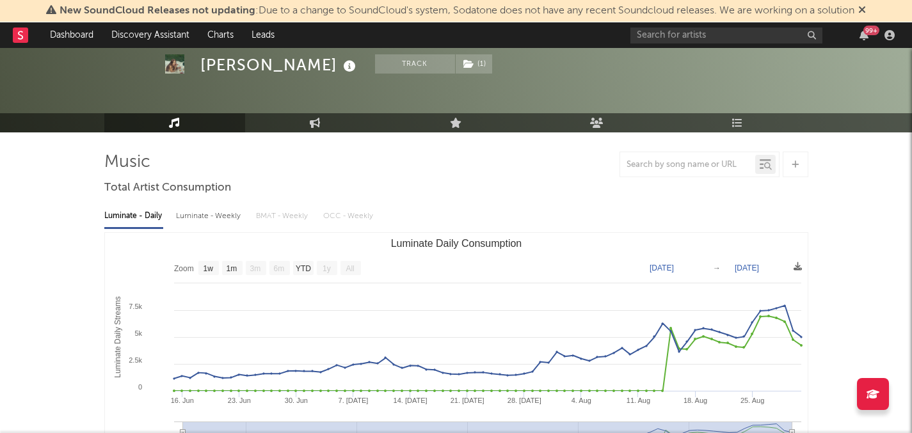
scroll to position [55, 0]
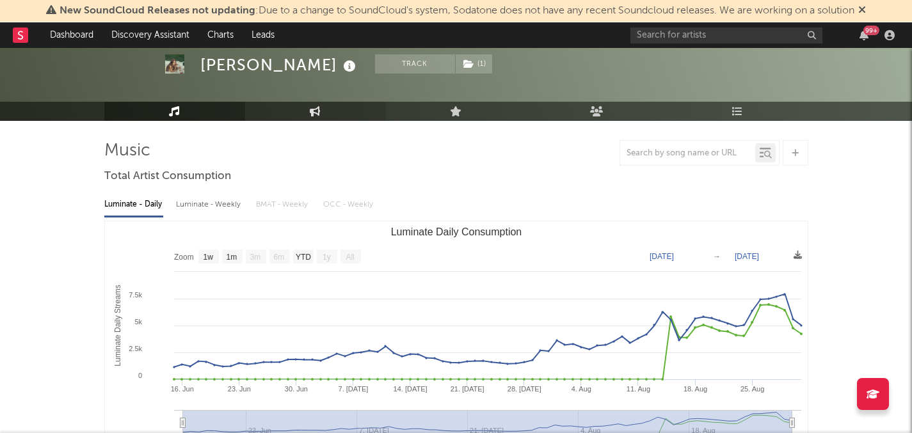
click at [318, 104] on link "Engagement" at bounding box center [315, 111] width 141 height 19
select select "1w"
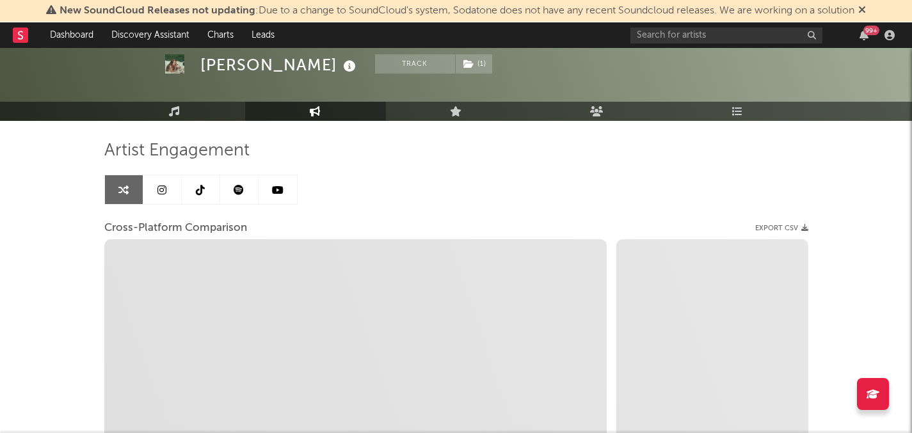
select select "1m"
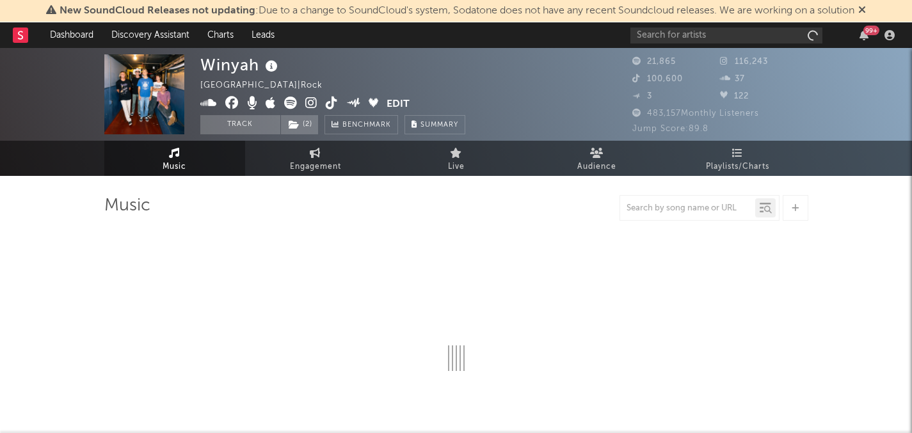
select select "6m"
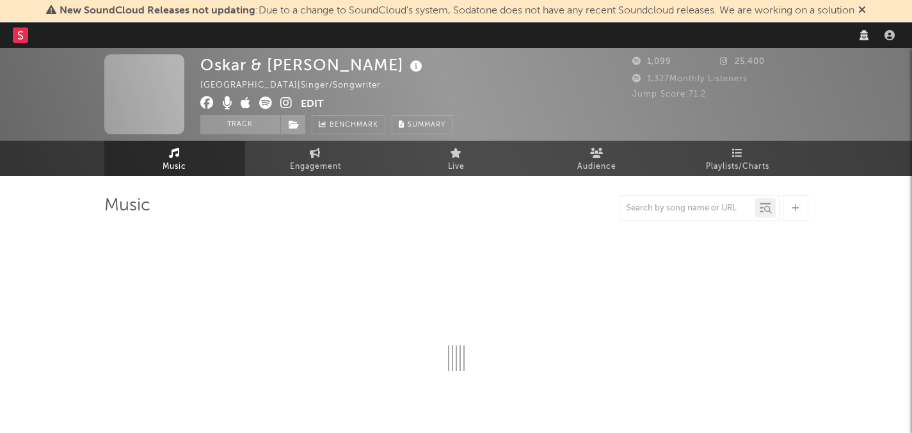
select select "1w"
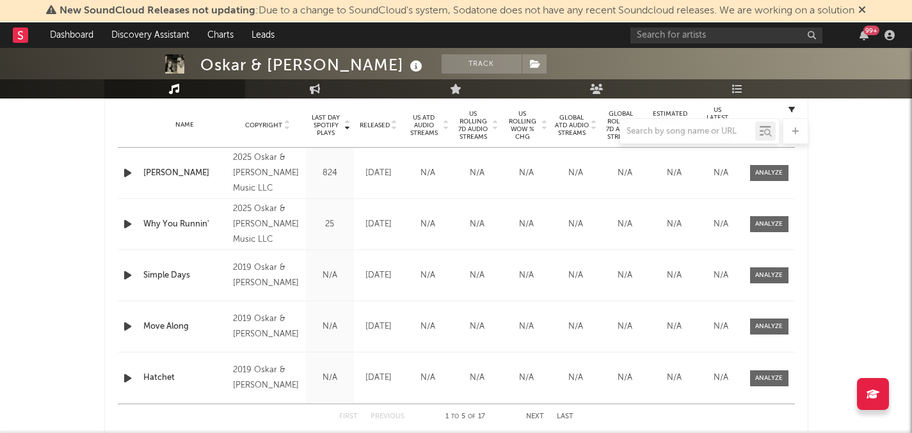
scroll to position [515, 0]
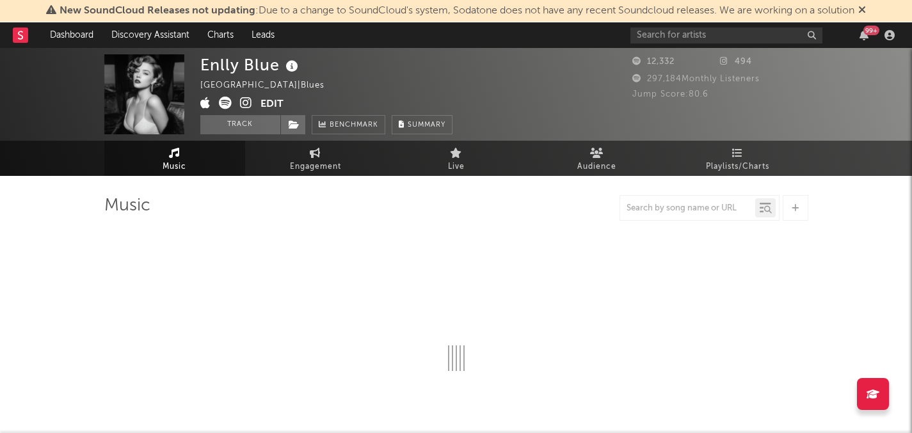
select select "1w"
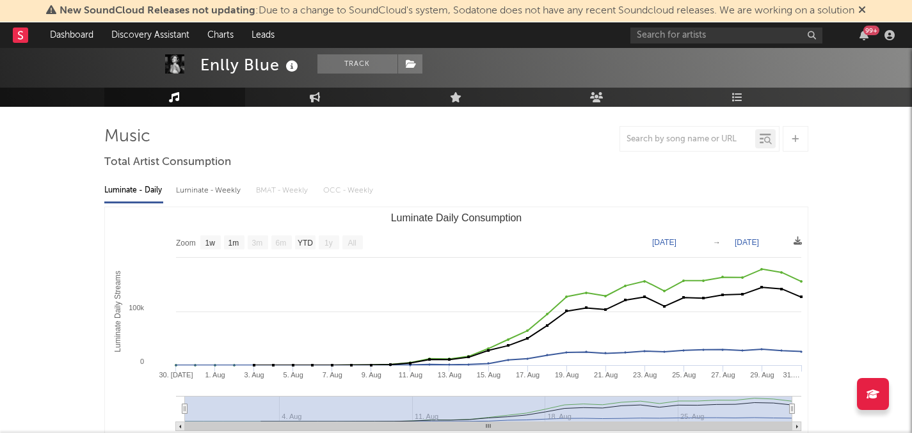
scroll to position [69, 0]
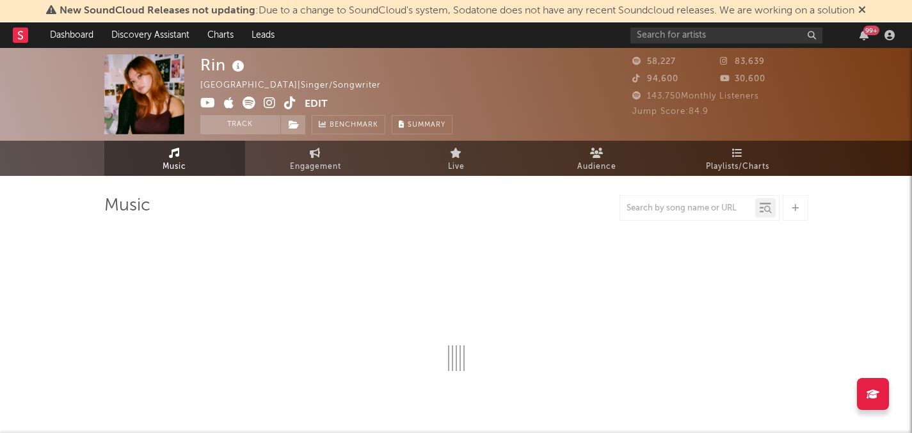
select select "6m"
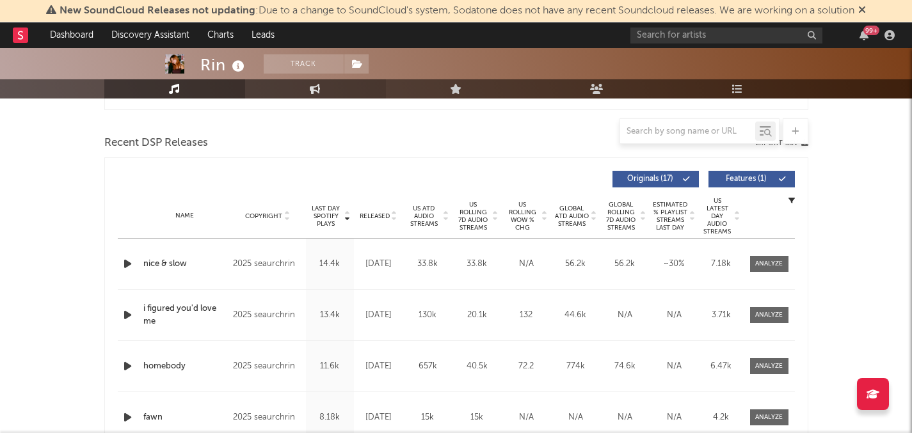
scroll to position [429, 0]
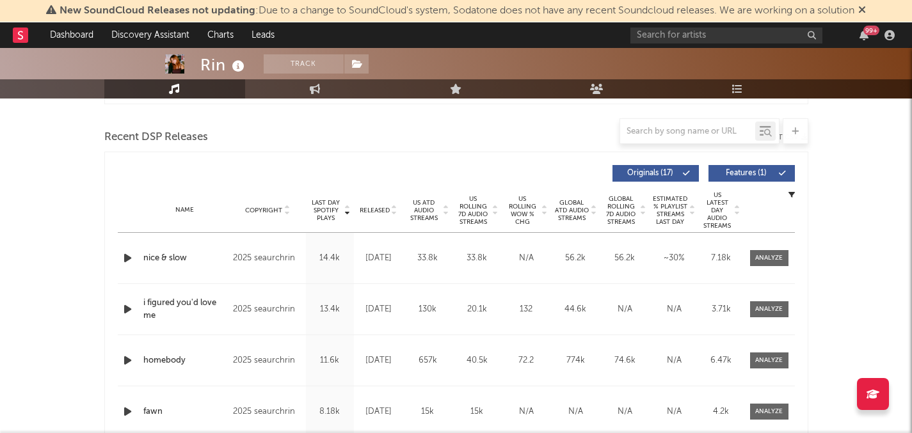
click at [437, 209] on span "US ATD Audio Streams" at bounding box center [424, 210] width 35 height 23
click at [385, 206] on div "Released" at bounding box center [378, 211] width 43 height 10
click at [479, 205] on span "US Rolling 7D Audio Streams" at bounding box center [473, 210] width 35 height 31
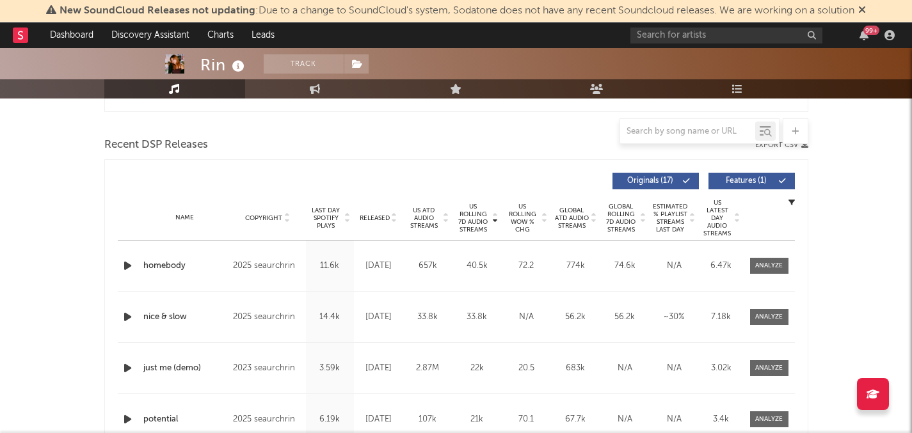
scroll to position [420, 0]
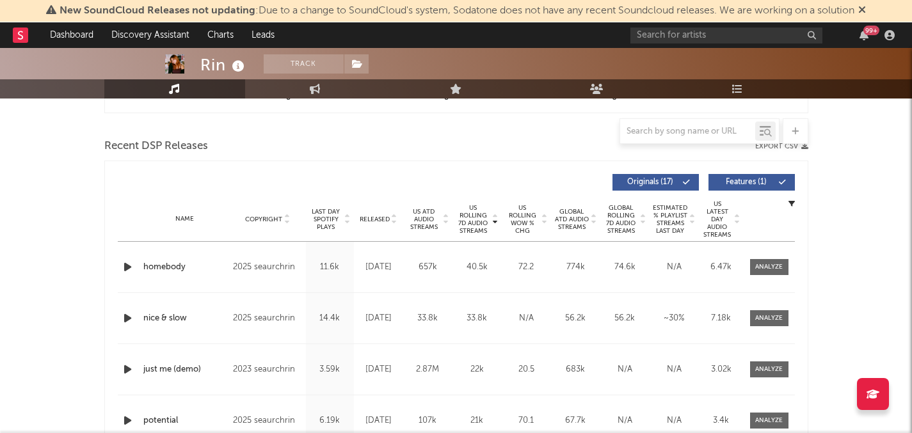
click at [380, 216] on span "Released" at bounding box center [375, 220] width 30 height 8
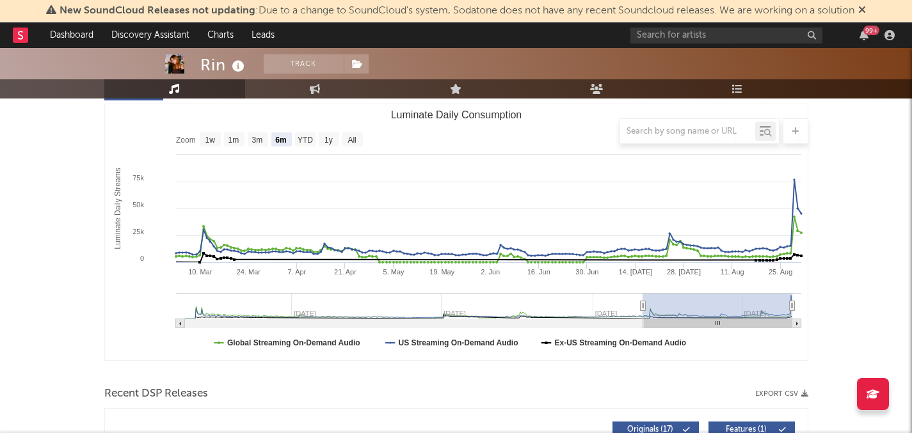
scroll to position [0, 0]
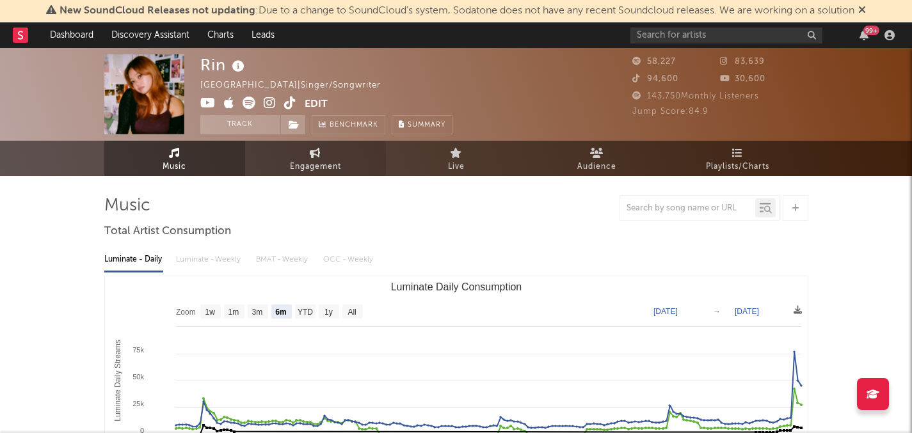
click at [326, 148] on link "Engagement" at bounding box center [315, 158] width 141 height 35
select select "1w"
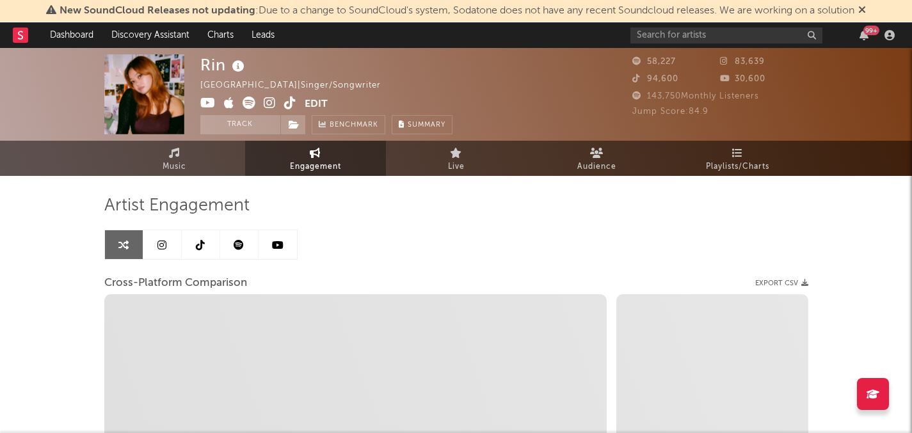
select select "1m"
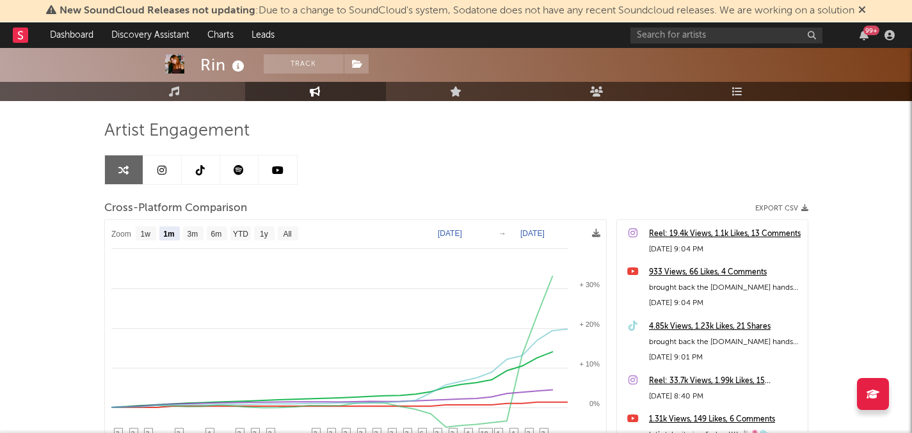
scroll to position [167, 0]
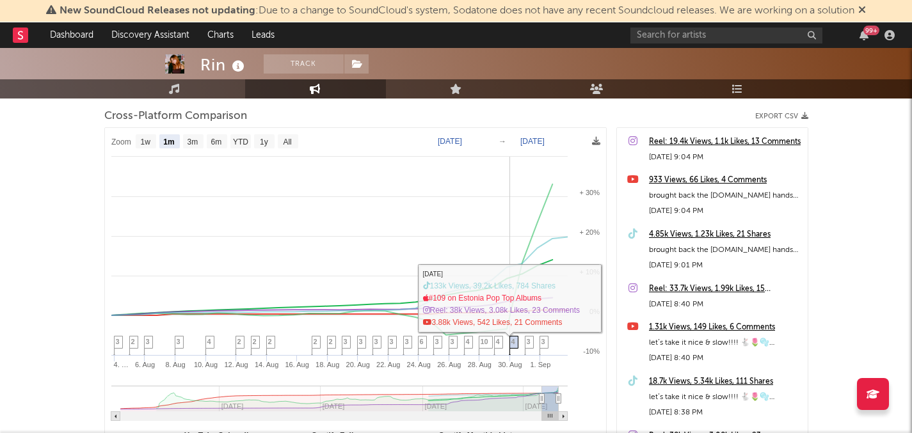
click at [510, 343] on icon at bounding box center [513, 347] width 9 height 20
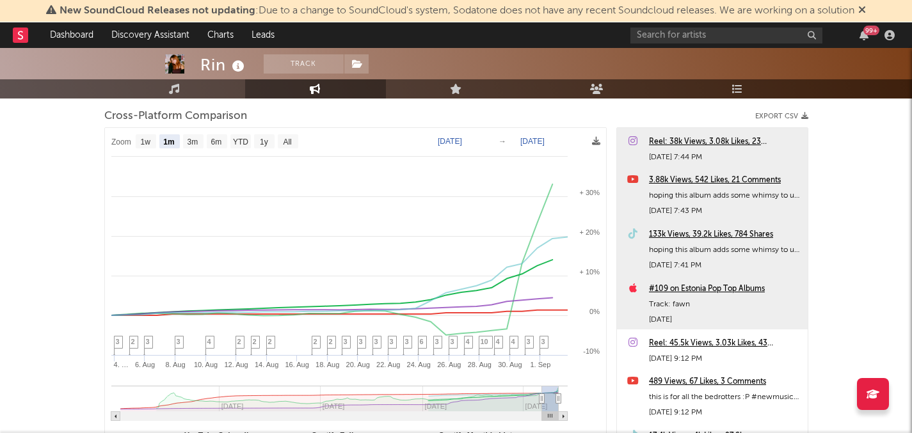
click at [654, 239] on div "133k Views, 39.2k Likes, 784 Shares" at bounding box center [725, 234] width 152 height 15
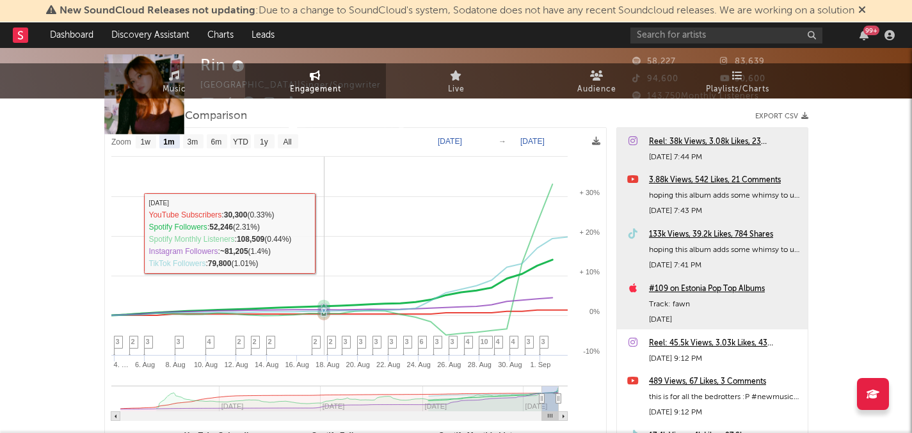
scroll to position [0, 0]
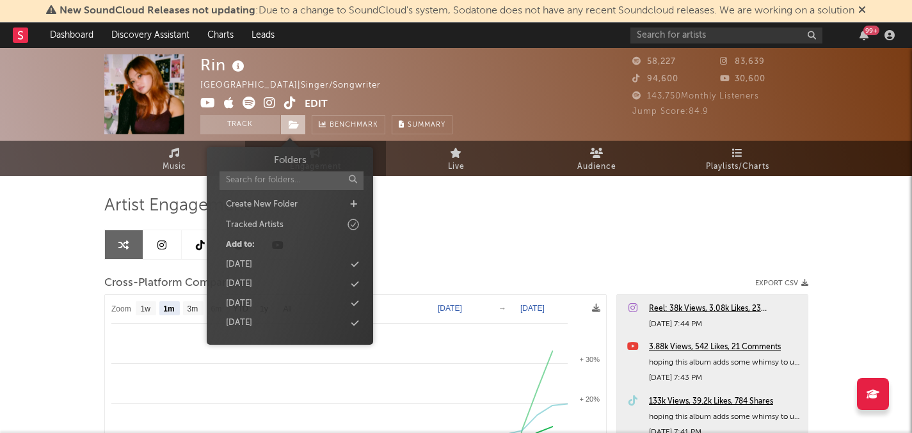
click at [289, 120] on span at bounding box center [293, 124] width 26 height 19
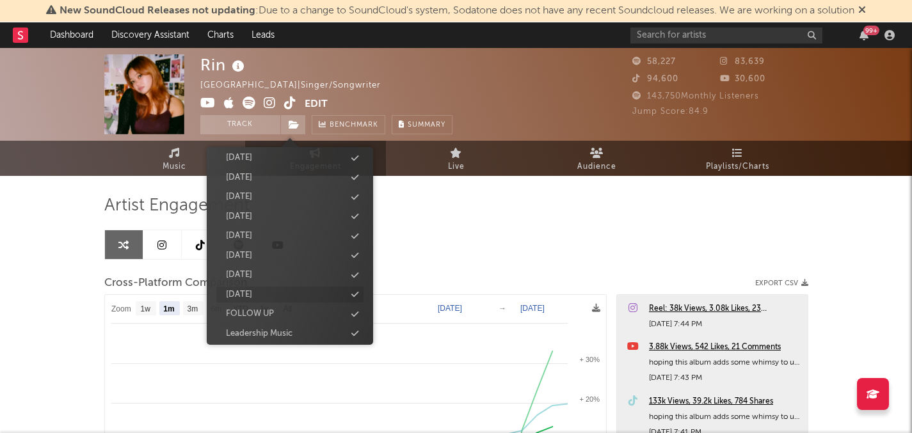
click at [320, 287] on div "[DATE]" at bounding box center [289, 295] width 147 height 17
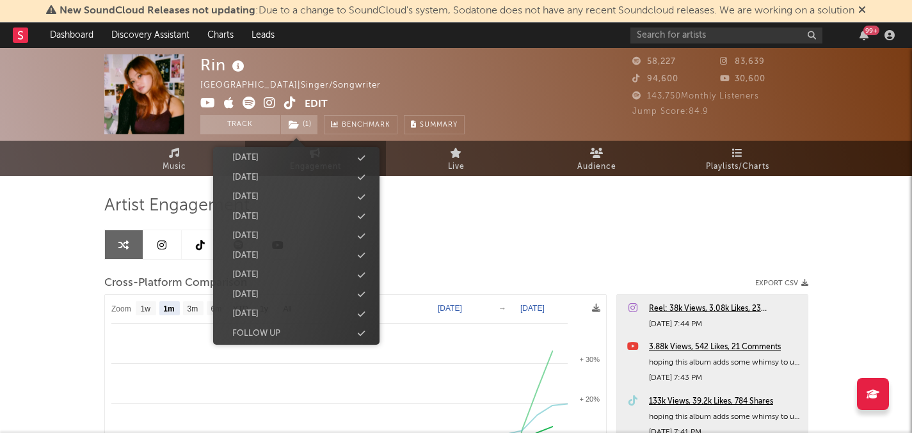
scroll to position [360, 0]
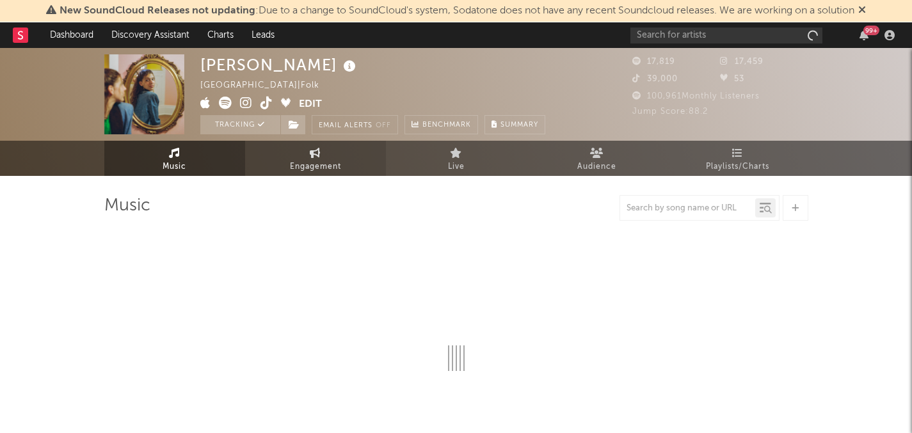
click at [310, 174] on span "Engagement" at bounding box center [315, 166] width 51 height 15
select select "1w"
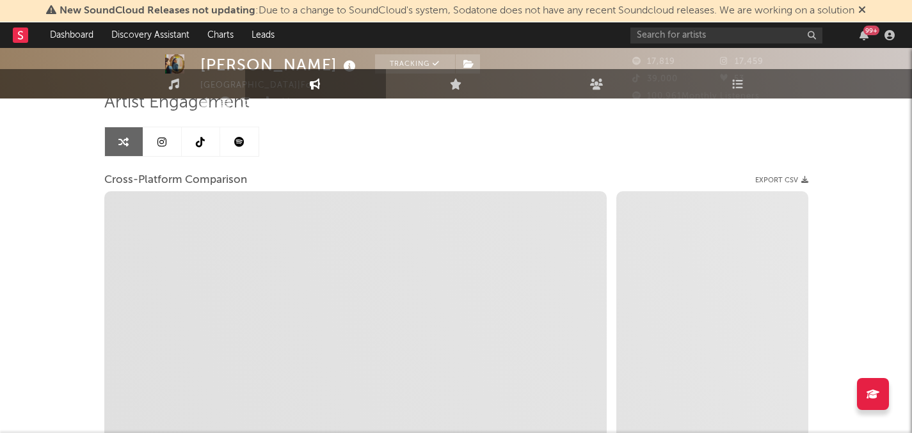
scroll to position [134, 0]
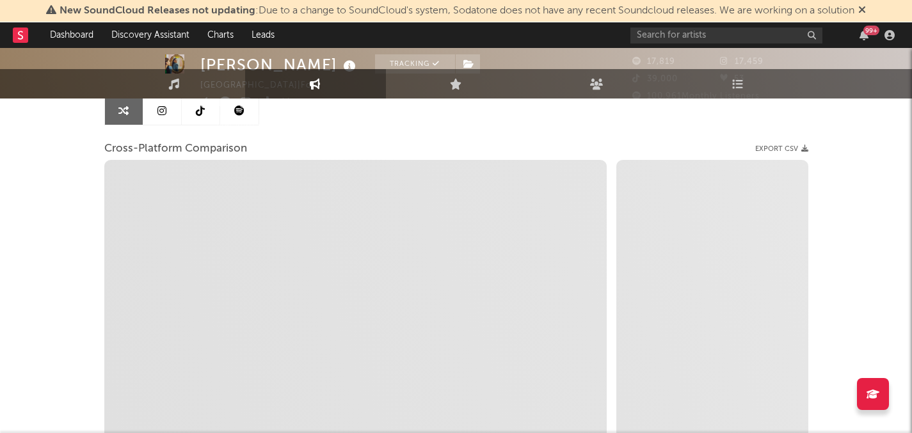
select select "1m"
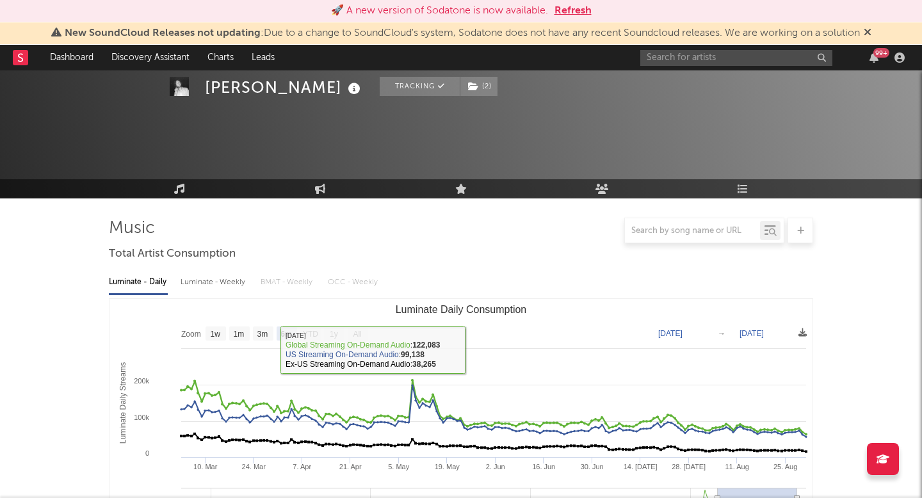
select select "6m"
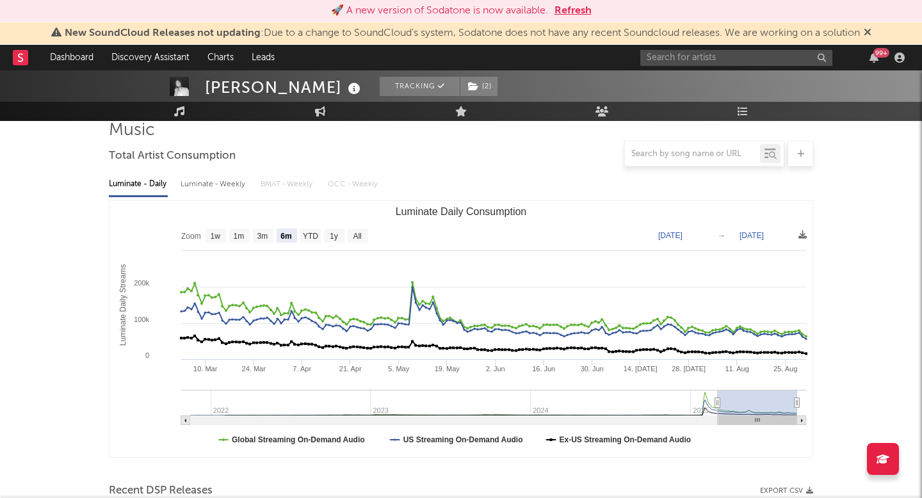
click at [871, 35] on icon at bounding box center [868, 32] width 8 height 10
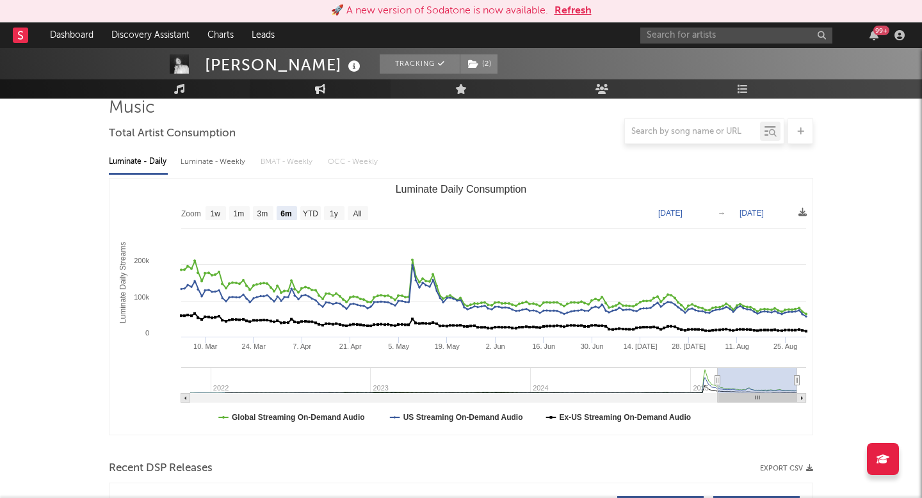
click at [330, 97] on link "Engagement" at bounding box center [320, 88] width 141 height 19
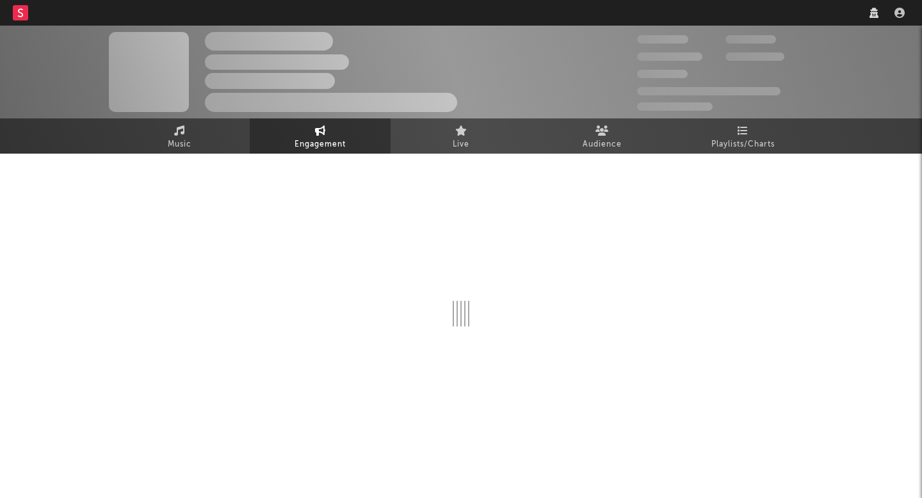
select select "1w"
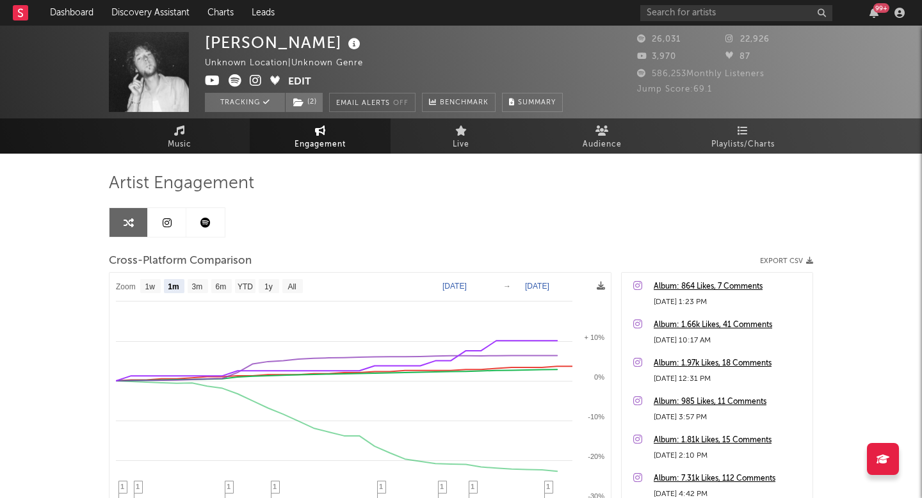
select select "1m"
click at [218, 8] on link "Charts" at bounding box center [220, 13] width 44 height 26
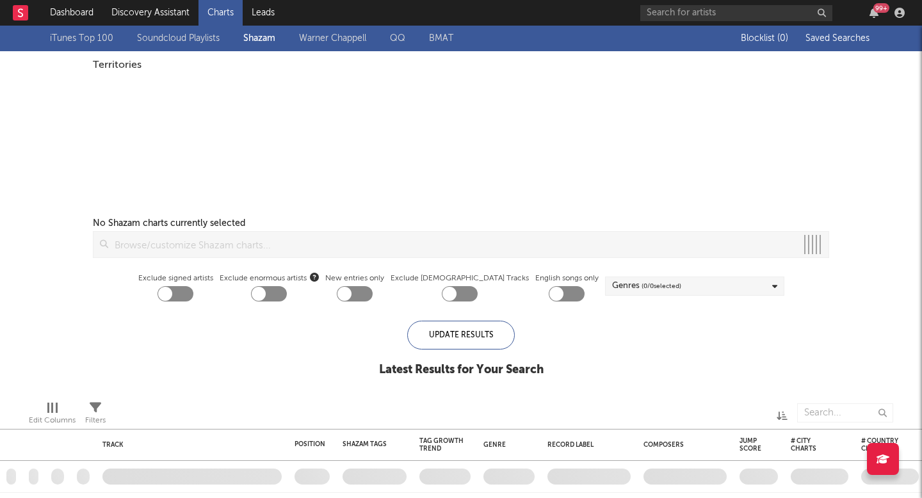
checkbox input "true"
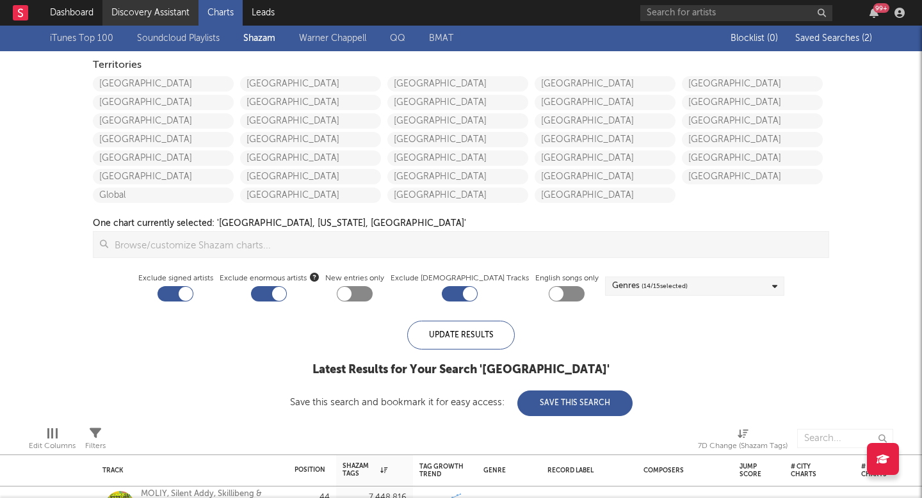
click at [166, 10] on link "Discovery Assistant" at bounding box center [150, 13] width 96 height 26
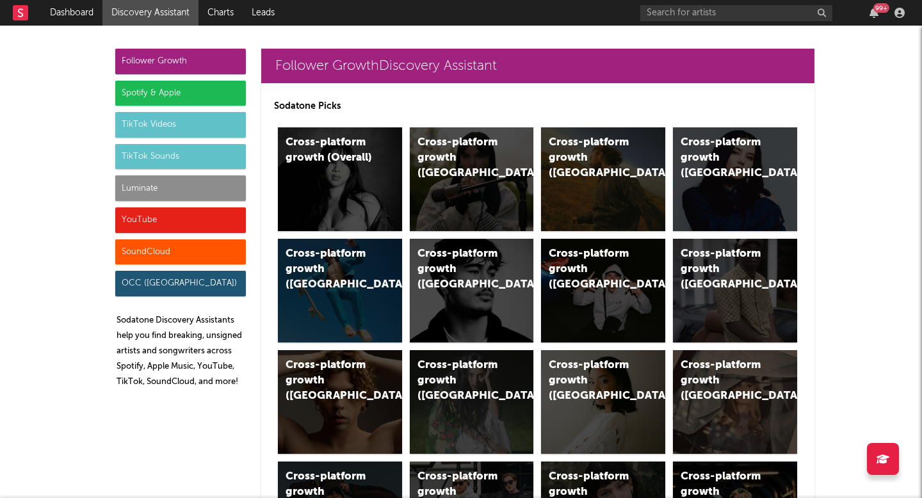
click at [202, 193] on div "Luminate" at bounding box center [180, 188] width 131 height 26
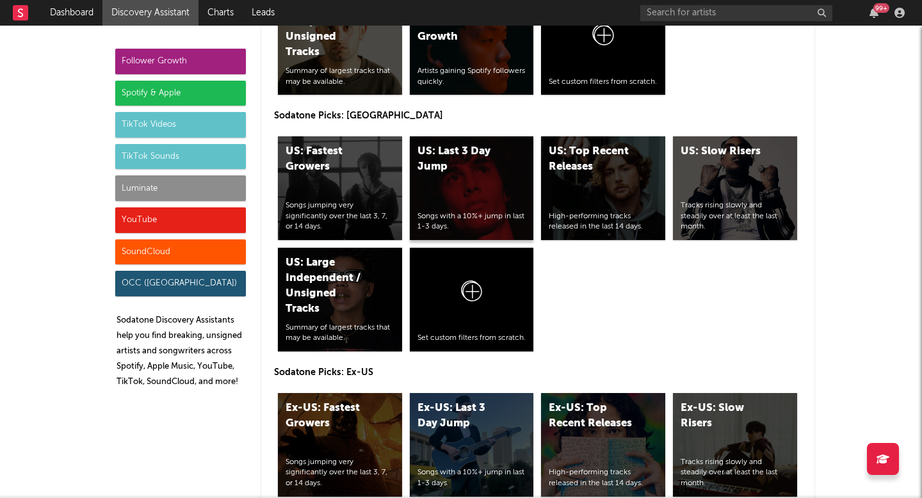
scroll to position [6372, 0]
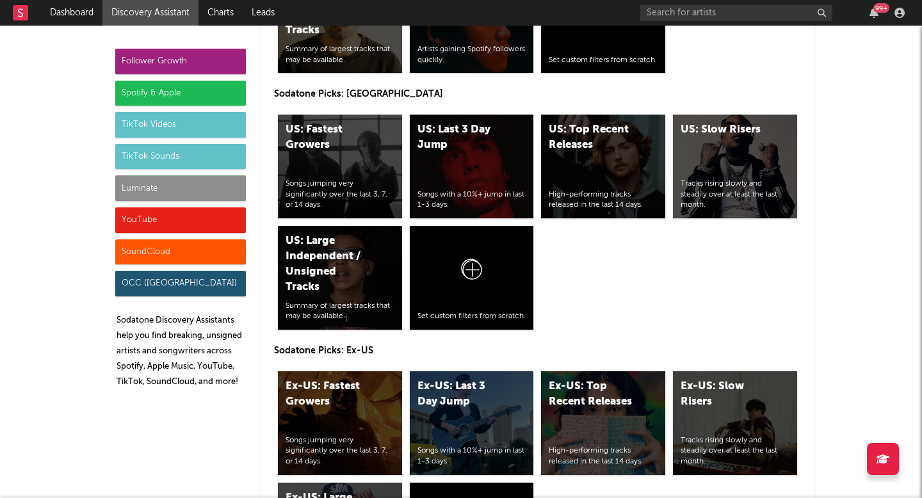
click at [198, 186] on div "Luminate" at bounding box center [180, 188] width 131 height 26
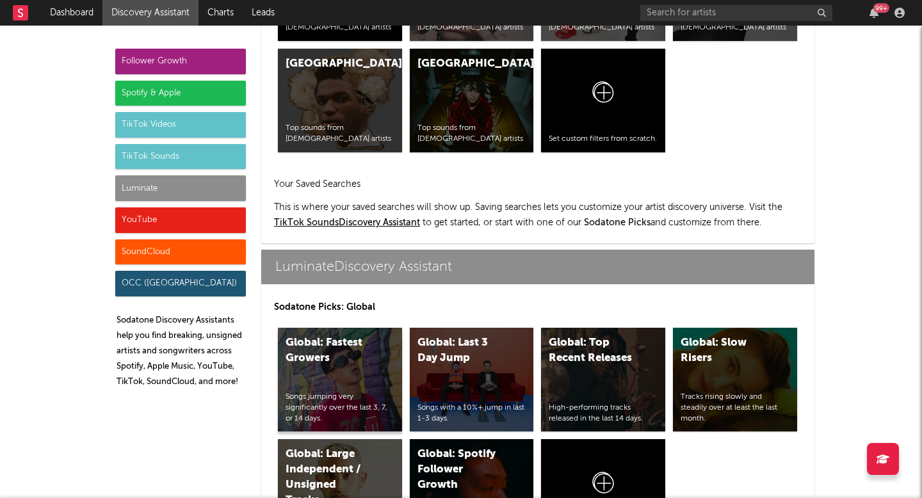
scroll to position [5794, 0]
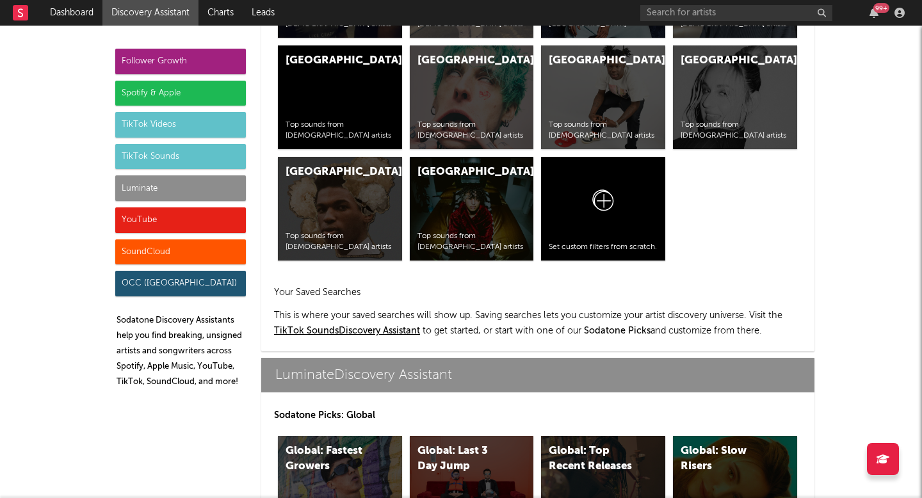
click at [183, 188] on div "Luminate" at bounding box center [180, 188] width 131 height 26
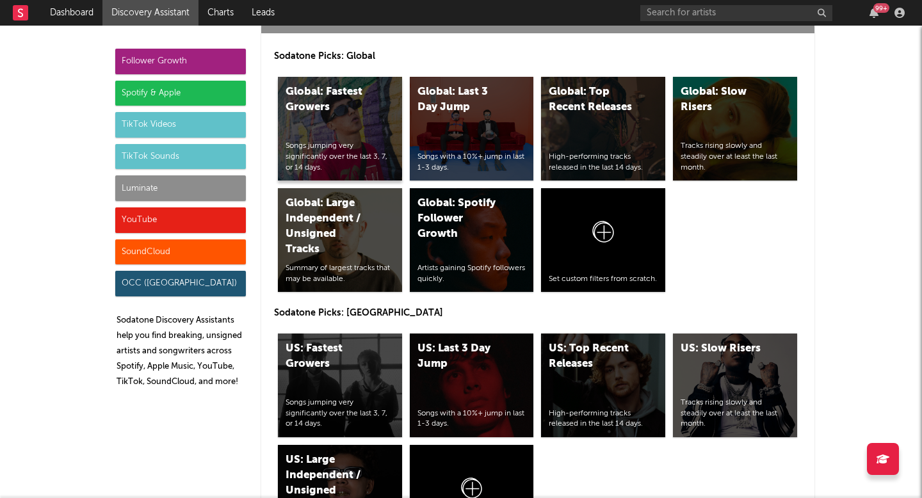
scroll to position [6168, 0]
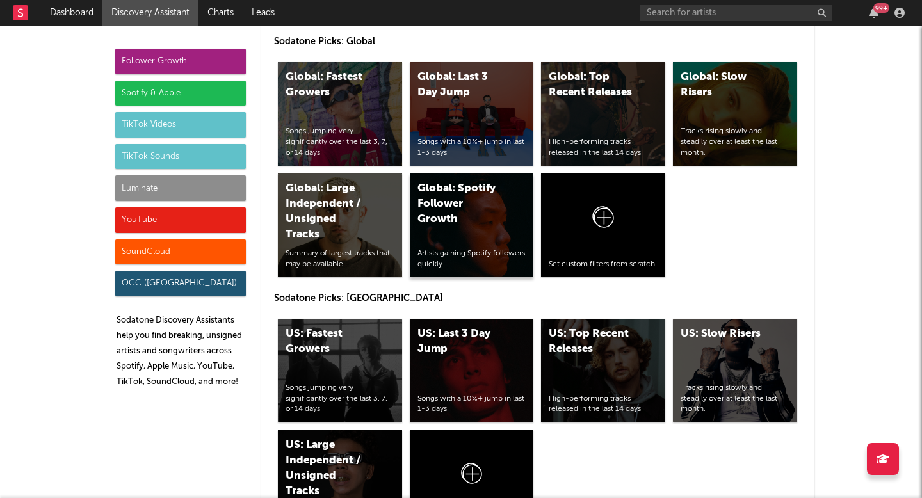
click at [449, 188] on div "Global: Spotify Follower Growth" at bounding box center [460, 204] width 87 height 46
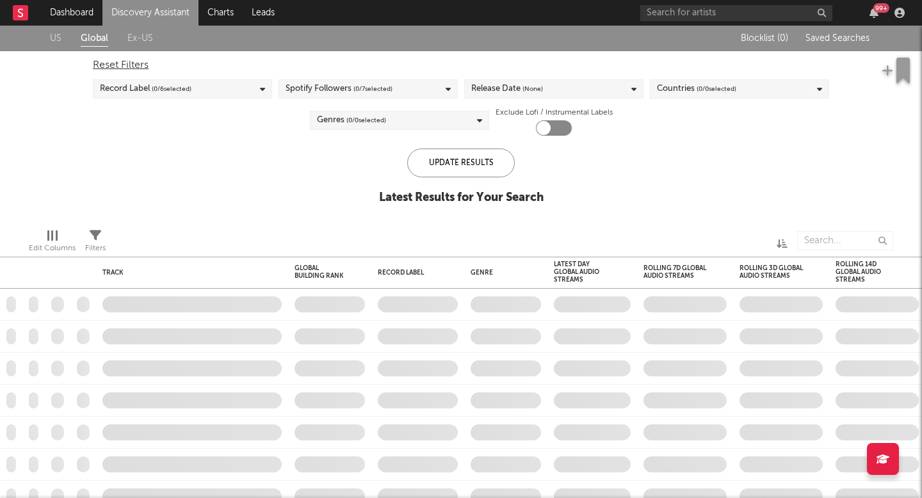
checkbox input "true"
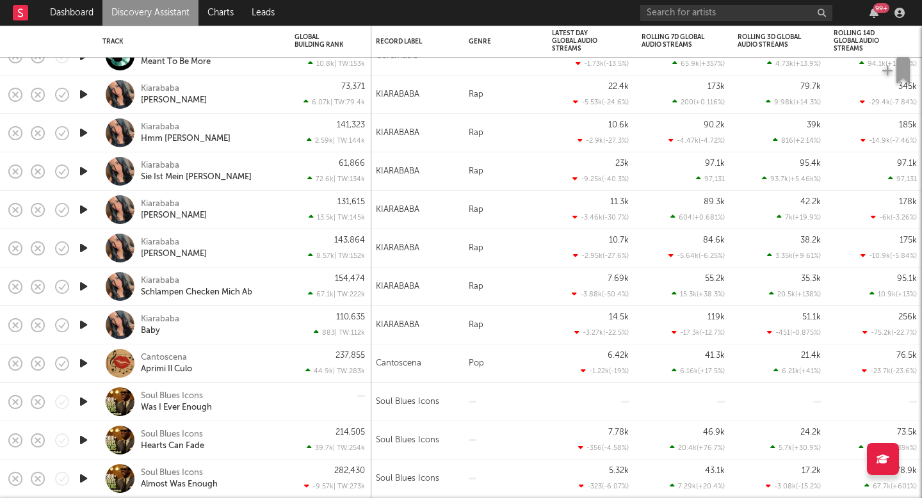
click at [704, 20] on div "99 +" at bounding box center [774, 13] width 269 height 26
click at [700, 24] on div "99 +" at bounding box center [774, 13] width 269 height 26
click at [700, 12] on input "text" at bounding box center [736, 13] width 192 height 16
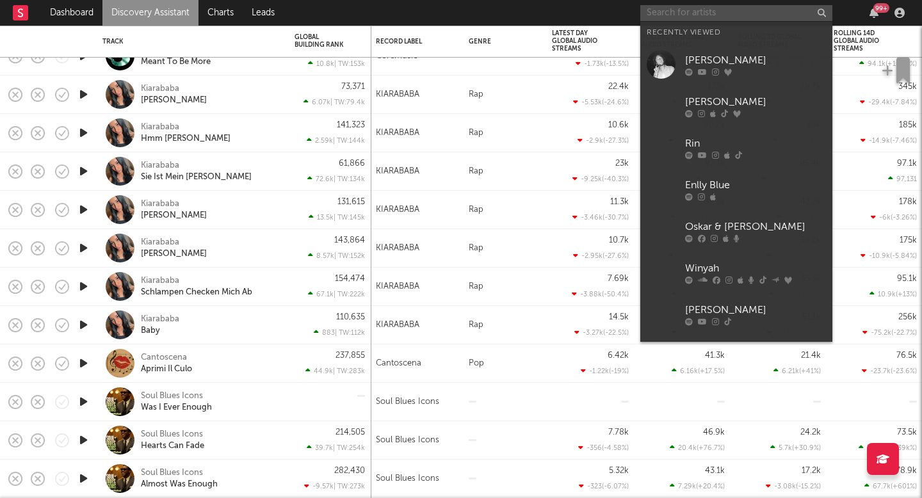
type input "s"
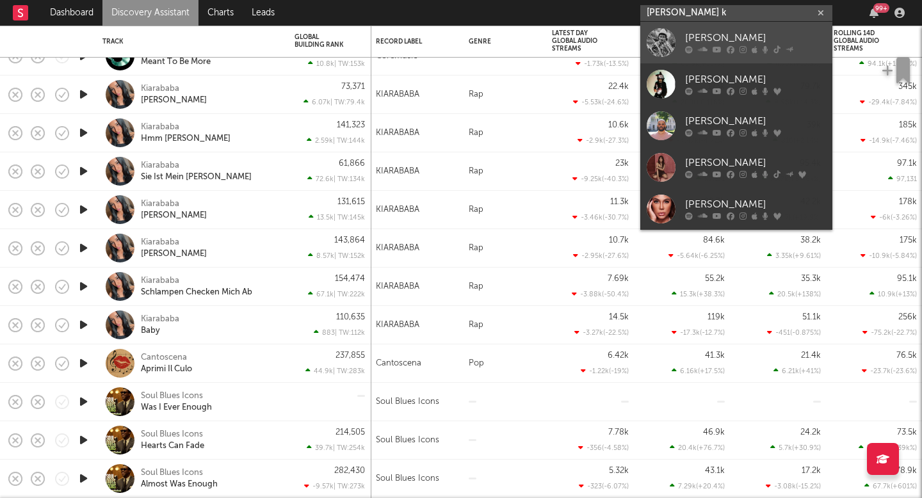
type input "braxton k"
click at [757, 58] on link "[PERSON_NAME]" at bounding box center [736, 43] width 192 height 42
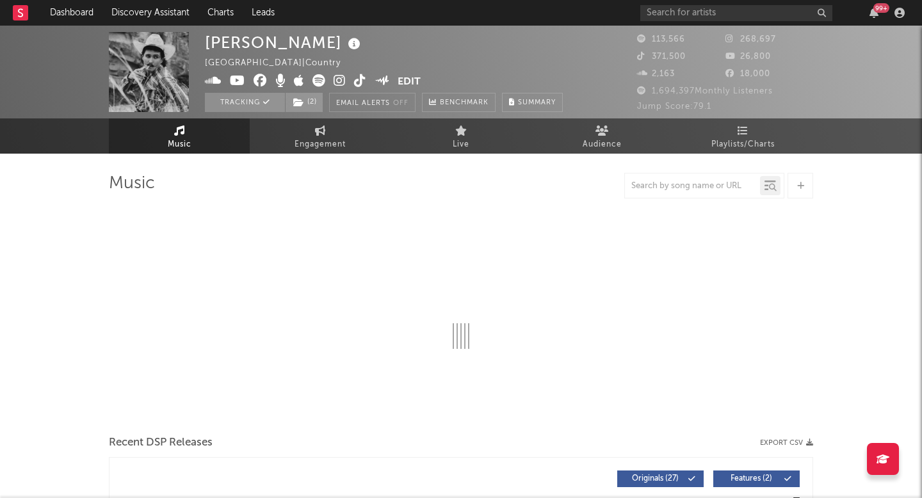
select select "6m"
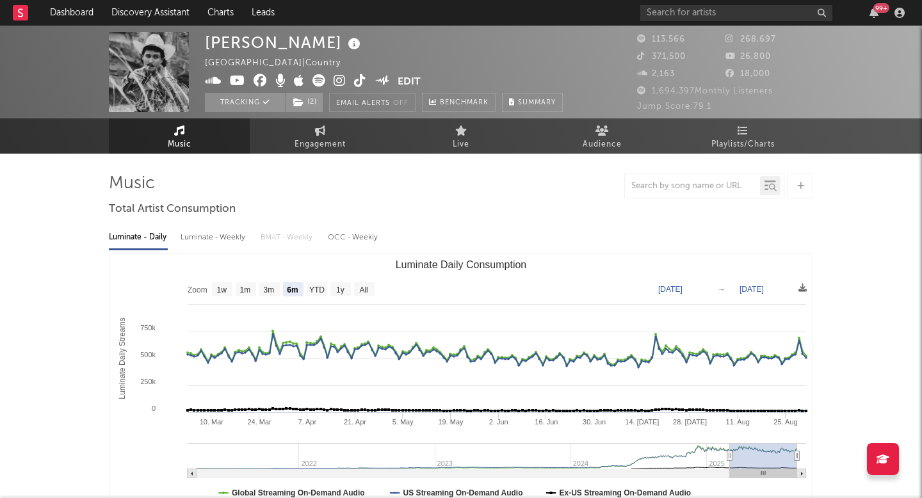
select select "6m"
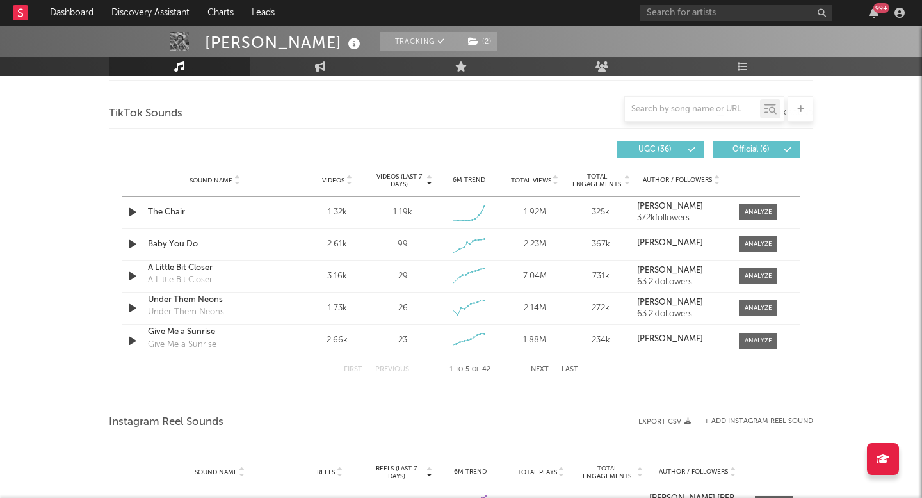
scroll to position [654, 0]
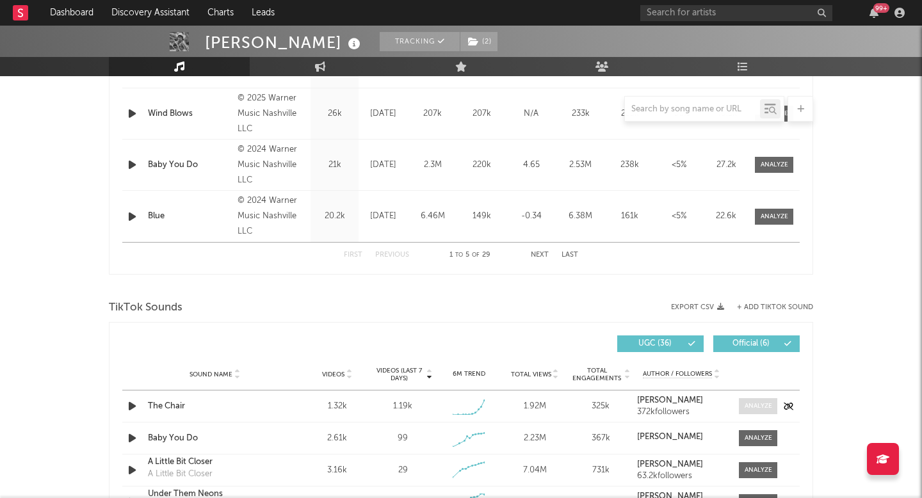
click at [740, 403] on span at bounding box center [758, 406] width 38 height 16
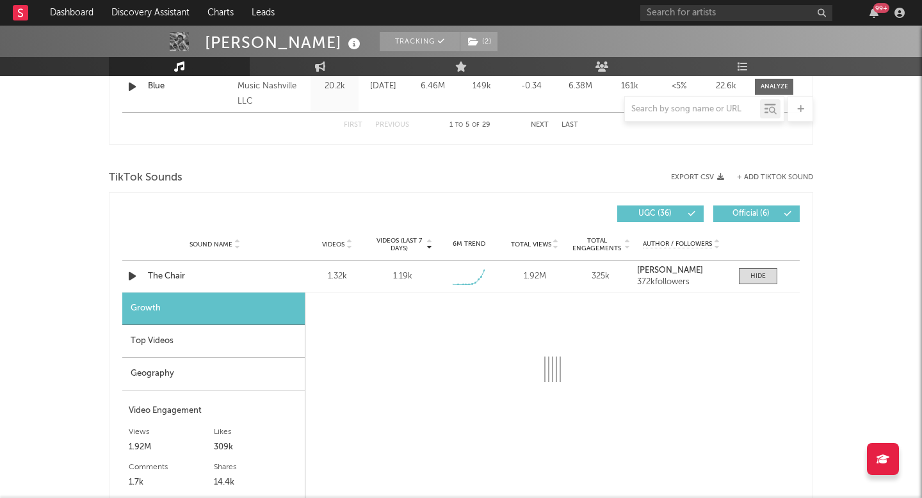
select select "1w"
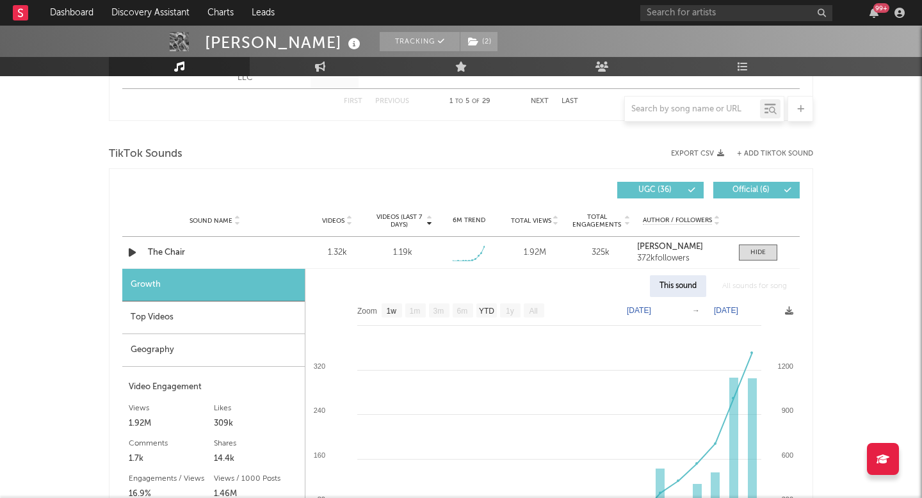
scroll to position [823, 0]
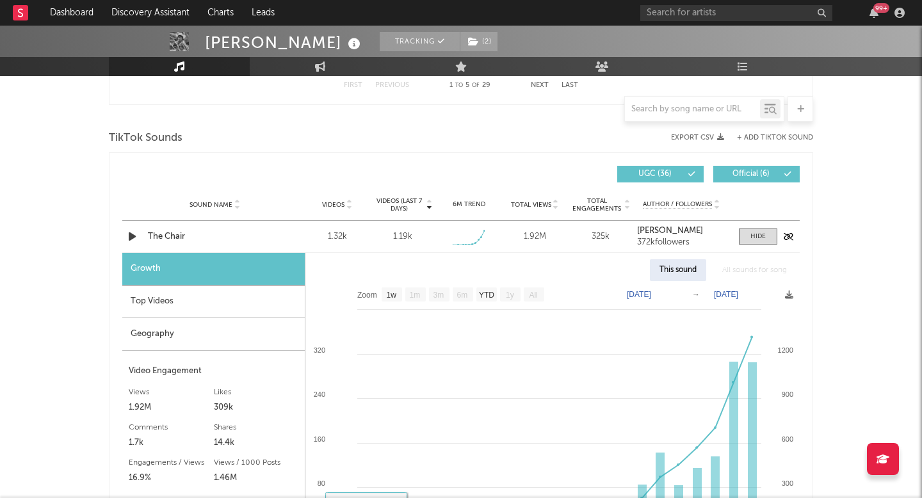
click at [165, 226] on div "Sound Name The Chair Videos 1.32k Videos (last 7 days) 1.19k Weekly Growth % + …" at bounding box center [460, 236] width 677 height 31
click at [165, 234] on div "The Chair" at bounding box center [215, 236] width 134 height 13
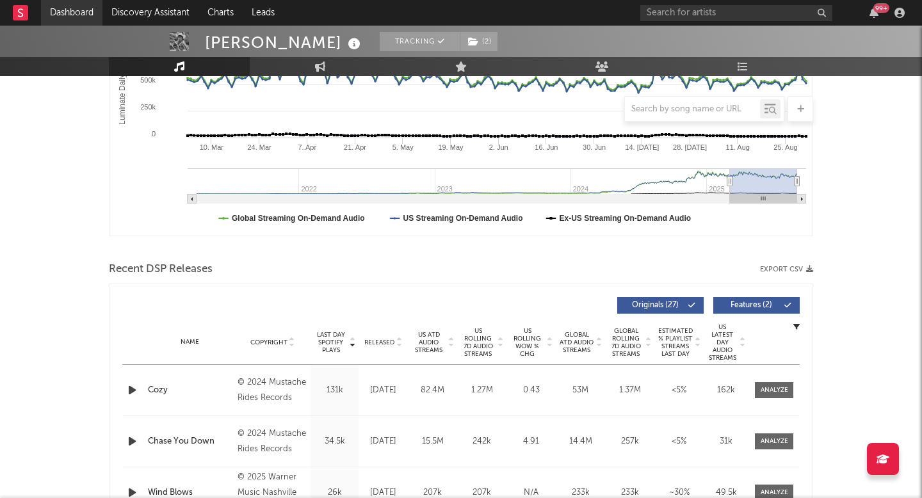
click at [74, 7] on link "Dashboard" at bounding box center [71, 13] width 61 height 26
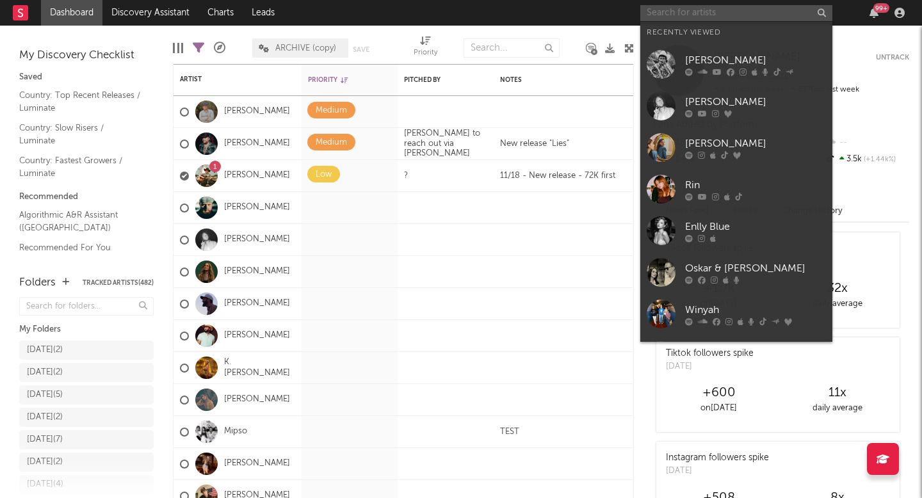
click at [674, 10] on input "text" at bounding box center [736, 13] width 192 height 16
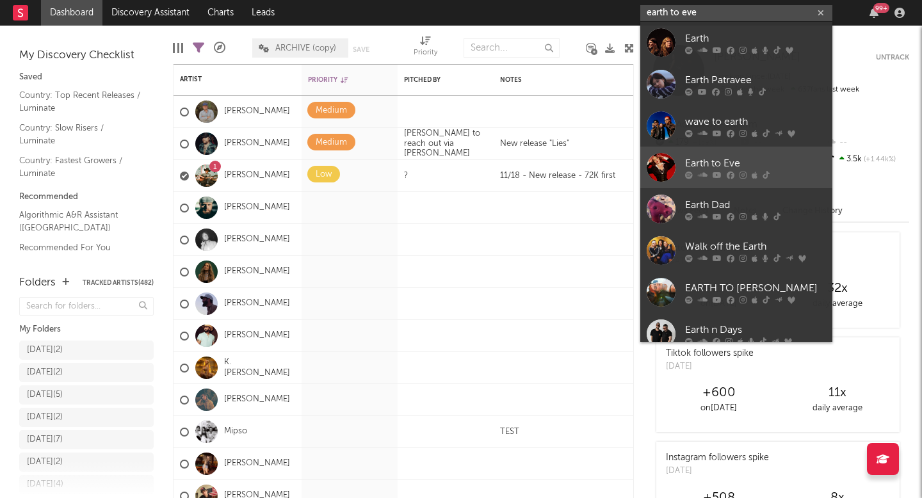
type input "earth to eve"
click at [704, 154] on link "Earth to Eve" at bounding box center [736, 168] width 192 height 42
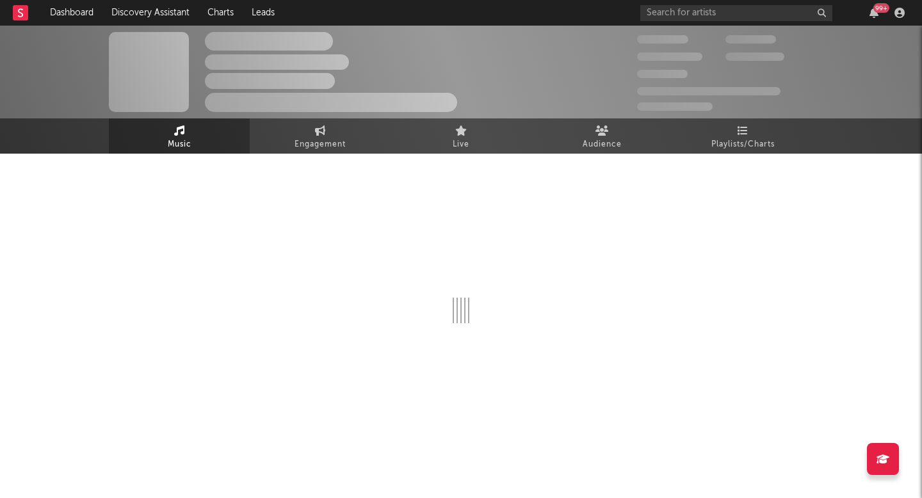
select select "6m"
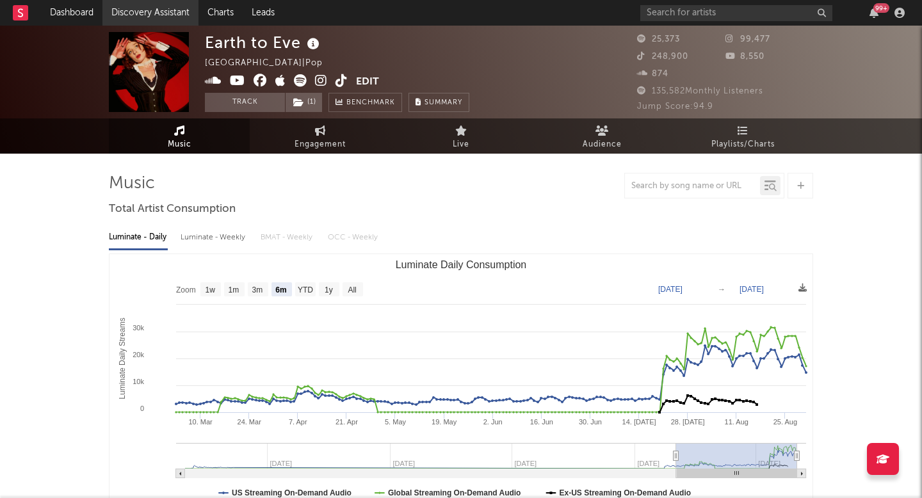
click at [131, 12] on link "Discovery Assistant" at bounding box center [150, 13] width 96 height 26
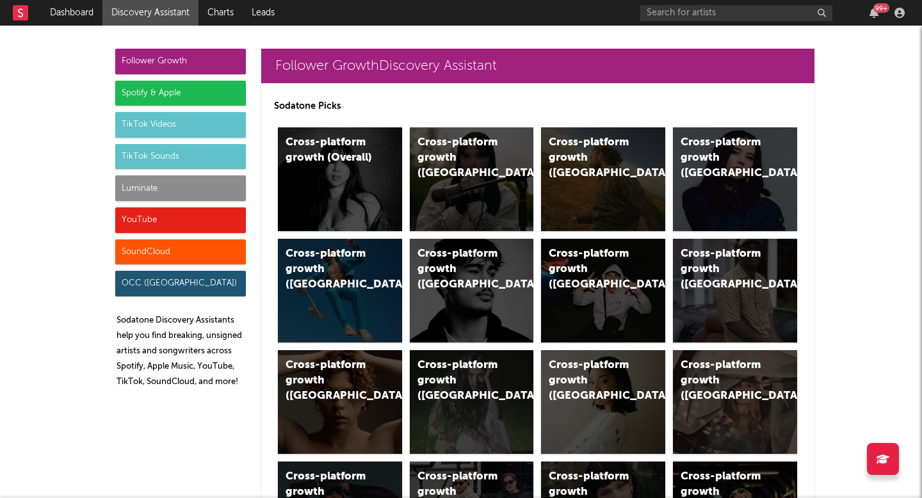
click at [189, 189] on div "Luminate" at bounding box center [180, 188] width 131 height 26
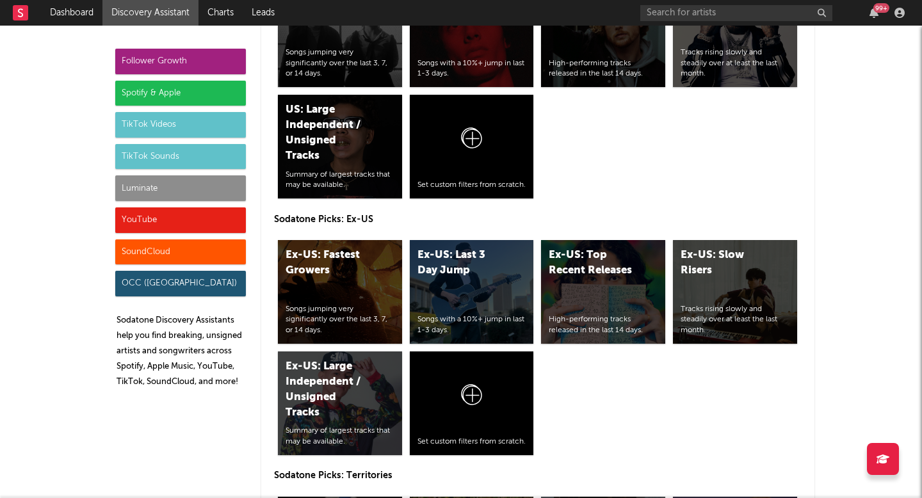
scroll to position [6188, 0]
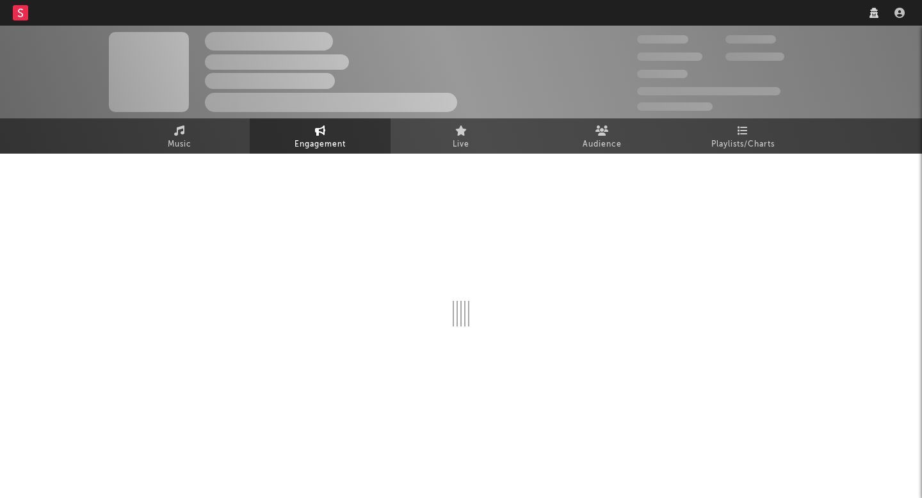
select select "1w"
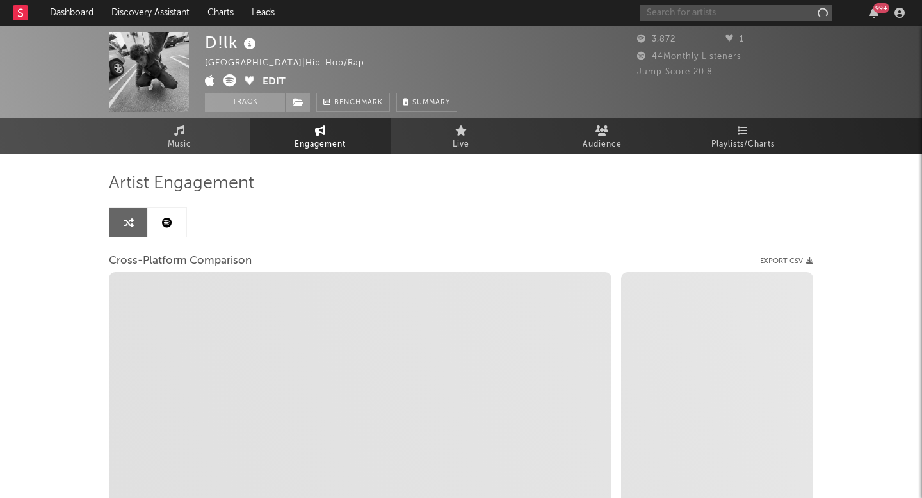
click at [724, 15] on input "text" at bounding box center [736, 13] width 192 height 16
select select "1m"
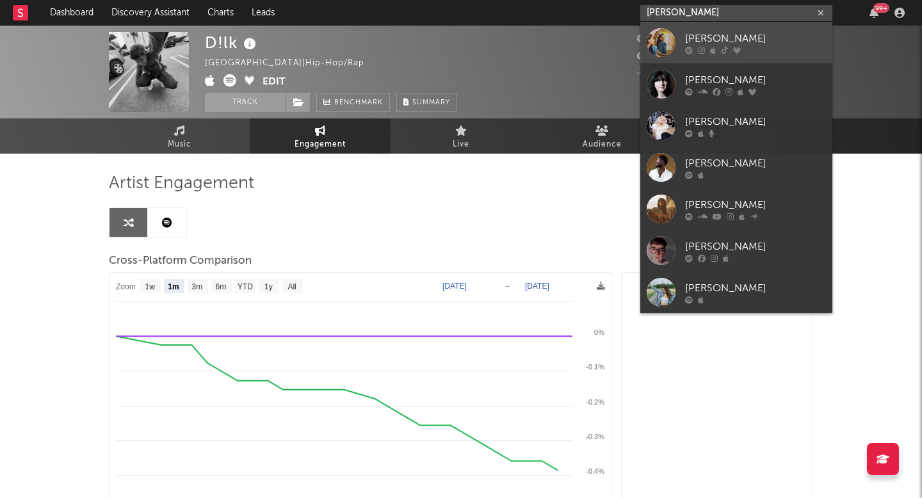
type input "[PERSON_NAME]"
click at [734, 36] on div "[PERSON_NAME]" at bounding box center [755, 38] width 141 height 15
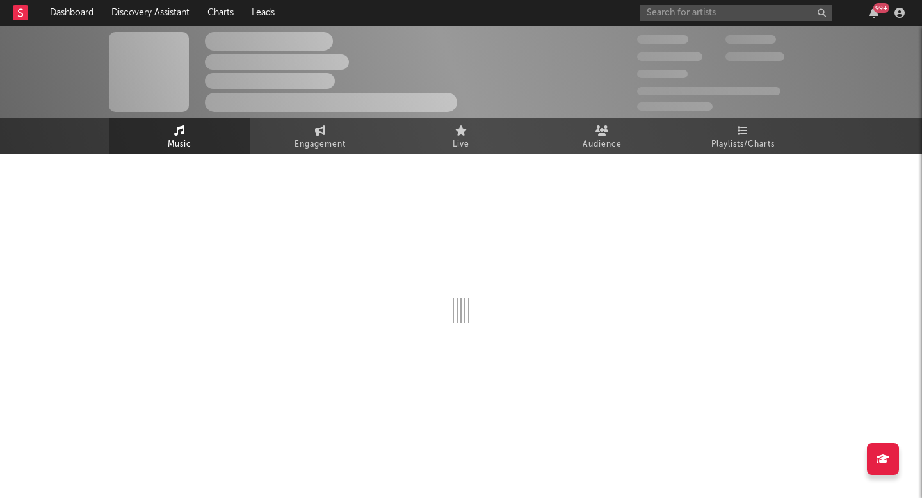
select select "6m"
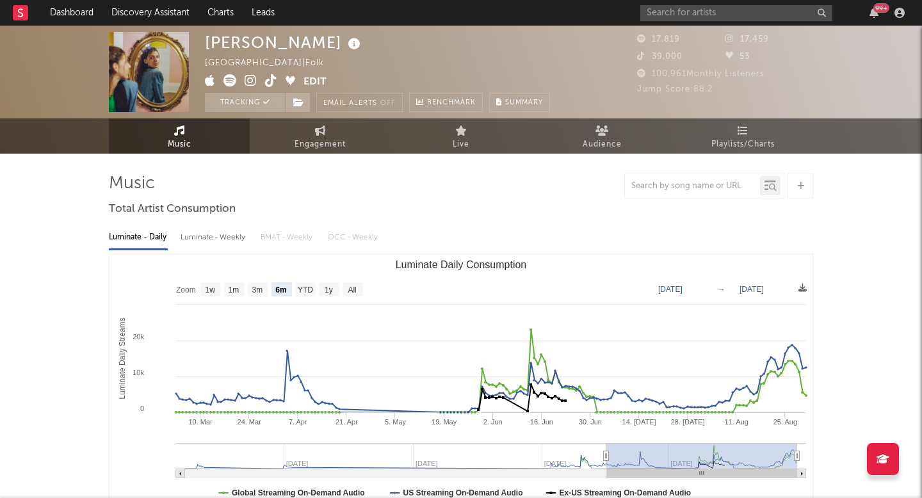
click at [273, 82] on icon at bounding box center [271, 80] width 12 height 13
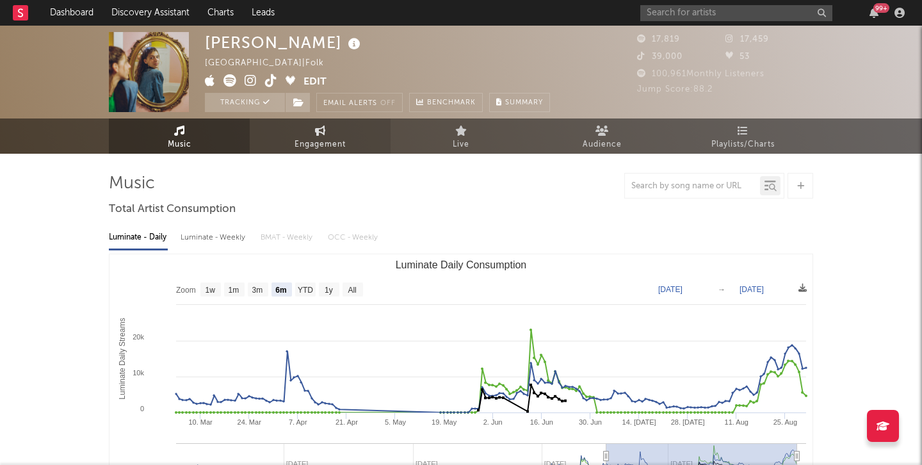
click at [325, 142] on span "Engagement" at bounding box center [320, 144] width 51 height 15
select select "1w"
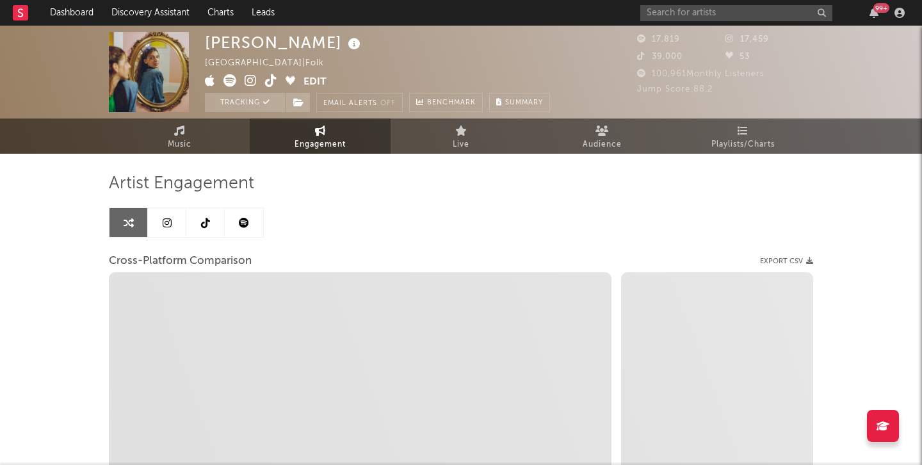
select select "1m"
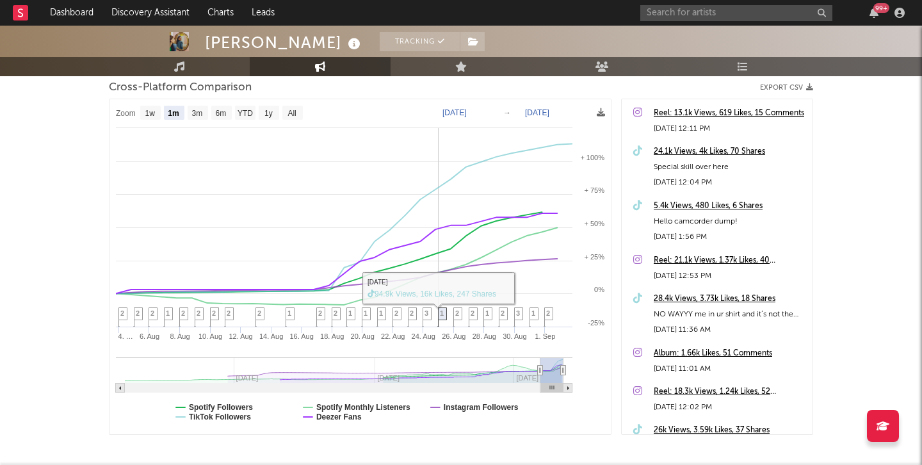
scroll to position [179, 0]
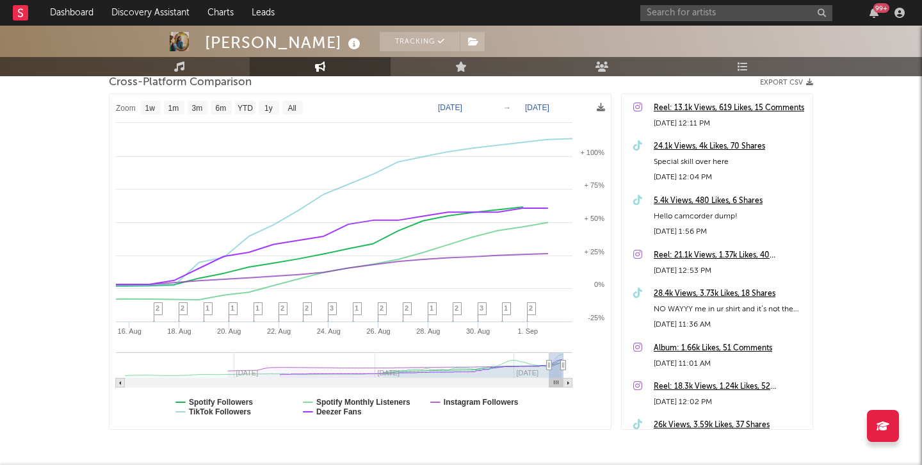
type input "2025-08-15"
select select "1w"
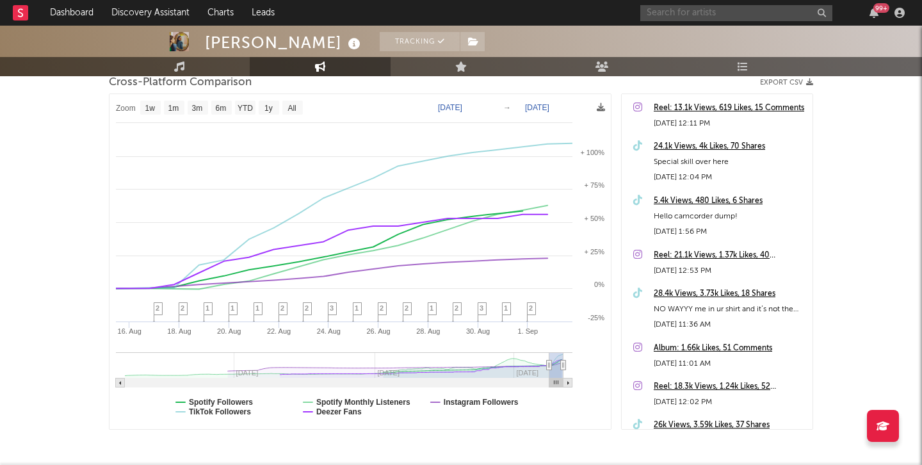
click at [674, 14] on input "text" at bounding box center [736, 13] width 192 height 16
click at [869, 219] on div "Emma Andersen Tracking United States | Folk Edit Tracking Email Alerts Off Benc…" at bounding box center [461, 183] width 922 height 672
click at [745, 21] on div "99 +" at bounding box center [774, 13] width 269 height 26
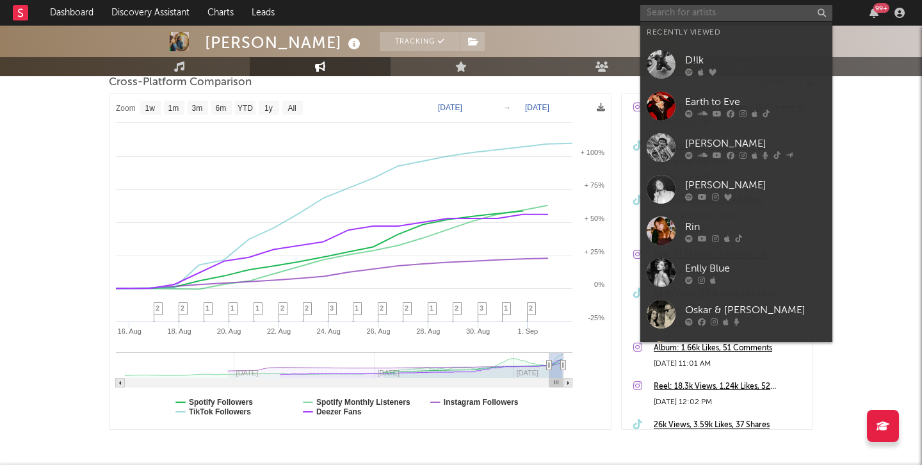
click at [737, 13] on input "text" at bounding box center [736, 13] width 192 height 16
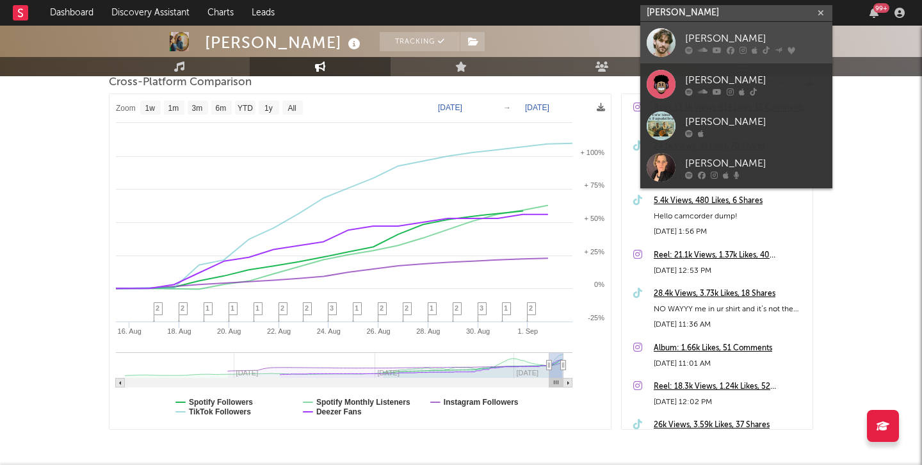
type input "jonah kag"
click at [745, 32] on div "Jonah Kagen" at bounding box center [755, 38] width 141 height 15
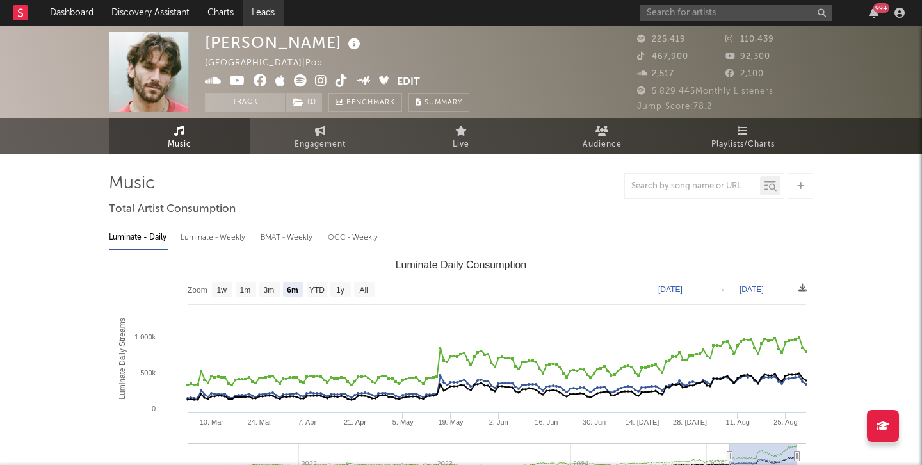
select select "6m"
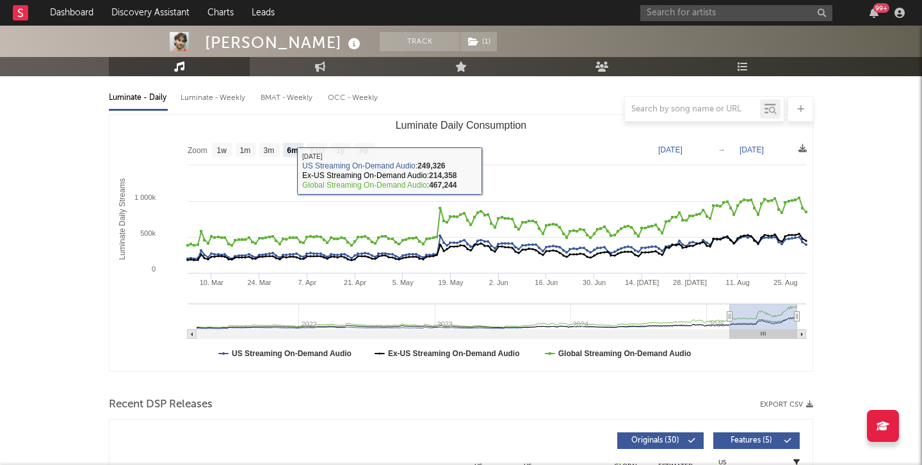
scroll to position [126, 0]
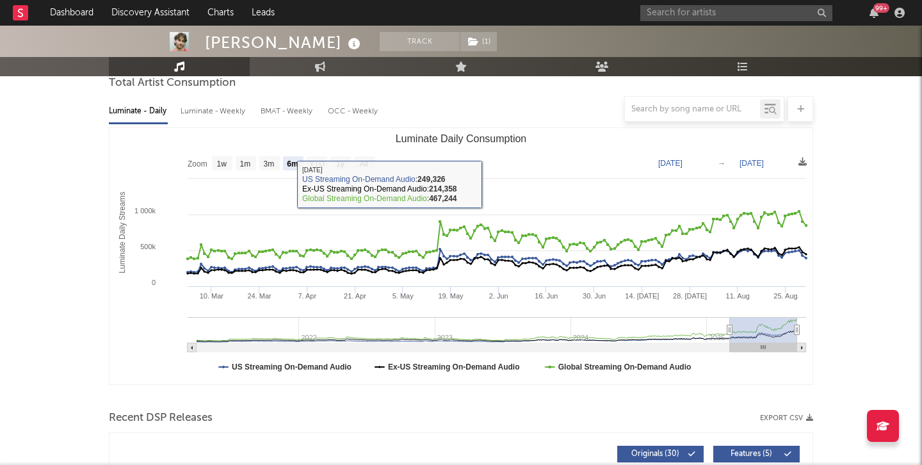
click at [227, 97] on div at bounding box center [461, 109] width 704 height 26
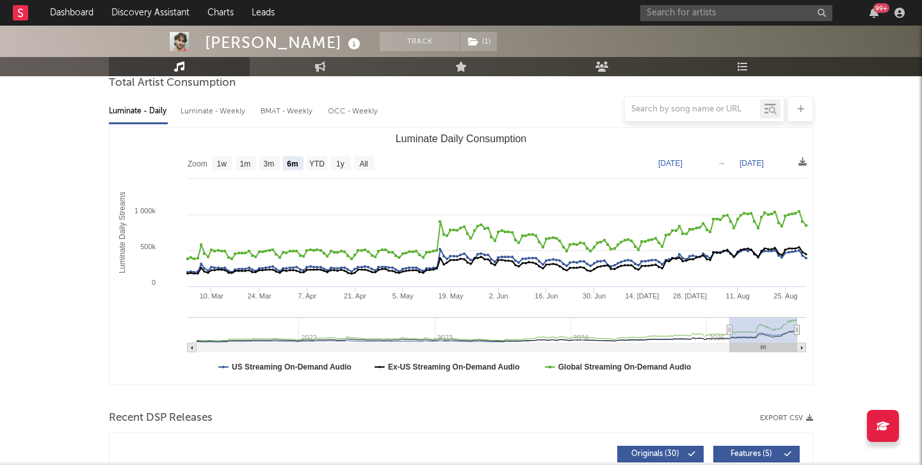
click at [227, 107] on div at bounding box center [461, 109] width 704 height 26
click at [233, 109] on div at bounding box center [461, 109] width 704 height 26
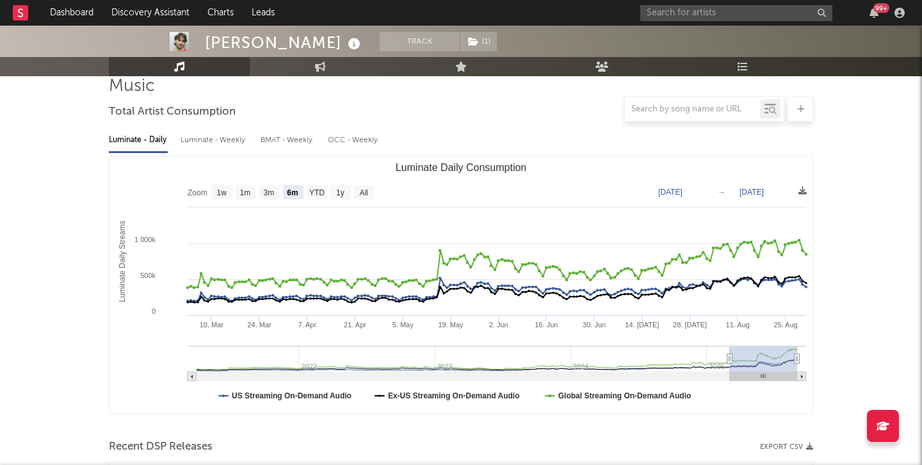
scroll to position [79, 0]
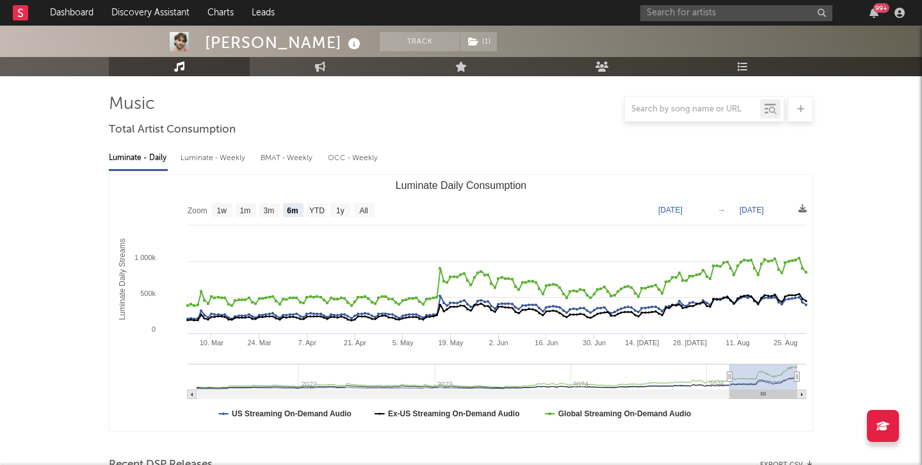
click at [219, 163] on div "Luminate - Weekly" at bounding box center [214, 158] width 67 height 22
select select "6m"
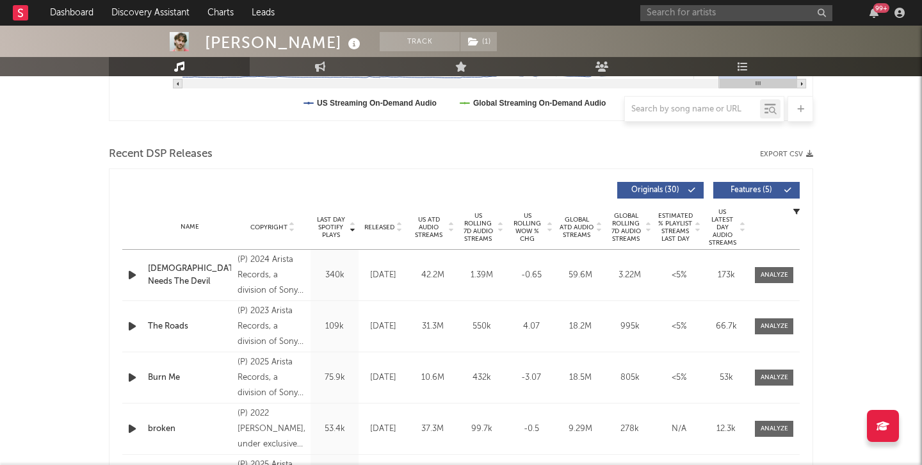
scroll to position [405, 0]
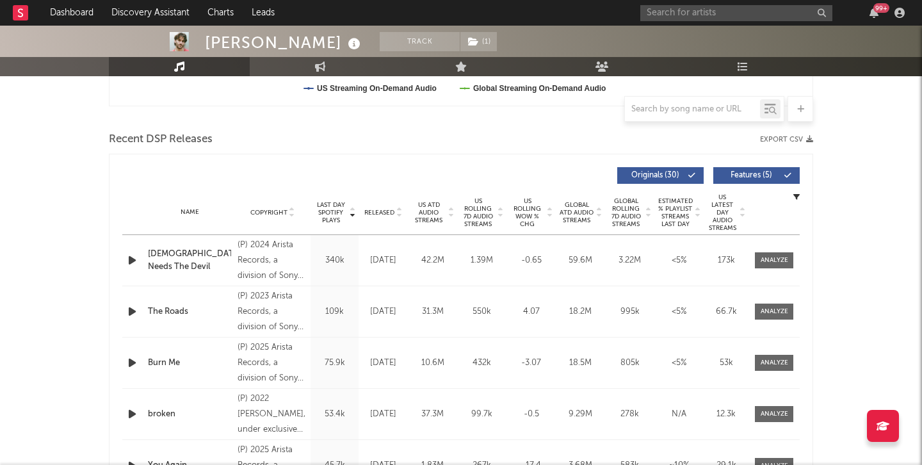
click at [479, 214] on span "US Rolling 7D Audio Streams" at bounding box center [477, 212] width 35 height 31
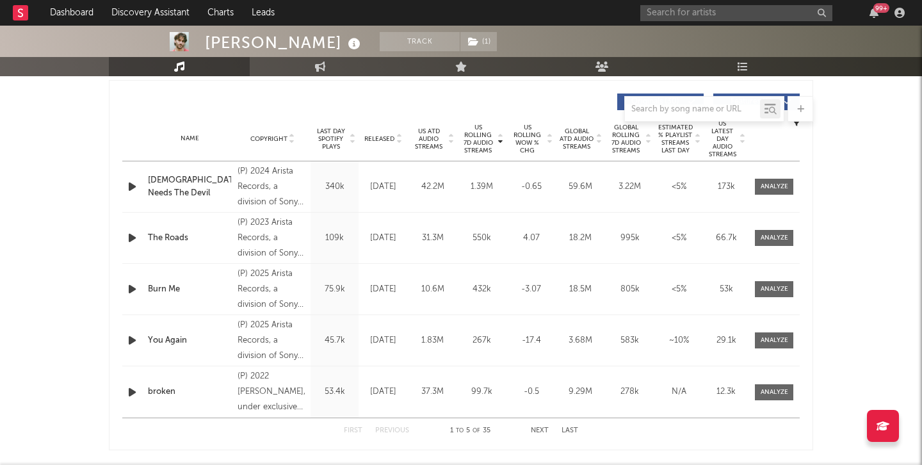
scroll to position [501, 0]
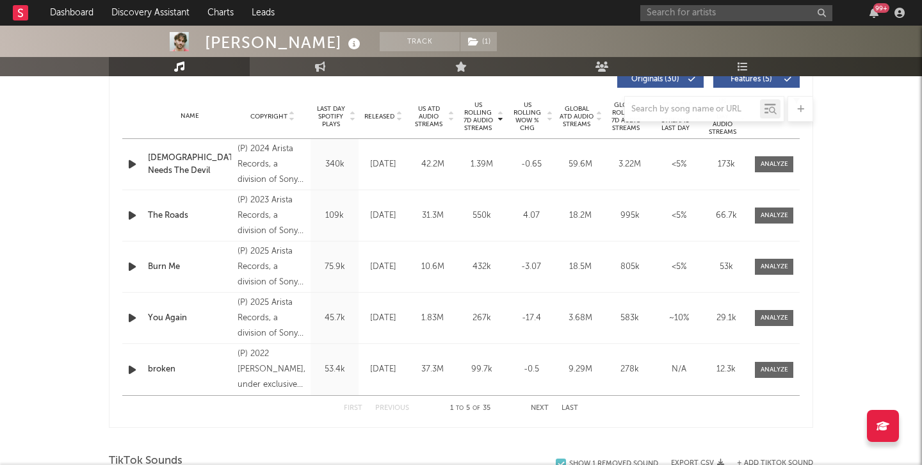
click at [385, 111] on div at bounding box center [461, 109] width 704 height 26
click at [385, 115] on div at bounding box center [461, 109] width 704 height 26
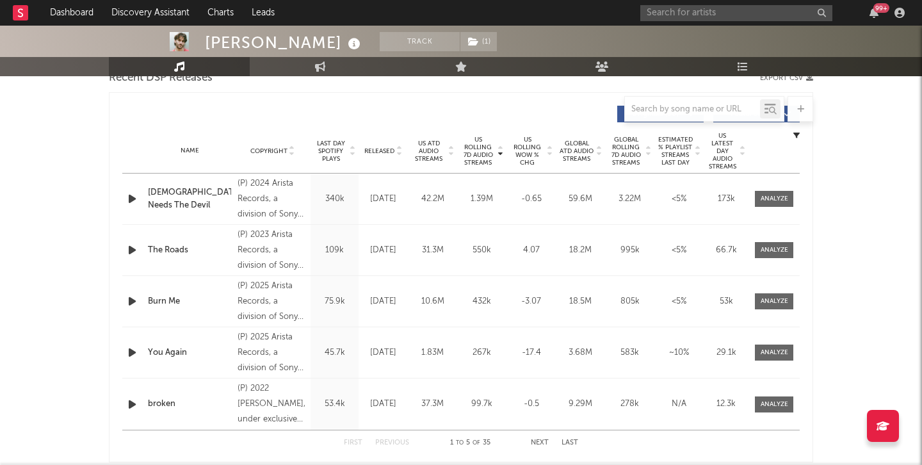
click at [384, 149] on span "Released" at bounding box center [379, 151] width 30 height 8
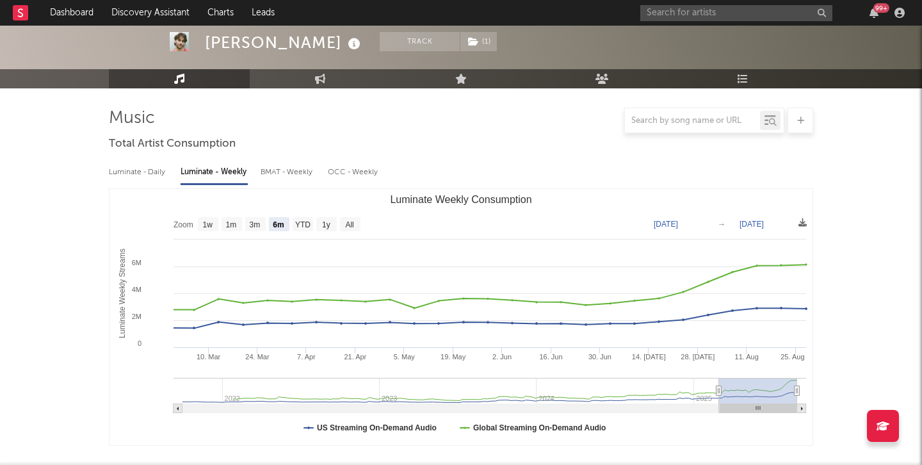
scroll to position [51, 0]
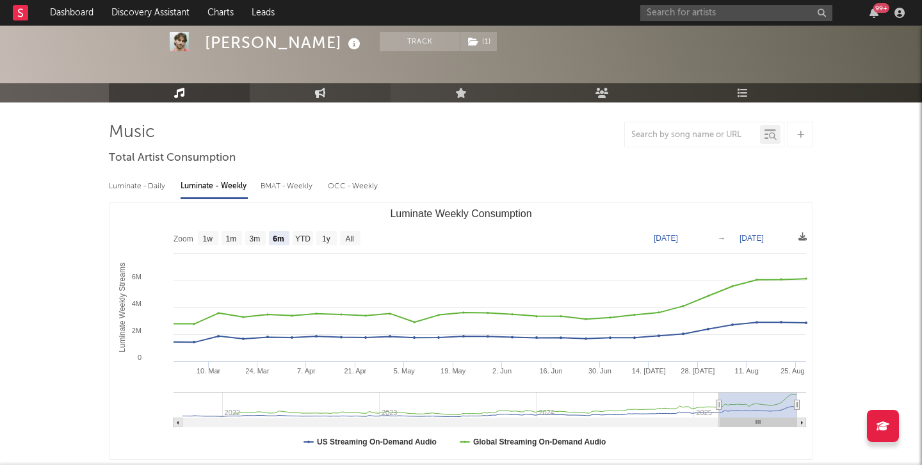
click at [309, 88] on link "Engagement" at bounding box center [320, 92] width 141 height 19
select select "1w"
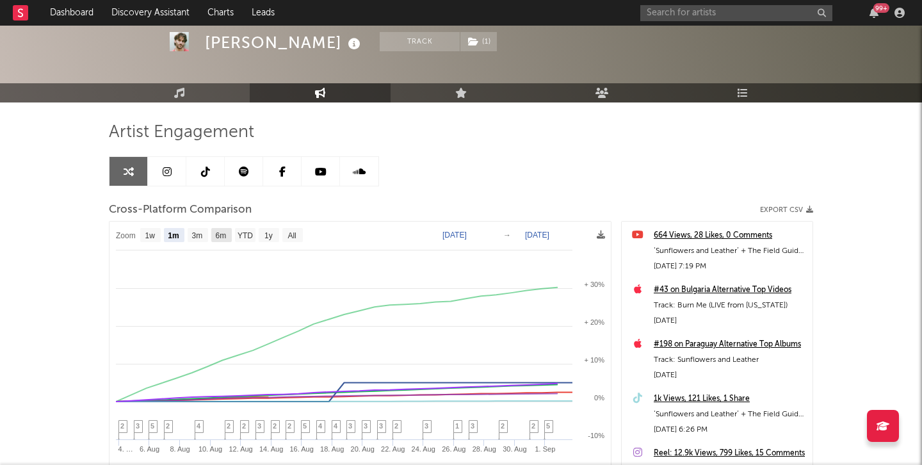
click at [229, 235] on rect at bounding box center [221, 235] width 20 height 14
select select "6m"
type input "2025-03-02"
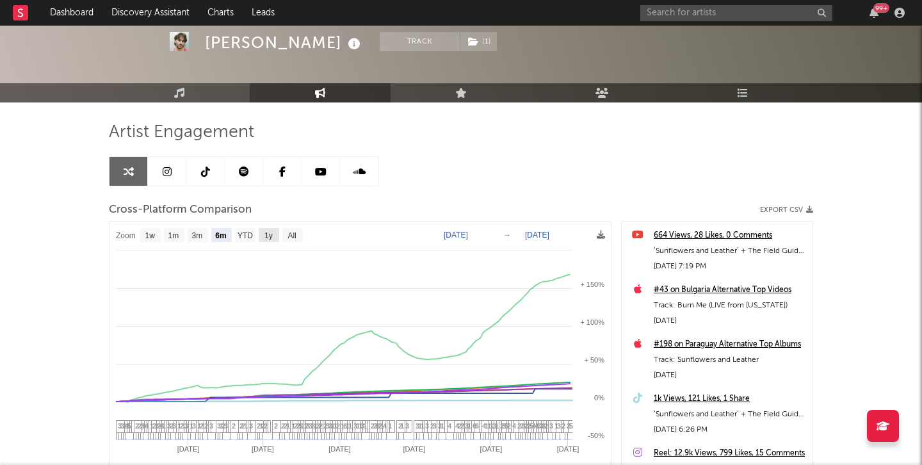
click at [268, 233] on text "1y" at bounding box center [268, 235] width 8 height 9
select select "1y"
type input "2024-09-02"
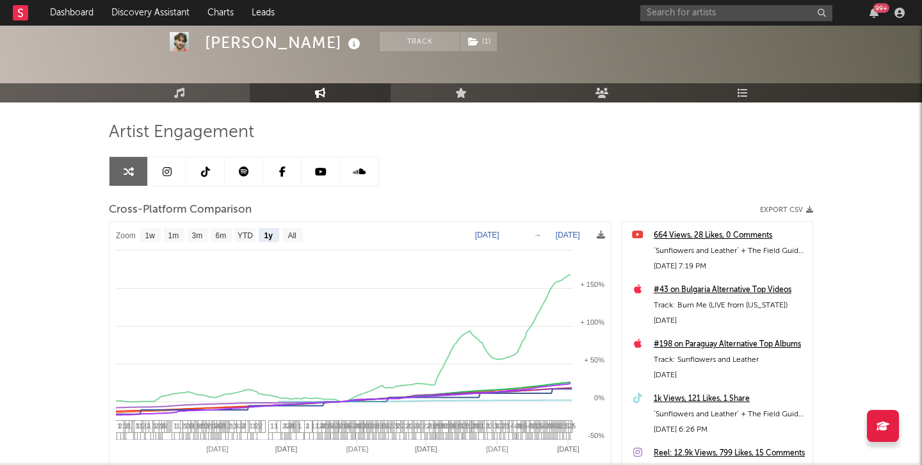
select select "1y"
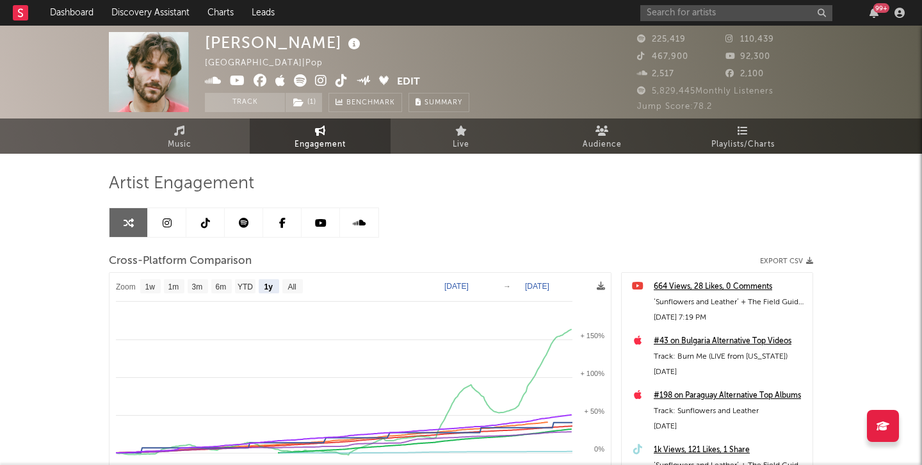
click at [256, 216] on link at bounding box center [244, 222] width 38 height 29
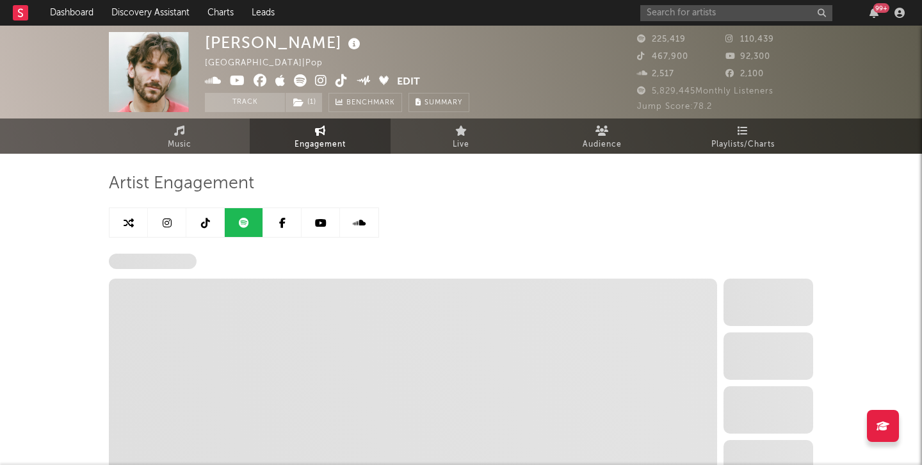
select select "6m"
select select "1w"
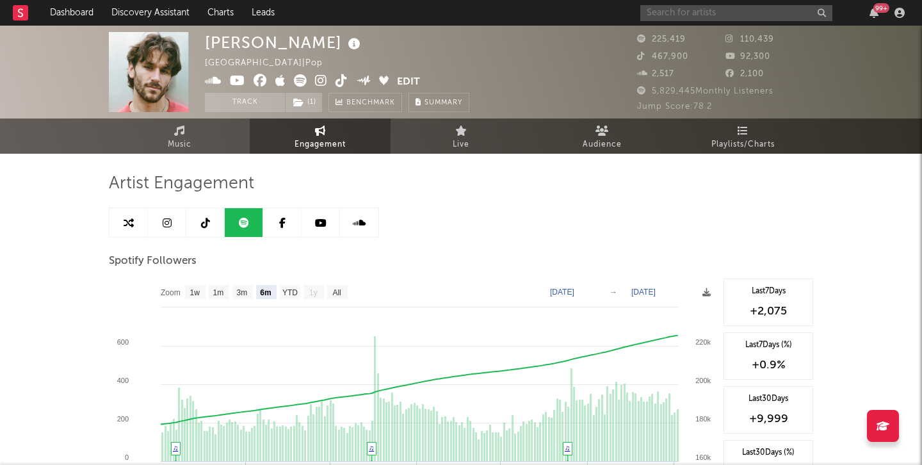
click at [686, 10] on input "text" at bounding box center [736, 13] width 192 height 16
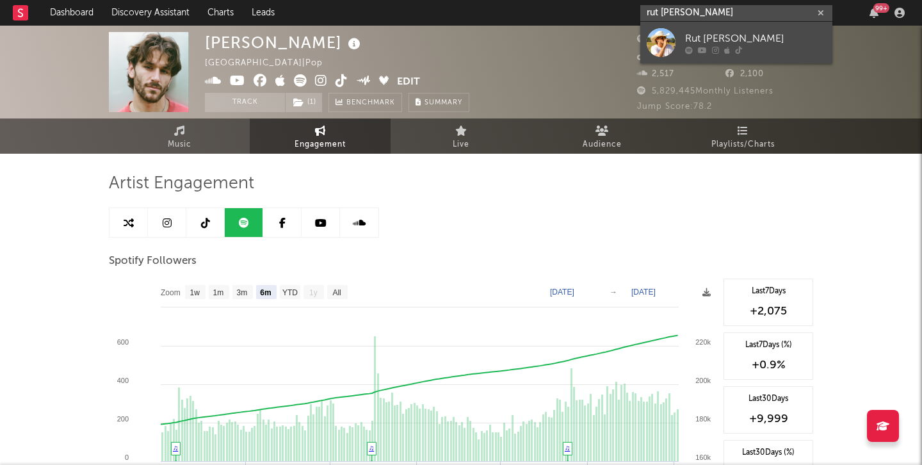
type input "rut spence"
click at [710, 44] on div "Rut Spence" at bounding box center [755, 38] width 141 height 15
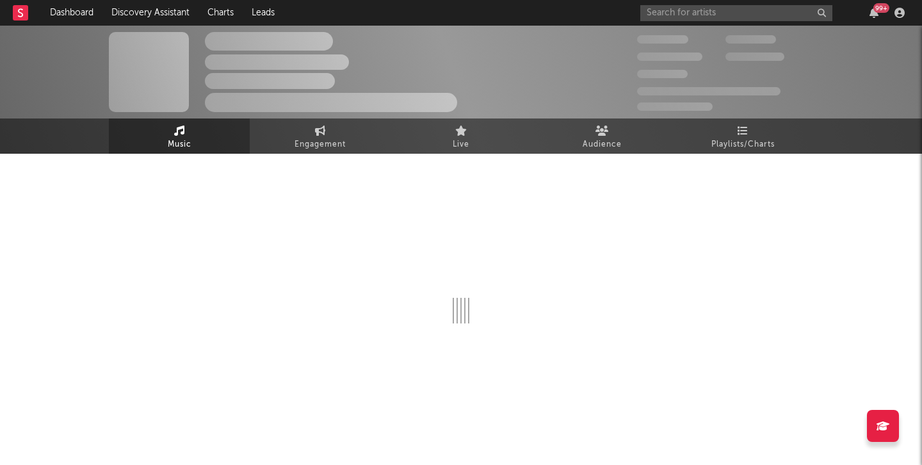
select select "1w"
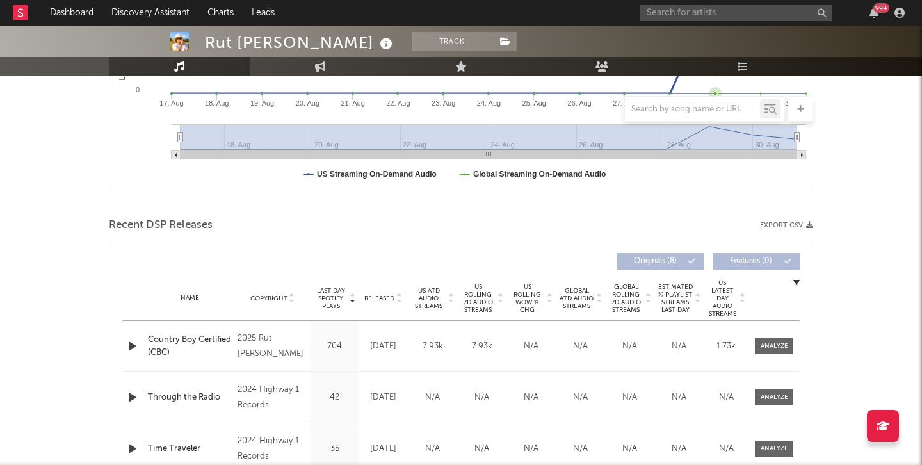
scroll to position [332, 0]
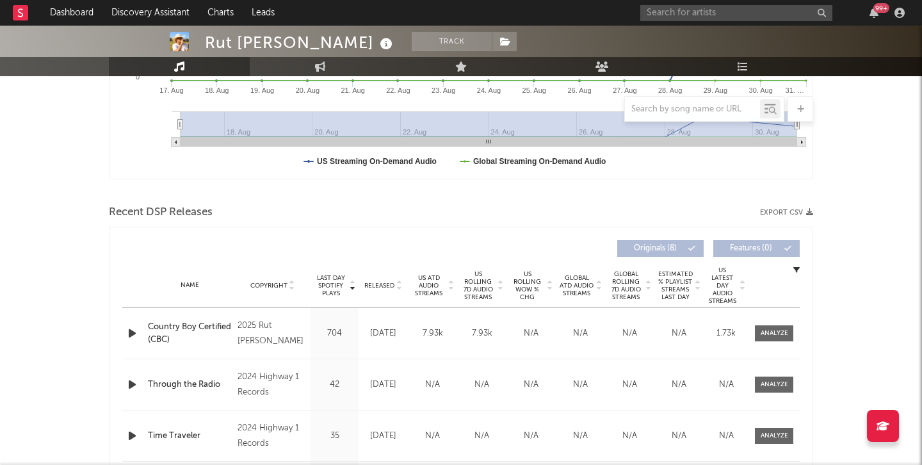
click at [392, 289] on div "Released" at bounding box center [383, 285] width 43 height 10
click at [788, 327] on span at bounding box center [774, 333] width 38 height 16
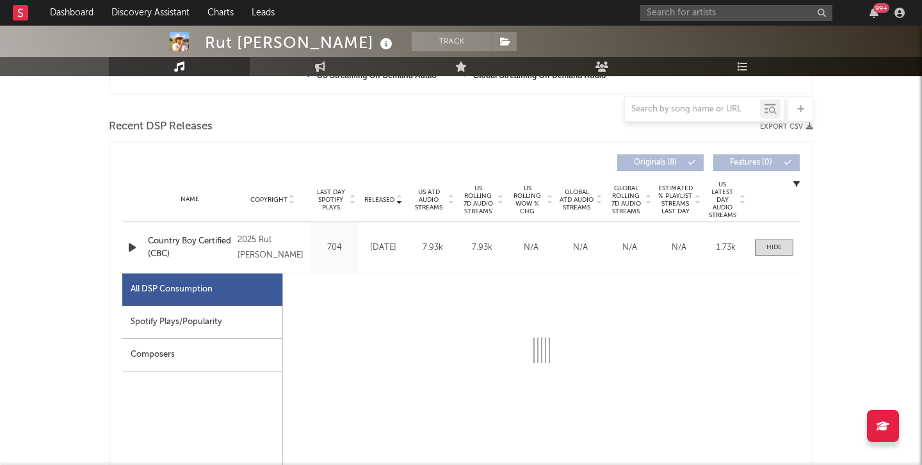
scroll to position [483, 0]
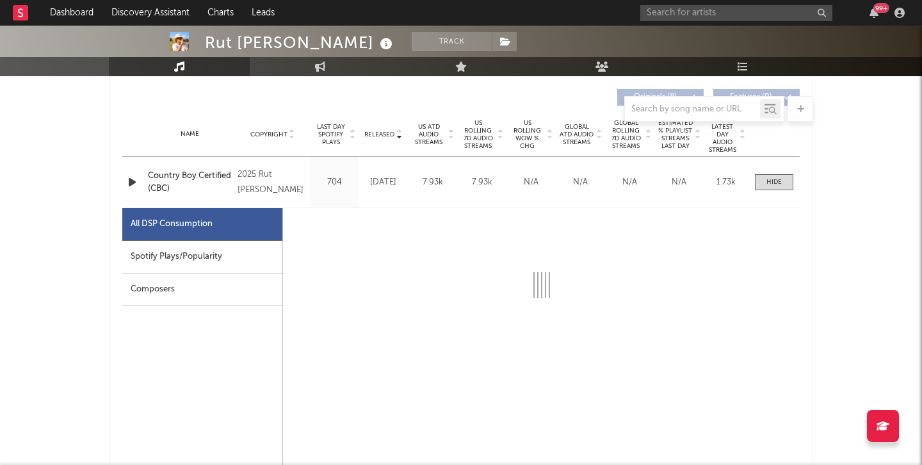
select select "1w"
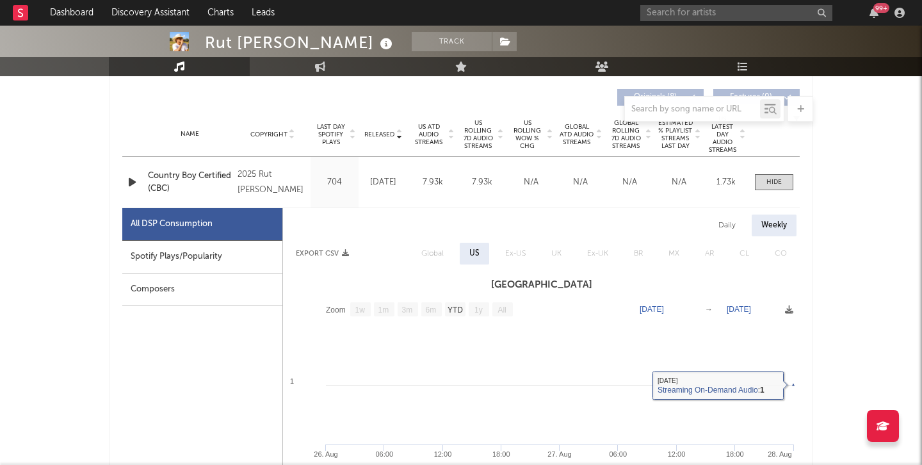
click at [198, 238] on div "All DSP Consumption" at bounding box center [202, 224] width 160 height 33
click at [198, 259] on div "Spotify Plays/Popularity" at bounding box center [202, 257] width 160 height 33
select select "1w"
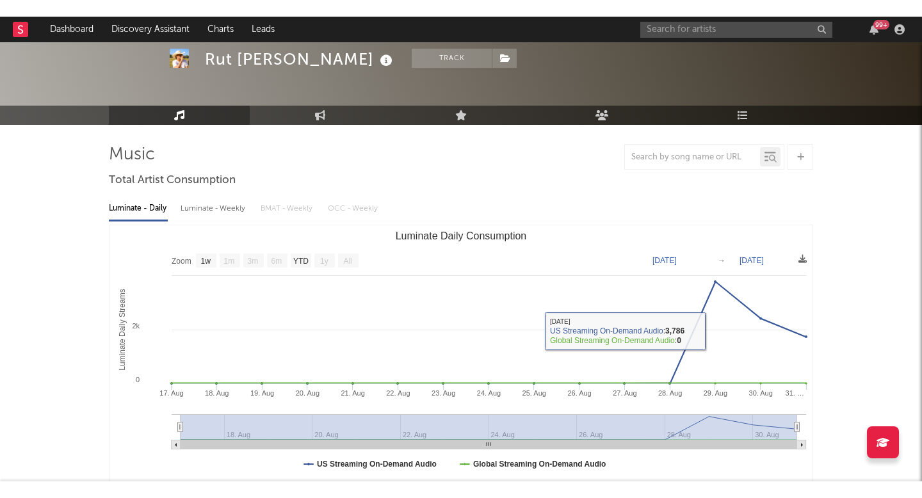
scroll to position [0, 0]
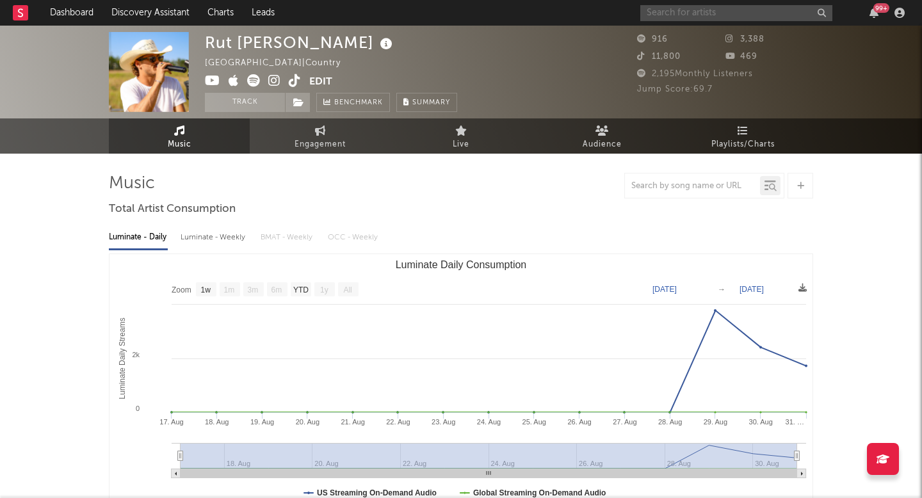
click at [736, 5] on input "text" at bounding box center [736, 13] width 192 height 16
click at [559, 72] on div "Rut Spence United States | Country Edit Track Benchmark Summary" at bounding box center [413, 72] width 416 height 80
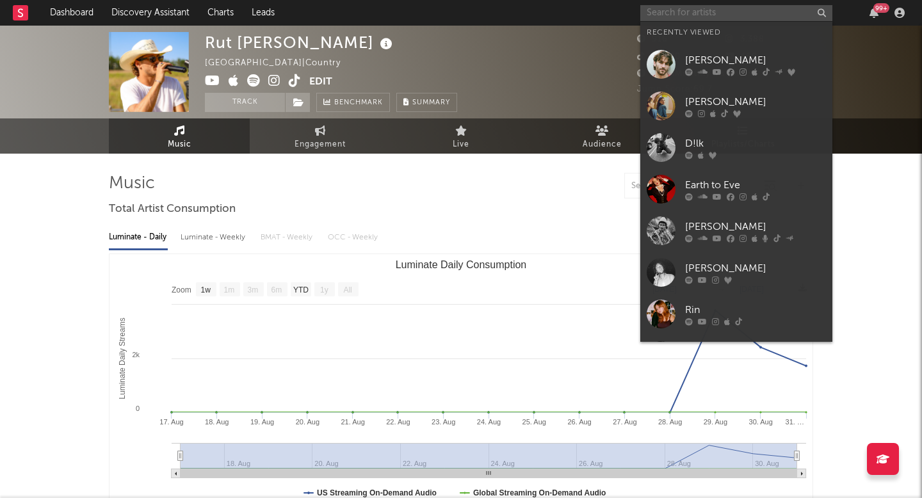
click at [649, 10] on input "text" at bounding box center [736, 13] width 192 height 16
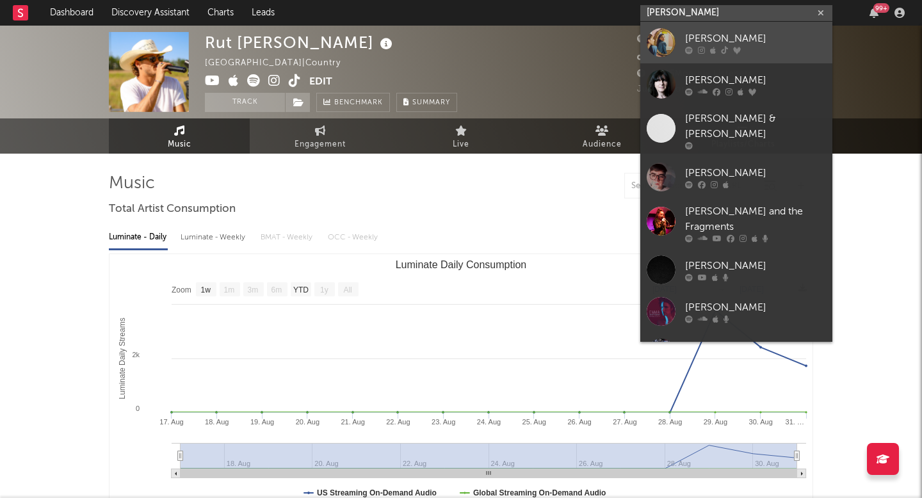
type input "emma anderson"
click at [678, 38] on link "Emma Andersen" at bounding box center [736, 43] width 192 height 42
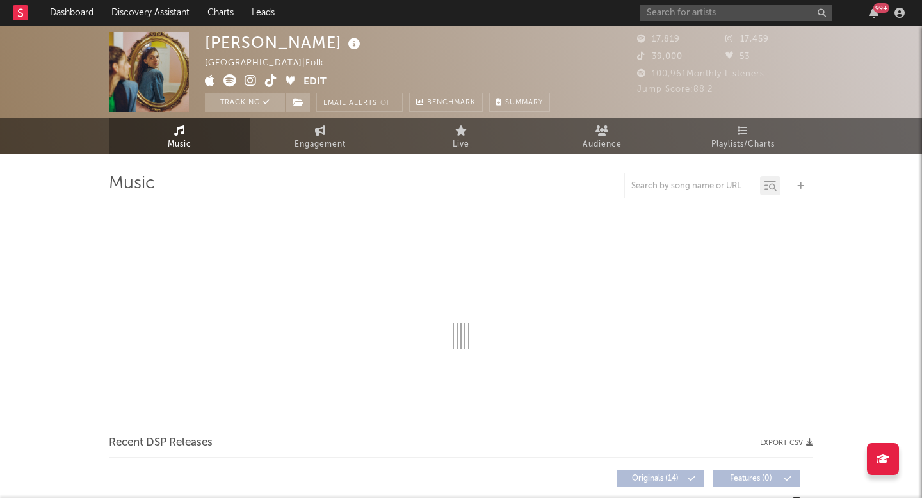
select select "6m"
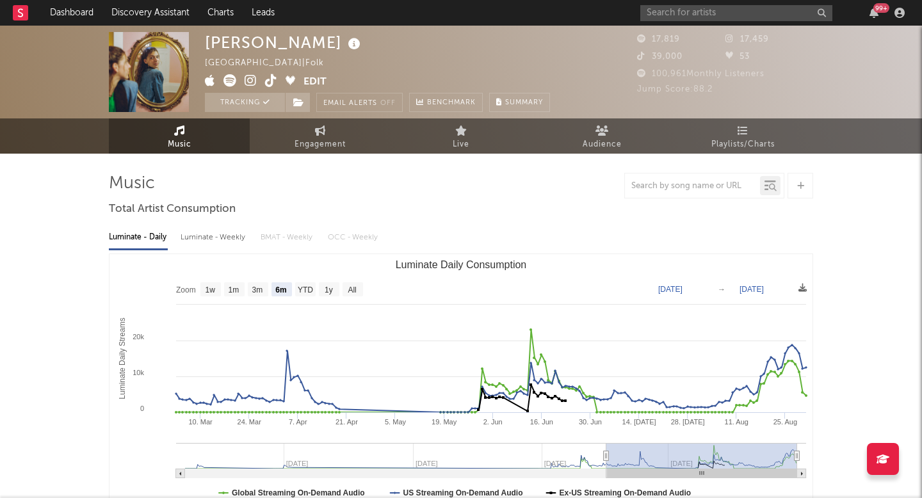
click at [329, 151] on span "Engagement" at bounding box center [320, 144] width 51 height 15
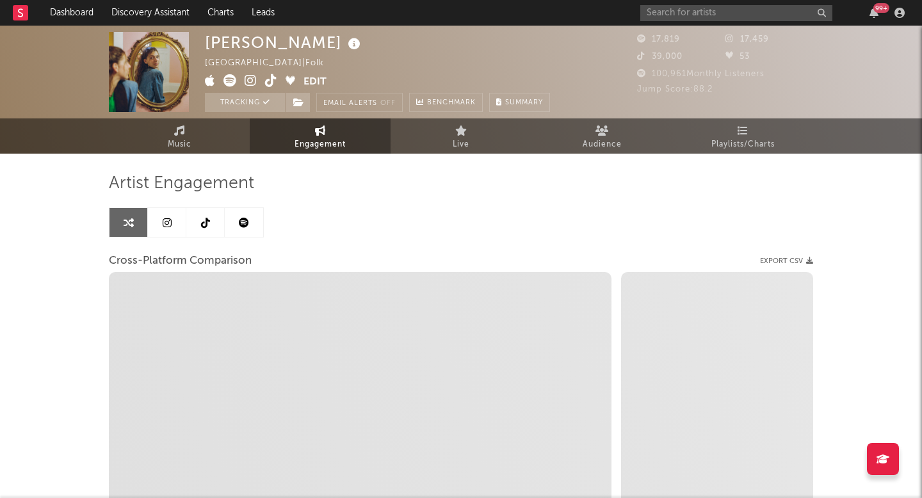
select select "1w"
click at [169, 141] on span "Music" at bounding box center [180, 144] width 24 height 15
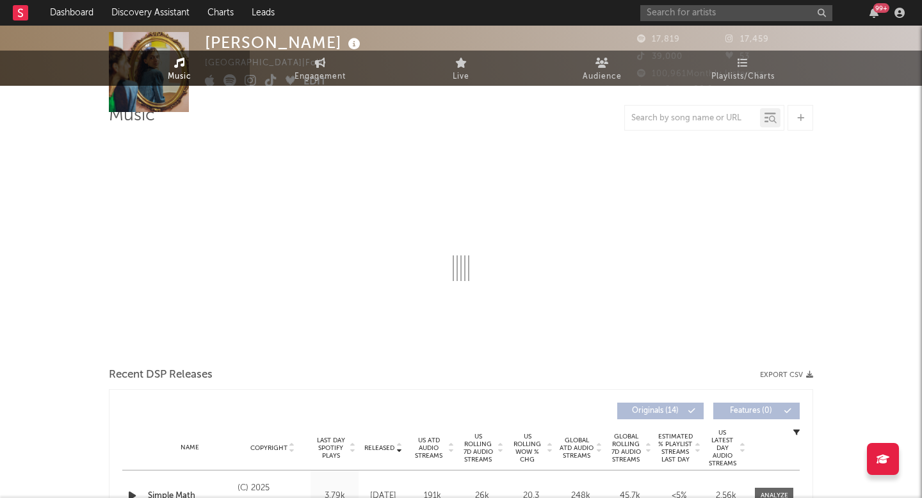
select select "6m"
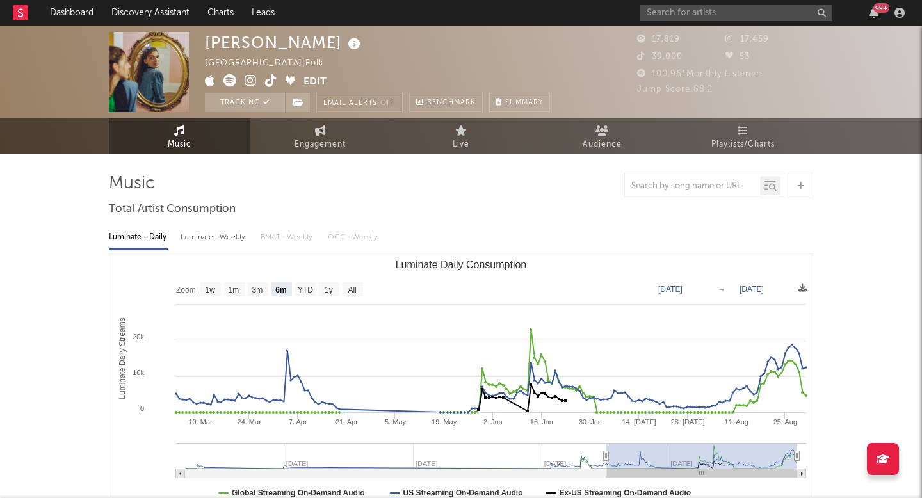
click at [250, 79] on icon at bounding box center [251, 80] width 12 height 13
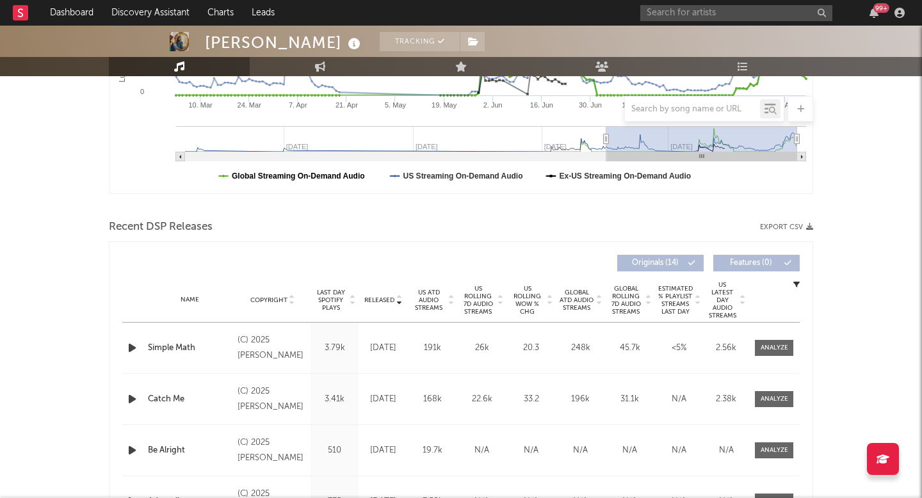
scroll to position [359, 0]
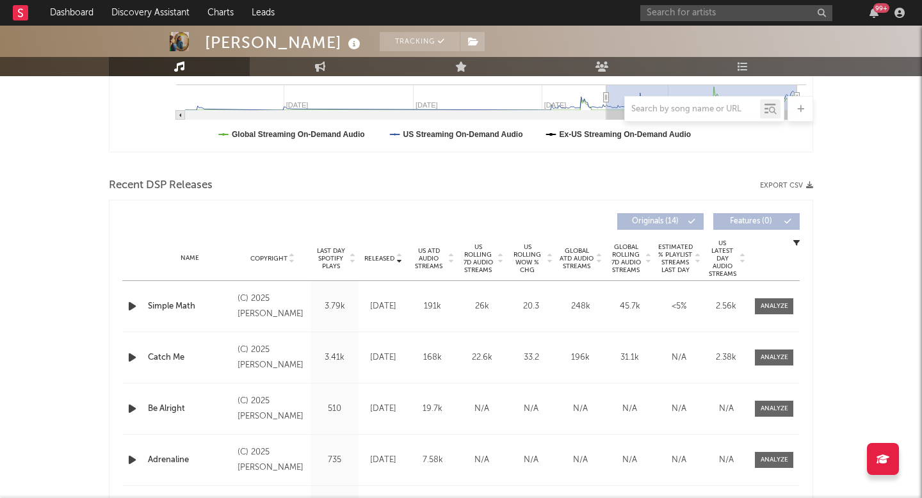
click at [134, 357] on icon "button" at bounding box center [131, 358] width 13 height 16
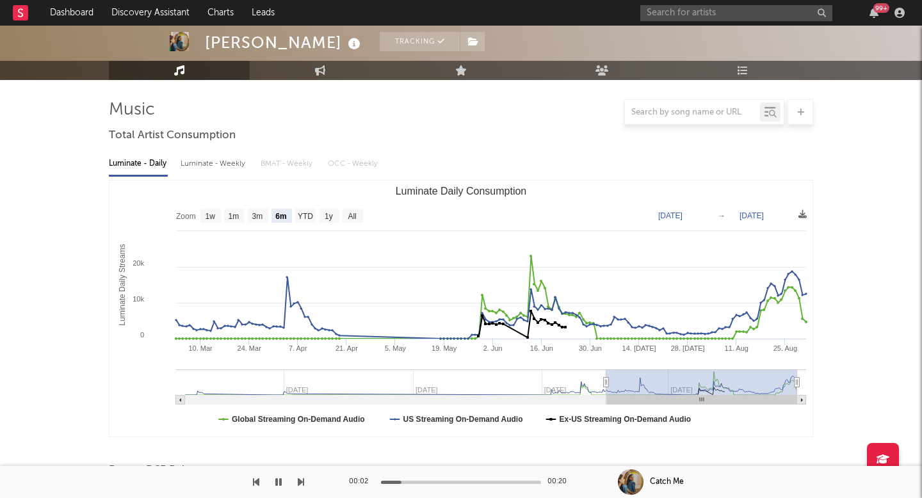
scroll to position [0, 0]
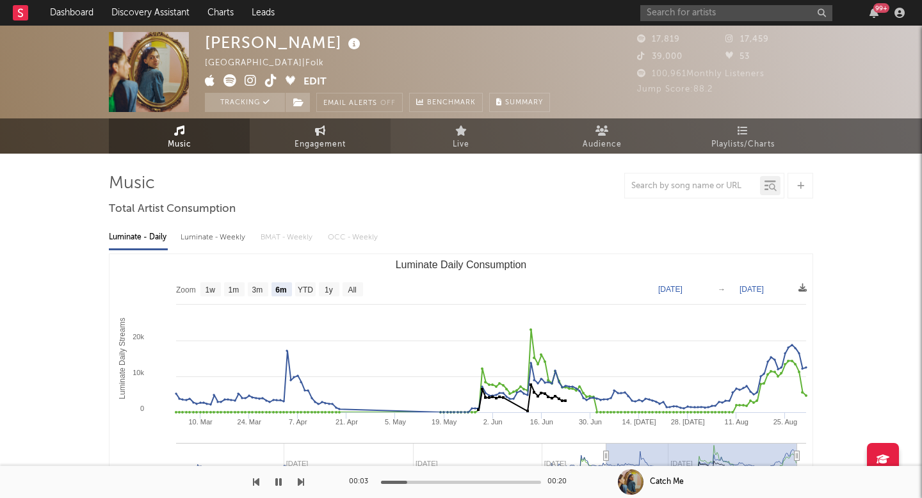
click at [298, 129] on link "Engagement" at bounding box center [320, 135] width 141 height 35
select select "1m"
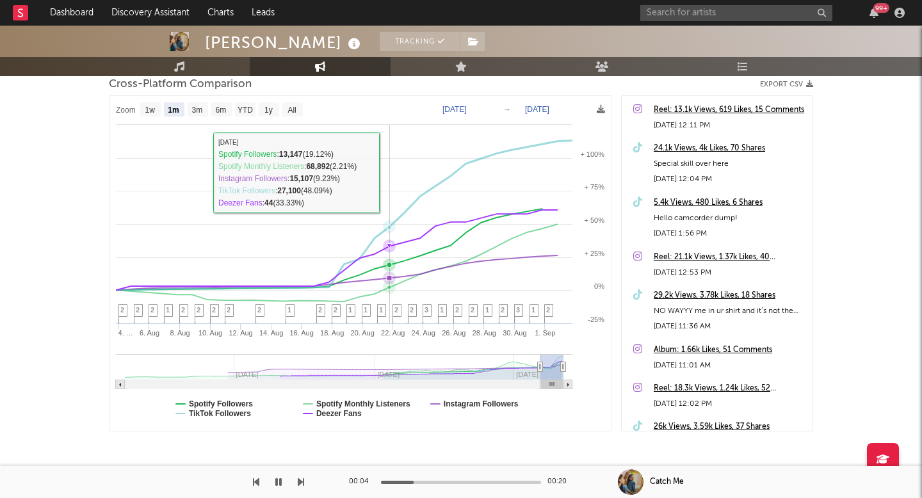
scroll to position [200, 0]
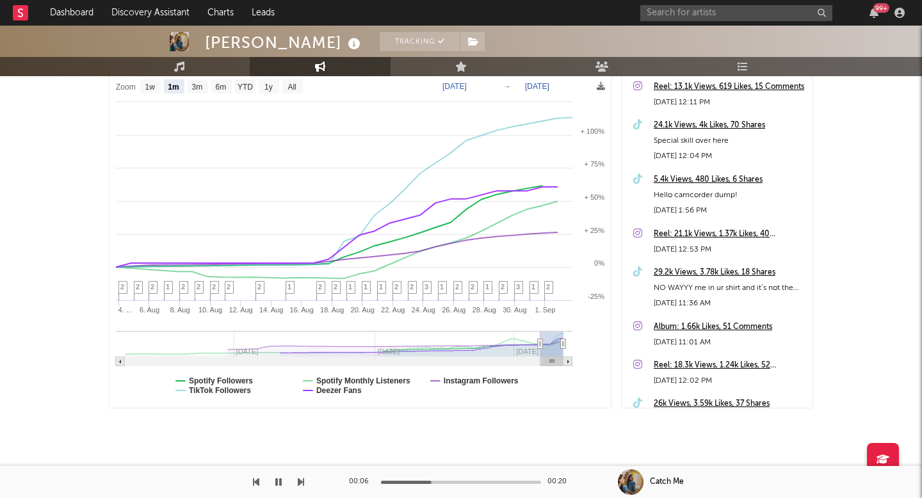
type input "2025-06-21"
select select "3m"
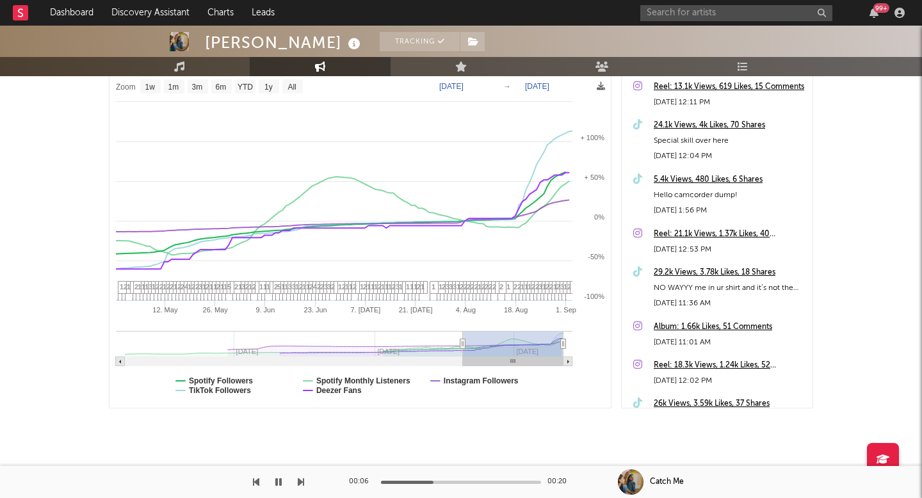
type input "2025-04-11"
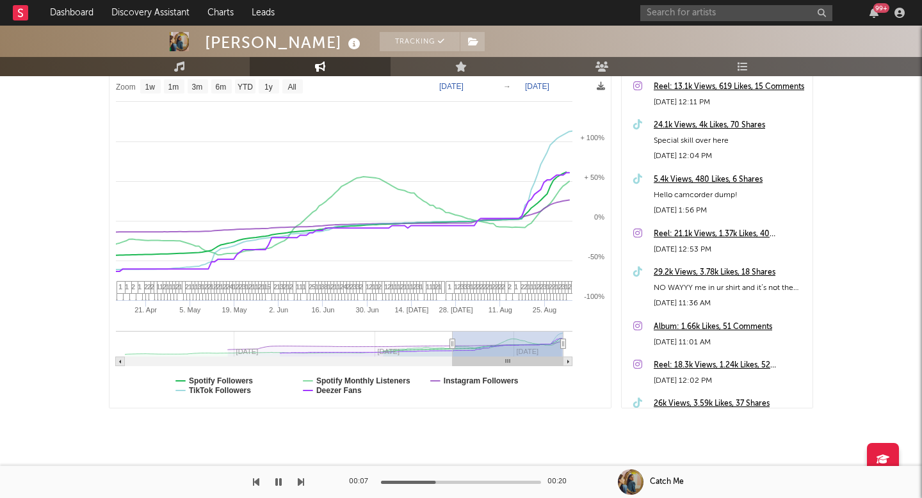
drag, startPoint x: 539, startPoint y: 345, endPoint x: 453, endPoint y: 344, distance: 86.4
click at [453, 344] on icon at bounding box center [452, 344] width 5 height 10
select select "1w"
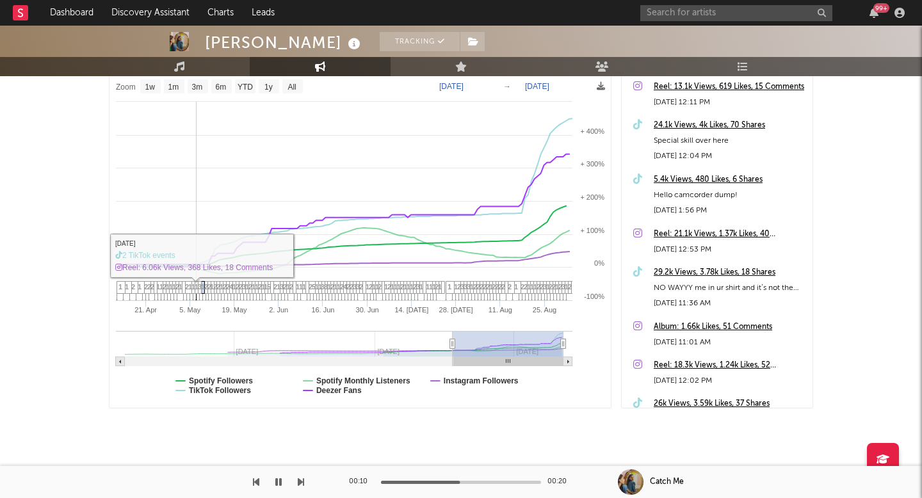
click at [200, 287] on span "3" at bounding box center [200, 287] width 4 height 8
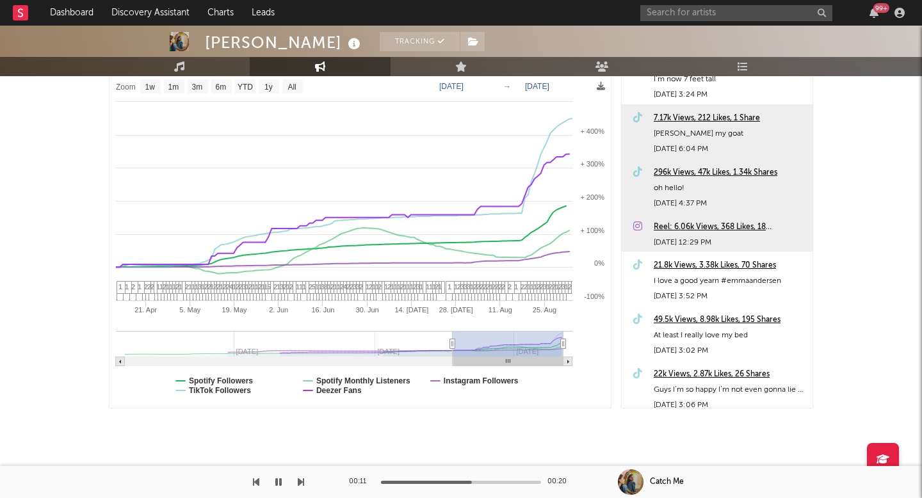
scroll to position [9055, 0]
click at [699, 170] on div "296k Views, 47k Likes, 1.34k Shares" at bounding box center [730, 174] width 152 height 15
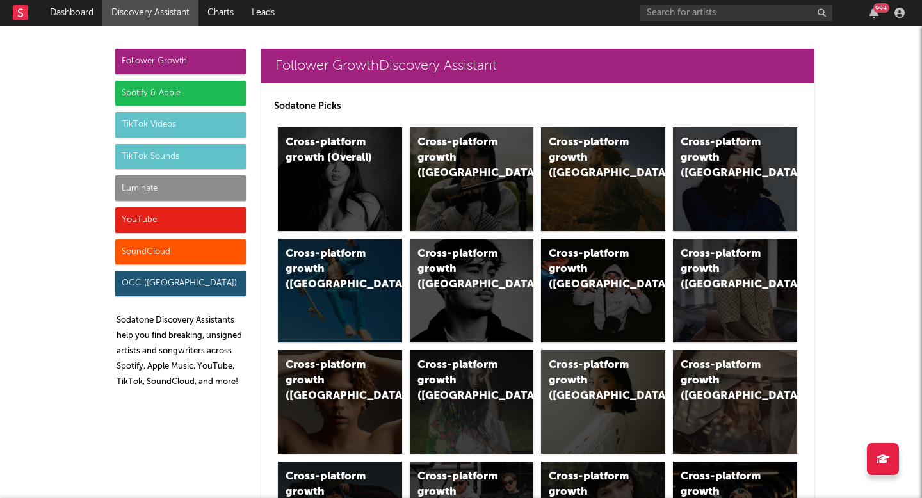
scroll to position [6188, 0]
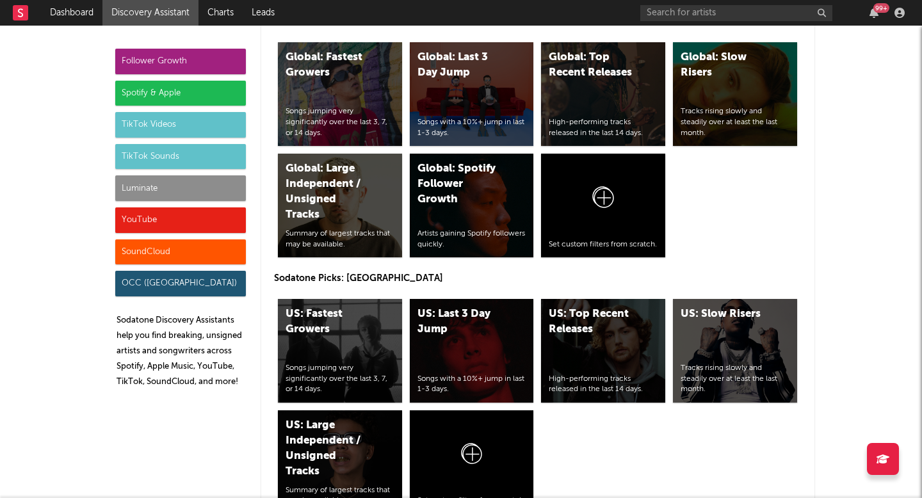
click at [161, 20] on link "Discovery Assistant" at bounding box center [150, 13] width 96 height 26
click at [90, 3] on link "Dashboard" at bounding box center [71, 13] width 61 height 26
